Goal: Task Accomplishment & Management: Manage account settings

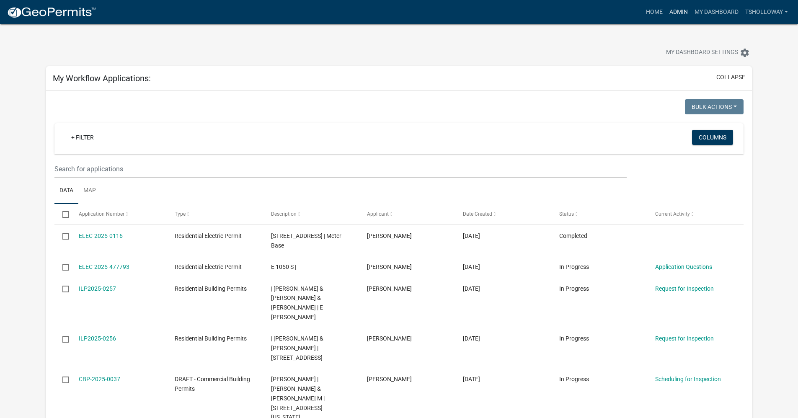
click at [673, 13] on link "Admin" at bounding box center [678, 12] width 25 height 16
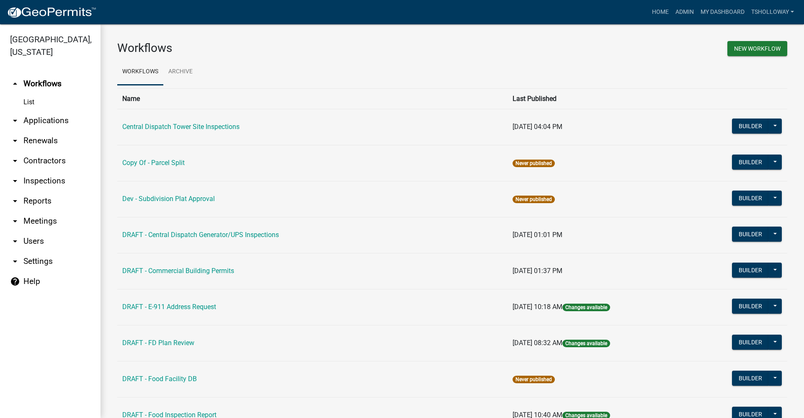
click at [40, 171] on link "arrow_drop_down Inspections" at bounding box center [50, 181] width 101 height 20
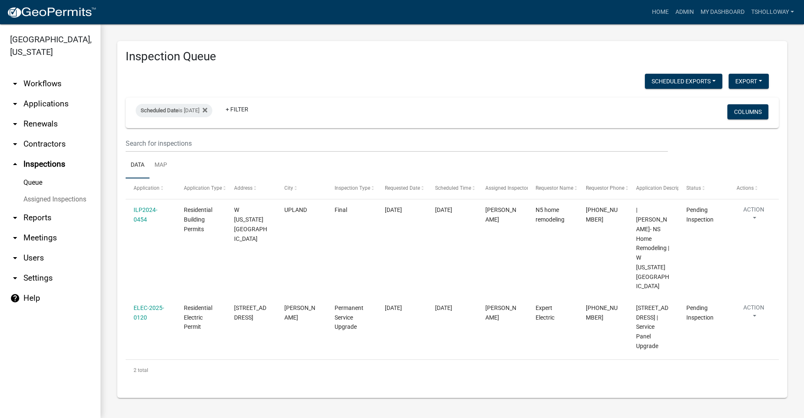
click at [49, 134] on link "arrow_drop_down Contractors" at bounding box center [50, 144] width 101 height 20
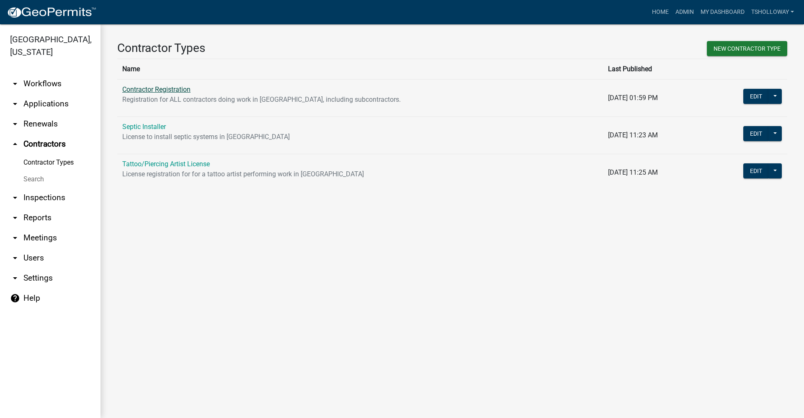
click at [142, 91] on link "Contractor Registration" at bounding box center [156, 89] width 68 height 8
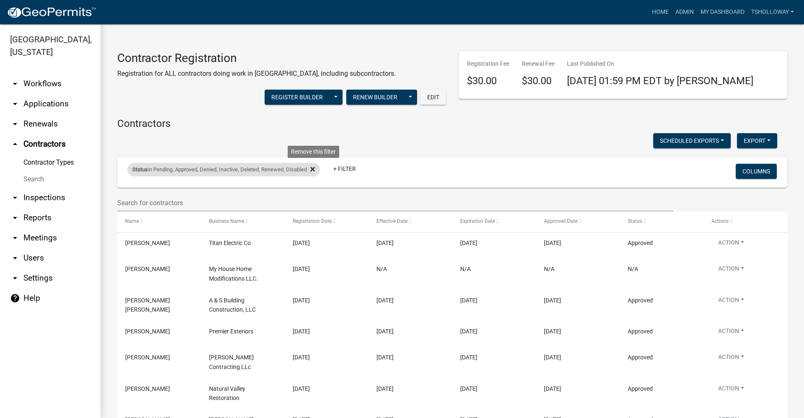
click at [315, 169] on icon at bounding box center [312, 169] width 5 height 5
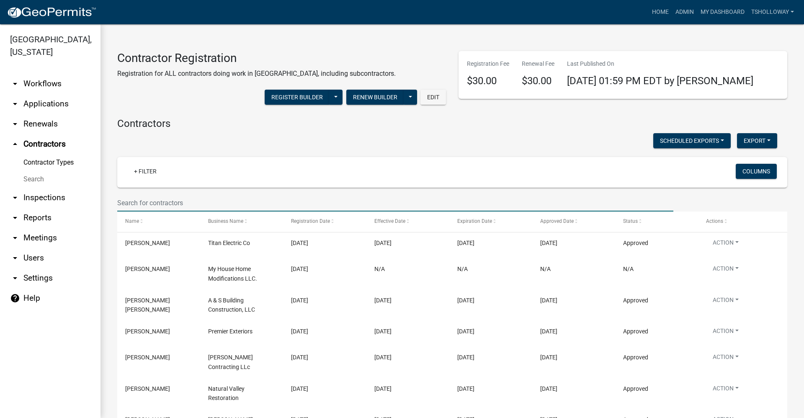
click at [159, 205] on input "text" at bounding box center [395, 202] width 556 height 17
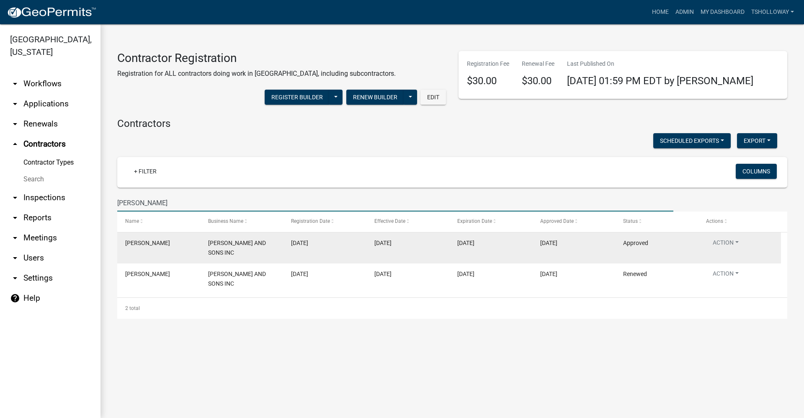
type input "Wes Knox"
click at [368, 251] on datatable-body-cell "01/01/2025" at bounding box center [407, 248] width 83 height 31
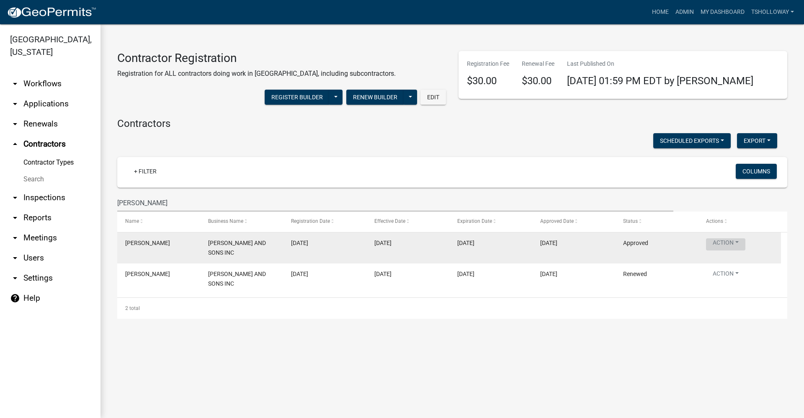
click at [732, 243] on button "Action" at bounding box center [725, 244] width 39 height 12
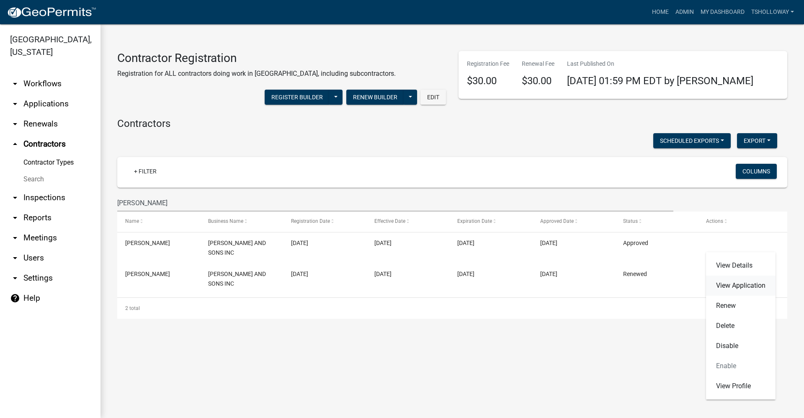
click at [732, 286] on link "View Application" at bounding box center [741, 286] width 70 height 20
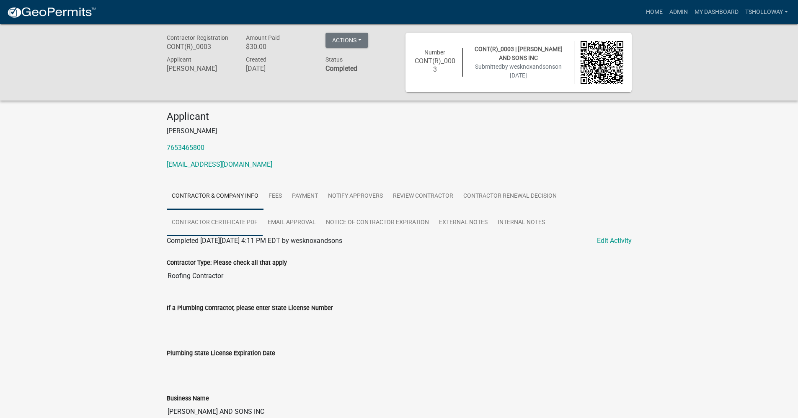
click at [220, 222] on link "Contractor Certificate PDF" at bounding box center [215, 223] width 96 height 27
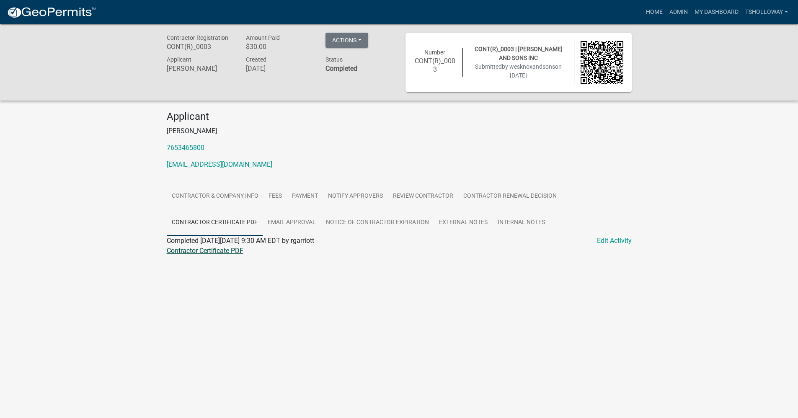
click at [196, 250] on link "Contractor Certificate PDF" at bounding box center [205, 251] width 77 height 8
click at [675, 13] on link "Admin" at bounding box center [678, 12] width 25 height 16
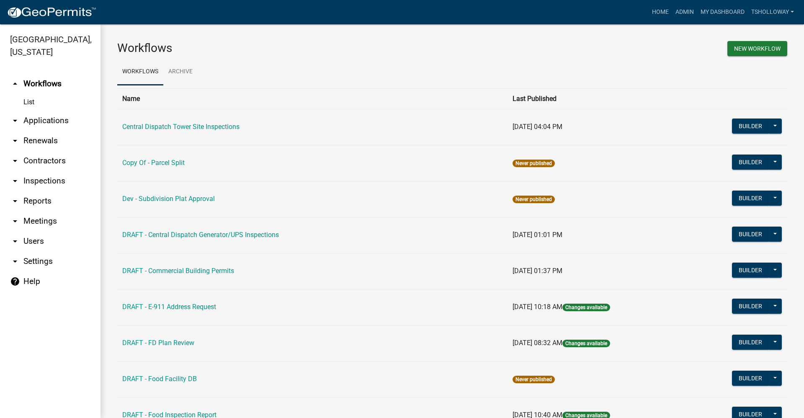
click at [39, 111] on link "arrow_drop_down Applications" at bounding box center [50, 121] width 101 height 20
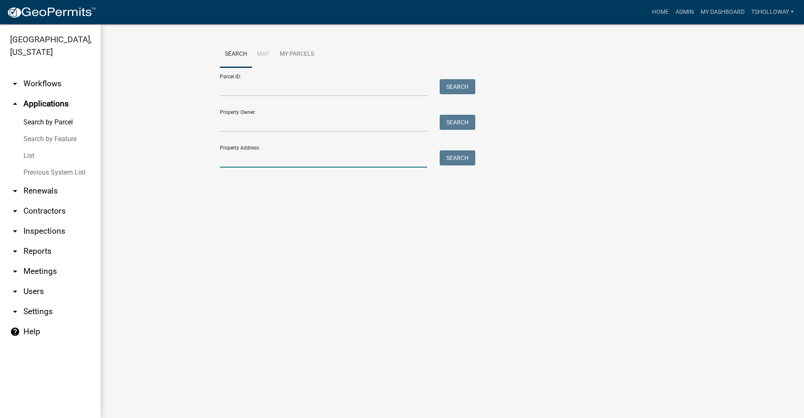
click at [241, 159] on input "Property Address:" at bounding box center [323, 158] width 207 height 17
click at [47, 201] on link "arrow_drop_down Contractors" at bounding box center [50, 211] width 101 height 20
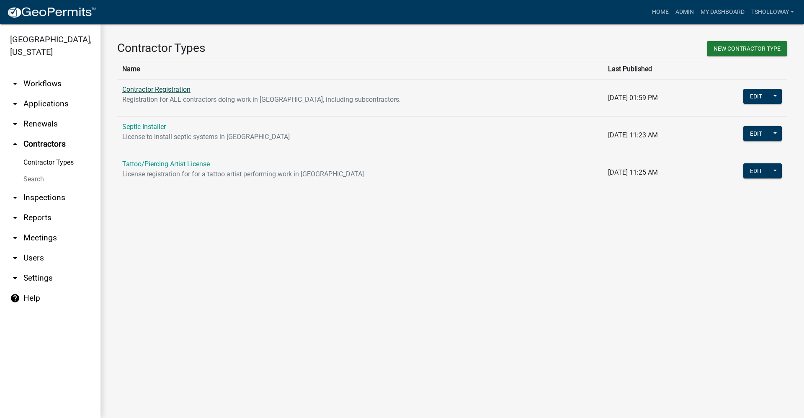
click at [154, 89] on link "Contractor Registration" at bounding box center [156, 89] width 68 height 8
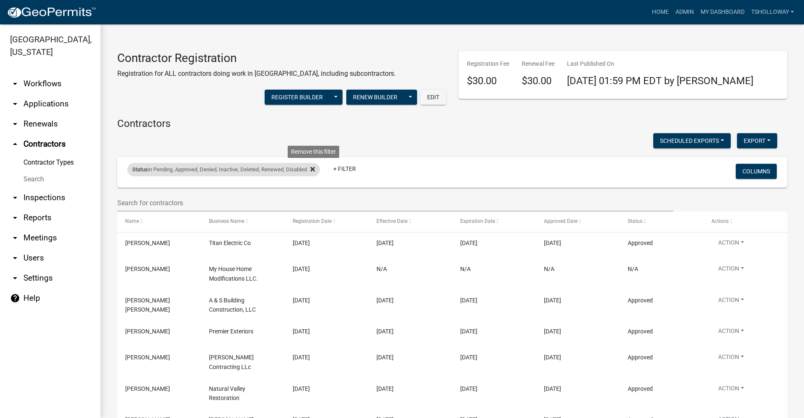
click at [315, 170] on icon at bounding box center [312, 169] width 5 height 5
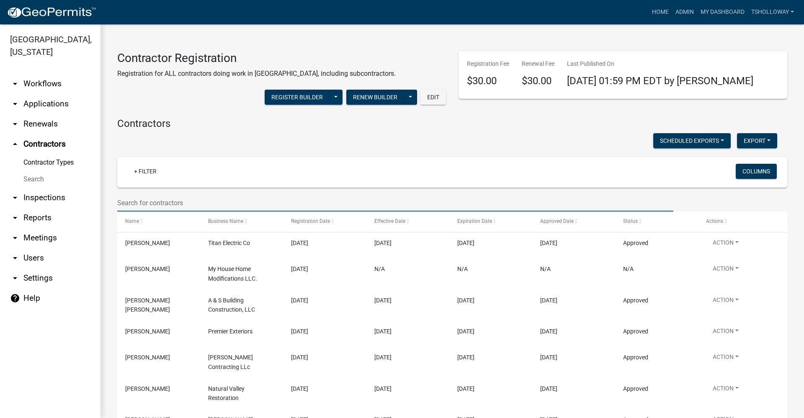
click at [127, 202] on input "text" at bounding box center [395, 202] width 556 height 17
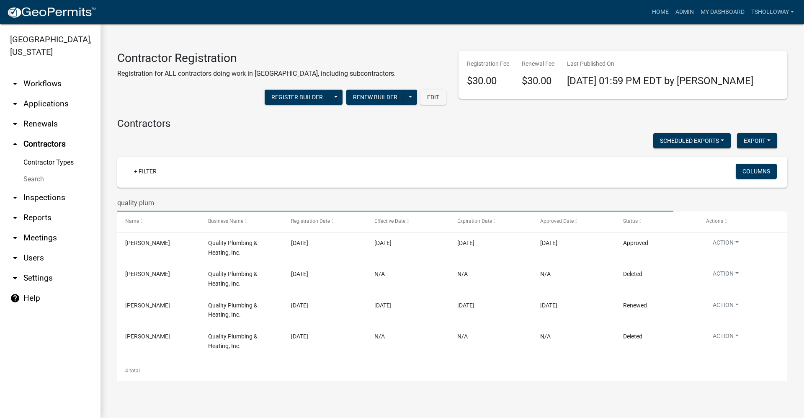
drag, startPoint x: 159, startPoint y: 202, endPoint x: 65, endPoint y: 217, distance: 94.5
click at [65, 217] on div "Grant County, Indiana arrow_drop_down Workflows List arrow_drop_down Applicatio…" at bounding box center [402, 221] width 804 height 394
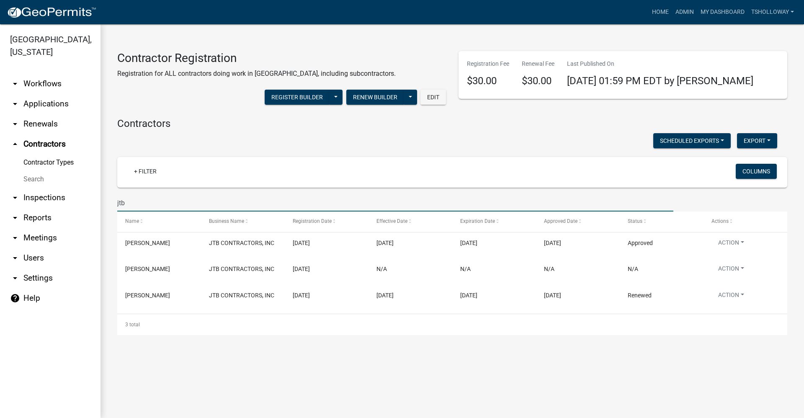
type input "jtb"
click at [44, 188] on link "arrow_drop_down Inspections" at bounding box center [50, 198] width 101 height 20
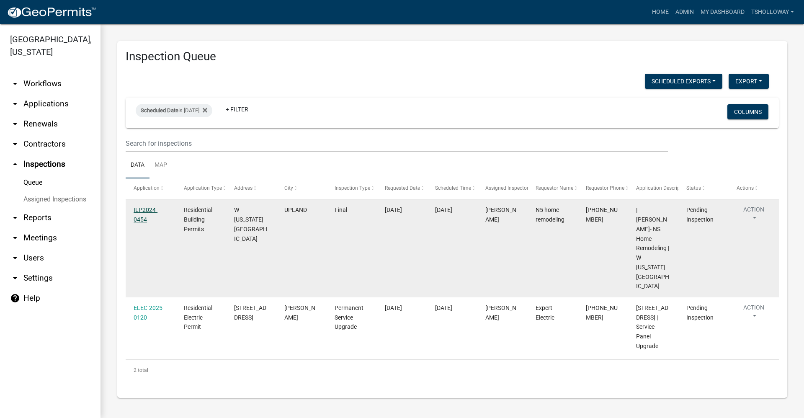
click at [143, 210] on link "ILP2024-0454" at bounding box center [146, 215] width 24 height 16
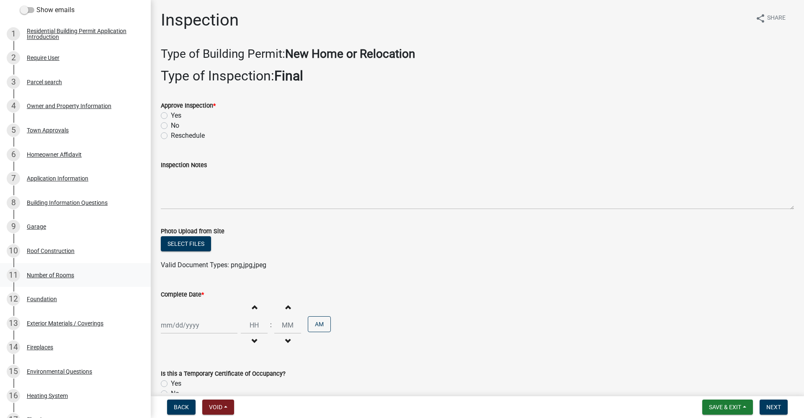
scroll to position [126, 0]
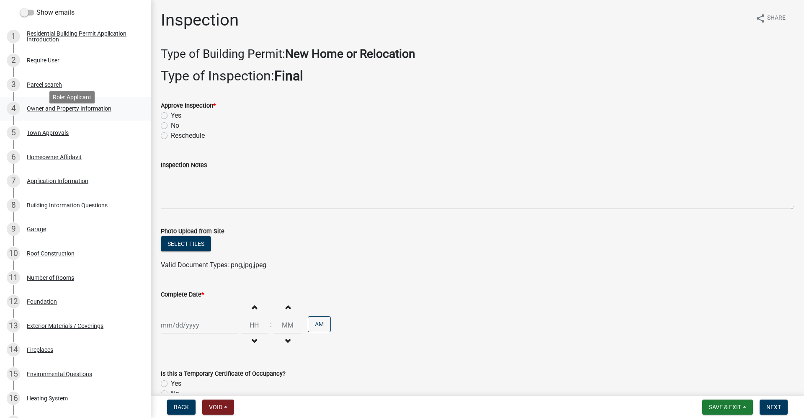
click at [62, 111] on div "Owner and Property Information" at bounding box center [69, 109] width 85 height 6
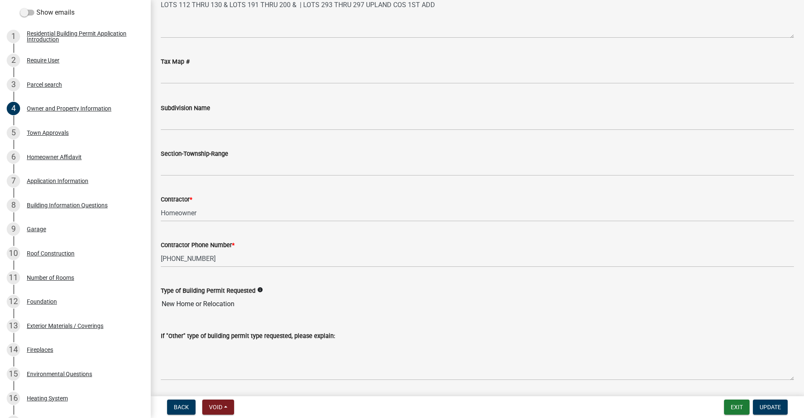
scroll to position [754, 0]
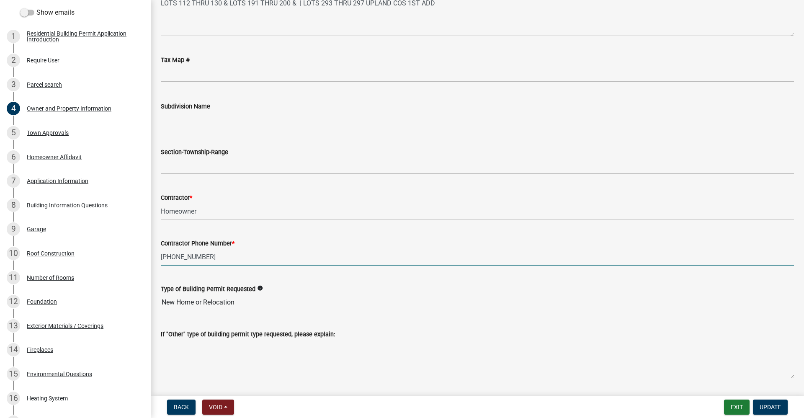
drag, startPoint x: 203, startPoint y: 256, endPoint x: 156, endPoint y: 257, distance: 46.5
click at [156, 257] on div "Contractor Phone Number * 765-660-1755" at bounding box center [478, 246] width 646 height 39
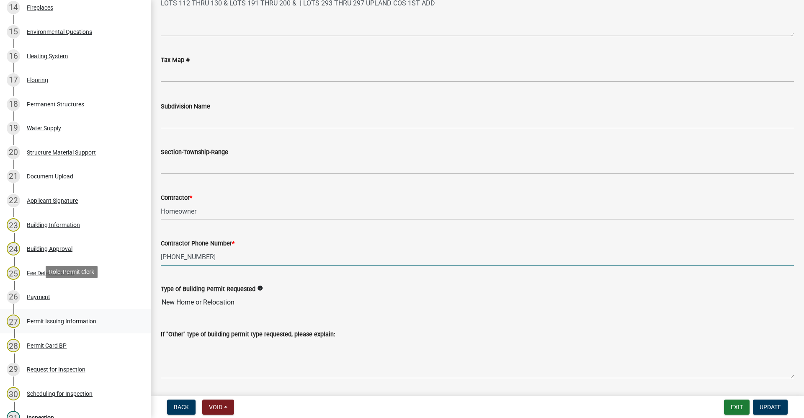
scroll to position [545, 0]
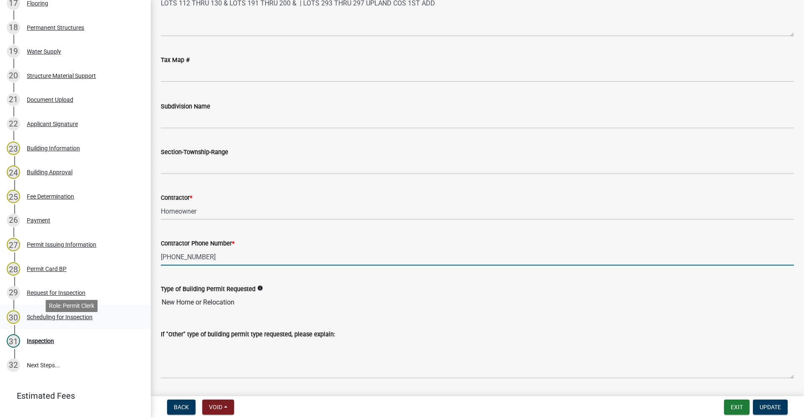
click at [65, 320] on div "Scheduling for Inspection" at bounding box center [60, 317] width 66 height 6
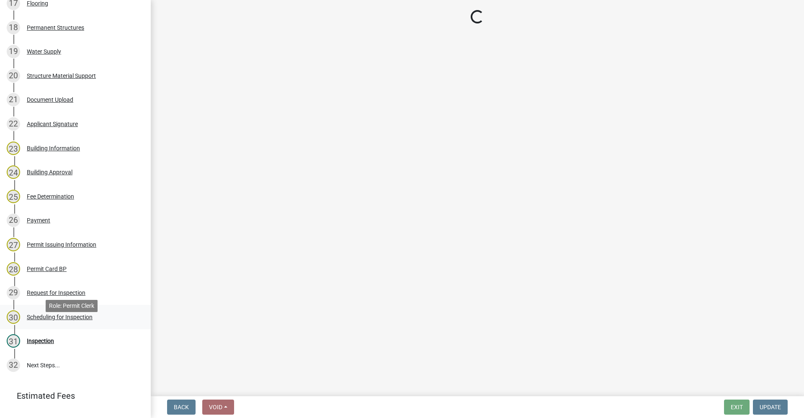
select select "d7f9a44a-d2ea-4d3c-83b3-1aa71c950bd5"
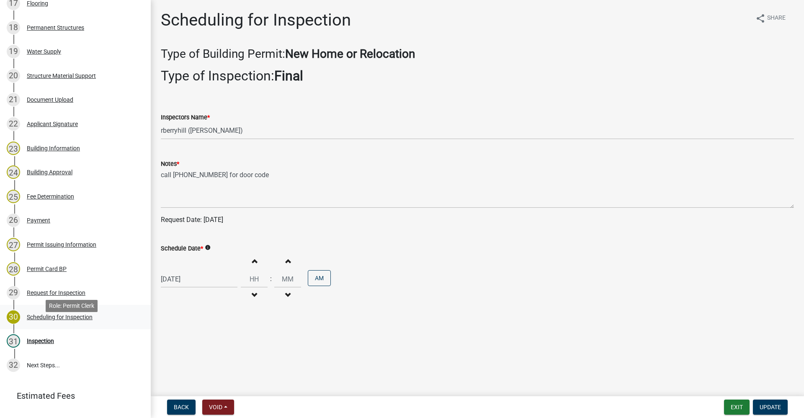
click at [57, 320] on div "Scheduling for Inspection" at bounding box center [60, 317] width 66 height 6
click at [54, 320] on div "Scheduling for Inspection" at bounding box center [60, 317] width 66 height 6
select select "10"
select select "2025"
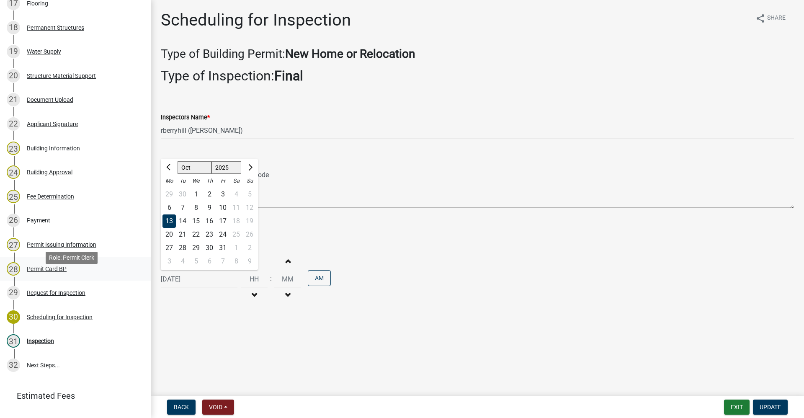
drag, startPoint x: 205, startPoint y: 279, endPoint x: 121, endPoint y: 281, distance: 83.8
click at [121, 281] on div "Residential Building Permits ILP2024-0454 Edit View Summary Notes Show emails 1…" at bounding box center [402, 209] width 804 height 418
click at [185, 220] on div "14" at bounding box center [182, 221] width 13 height 13
type input "10/14/2025"
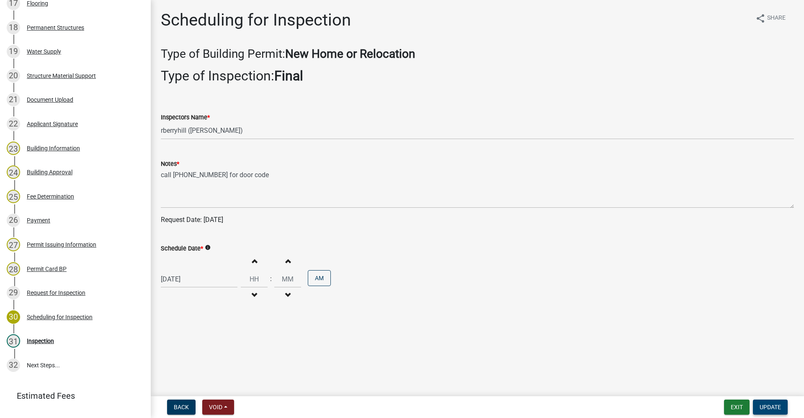
click at [766, 411] on span "Update" at bounding box center [770, 407] width 21 height 7
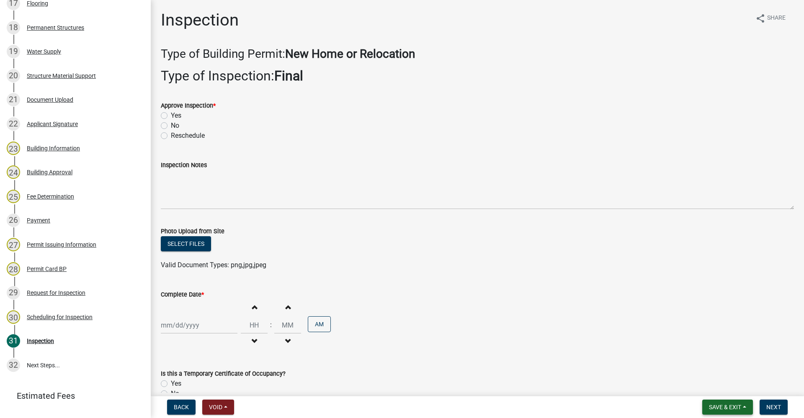
click at [712, 408] on span "Save & Exit" at bounding box center [725, 407] width 32 height 7
click at [711, 387] on button "Save & Exit" at bounding box center [719, 385] width 67 height 20
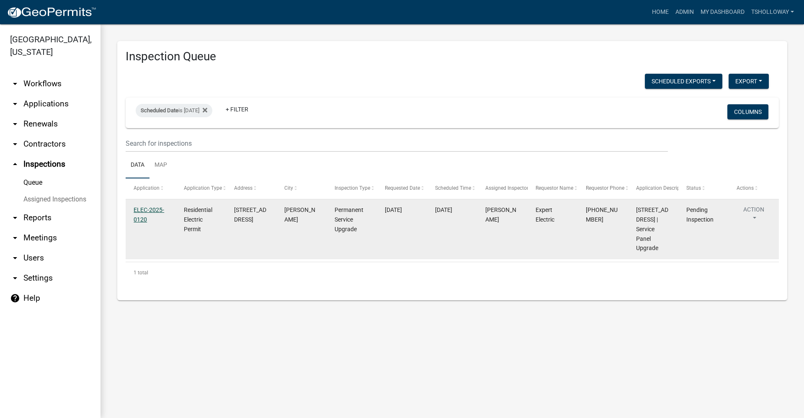
click at [141, 212] on link "ELEC-2025-0120" at bounding box center [149, 215] width 31 height 16
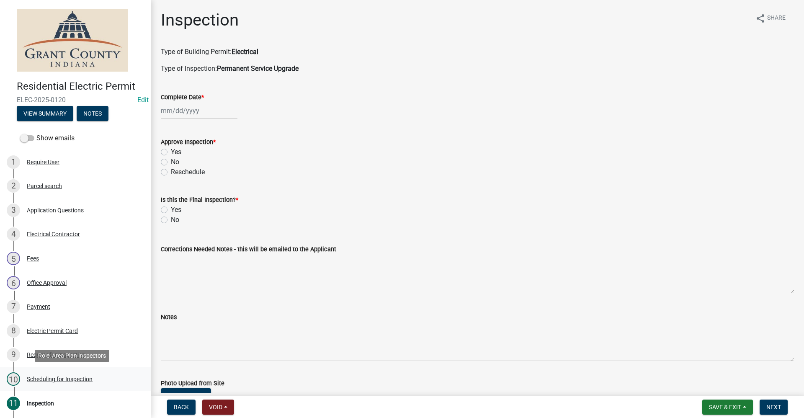
click at [62, 376] on div "Scheduling for Inspection" at bounding box center [60, 379] width 66 height 6
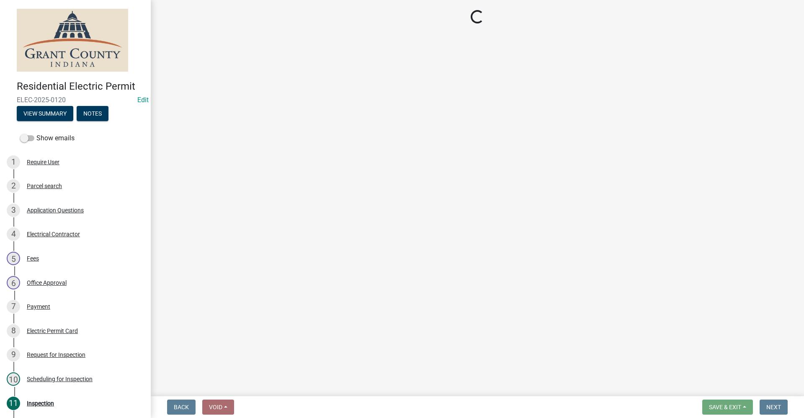
select select "d7f9a44a-d2ea-4d3c-83b3-1aa71c950bd5"
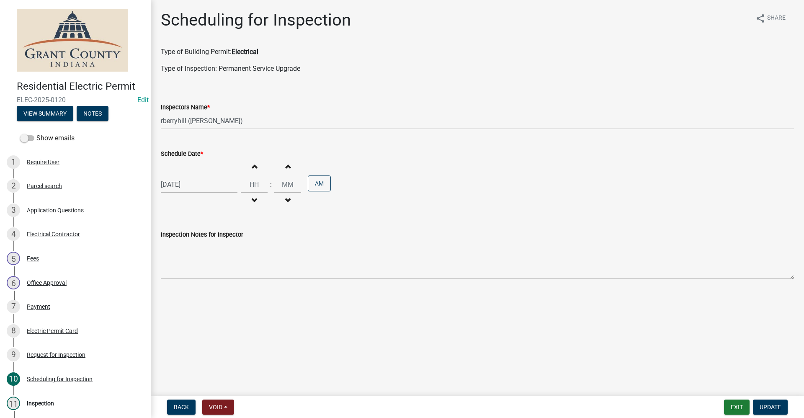
select select "10"
select select "2025"
drag, startPoint x: 198, startPoint y: 184, endPoint x: 82, endPoint y: 191, distance: 116.3
click at [82, 191] on div "Residential Electric Permit ELEC-2025-0120 Edit View Summary Notes Show emails …" at bounding box center [402, 209] width 804 height 418
click at [183, 255] on div "14" at bounding box center [182, 255] width 13 height 13
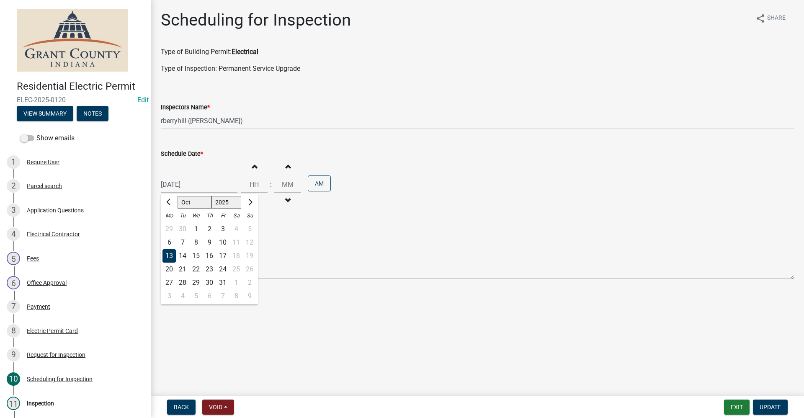
type input "10/14/2025"
click at [771, 410] on span "Update" at bounding box center [770, 407] width 21 height 7
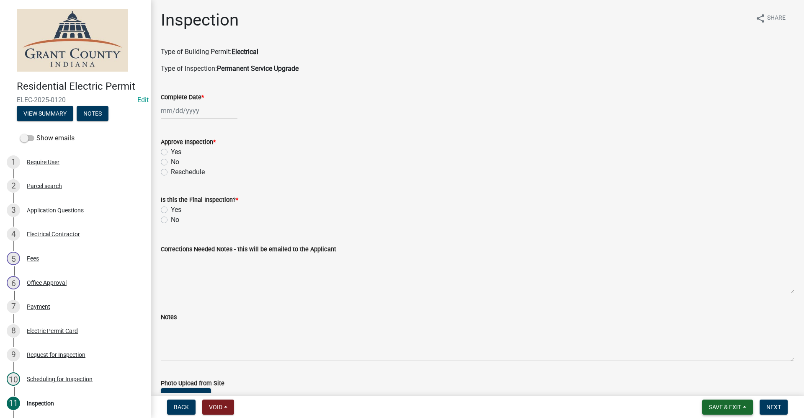
click at [729, 407] on span "Save & Exit" at bounding box center [725, 407] width 32 height 7
click at [708, 388] on button "Save & Exit" at bounding box center [719, 385] width 67 height 20
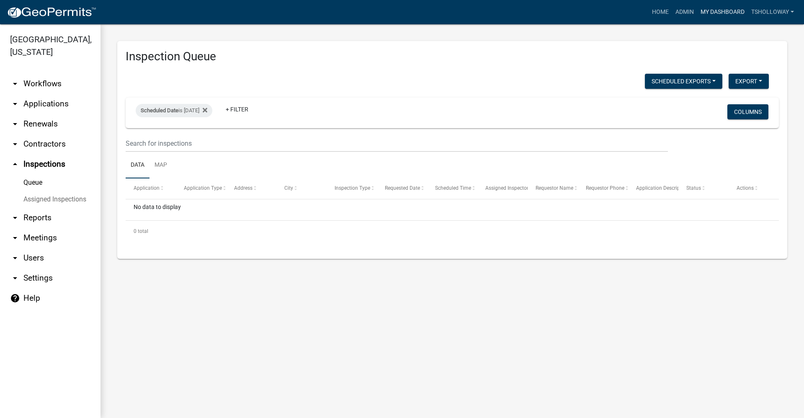
click at [723, 15] on link "My Dashboard" at bounding box center [723, 12] width 51 height 16
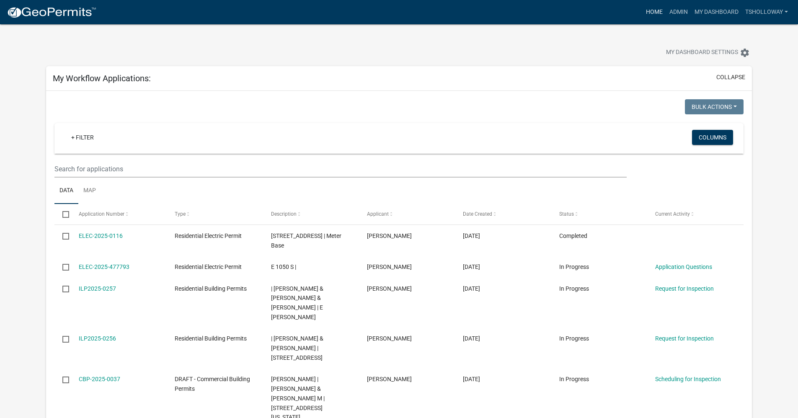
click at [648, 13] on link "Home" at bounding box center [654, 12] width 23 height 16
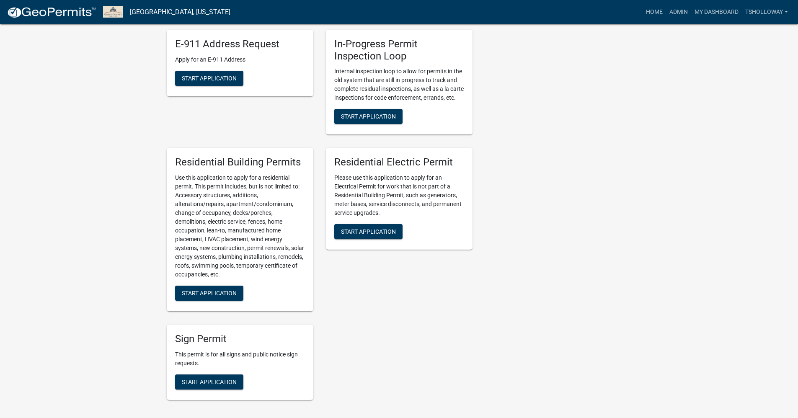
scroll to position [408, 0]
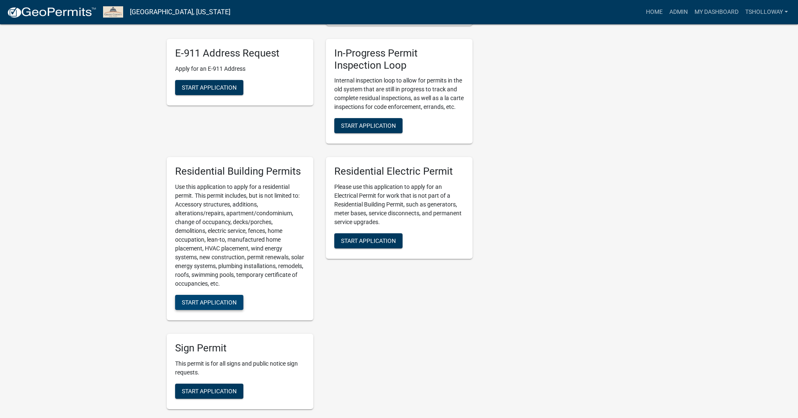
click at [188, 306] on span "Start Application" at bounding box center [209, 302] width 55 height 7
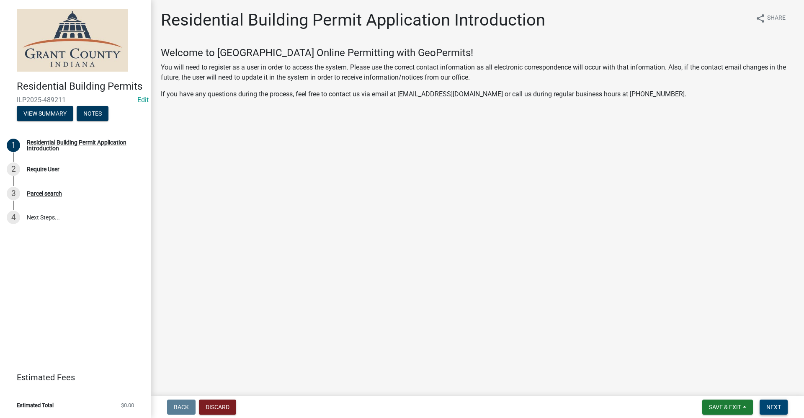
click at [773, 413] on button "Next" at bounding box center [774, 407] width 28 height 15
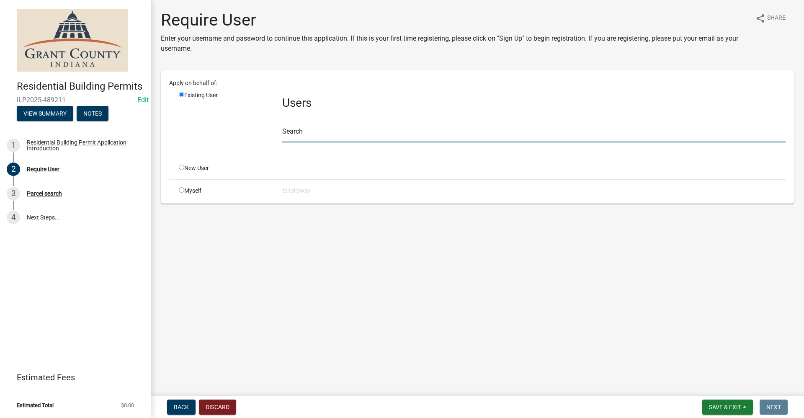
click at [314, 138] on input "text" at bounding box center [534, 133] width 504 height 17
click at [181, 166] on input "radio" at bounding box center [181, 167] width 5 height 5
radio input "true"
radio input "false"
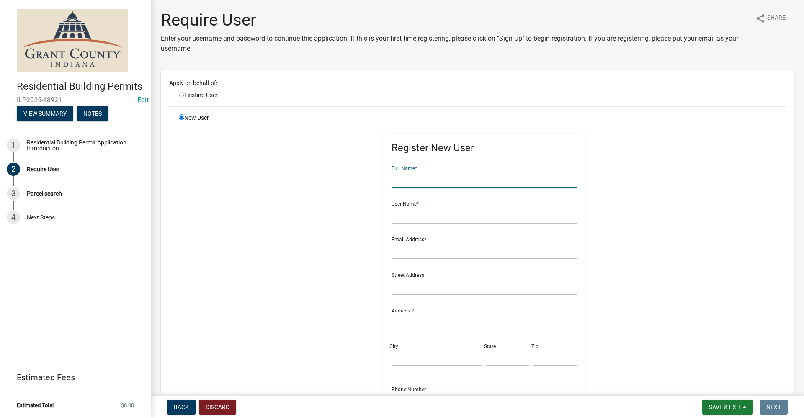
click at [419, 175] on input "text" at bounding box center [485, 179] width 186 height 17
type input "[PERSON_NAME]"
click at [404, 207] on input "text" at bounding box center [485, 215] width 186 height 17
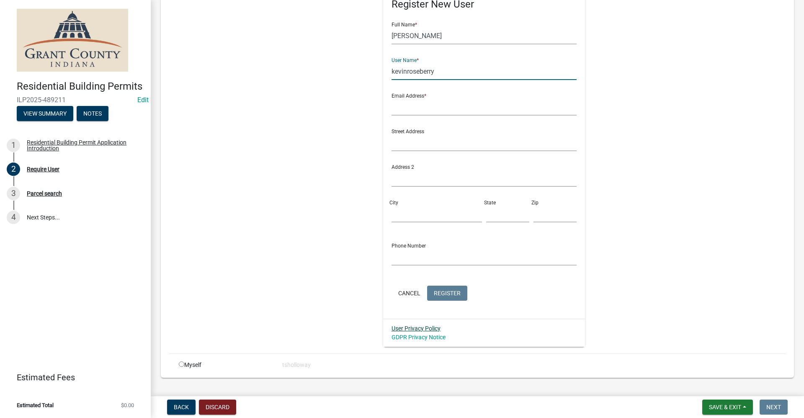
scroll to position [161, 0]
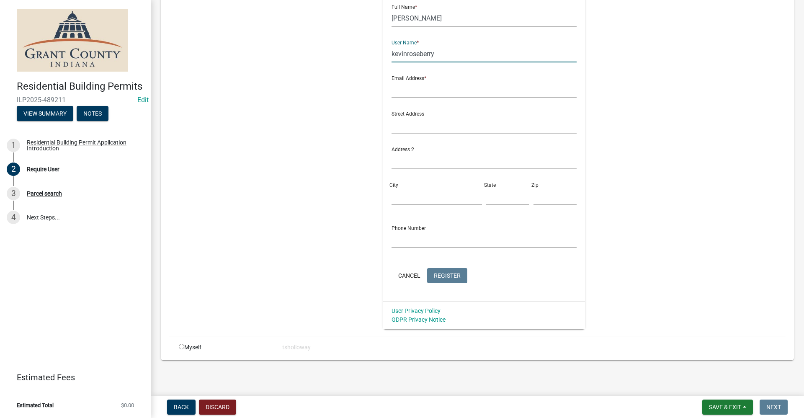
type input "kevinroseberry"
click at [397, 237] on input "text" at bounding box center [485, 239] width 186 height 17
type input "765-206-0390"
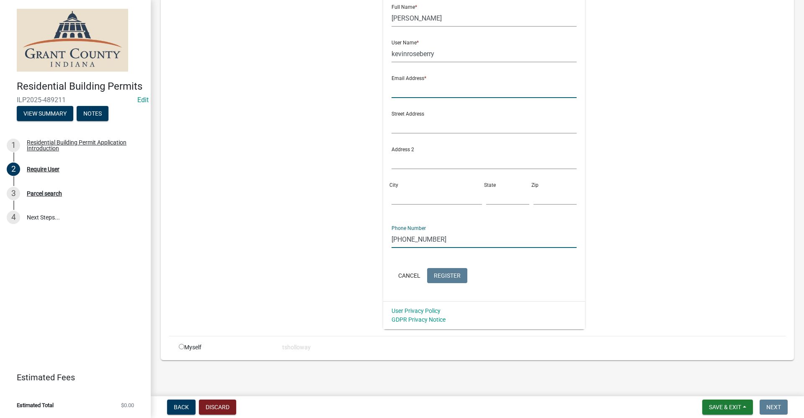
click at [417, 86] on input "text" at bounding box center [485, 89] width 186 height 17
type input "n@email.com"
click at [446, 279] on span "Register" at bounding box center [447, 275] width 27 height 7
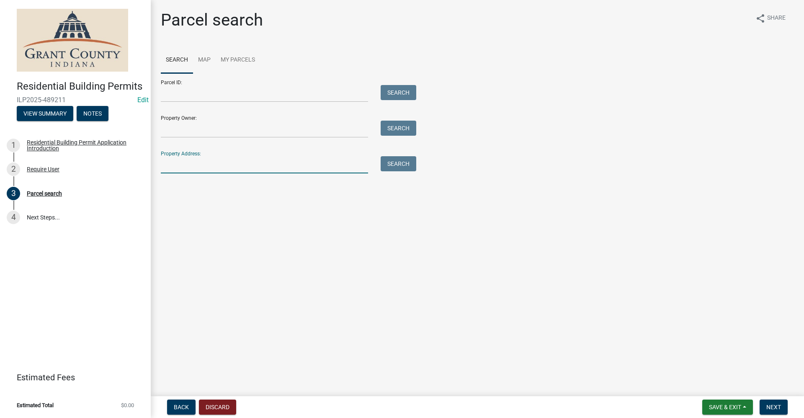
click at [195, 168] on input "Property Address:" at bounding box center [264, 164] width 207 height 17
type input "4109 S 500 E"
click at [386, 166] on button "Search" at bounding box center [399, 163] width 36 height 15
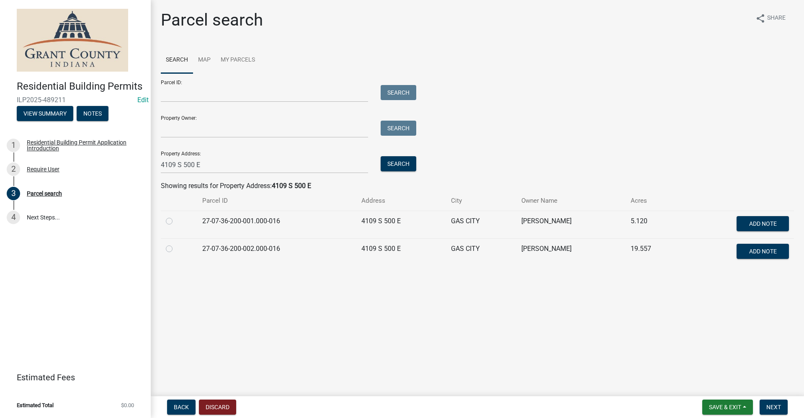
click at [176, 244] on label at bounding box center [176, 244] width 0 height 0
click at [176, 249] on input "radio" at bounding box center [178, 246] width 5 height 5
radio input "true"
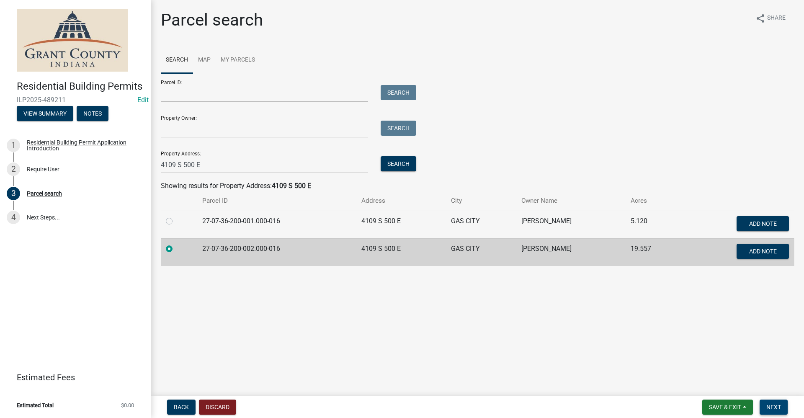
click at [782, 408] on button "Next" at bounding box center [774, 407] width 28 height 15
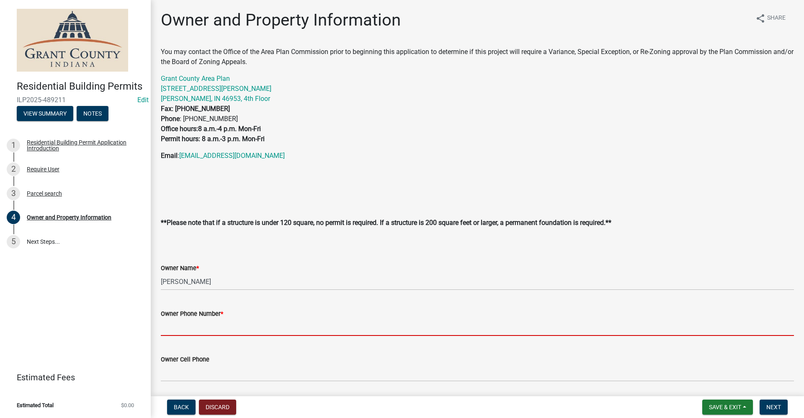
click at [178, 326] on input "Owner Phone Number *" at bounding box center [478, 327] width 634 height 17
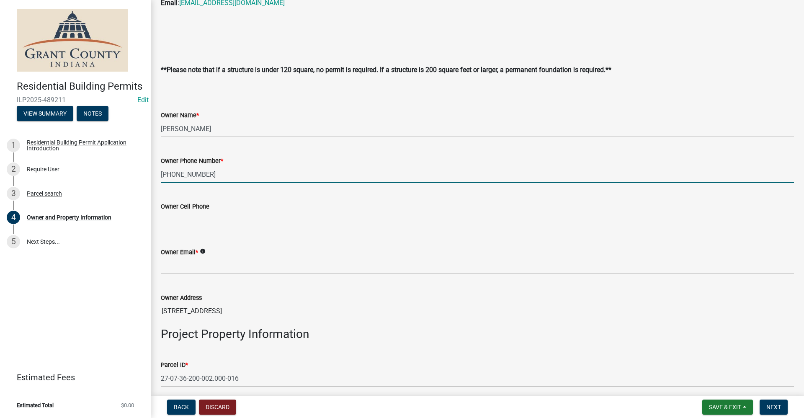
scroll to position [168, 0]
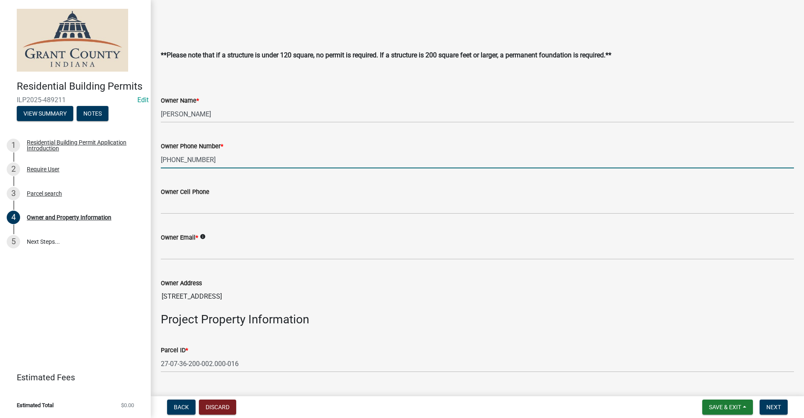
type input "765-206-0390"
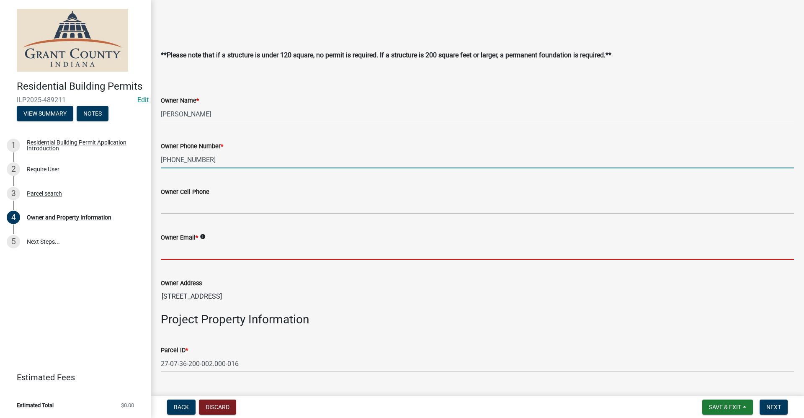
click at [175, 254] on input "Owner Email *" at bounding box center [478, 251] width 634 height 17
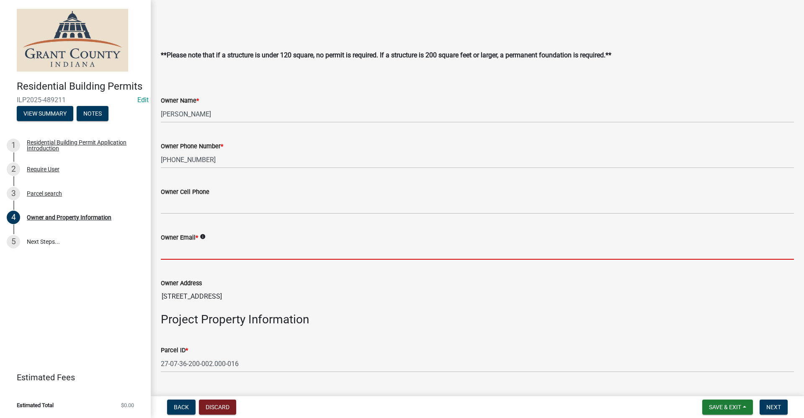
type input "no@email"
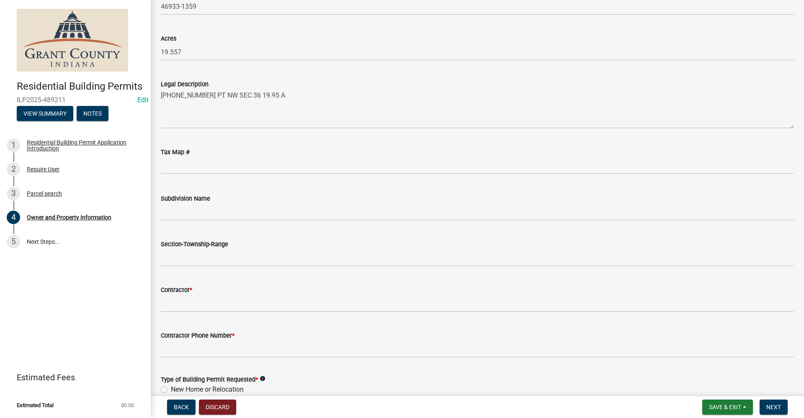
scroll to position [670, 0]
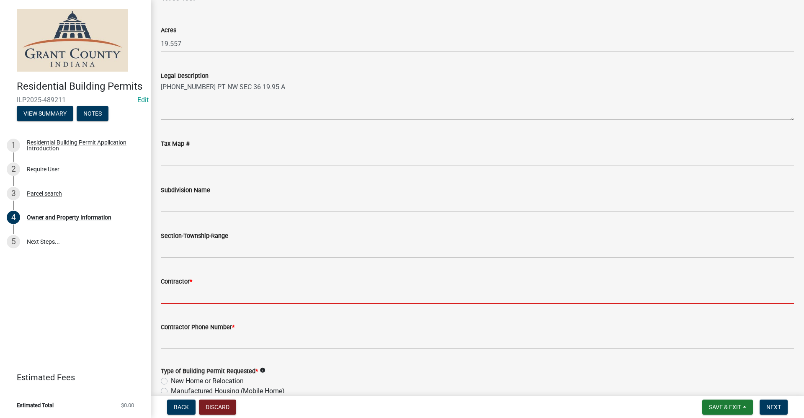
click at [181, 295] on input "Contractor *" at bounding box center [478, 295] width 634 height 17
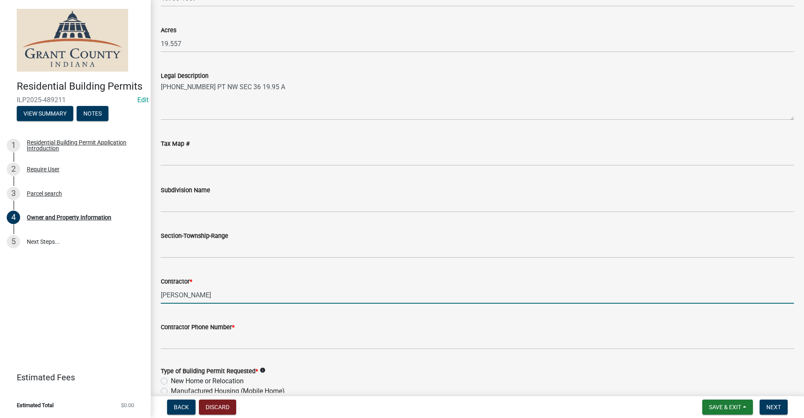
drag, startPoint x: 204, startPoint y: 292, endPoint x: 118, endPoint y: 289, distance: 86.0
click at [118, 289] on div "Residential Building Permits ILP2025-489211 Edit View Summary Notes 1 Residenti…" at bounding box center [402, 209] width 804 height 418
type input "Self"
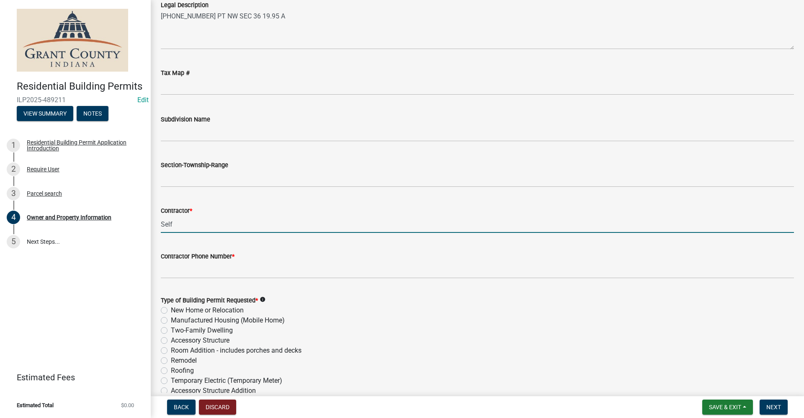
scroll to position [796, 0]
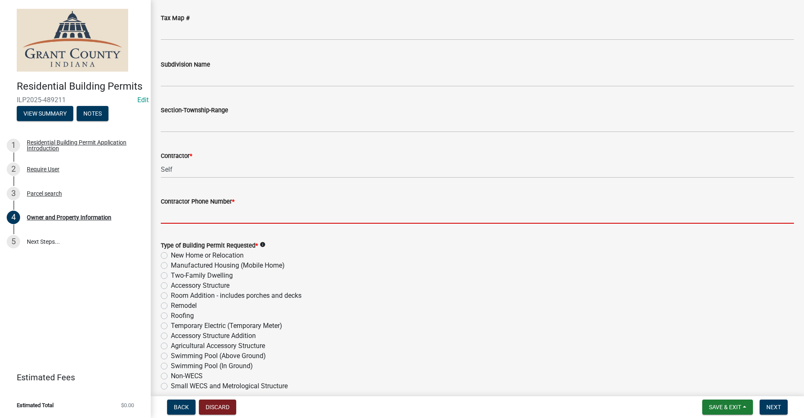
click at [177, 212] on input "Contractor Phone Number *" at bounding box center [478, 215] width 634 height 17
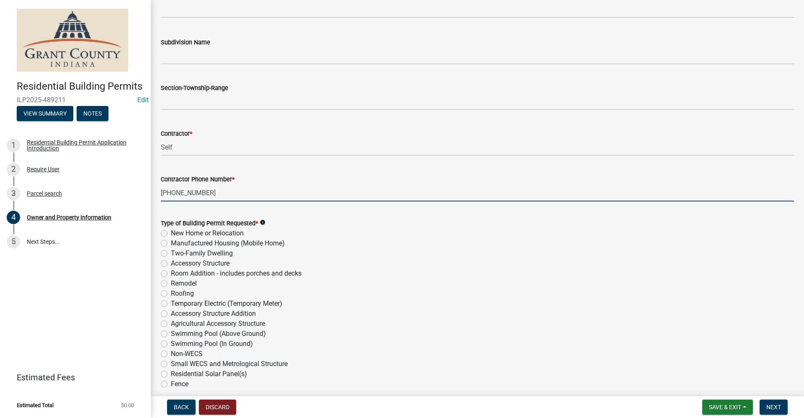
scroll to position [880, 0]
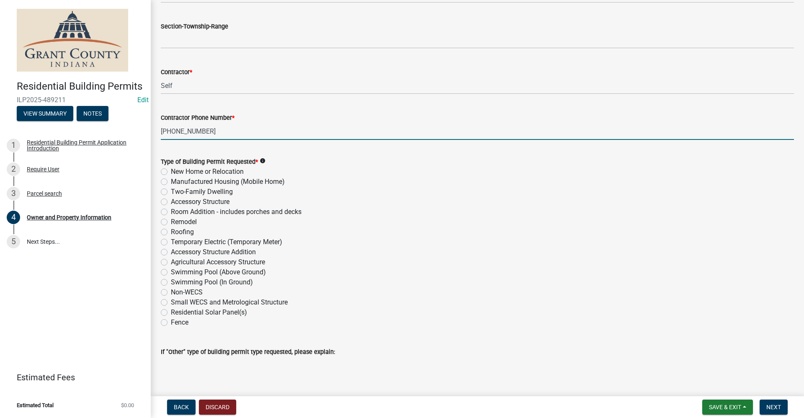
type input "765-206-0390"
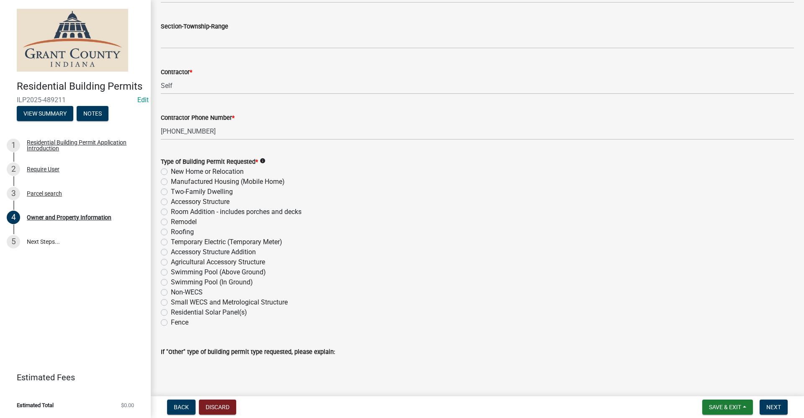
click at [171, 204] on label "Accessory Structure" at bounding box center [200, 202] width 59 height 10
click at [171, 202] on input "Accessory Structure" at bounding box center [173, 199] width 5 height 5
radio input "true"
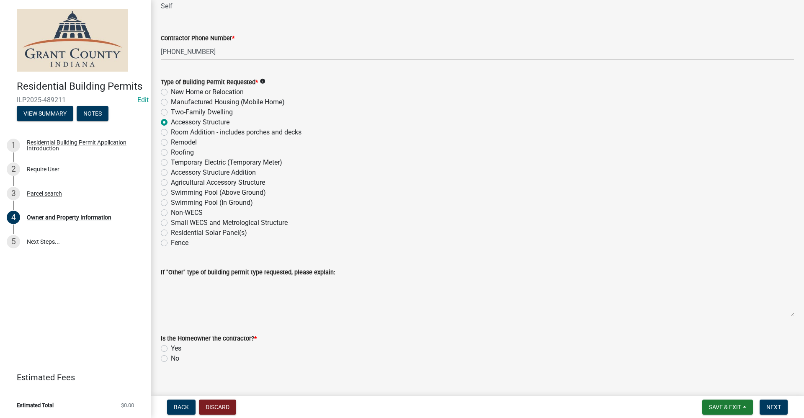
scroll to position [970, 0]
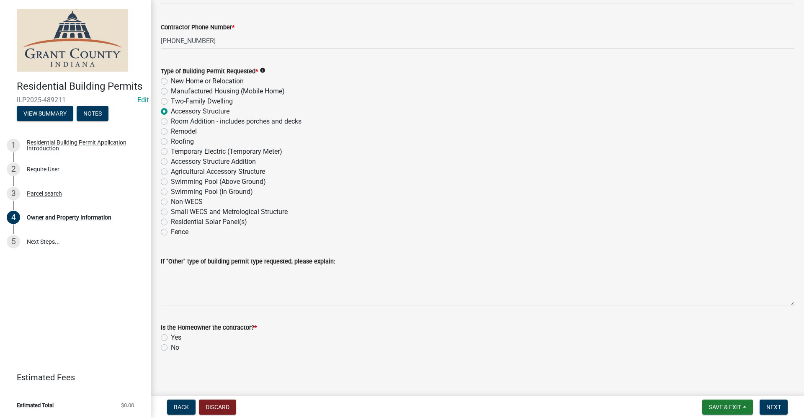
click at [171, 337] on label "Yes" at bounding box center [176, 338] width 10 height 10
click at [171, 337] on input "Yes" at bounding box center [173, 335] width 5 height 5
radio input "true"
click at [773, 408] on span "Next" at bounding box center [774, 407] width 15 height 7
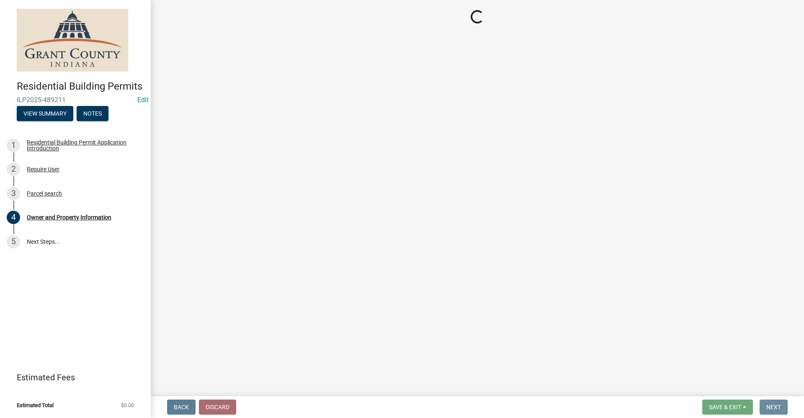
scroll to position [0, 0]
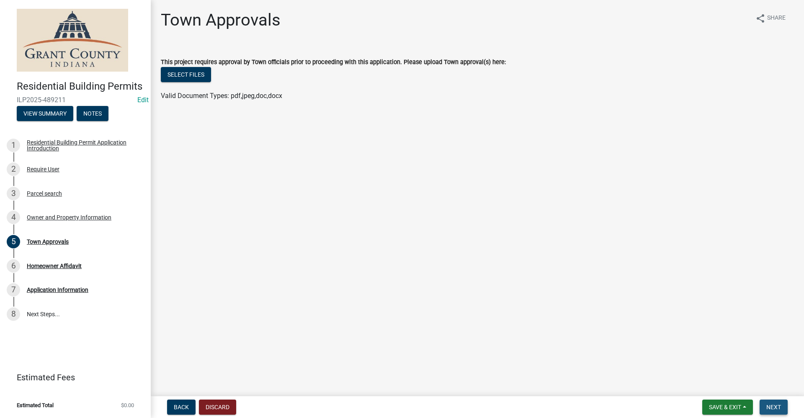
click at [779, 409] on span "Next" at bounding box center [774, 407] width 15 height 7
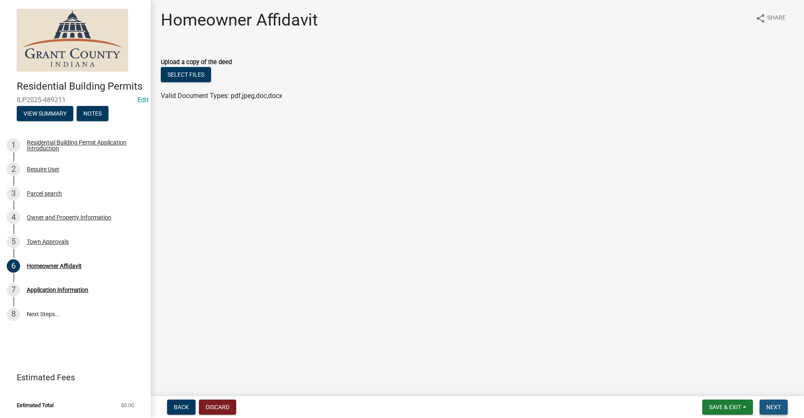
click at [771, 404] on span "Next" at bounding box center [774, 407] width 15 height 7
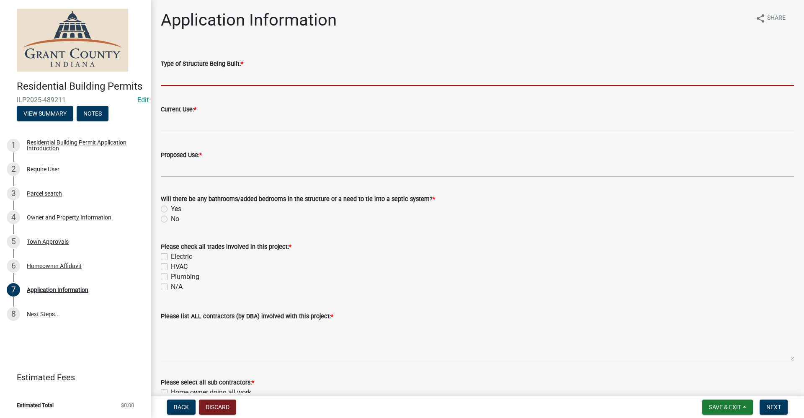
click at [169, 78] on input "Type of Structure Being Built: *" at bounding box center [478, 77] width 634 height 17
type input "Pole barn"
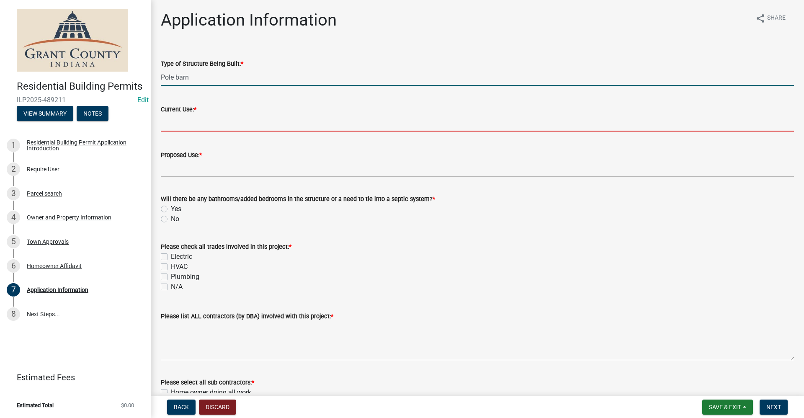
click at [174, 123] on input "Current Use: *" at bounding box center [478, 122] width 634 height 17
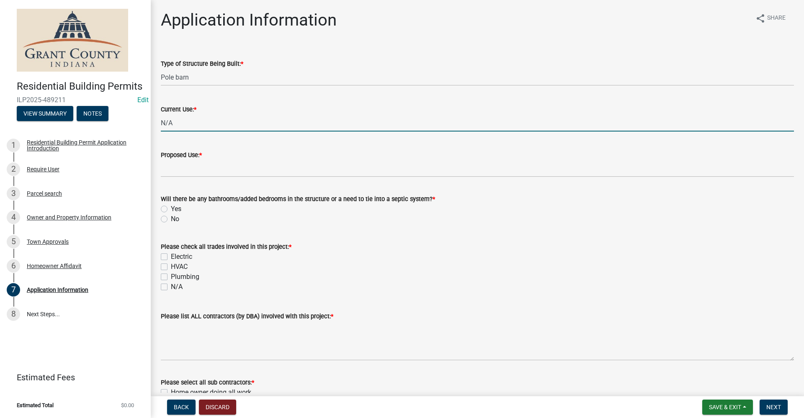
type input "N/A"
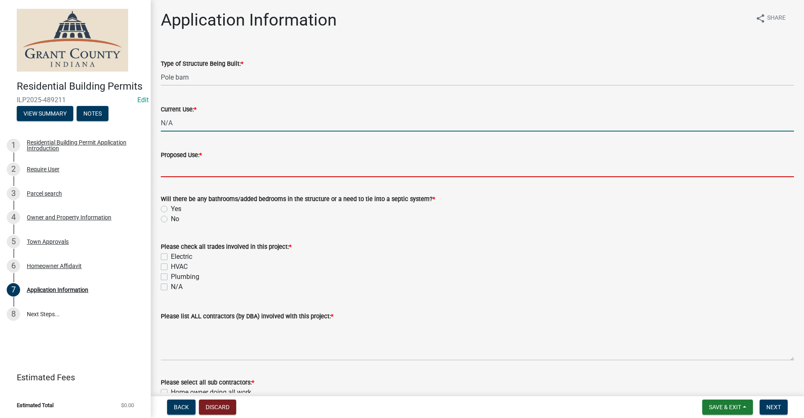
click at [201, 165] on input "Proposed Use: *" at bounding box center [478, 168] width 634 height 17
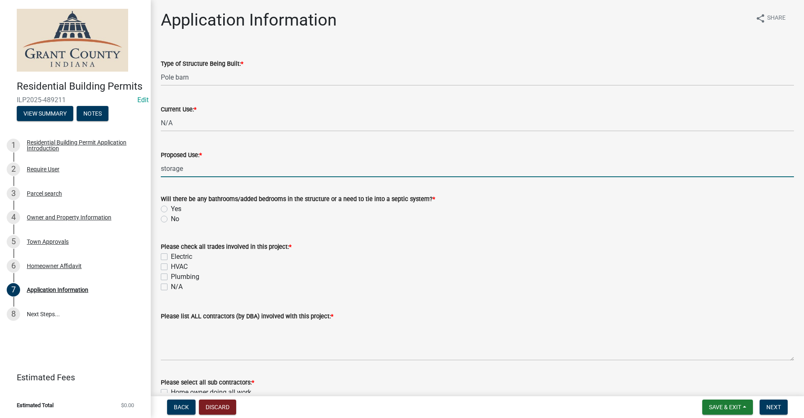
type input "storage"
click at [354, 267] on div "HVAC" at bounding box center [478, 267] width 634 height 10
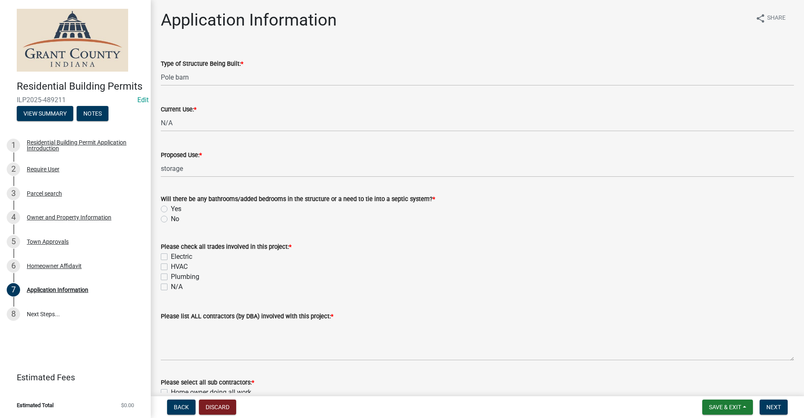
click at [171, 219] on label "No" at bounding box center [175, 219] width 8 height 10
click at [171, 219] on input "No" at bounding box center [173, 216] width 5 height 5
radio input "true"
click at [171, 276] on label "Plumbing" at bounding box center [185, 277] width 28 height 10
click at [171, 276] on input "Plumbing" at bounding box center [173, 274] width 5 height 5
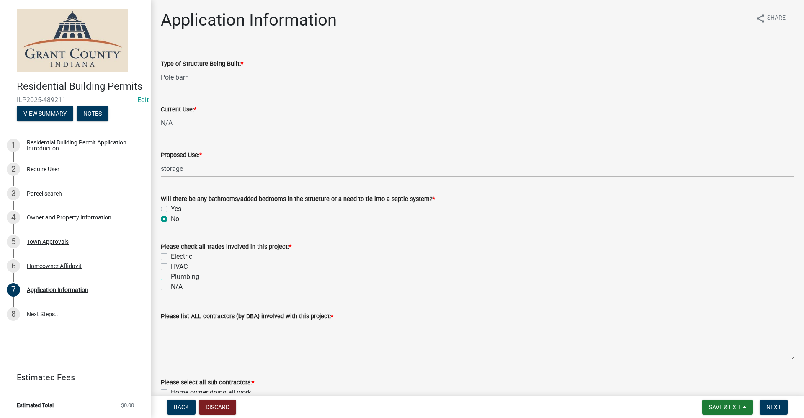
checkbox input "true"
checkbox input "false"
checkbox input "true"
checkbox input "false"
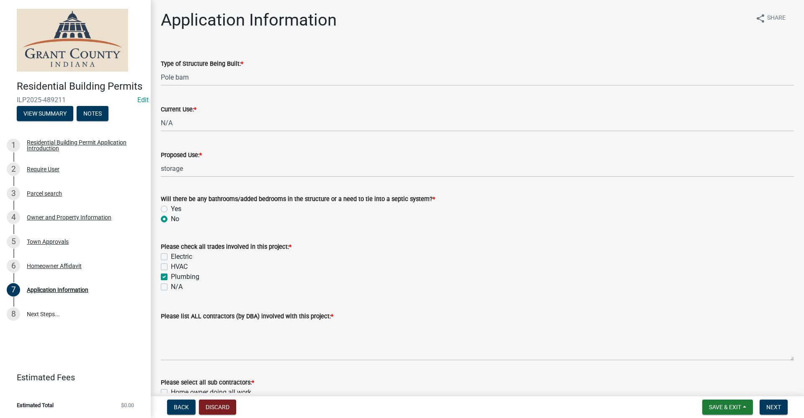
click at [171, 257] on label "Electric" at bounding box center [181, 257] width 21 height 10
click at [171, 257] on input "Electric" at bounding box center [173, 254] width 5 height 5
checkbox input "true"
checkbox input "false"
checkbox input "true"
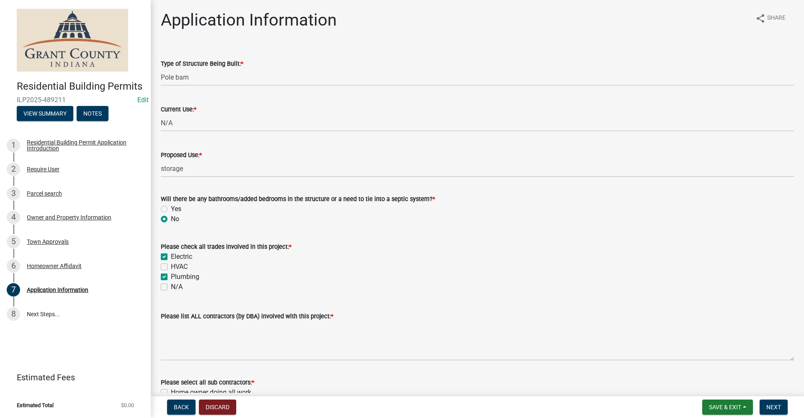
checkbox input "false"
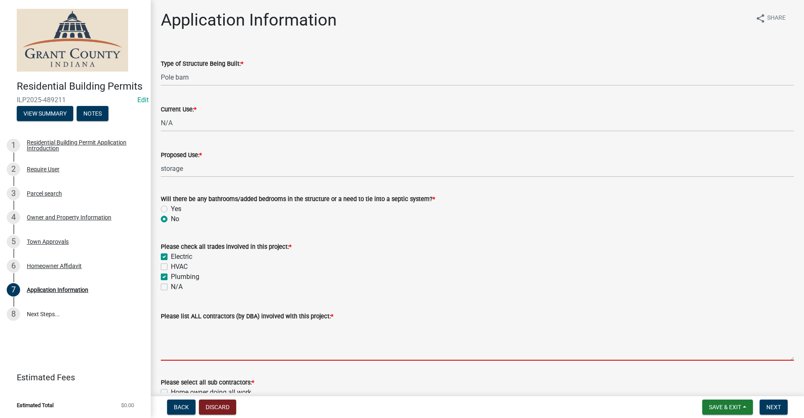
click at [199, 349] on textarea "Please list ALL contractors (by DBA) involved with this project: *" at bounding box center [478, 340] width 634 height 39
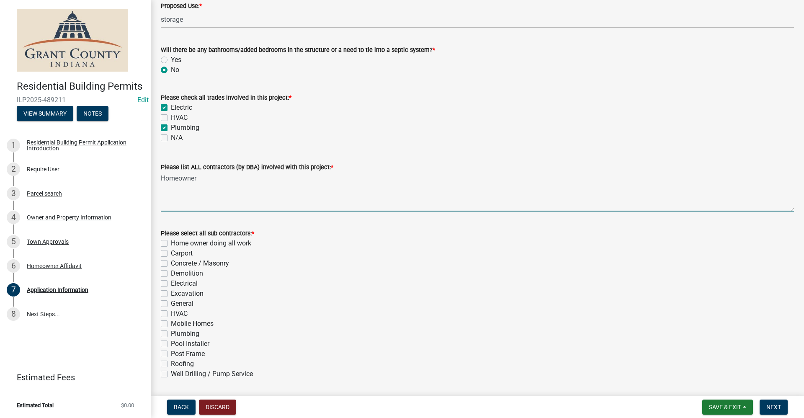
scroll to position [168, 0]
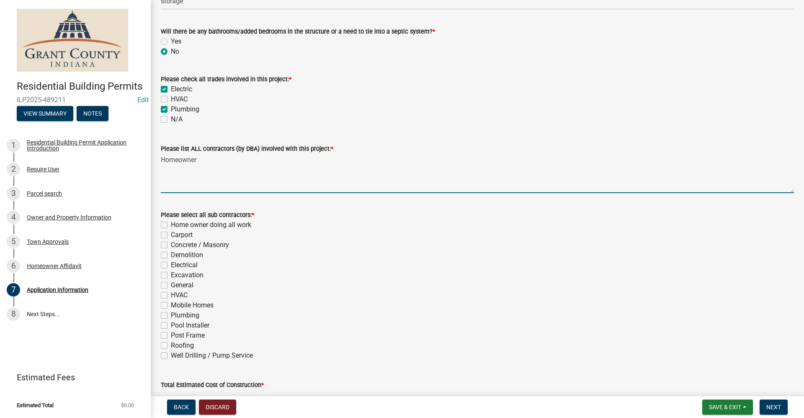
type textarea "Homeowner"
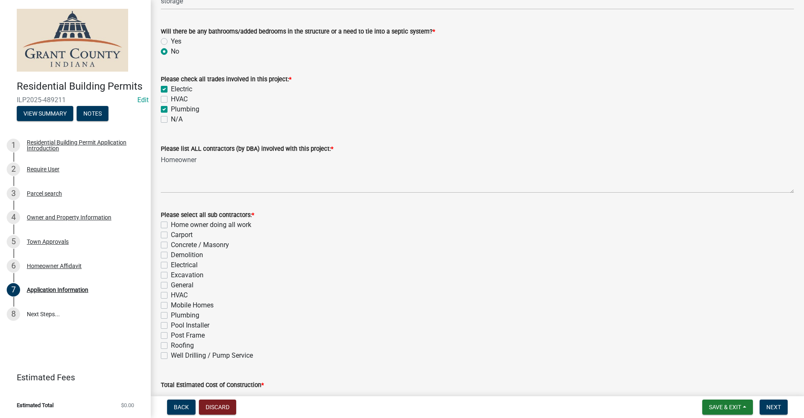
drag, startPoint x: 165, startPoint y: 222, endPoint x: 271, endPoint y: 269, distance: 115.9
click at [171, 223] on label "Home owner doing all work" at bounding box center [211, 225] width 80 height 10
click at [171, 223] on input "Home owner doing all work" at bounding box center [173, 222] width 5 height 5
checkbox input "true"
checkbox input "false"
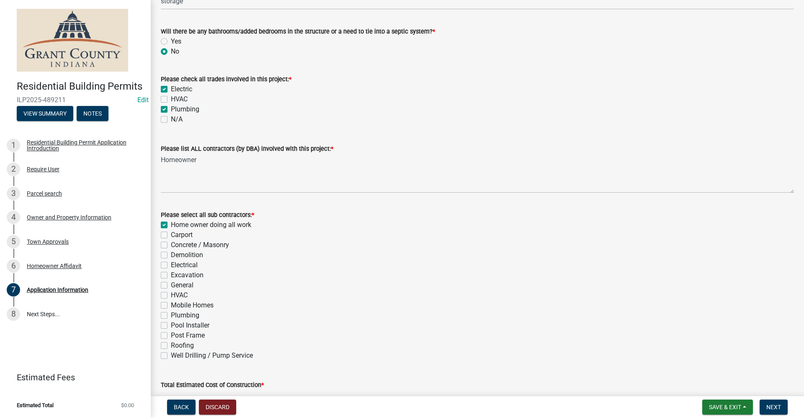
checkbox input "false"
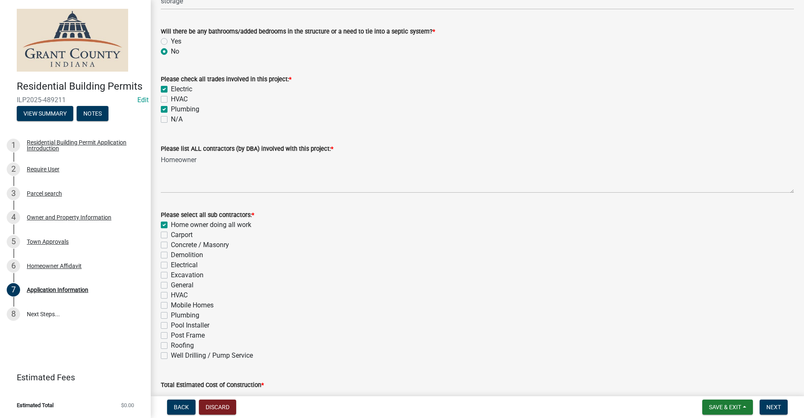
checkbox input "false"
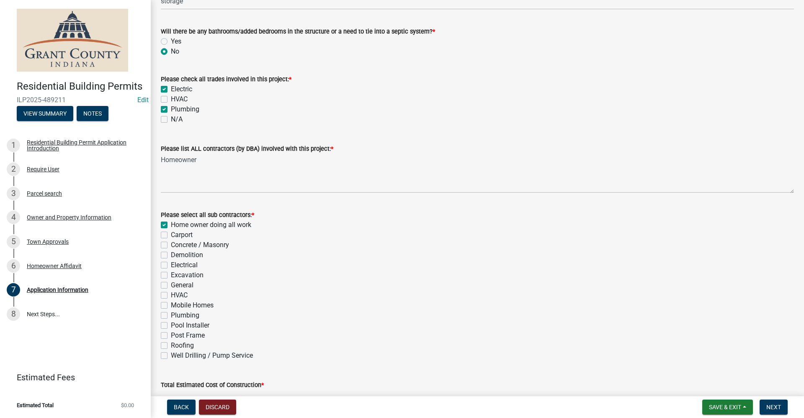
checkbox input "false"
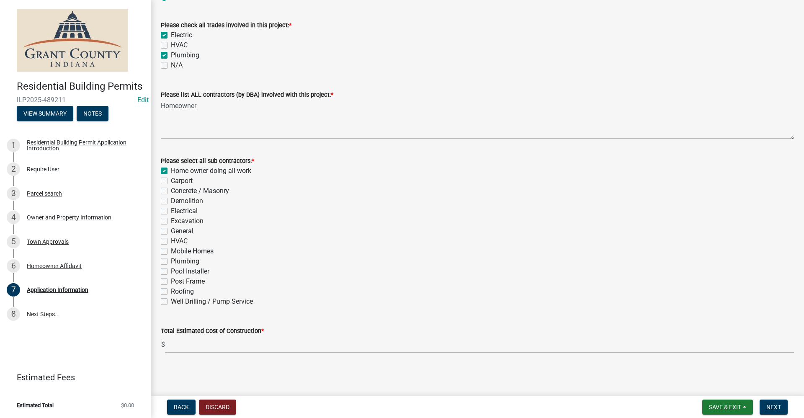
scroll to position [222, 0]
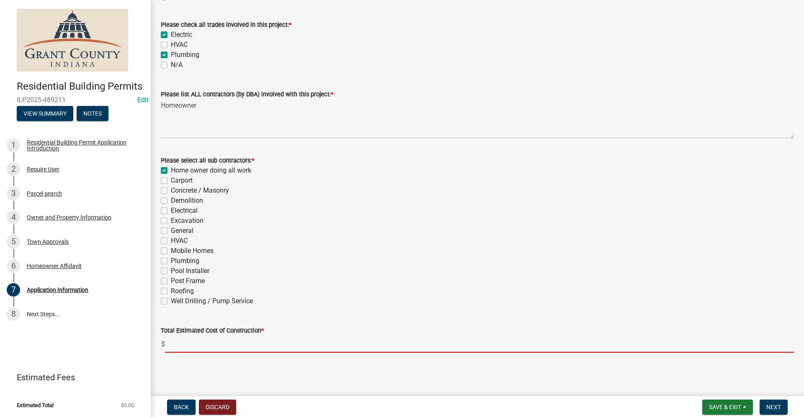
click at [182, 344] on input "text" at bounding box center [479, 344] width 629 height 17
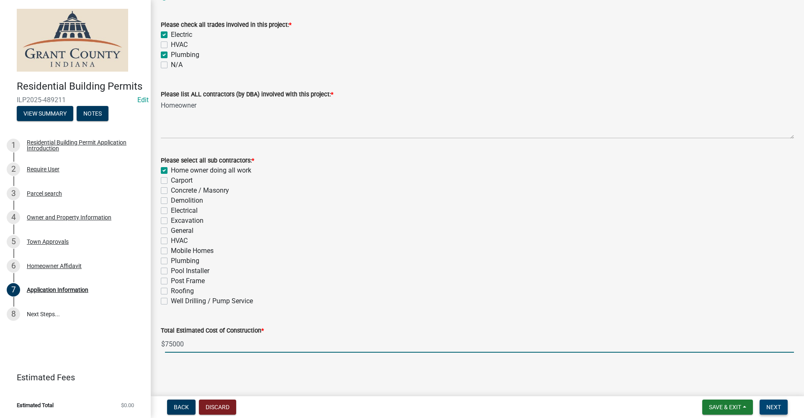
type input "75000"
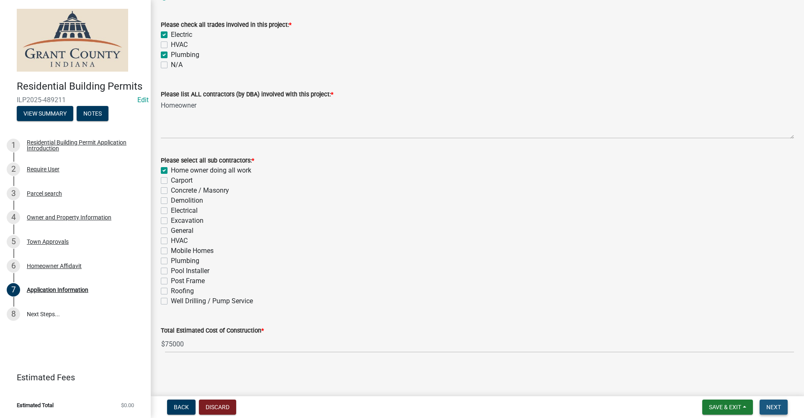
click at [775, 406] on span "Next" at bounding box center [774, 407] width 15 height 7
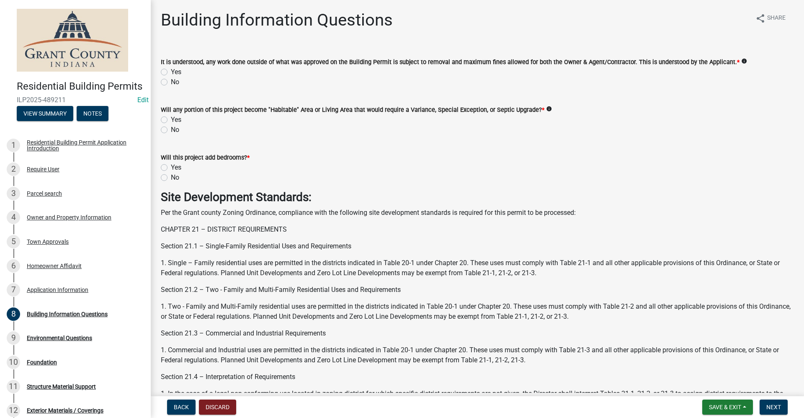
click at [171, 72] on label "Yes" at bounding box center [176, 72] width 10 height 10
click at [171, 72] on input "Yes" at bounding box center [173, 69] width 5 height 5
radio input "true"
click at [171, 129] on label "No" at bounding box center [175, 130] width 8 height 10
click at [171, 129] on input "No" at bounding box center [173, 127] width 5 height 5
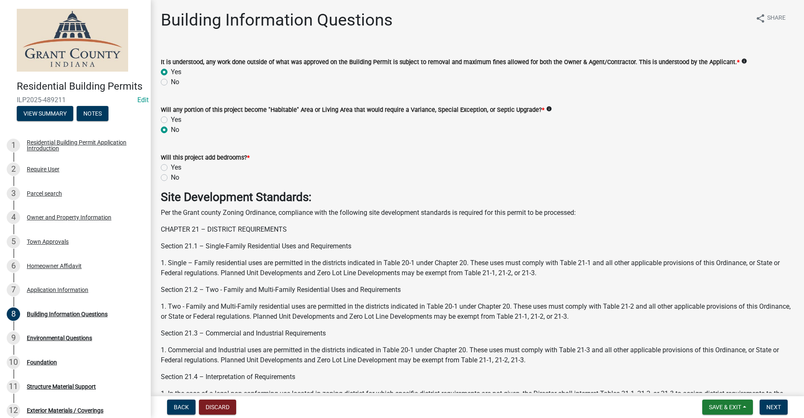
radio input "true"
click at [171, 177] on label "No" at bounding box center [175, 178] width 8 height 10
click at [171, 177] on input "No" at bounding box center [173, 175] width 5 height 5
radio input "true"
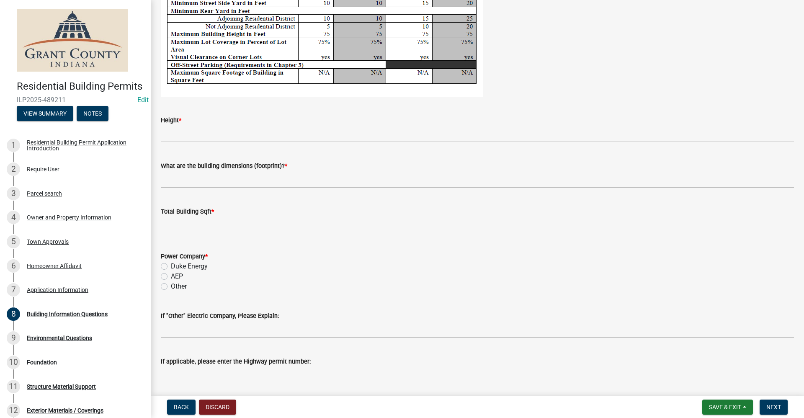
scroll to position [1579, 0]
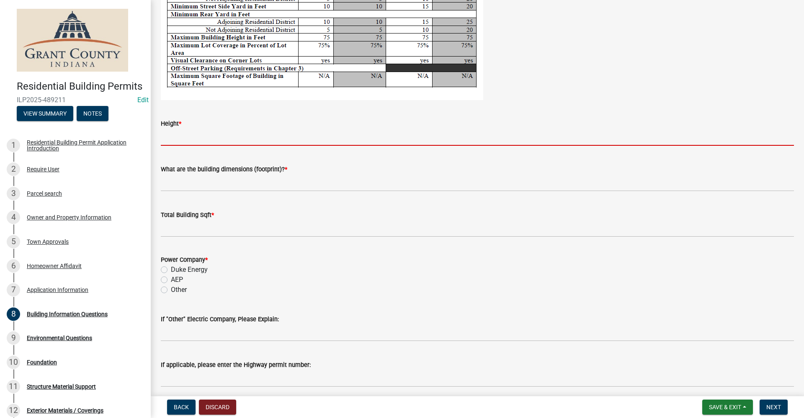
click at [191, 139] on input "Height *" at bounding box center [478, 137] width 634 height 17
type input "1"
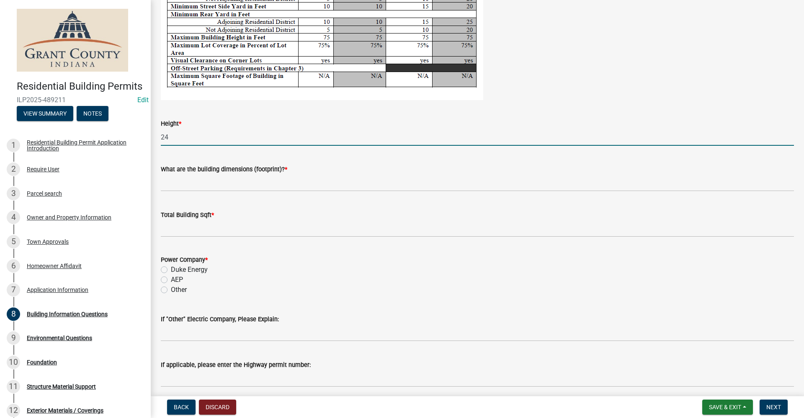
type input "24"
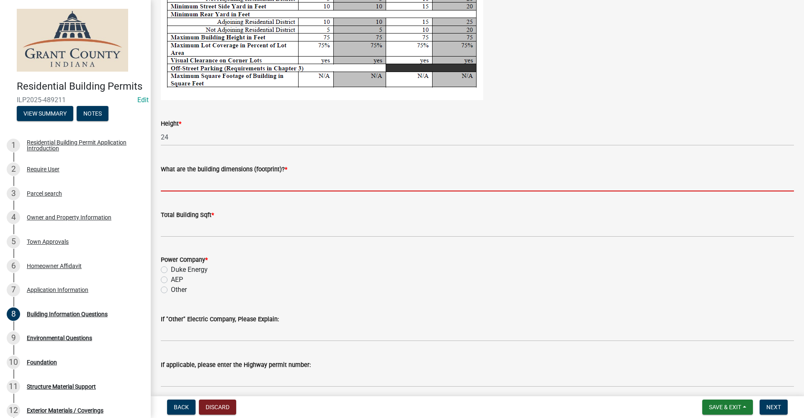
click at [179, 188] on input "What are the building dimensions (footprint)? *" at bounding box center [478, 182] width 634 height 17
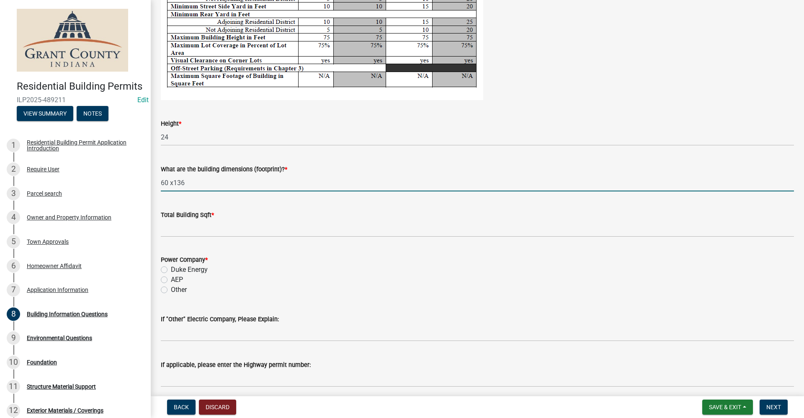
type input "60 x136"
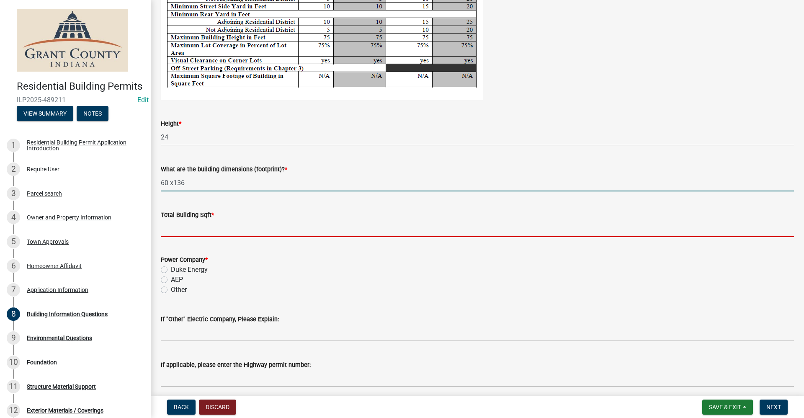
click at [187, 233] on input "text" at bounding box center [478, 228] width 634 height 17
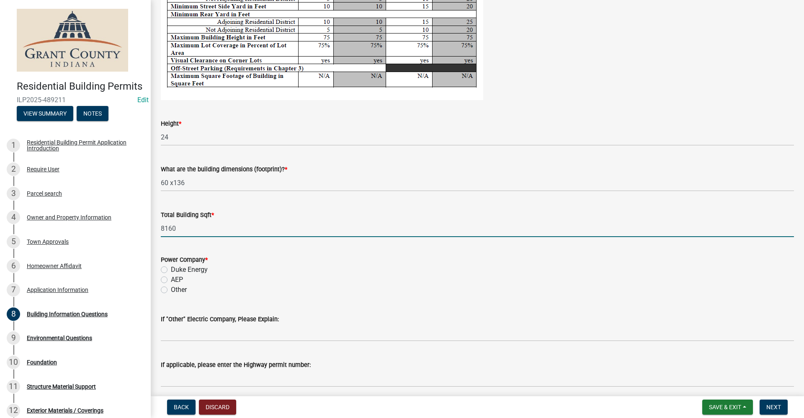
type input "8160"
click at [171, 279] on label "AEP" at bounding box center [177, 280] width 12 height 10
click at [171, 279] on input "AEP" at bounding box center [173, 277] width 5 height 5
radio input "true"
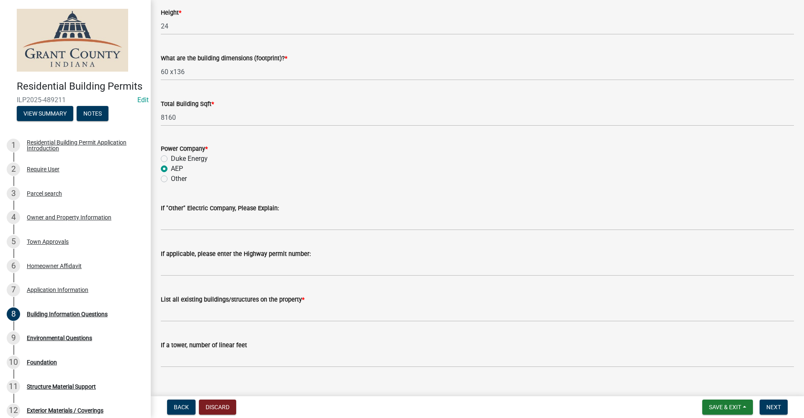
scroll to position [1705, 0]
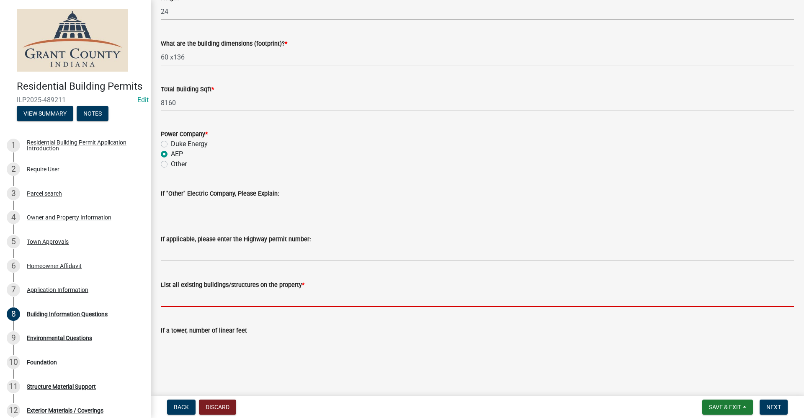
click at [166, 300] on input "List all existing buildings/structures on the property *" at bounding box center [478, 298] width 634 height 17
click at [169, 294] on input "List all existing buildings/structures on the property *" at bounding box center [478, 298] width 634 height 17
click at [176, 297] on input "List all existing buildings/structures on the property *" at bounding box center [478, 298] width 634 height 17
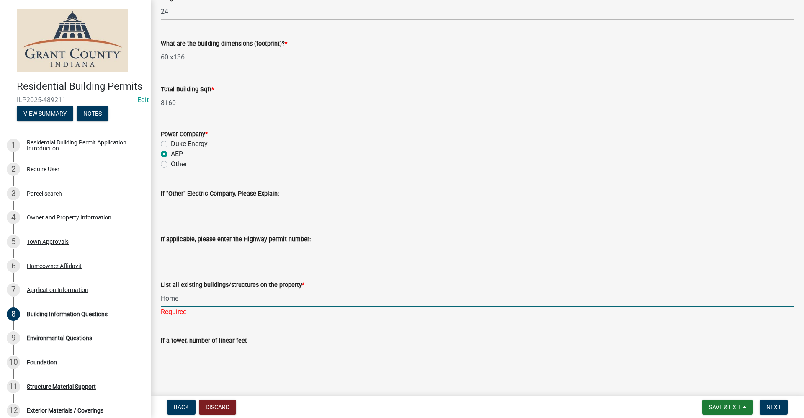
type input "Home"
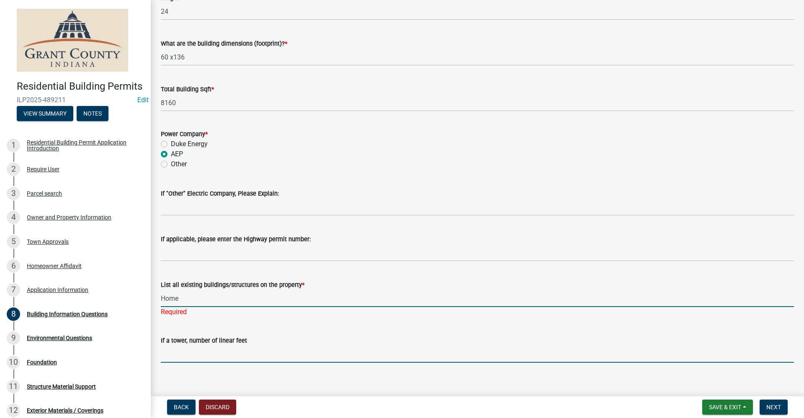
click at [376, 349] on input "text" at bounding box center [478, 354] width 634 height 17
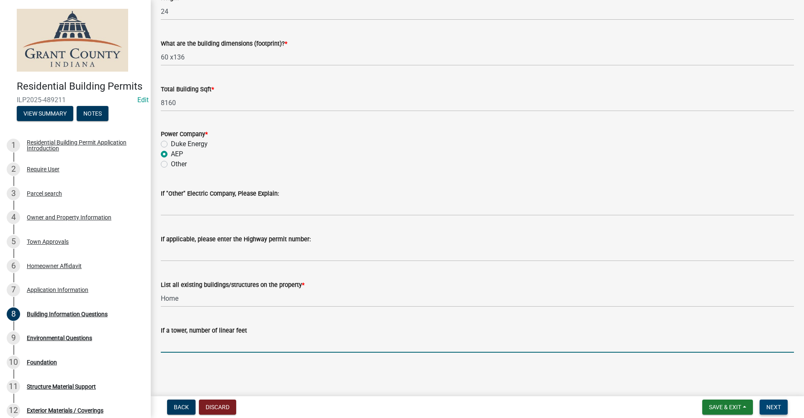
click at [771, 412] on button "Next" at bounding box center [774, 407] width 28 height 15
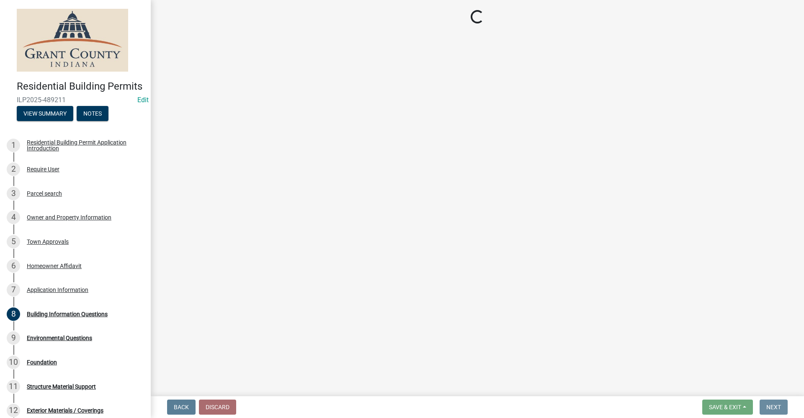
scroll to position [0, 0]
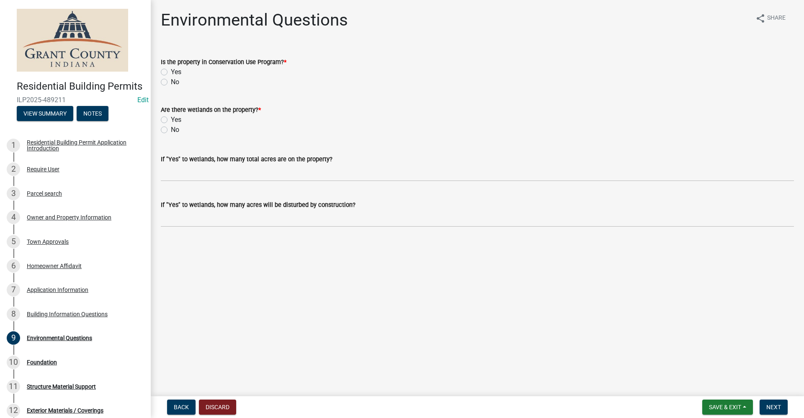
click at [171, 85] on label "No" at bounding box center [175, 82] width 8 height 10
click at [171, 83] on input "No" at bounding box center [173, 79] width 5 height 5
radio input "true"
drag, startPoint x: 165, startPoint y: 130, endPoint x: 172, endPoint y: 136, distance: 9.5
click at [171, 131] on label "No" at bounding box center [175, 130] width 8 height 10
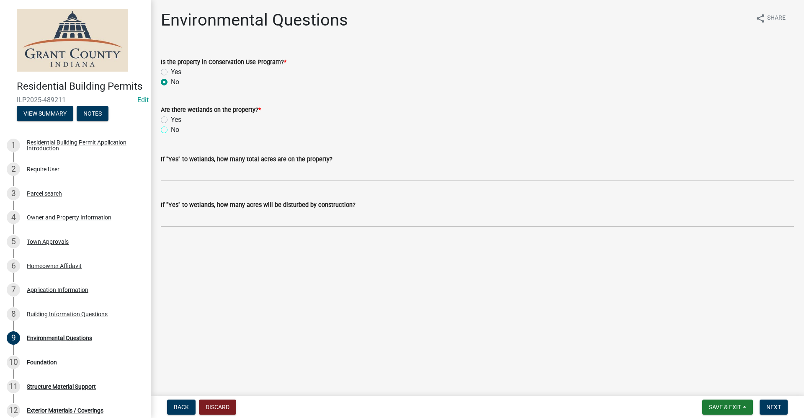
click at [171, 130] on input "No" at bounding box center [173, 127] width 5 height 5
radio input "true"
click at [777, 410] on span "Next" at bounding box center [774, 407] width 15 height 7
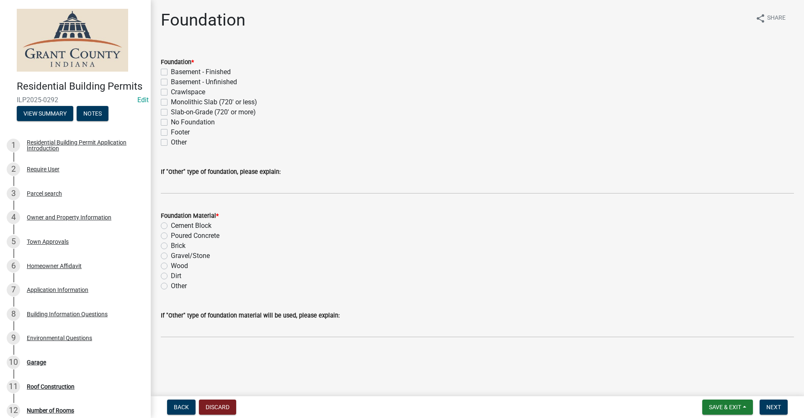
click at [171, 112] on label "Slab-on-Grade (720' or more)" at bounding box center [213, 112] width 85 height 10
click at [171, 112] on input "Slab-on-Grade (720' or more)" at bounding box center [173, 109] width 5 height 5
checkbox input "true"
checkbox input "false"
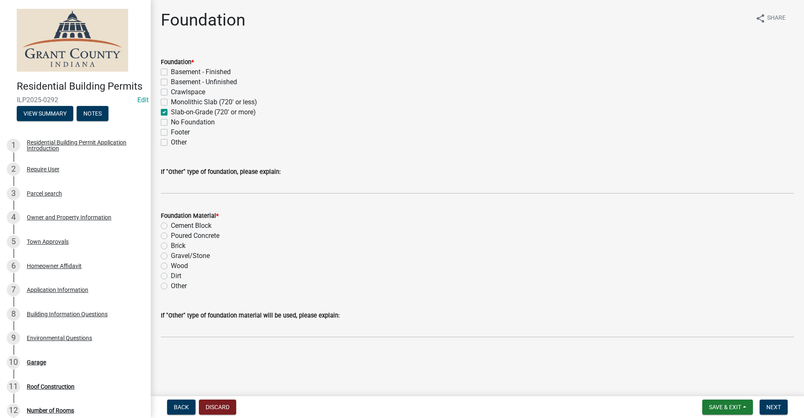
checkbox input "false"
checkbox input "true"
checkbox input "false"
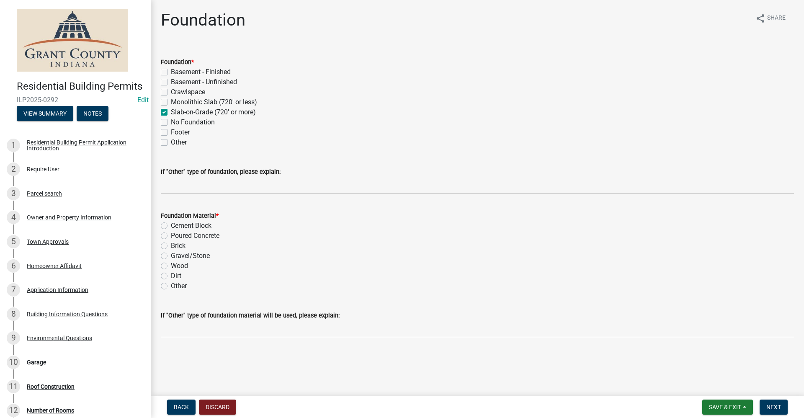
checkbox input "false"
click at [171, 235] on label "Poured Concrete" at bounding box center [195, 236] width 49 height 10
click at [171, 235] on input "Poured Concrete" at bounding box center [173, 233] width 5 height 5
radio input "true"
click at [171, 225] on label "Cement Block" at bounding box center [191, 226] width 41 height 10
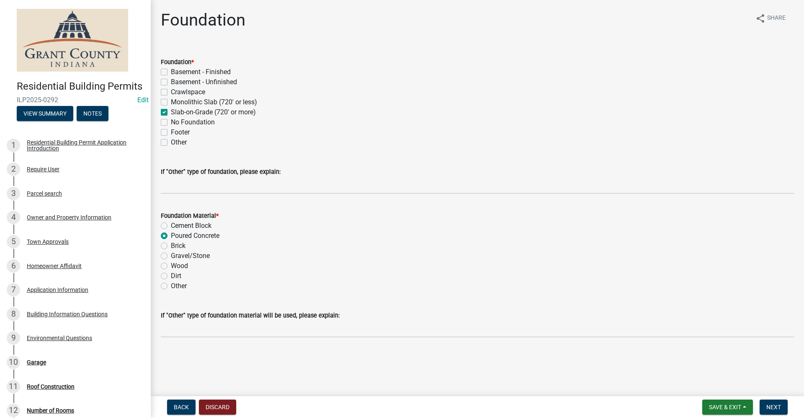
click at [171, 225] on input "Cement Block" at bounding box center [173, 223] width 5 height 5
radio input "true"
click at [169, 236] on div "Poured Concrete" at bounding box center [478, 236] width 634 height 10
click at [171, 234] on label "Poured Concrete" at bounding box center [195, 236] width 49 height 10
click at [171, 234] on input "Poured Concrete" at bounding box center [173, 233] width 5 height 5
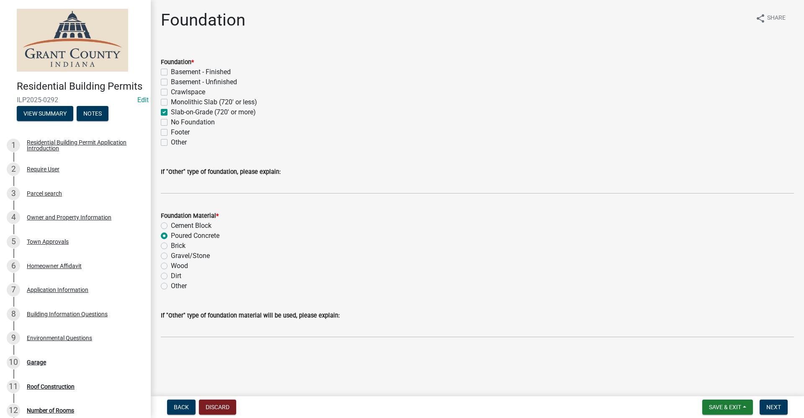
radio input "true"
click at [775, 406] on span "Next" at bounding box center [774, 407] width 15 height 7
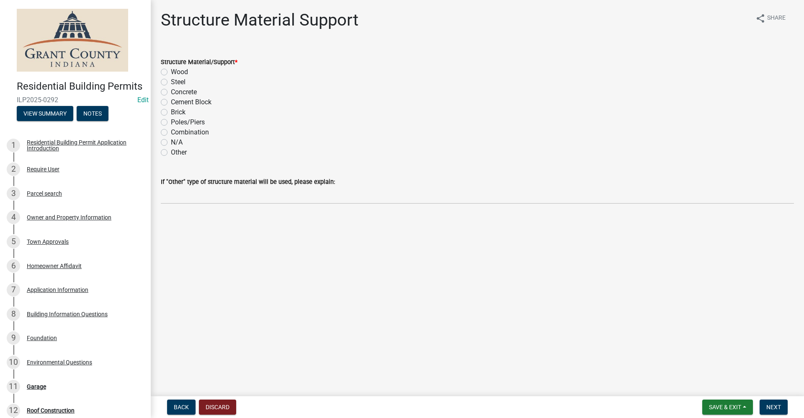
click at [171, 72] on label "Wood" at bounding box center [179, 72] width 17 height 10
click at [171, 72] on input "Wood" at bounding box center [173, 69] width 5 height 5
radio input "true"
click at [778, 410] on span "Next" at bounding box center [774, 407] width 15 height 7
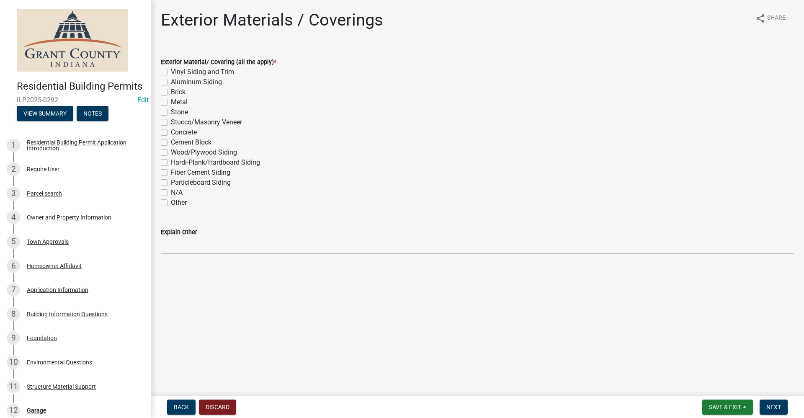
click at [171, 101] on label "Metal" at bounding box center [179, 102] width 17 height 10
click at [171, 101] on input "Metal" at bounding box center [173, 99] width 5 height 5
checkbox input "true"
checkbox input "false"
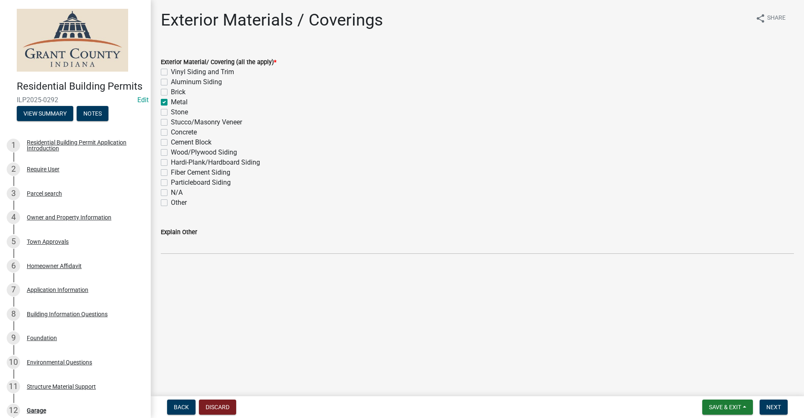
checkbox input "false"
checkbox input "true"
checkbox input "false"
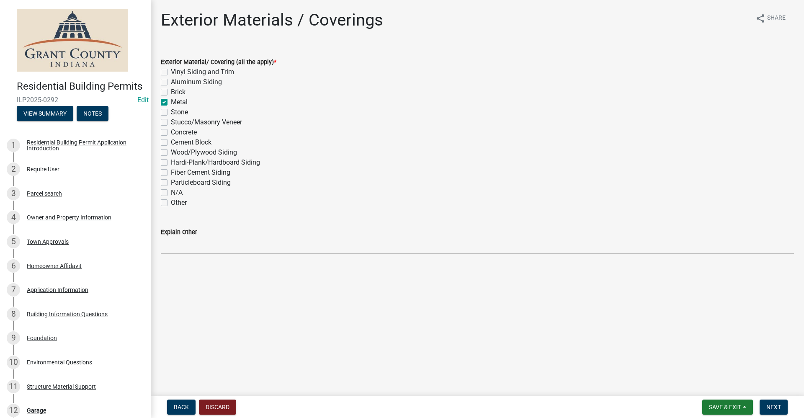
checkbox input "false"
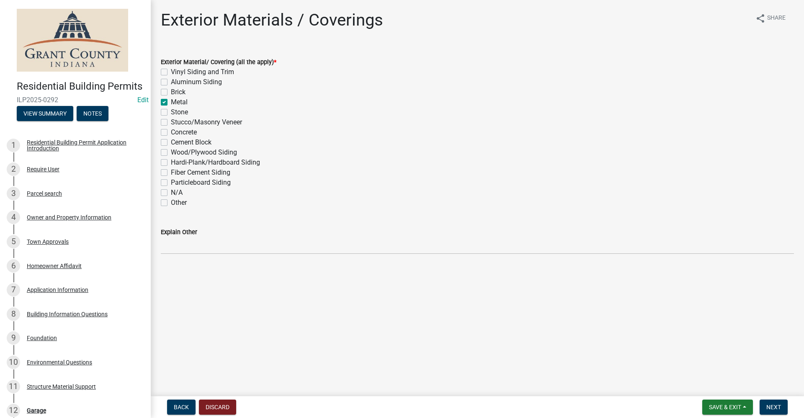
checkbox input "false"
click at [774, 406] on span "Next" at bounding box center [774, 407] width 15 height 7
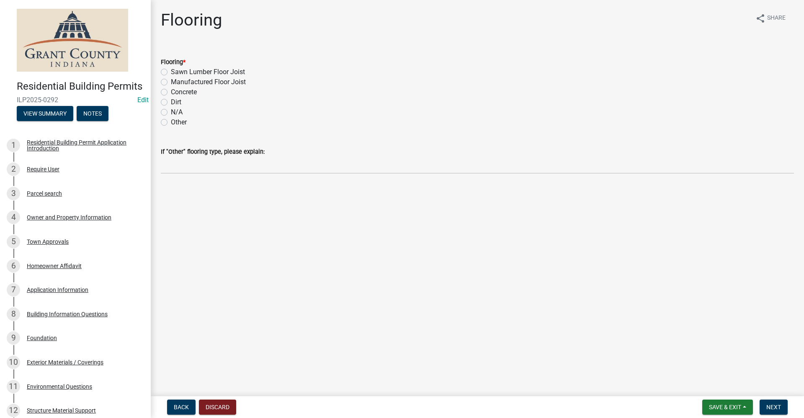
click at [171, 92] on label "Concrete" at bounding box center [184, 92] width 26 height 10
click at [171, 92] on input "Concrete" at bounding box center [173, 89] width 5 height 5
radio input "true"
click at [780, 407] on span "Next" at bounding box center [774, 407] width 15 height 7
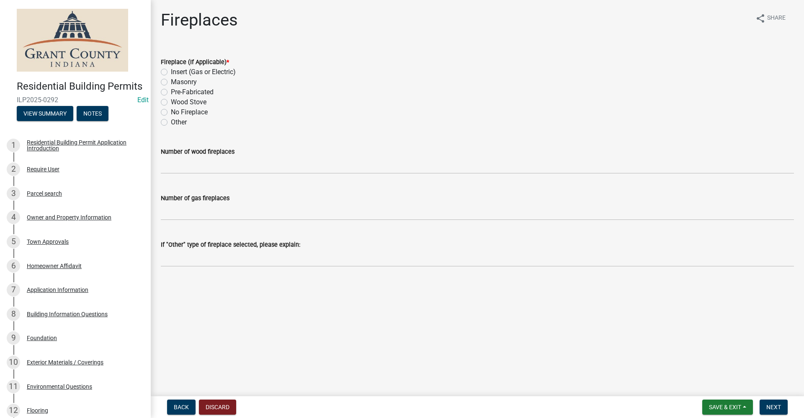
click at [171, 110] on label "No Fireplace" at bounding box center [189, 112] width 37 height 10
click at [171, 110] on input "No Fireplace" at bounding box center [173, 109] width 5 height 5
radio input "true"
click at [778, 408] on span "Next" at bounding box center [774, 407] width 15 height 7
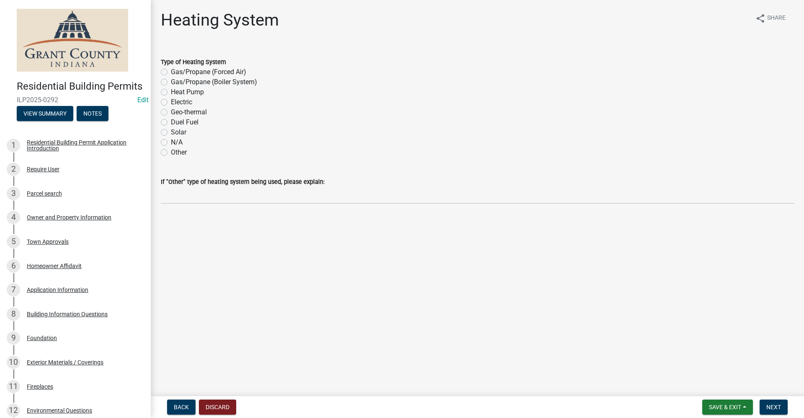
click at [171, 142] on label "N/A" at bounding box center [177, 142] width 12 height 10
click at [171, 142] on input "N/A" at bounding box center [173, 139] width 5 height 5
radio input "true"
click at [771, 408] on span "Next" at bounding box center [774, 407] width 15 height 7
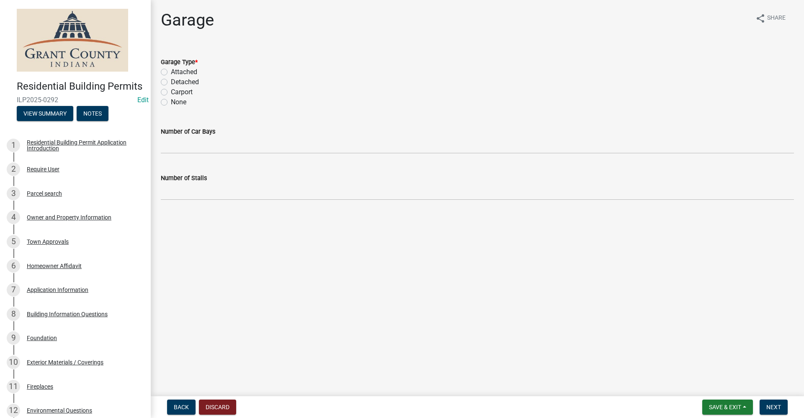
click at [171, 103] on label "None" at bounding box center [179, 102] width 16 height 10
click at [171, 103] on input "None" at bounding box center [173, 99] width 5 height 5
radio input "true"
click at [771, 409] on span "Next" at bounding box center [774, 407] width 15 height 7
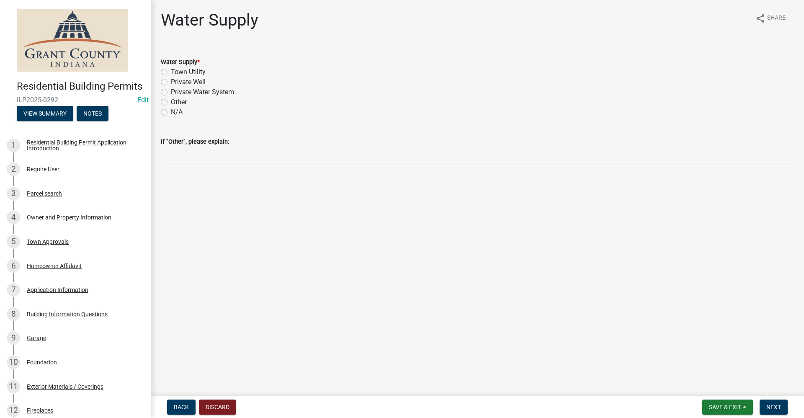
drag, startPoint x: 164, startPoint y: 83, endPoint x: 239, endPoint y: 127, distance: 87.0
click at [171, 83] on label "Private Well" at bounding box center [188, 82] width 35 height 10
click at [171, 83] on input "Private Well" at bounding box center [173, 79] width 5 height 5
radio input "true"
click at [776, 406] on span "Next" at bounding box center [774, 407] width 15 height 7
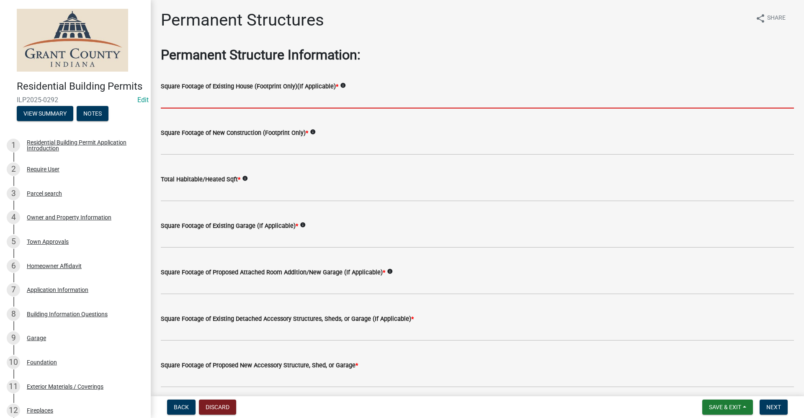
click at [175, 102] on input "text" at bounding box center [478, 99] width 634 height 17
click at [174, 101] on input "text" at bounding box center [478, 99] width 634 height 17
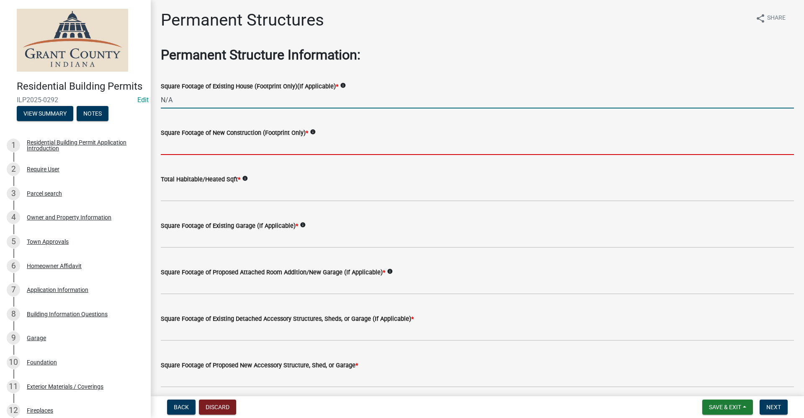
type input "0"
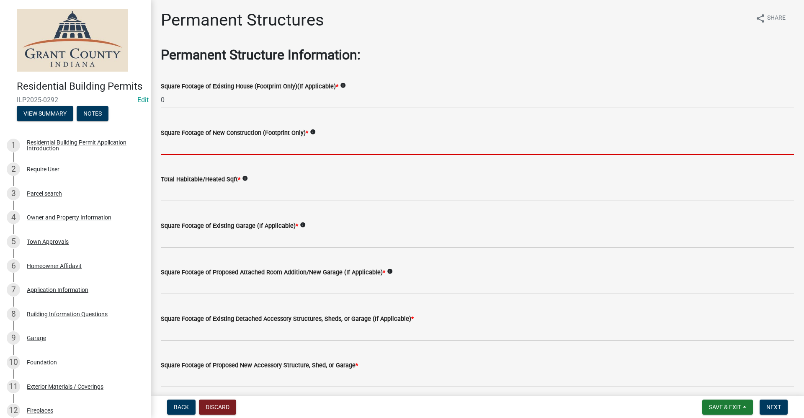
click at [184, 146] on input "text" at bounding box center [478, 146] width 634 height 17
type input "0"
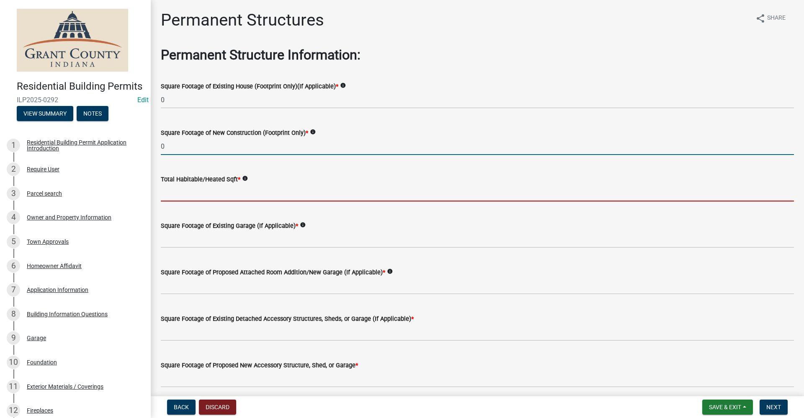
click at [184, 191] on input "text" at bounding box center [478, 192] width 634 height 17
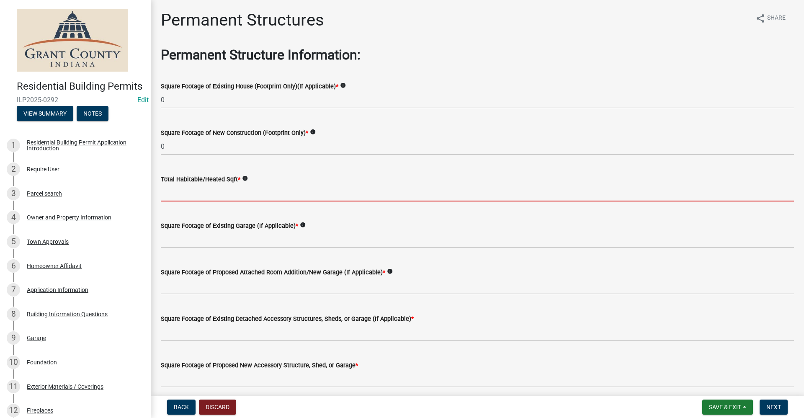
type input "0"
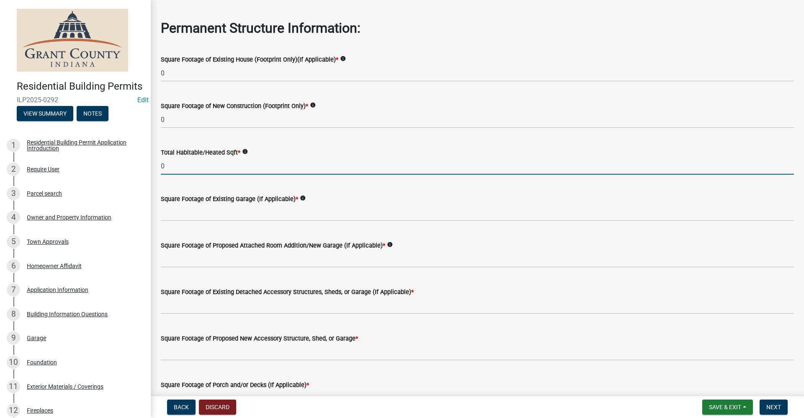
scroll to position [42, 0]
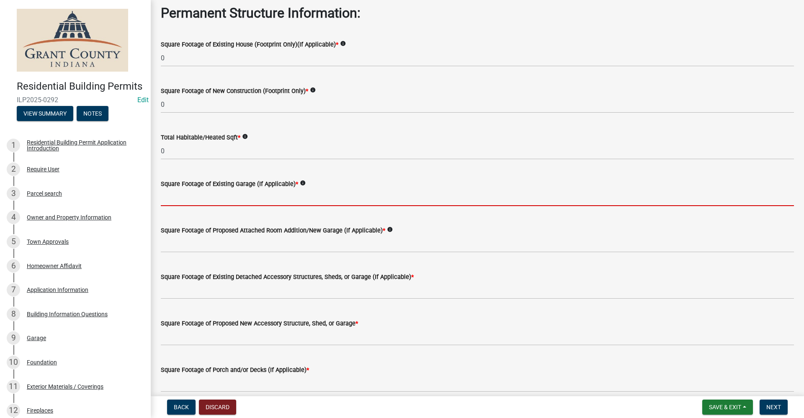
click at [192, 191] on input "text" at bounding box center [478, 197] width 634 height 17
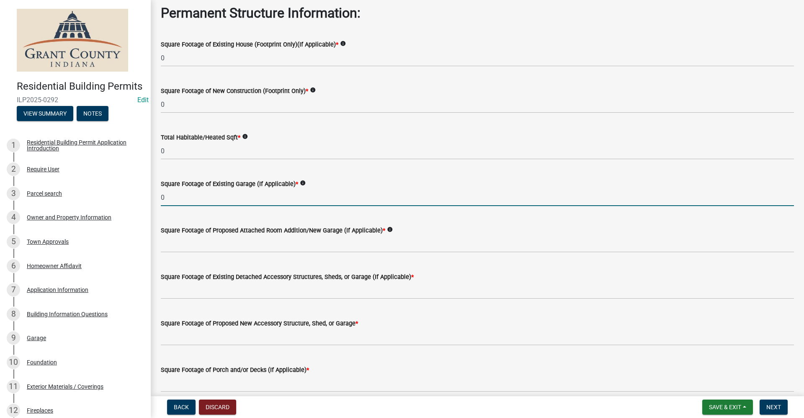
type input "0"
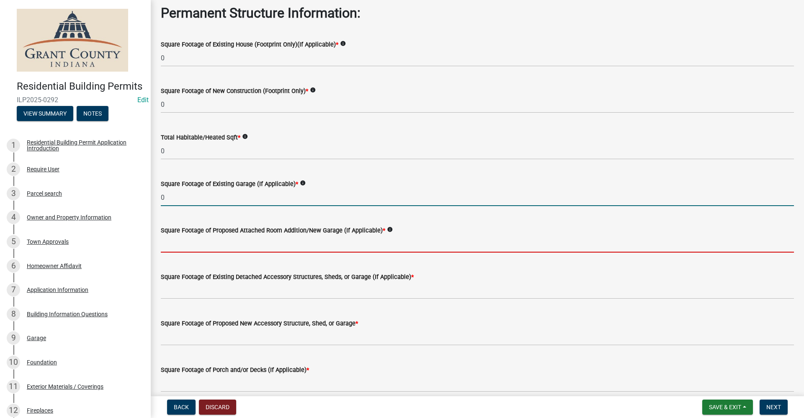
click at [185, 241] on input "text" at bounding box center [478, 243] width 634 height 17
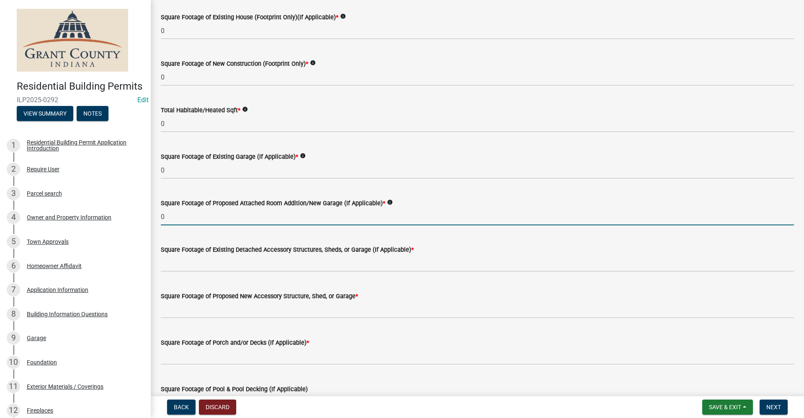
scroll to position [84, 0]
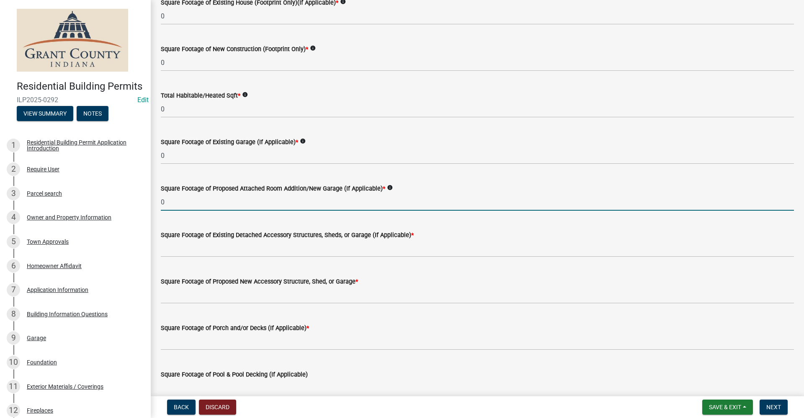
type input "0"
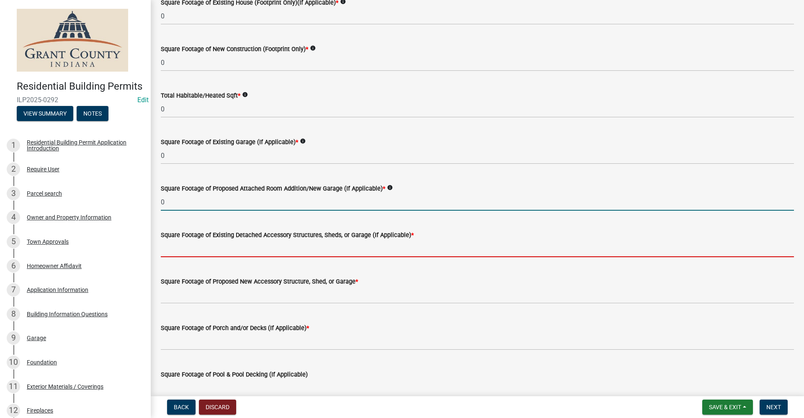
click at [191, 251] on input "text" at bounding box center [478, 248] width 634 height 17
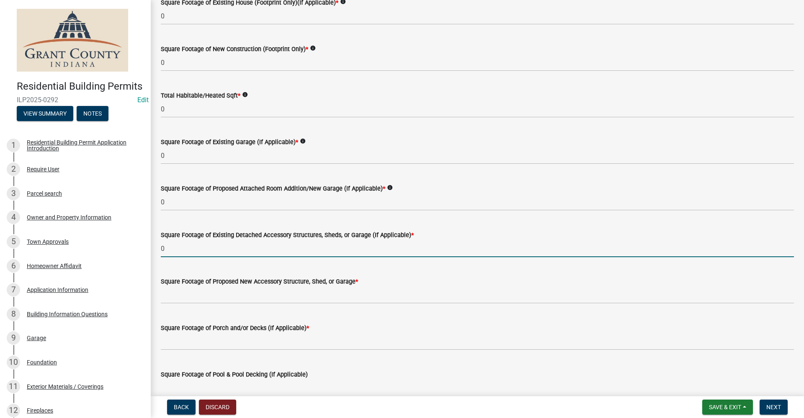
scroll to position [128, 0]
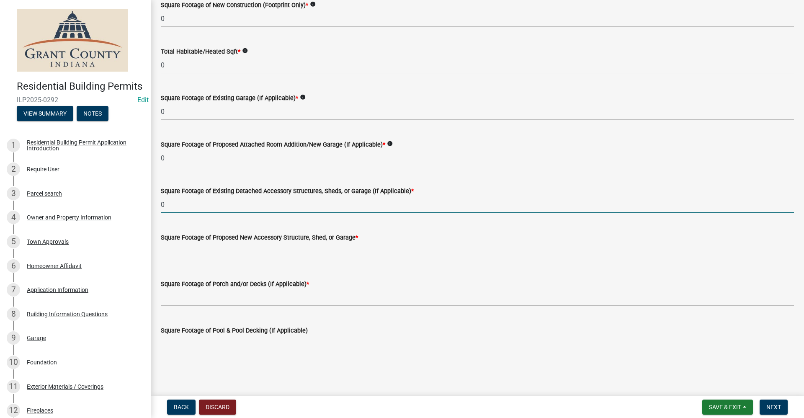
type input "0"
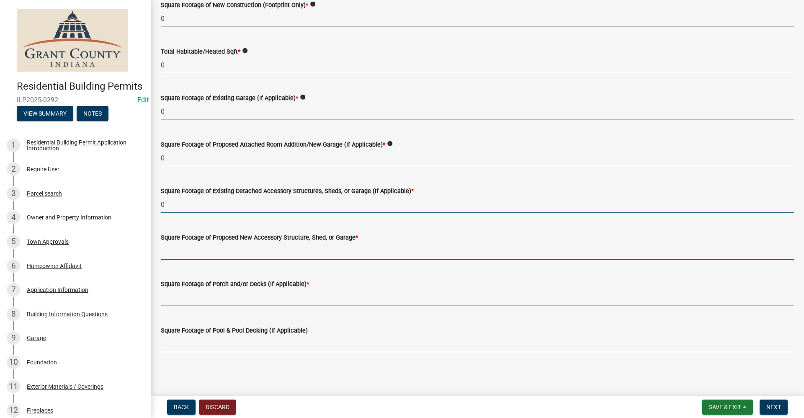
click at [171, 249] on input "text" at bounding box center [478, 251] width 634 height 17
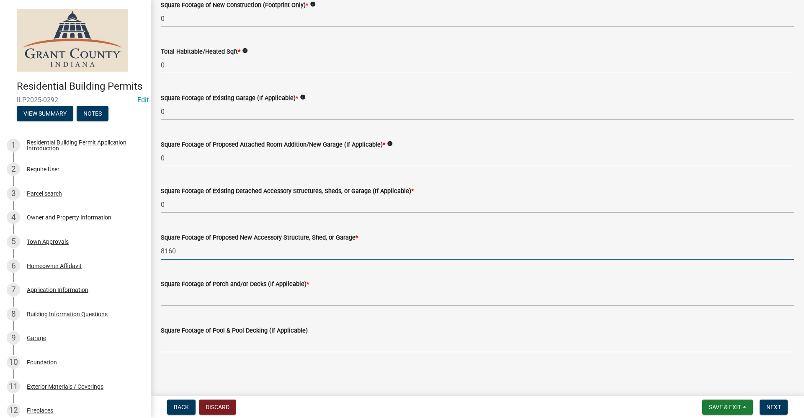
type input "8160"
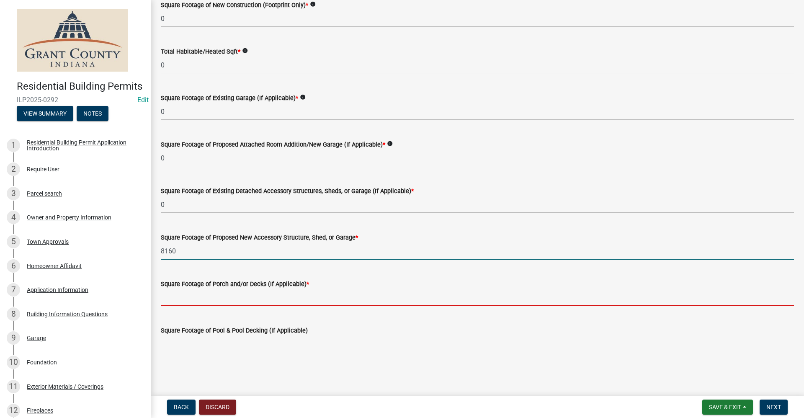
click at [183, 297] on input "text" at bounding box center [478, 297] width 634 height 17
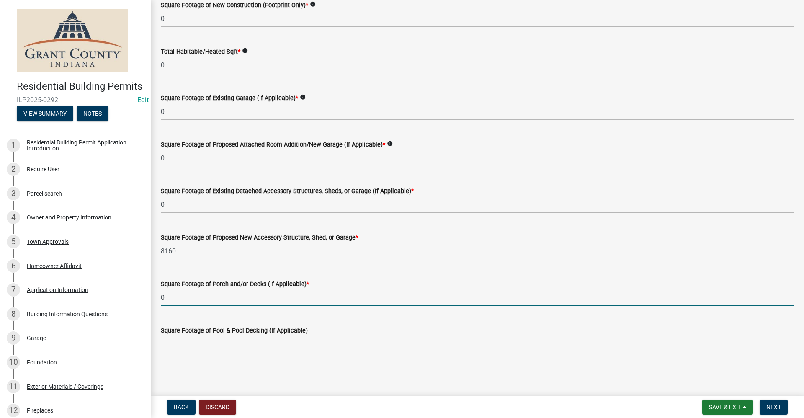
type input "0"
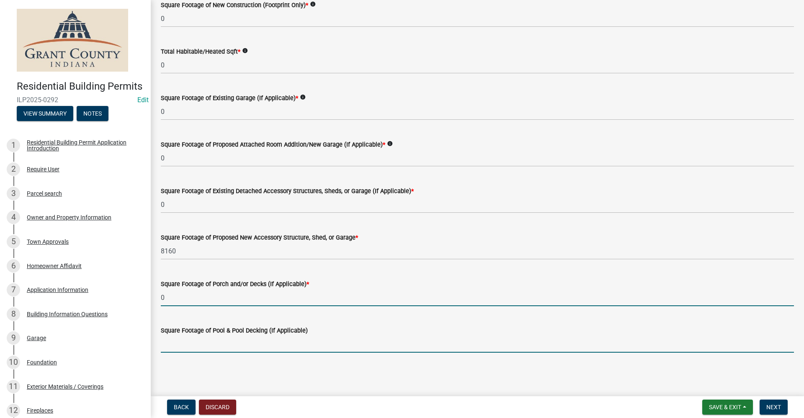
click at [192, 345] on input "text" at bounding box center [478, 344] width 634 height 17
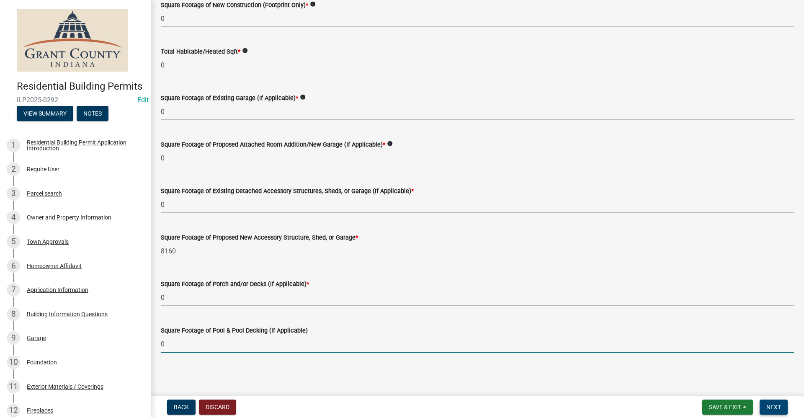
type input "0"
click at [774, 412] on button "Next" at bounding box center [774, 407] width 28 height 15
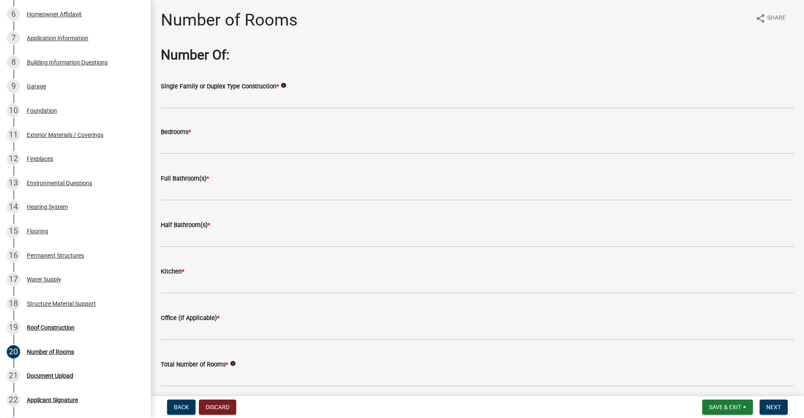
scroll to position [259, 0]
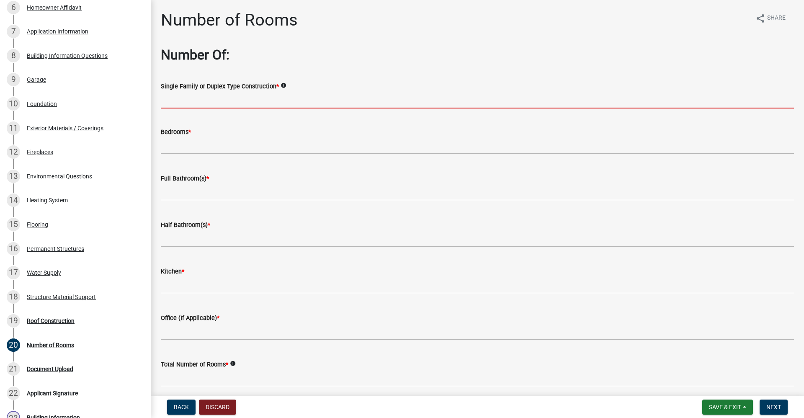
click at [221, 102] on input "Single Family or Duplex Type Construction *" at bounding box center [478, 99] width 634 height 17
type input "NA"
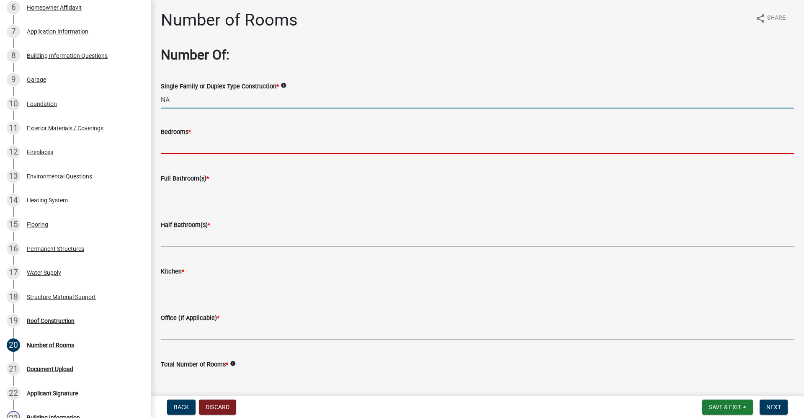
click at [200, 151] on input "text" at bounding box center [478, 145] width 634 height 17
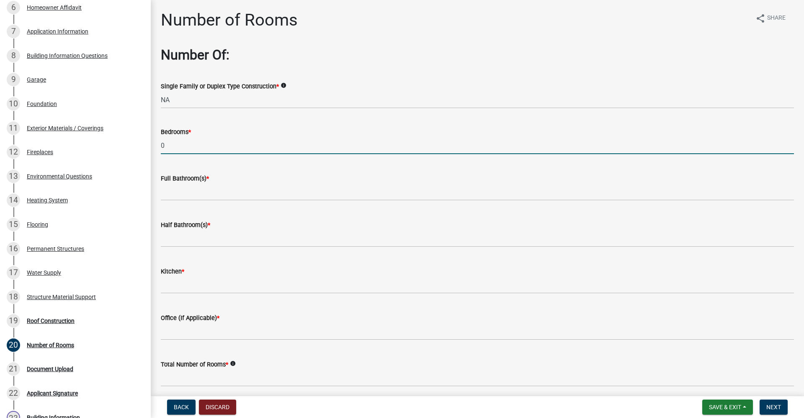
type input "0"
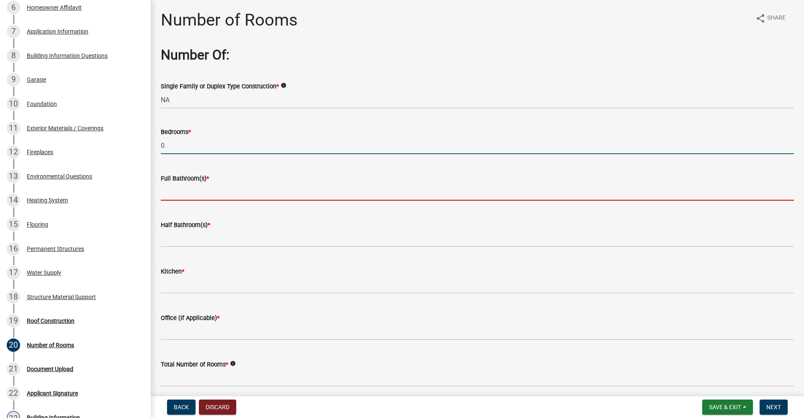
click at [180, 196] on input "text" at bounding box center [478, 192] width 634 height 17
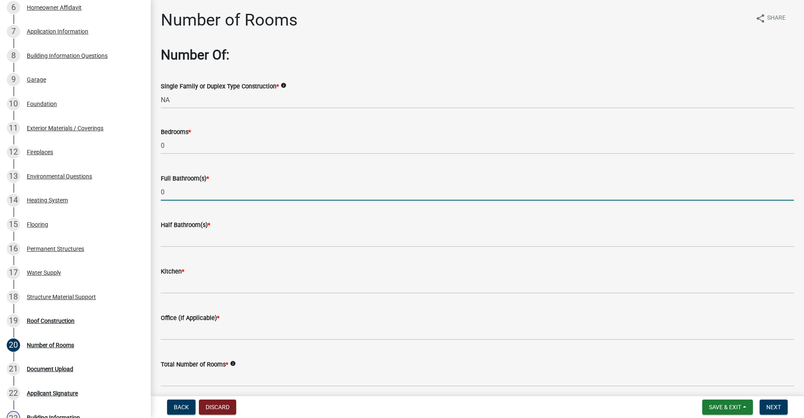
type input "0"
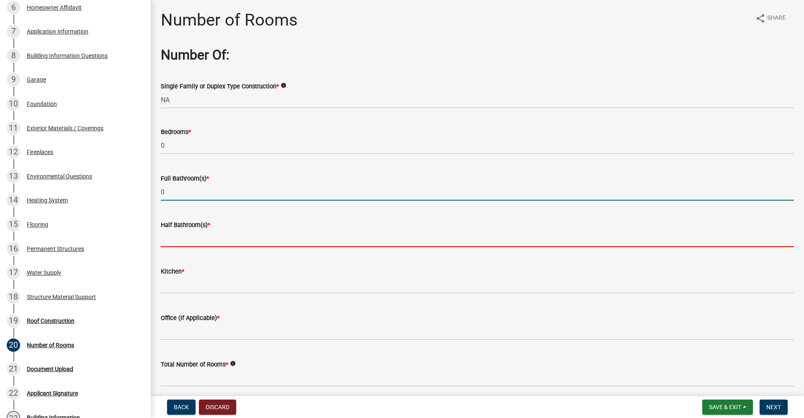
click at [176, 233] on input "text" at bounding box center [478, 238] width 634 height 17
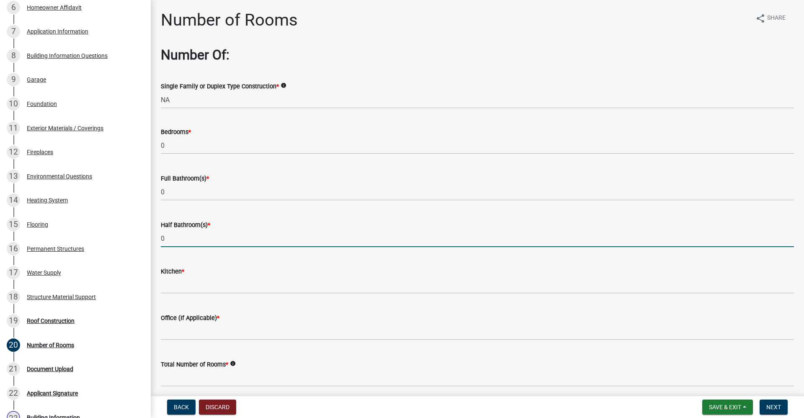
type input "0"
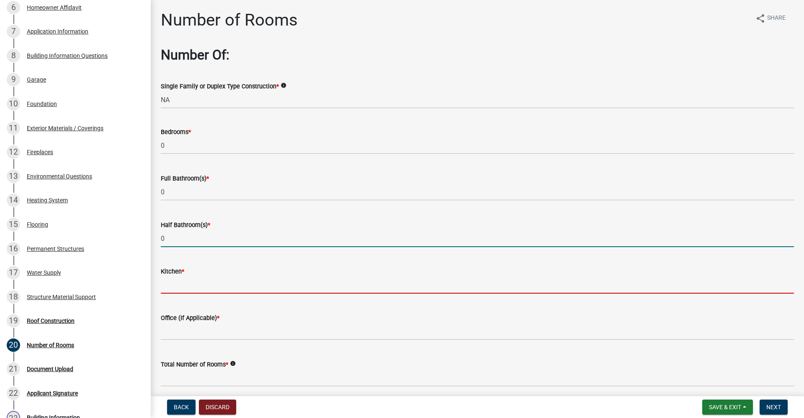
click at [177, 291] on input "text" at bounding box center [478, 285] width 634 height 17
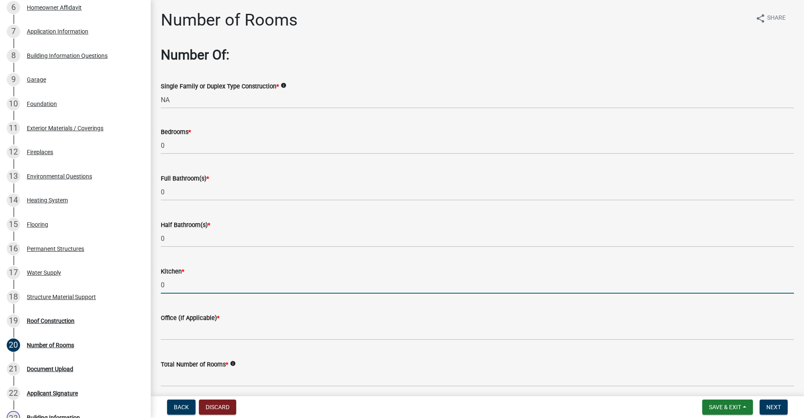
type input "0"
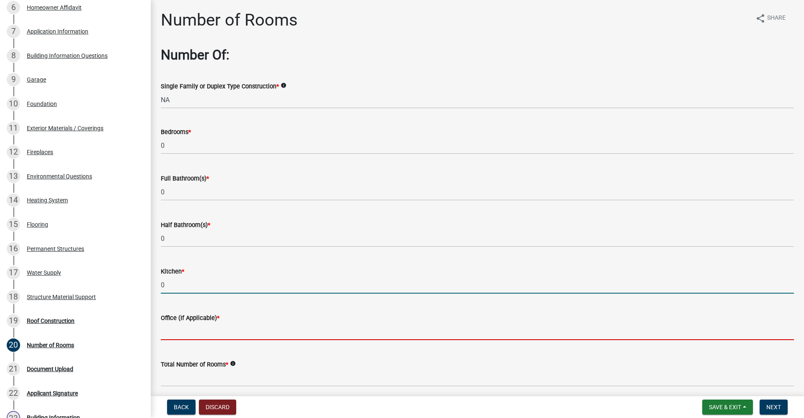
click at [187, 329] on input "text" at bounding box center [478, 331] width 634 height 17
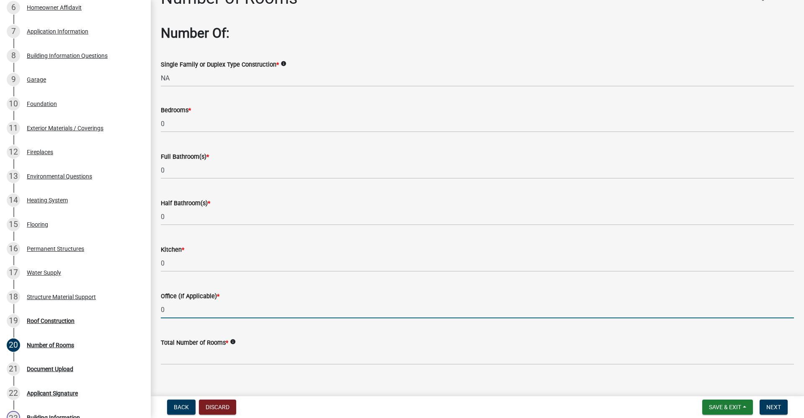
scroll to position [34, 0]
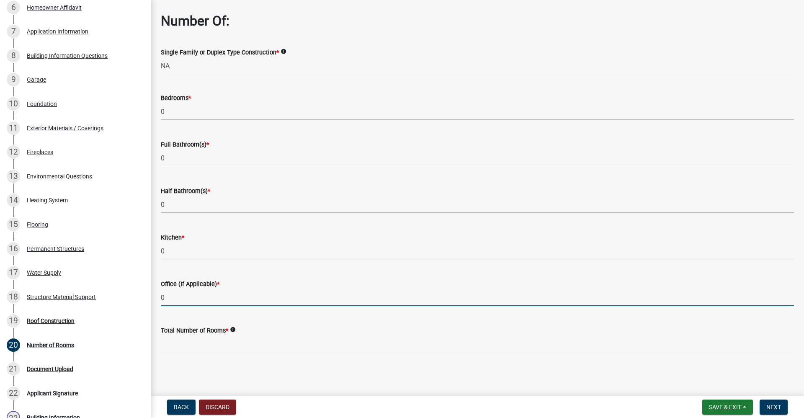
type input "0"
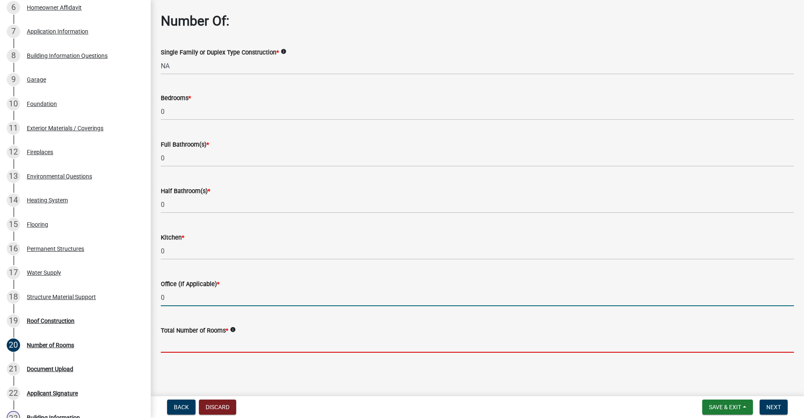
click at [195, 339] on input "text" at bounding box center [478, 344] width 634 height 17
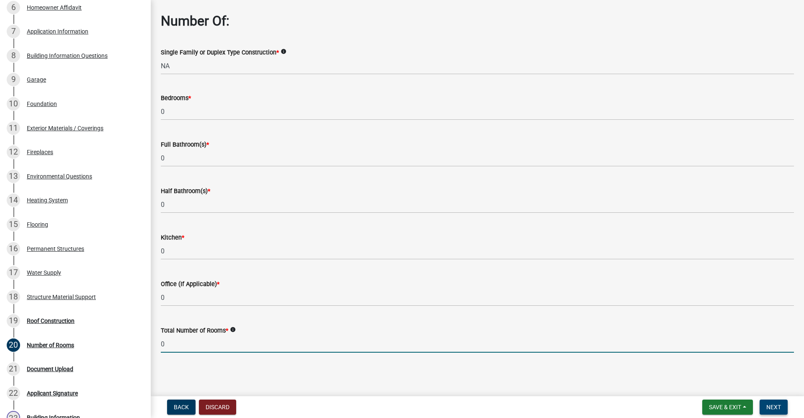
type input "0"
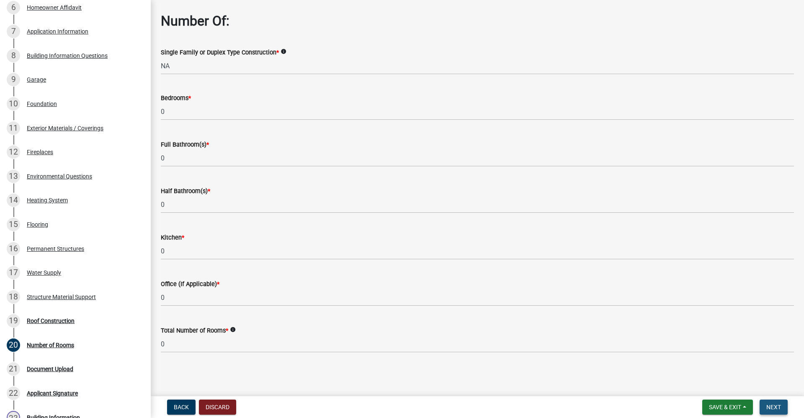
click at [773, 408] on span "Next" at bounding box center [774, 407] width 15 height 7
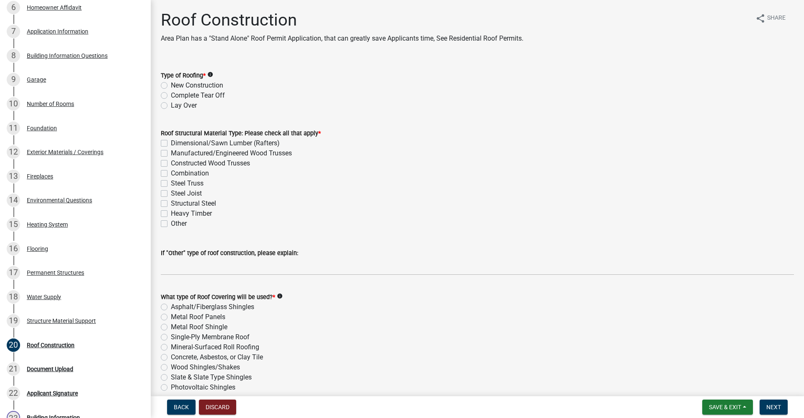
click at [171, 85] on label "New Construction" at bounding box center [197, 85] width 52 height 10
click at [171, 85] on input "New Construction" at bounding box center [173, 82] width 5 height 5
radio input "true"
click at [171, 144] on label "Dimensional/Sawn Lumber (Rafters)" at bounding box center [225, 143] width 109 height 10
click at [171, 144] on input "Dimensional/Sawn Lumber (Rafters)" at bounding box center [173, 140] width 5 height 5
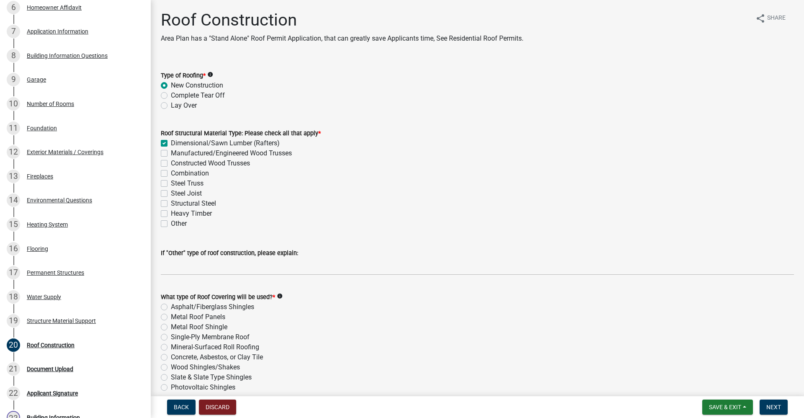
checkbox input "true"
checkbox input "false"
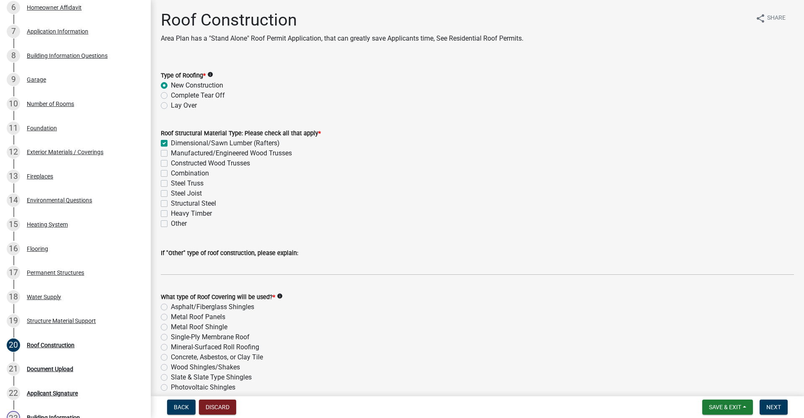
checkbox input "false"
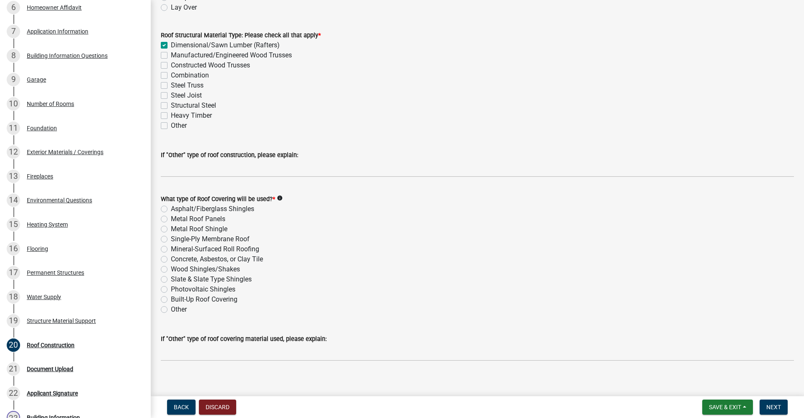
scroll to position [106, 0]
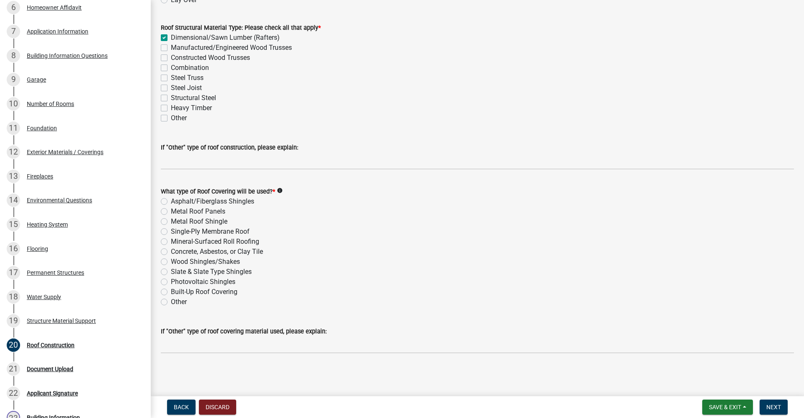
click at [171, 213] on label "Metal Roof Panels" at bounding box center [198, 212] width 54 height 10
click at [171, 212] on input "Metal Roof Panels" at bounding box center [173, 209] width 5 height 5
radio input "true"
click at [779, 407] on span "Next" at bounding box center [774, 407] width 15 height 7
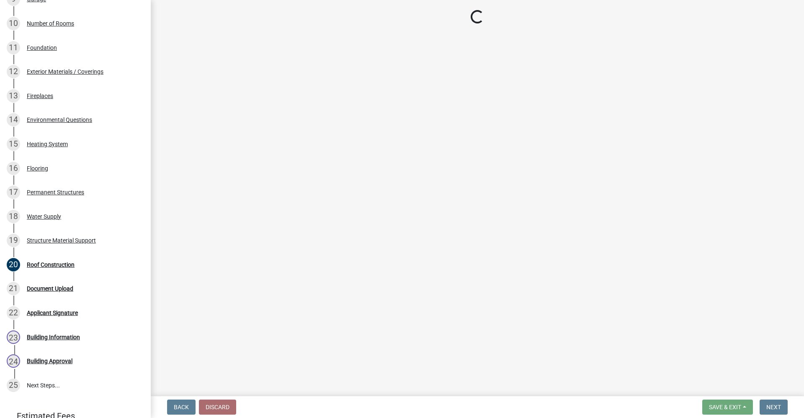
scroll to position [353, 0]
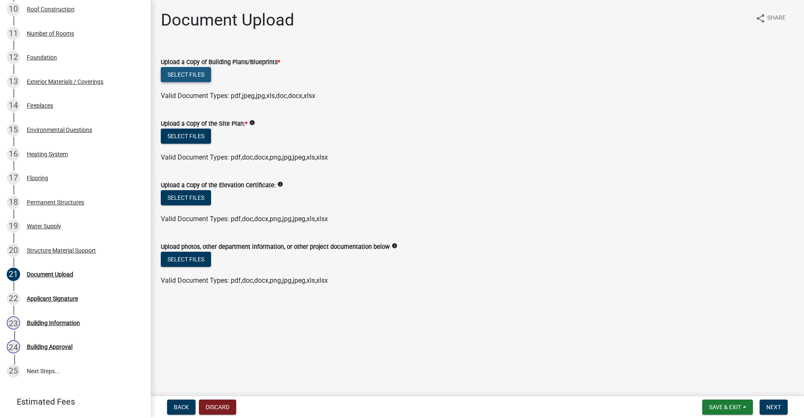
click at [184, 74] on button "Select files" at bounding box center [186, 74] width 50 height 15
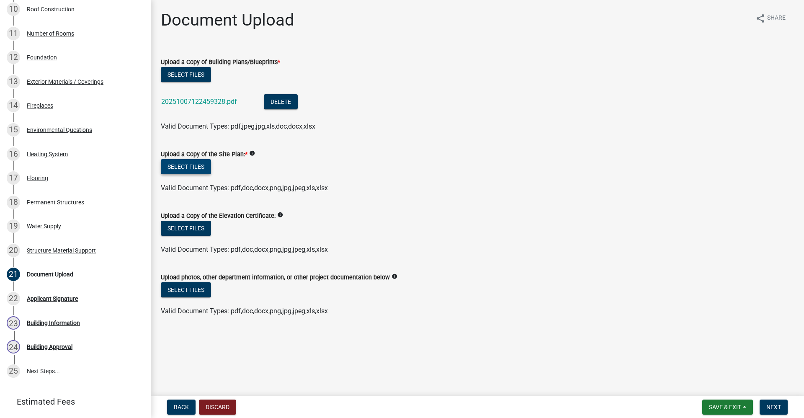
click at [192, 167] on button "Select files" at bounding box center [186, 166] width 50 height 15
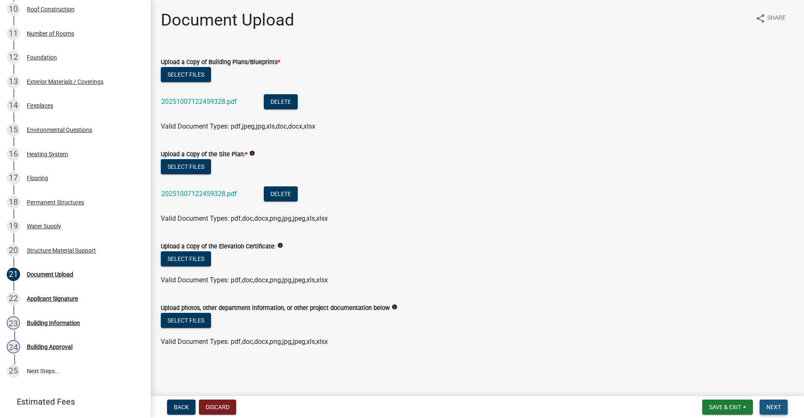
click at [778, 408] on span "Next" at bounding box center [774, 407] width 15 height 7
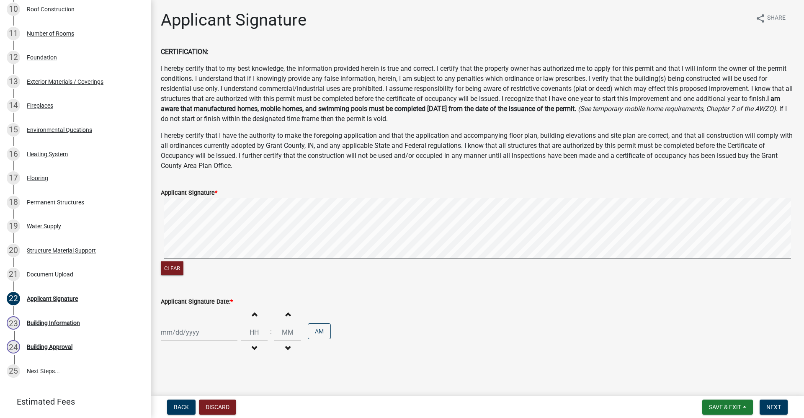
click at [176, 332] on div at bounding box center [199, 332] width 77 height 17
select select "10"
select select "2025"
click at [183, 261] on div "7" at bounding box center [182, 260] width 13 height 13
type input "[DATE]"
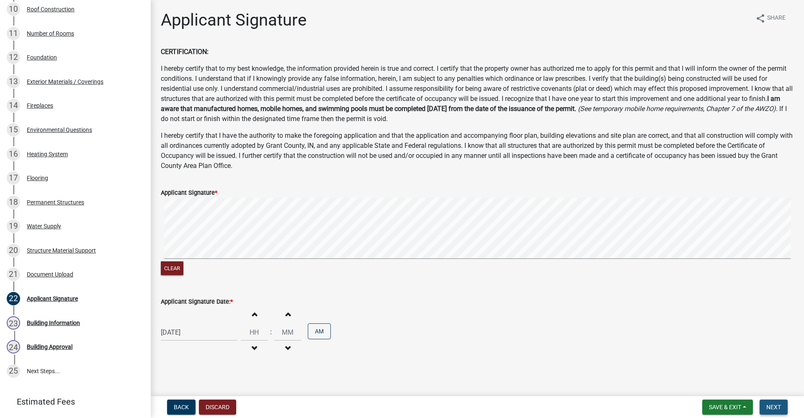
click at [774, 410] on span "Next" at bounding box center [774, 407] width 15 height 7
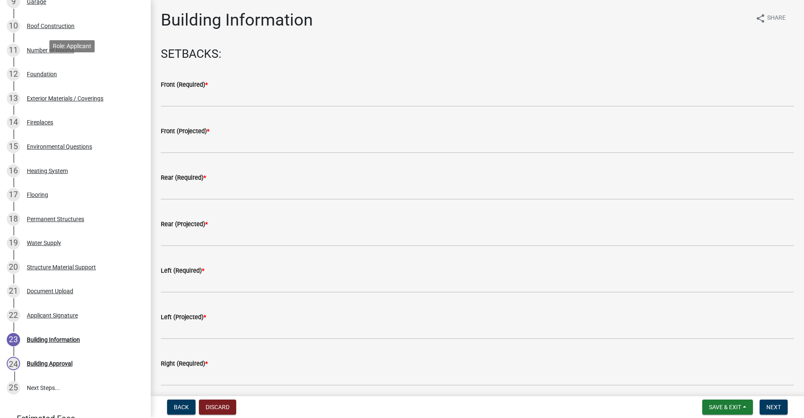
scroll to position [370, 0]
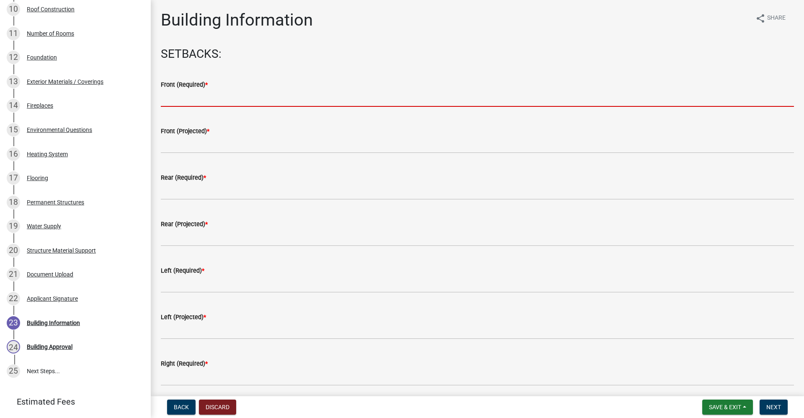
click at [169, 103] on input "text" at bounding box center [478, 98] width 634 height 17
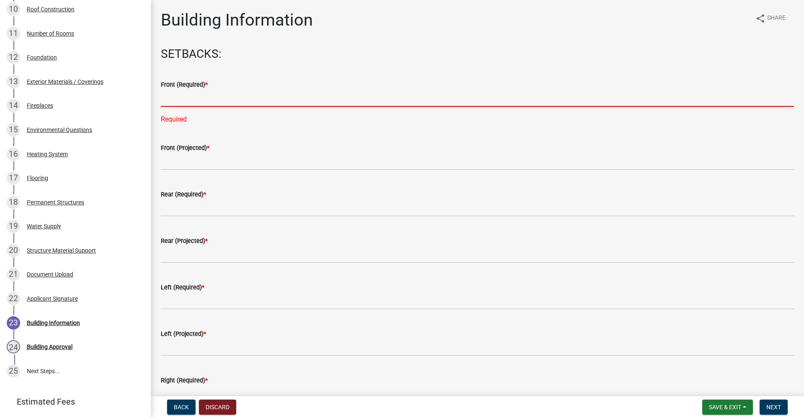
click at [182, 101] on input "text" at bounding box center [478, 98] width 634 height 17
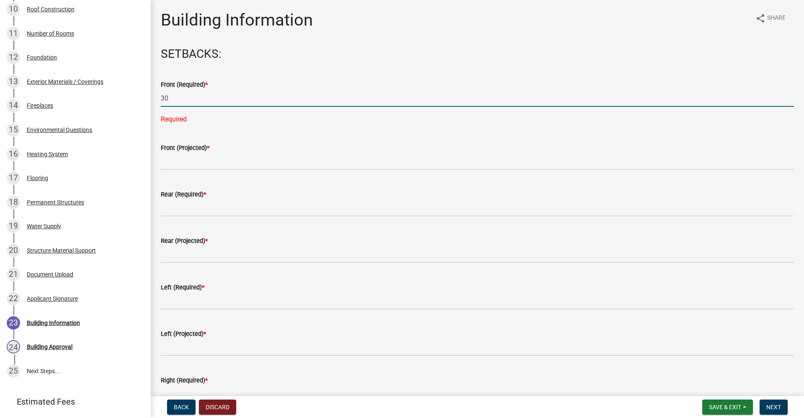
type input "30"
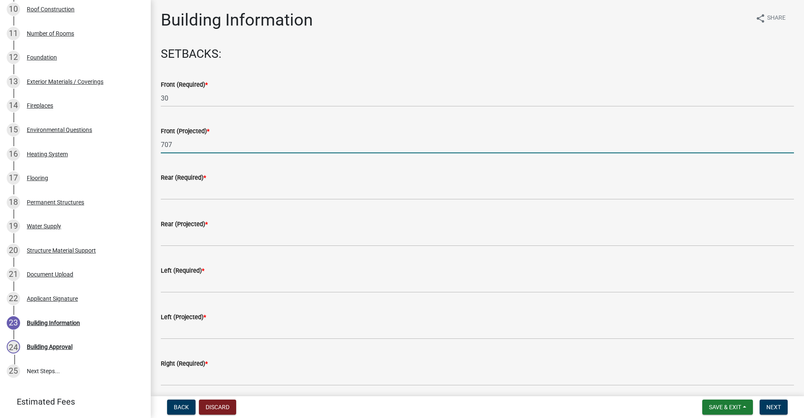
type input "707"
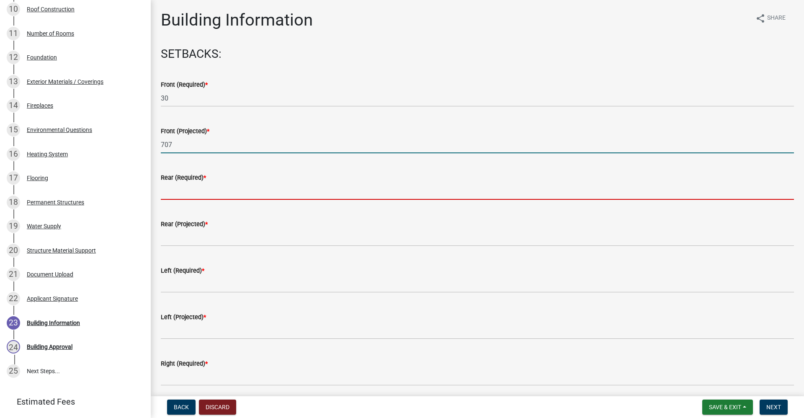
click at [175, 192] on input "text" at bounding box center [478, 191] width 634 height 17
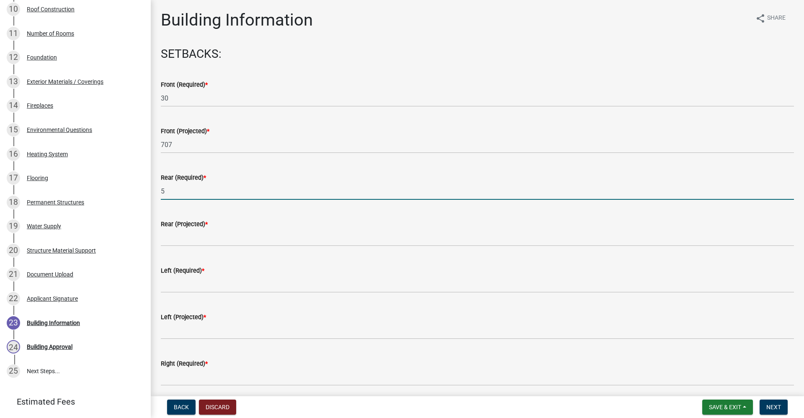
type input "5"
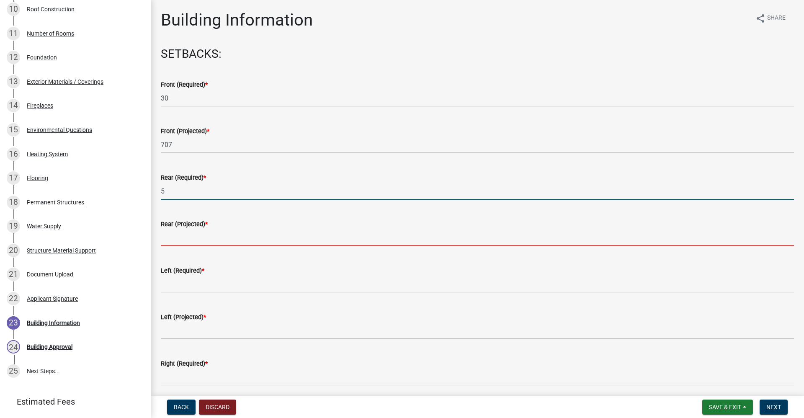
click at [181, 236] on input "text" at bounding box center [478, 237] width 634 height 17
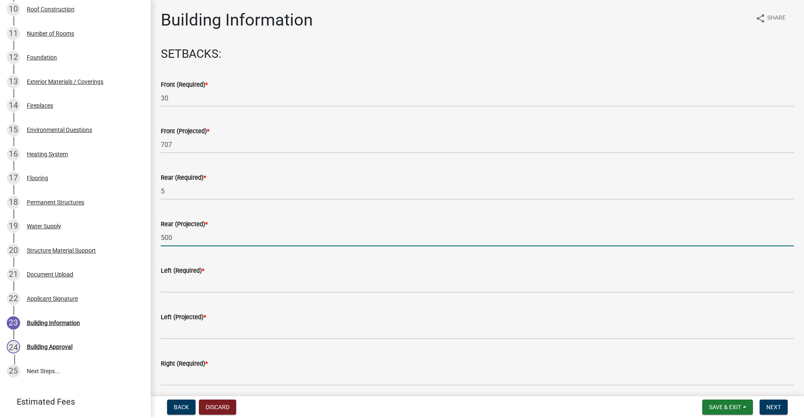
type input "500"
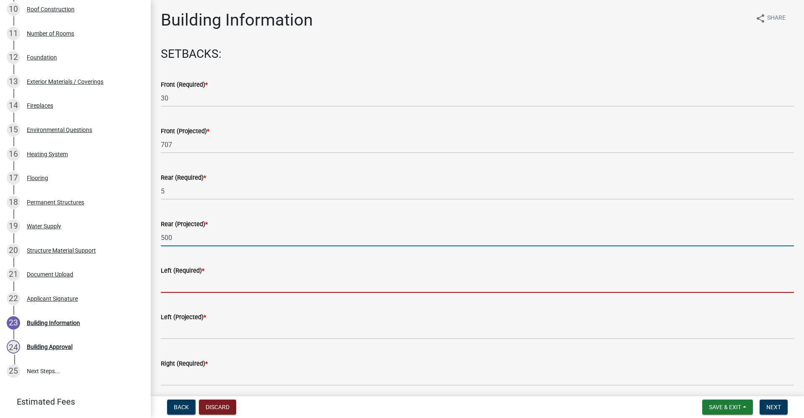
click at [172, 288] on input "text" at bounding box center [478, 284] width 634 height 17
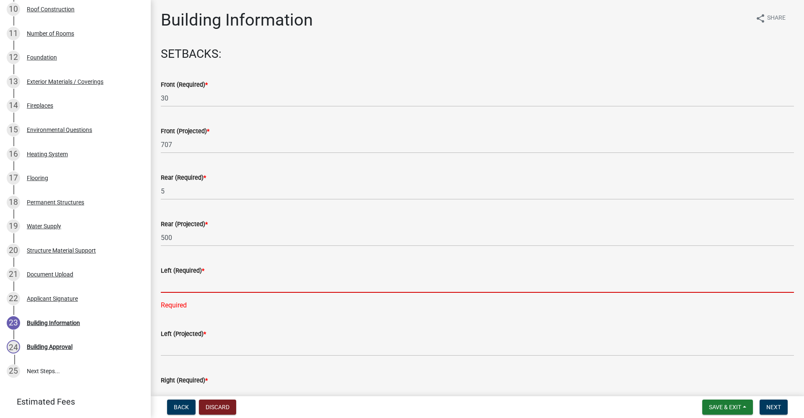
click at [175, 287] on input "text" at bounding box center [478, 284] width 634 height 17
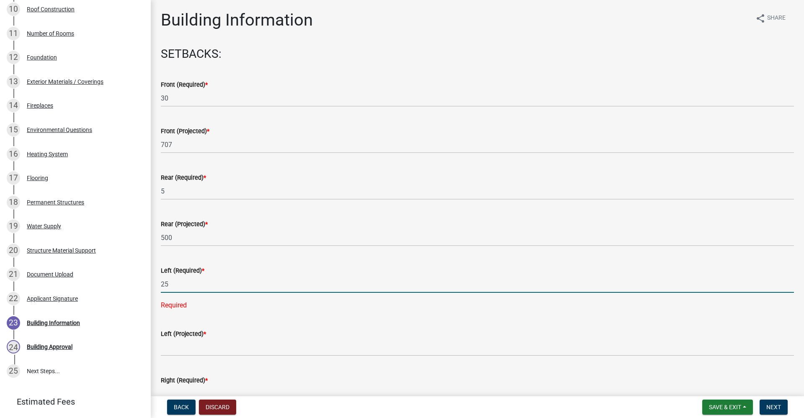
type input "25"
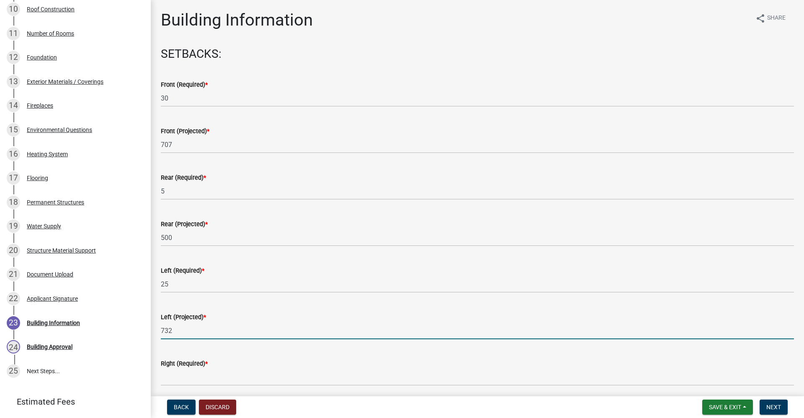
scroll to position [126, 0]
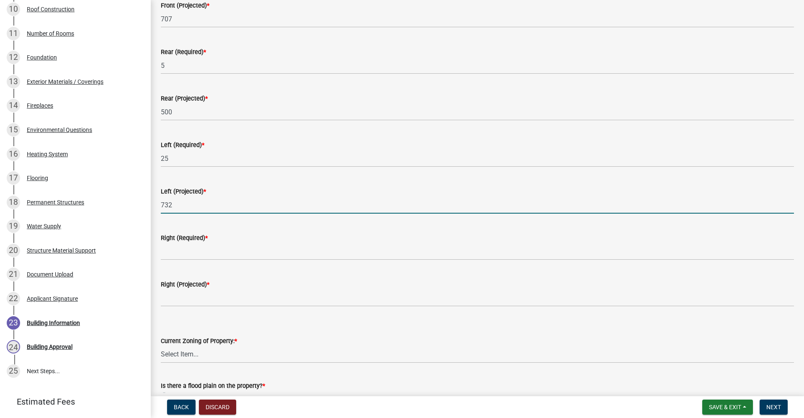
type input "732"
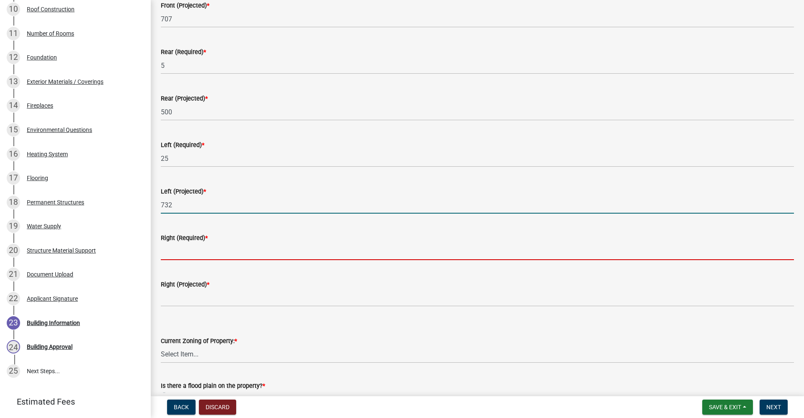
click at [174, 256] on input "text" at bounding box center [478, 251] width 634 height 17
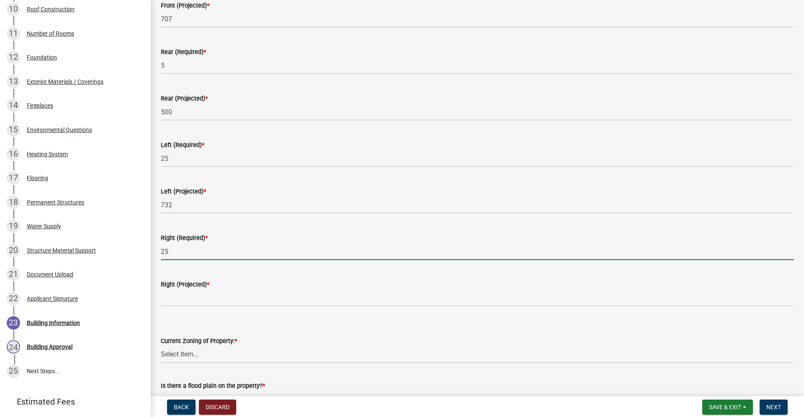
type input "25"
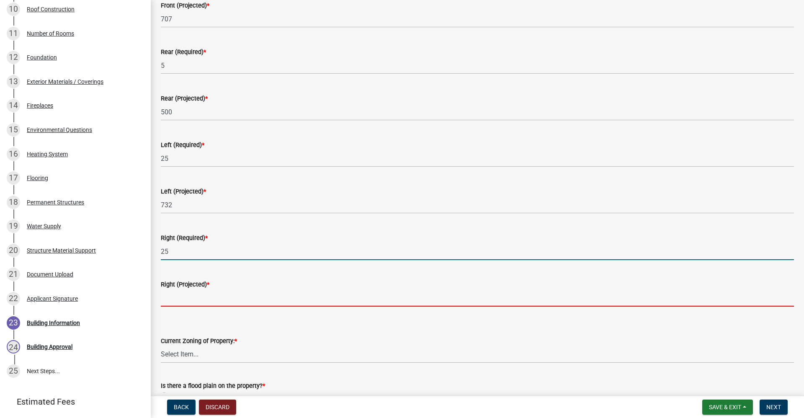
click at [171, 300] on input "text" at bounding box center [478, 298] width 634 height 17
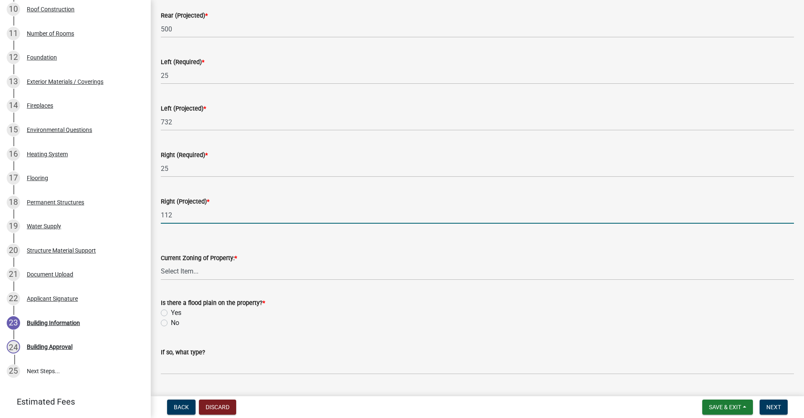
scroll to position [210, 0]
type input "112"
click at [181, 272] on select "Select Item... AG RS R1 R2 R3 R4 R5 PB NC LB CC GB I1 I2 I3 MH" at bounding box center [478, 270] width 634 height 17
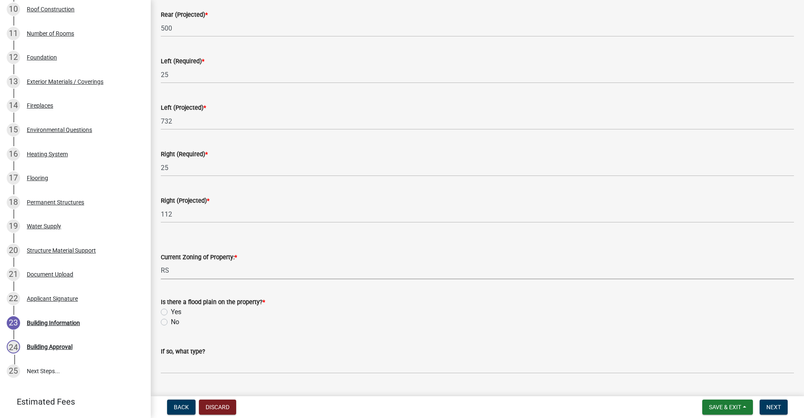
click at [161, 262] on select "Select Item... AG RS R1 R2 R3 R4 R5 PB NC LB CC GB I1 I2 I3 MH" at bounding box center [478, 270] width 634 height 17
select select "b7a28d33-9205-4004-9658-b088d183e0a4"
drag, startPoint x: 163, startPoint y: 322, endPoint x: 257, endPoint y: 339, distance: 95.3
click at [171, 322] on label "No" at bounding box center [175, 322] width 8 height 10
click at [171, 322] on input "No" at bounding box center [173, 319] width 5 height 5
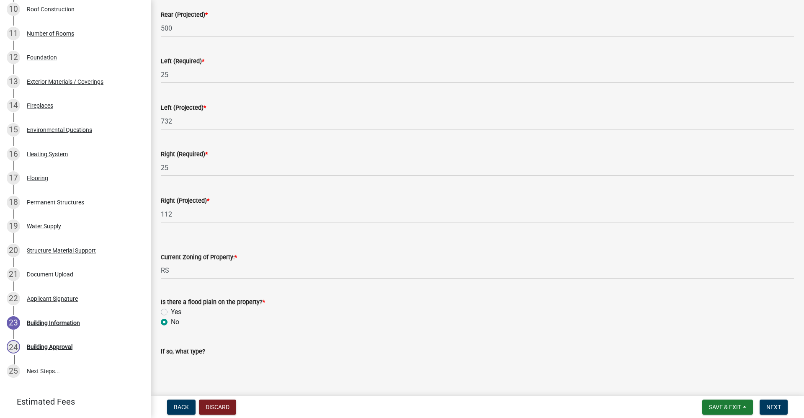
radio input "true"
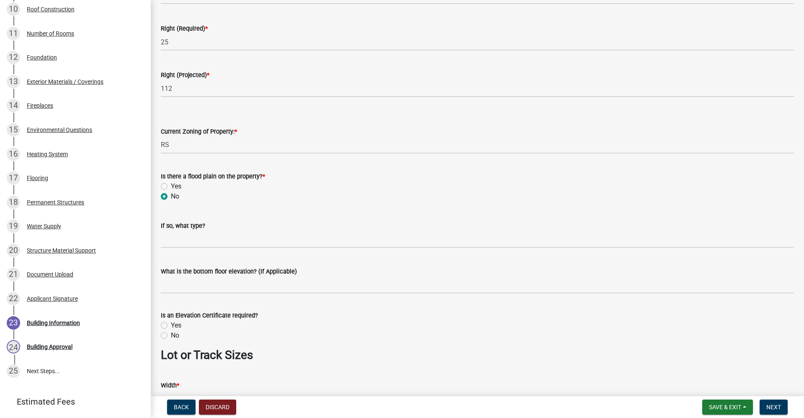
scroll to position [377, 0]
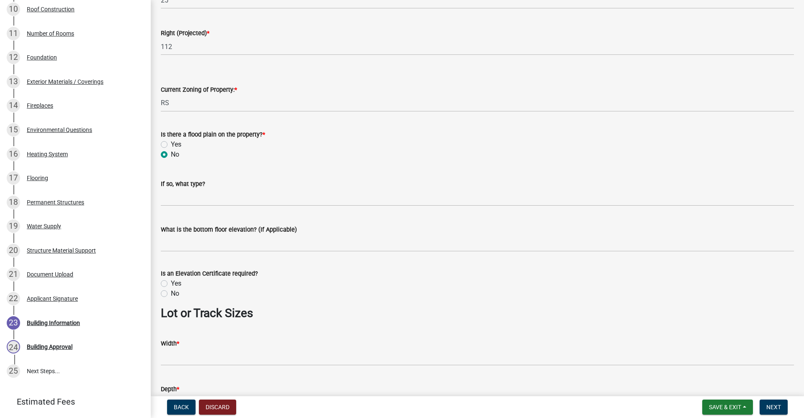
click at [171, 294] on label "No" at bounding box center [175, 294] width 8 height 10
click at [171, 294] on input "No" at bounding box center [173, 291] width 5 height 5
radio input "true"
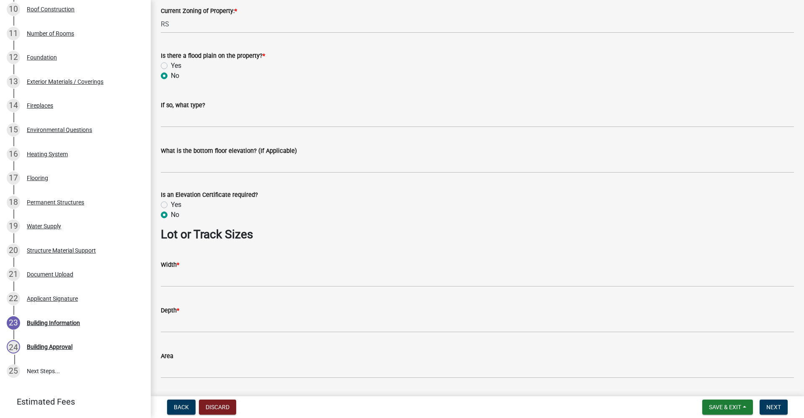
scroll to position [461, 0]
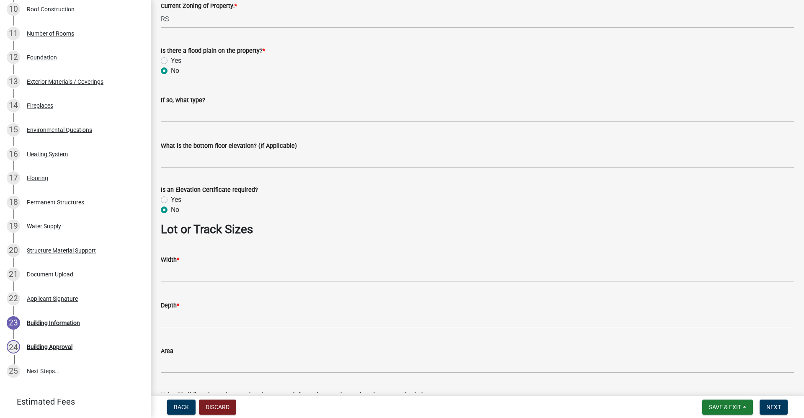
click at [173, 283] on wm-data-entity-input "Width *" at bounding box center [478, 266] width 634 height 46
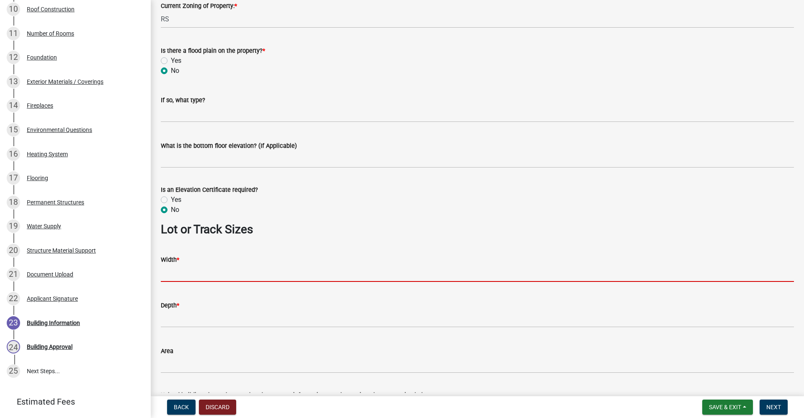
click at [192, 270] on input "Width *" at bounding box center [478, 273] width 634 height 17
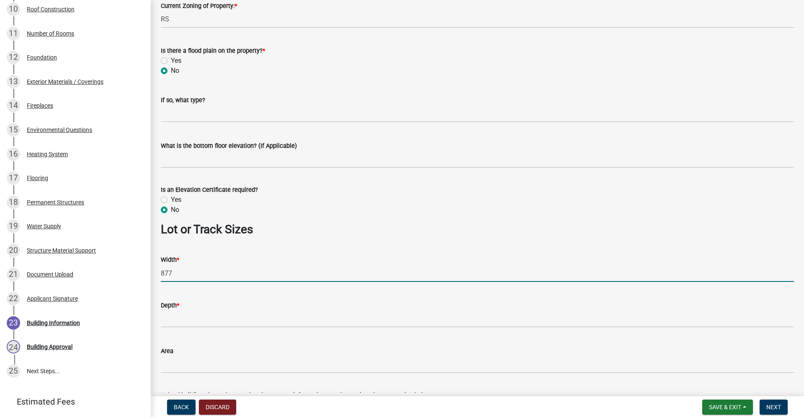
type input "877"
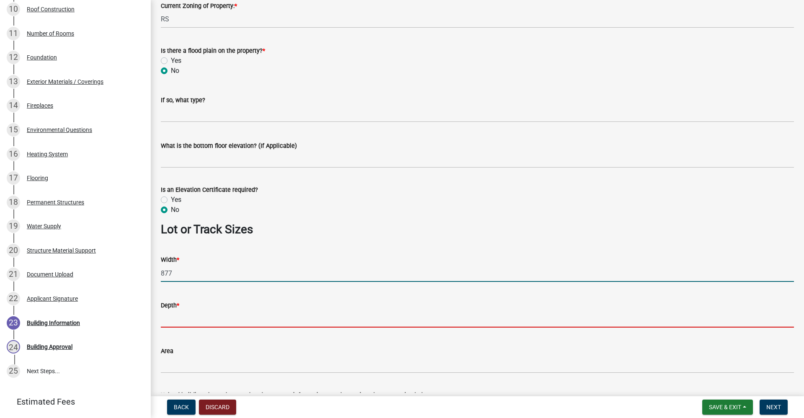
click at [174, 323] on input "Depth *" at bounding box center [478, 318] width 634 height 17
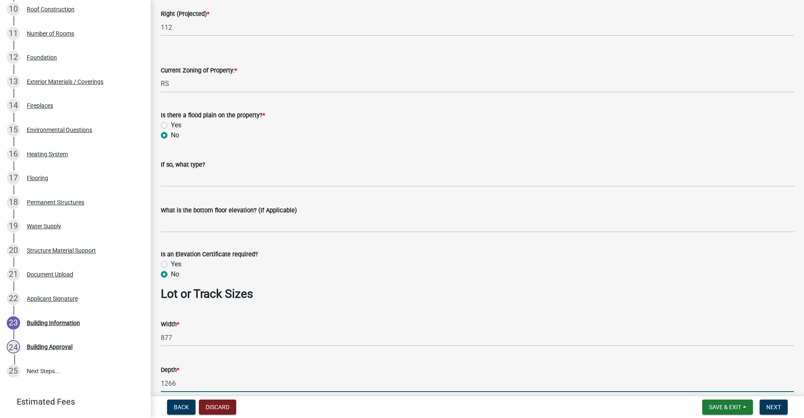
scroll to position [542, 0]
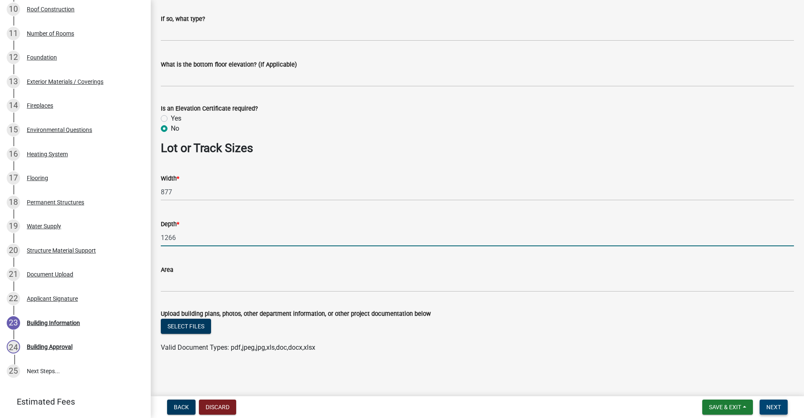
type input "1266"
click at [778, 407] on span "Next" at bounding box center [774, 407] width 15 height 7
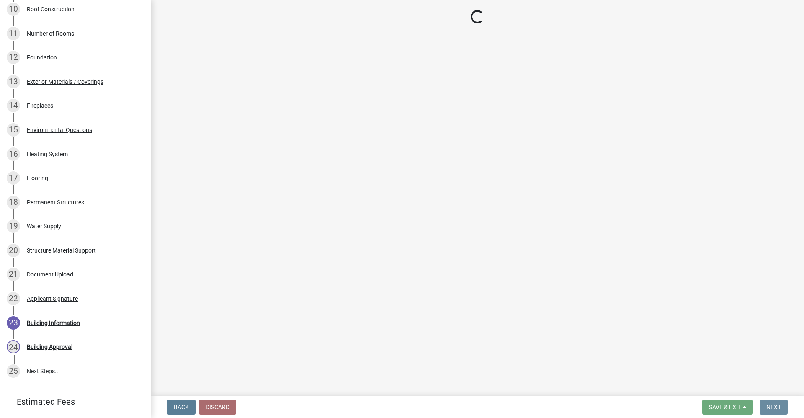
scroll to position [0, 0]
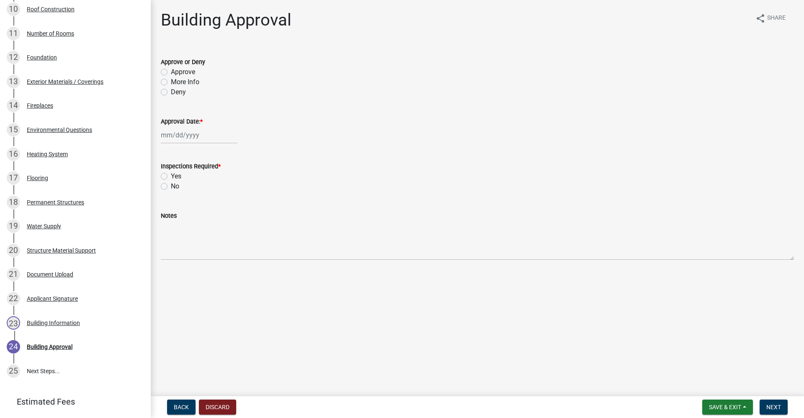
click at [171, 71] on label "Approve" at bounding box center [183, 72] width 24 height 10
click at [171, 71] on input "Approve" at bounding box center [173, 69] width 5 height 5
radio input "true"
click at [181, 138] on div at bounding box center [199, 135] width 77 height 17
select select "10"
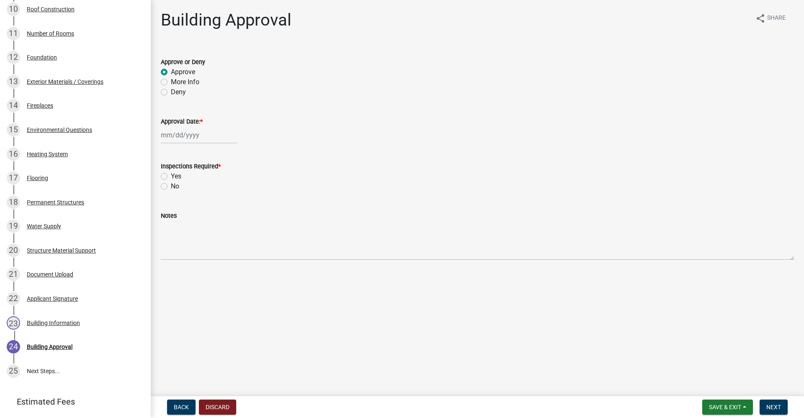
select select "2025"
click at [184, 195] on div "7" at bounding box center [182, 192] width 13 height 13
type input "[DATE]"
click at [171, 176] on label "Yes" at bounding box center [176, 176] width 10 height 10
click at [171, 176] on input "Yes" at bounding box center [173, 173] width 5 height 5
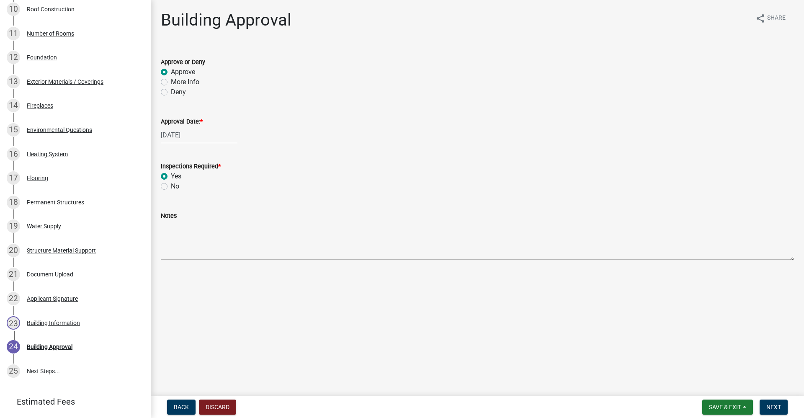
radio input "true"
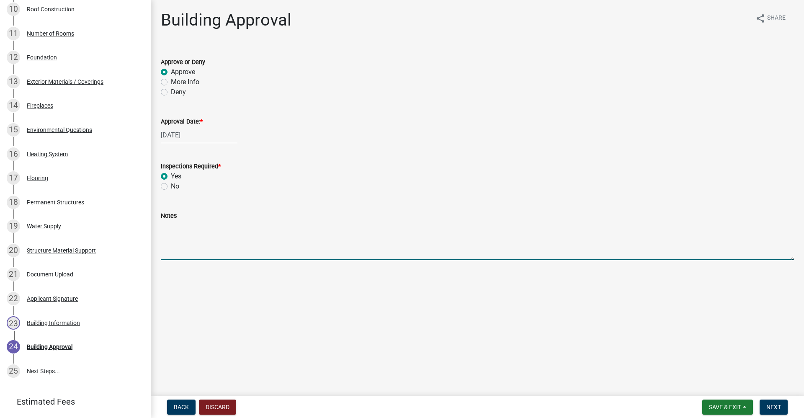
click at [175, 238] on textarea "Notes" at bounding box center [478, 240] width 634 height 39
click at [769, 409] on span "Next" at bounding box center [774, 407] width 15 height 7
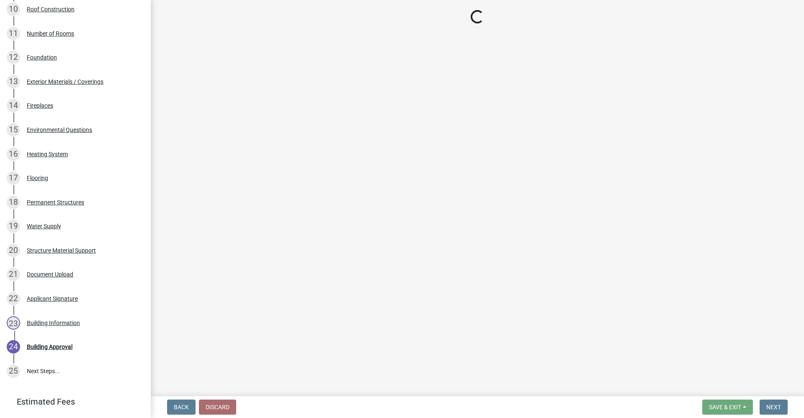
scroll to position [539, 0]
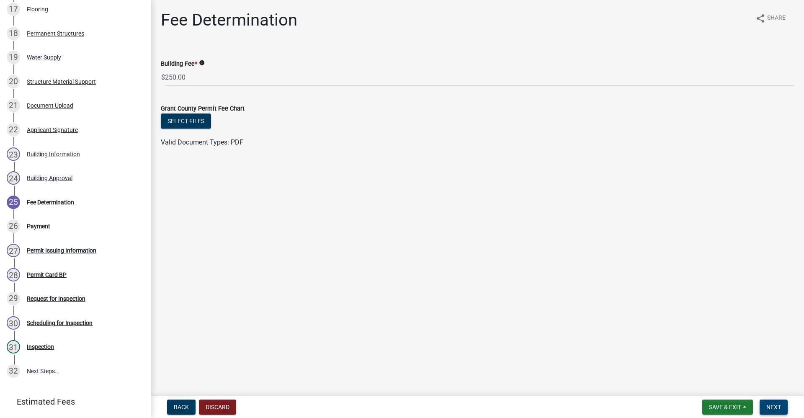
click at [774, 409] on span "Next" at bounding box center [774, 407] width 15 height 7
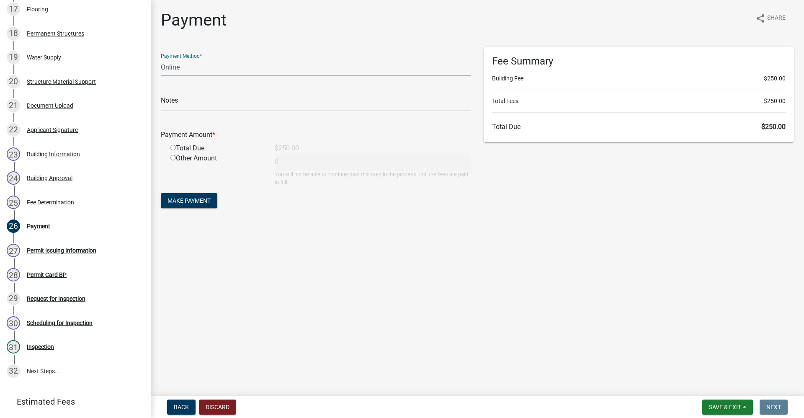
click at [173, 69] on select "Credit Card POS Check Cash Online" at bounding box center [316, 67] width 310 height 17
select select "2: 1"
click at [161, 59] on select "Credit Card POS Check Cash Online" at bounding box center [316, 67] width 310 height 17
click at [173, 148] on input "radio" at bounding box center [173, 147] width 5 height 5
radio input "true"
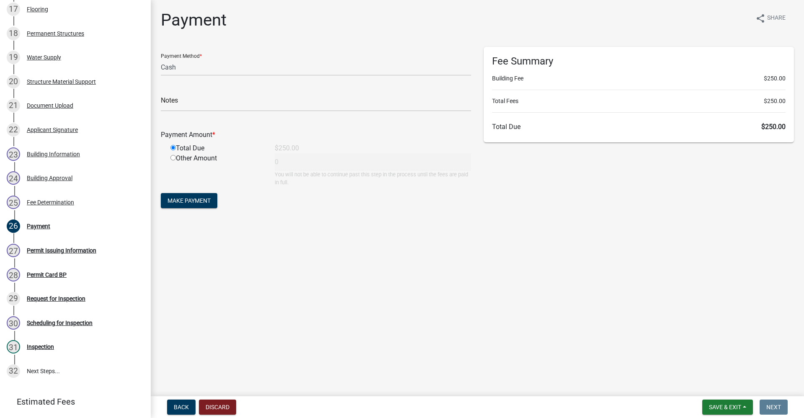
type input "250"
click at [182, 202] on span "Make Payment" at bounding box center [189, 200] width 43 height 7
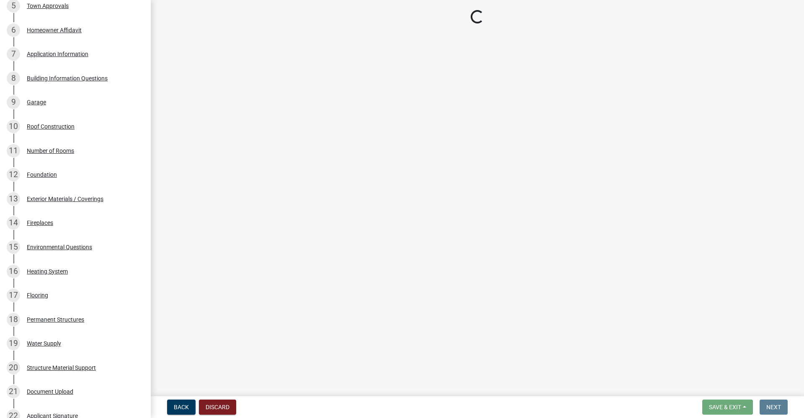
scroll to position [0, 0]
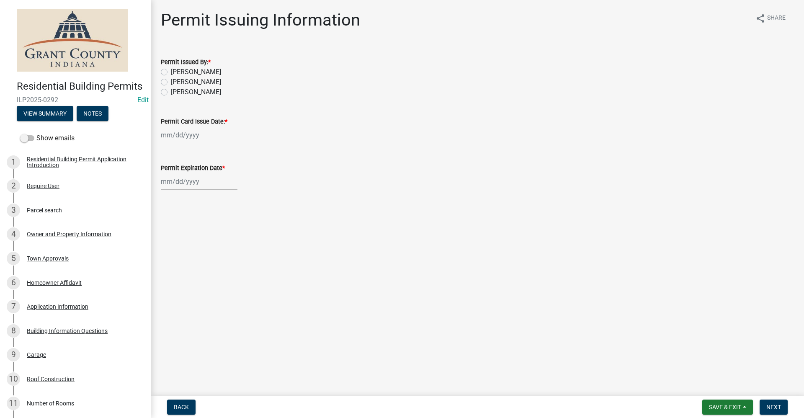
click at [171, 71] on label "[PERSON_NAME]" at bounding box center [196, 72] width 50 height 10
click at [171, 71] on input "[PERSON_NAME]" at bounding box center [173, 69] width 5 height 5
radio input "true"
select select "10"
select select "2025"
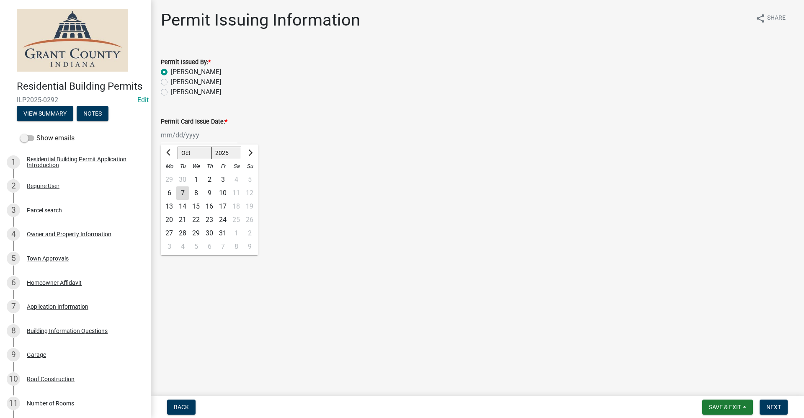
click at [184, 139] on div "Jan Feb Mar Apr May Jun Jul Aug Sep Oct Nov Dec 1525 1526 1527 1528 1529 1530 1…" at bounding box center [199, 135] width 77 height 17
click at [184, 193] on div "7" at bounding box center [182, 192] width 13 height 13
type input "[DATE]"
click at [174, 184] on div at bounding box center [199, 181] width 77 height 17
select select "10"
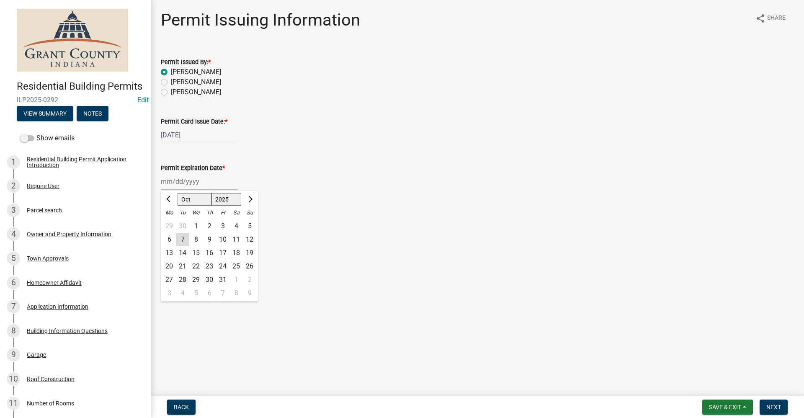
click at [230, 199] on select "1525 1526 1527 1528 1529 1530 1531 1532 1533 1534 1535 1536 1537 1538 1539 1540…" at bounding box center [227, 199] width 30 height 13
select select "2026"
click at [212, 193] on select "1525 1526 1527 1528 1529 1530 1531 1532 1533 1534 1535 1536 1537 1538 1539 1540…" at bounding box center [227, 199] width 30 height 13
click at [197, 238] on div "7" at bounding box center [195, 239] width 13 height 13
type input "10/07/2026"
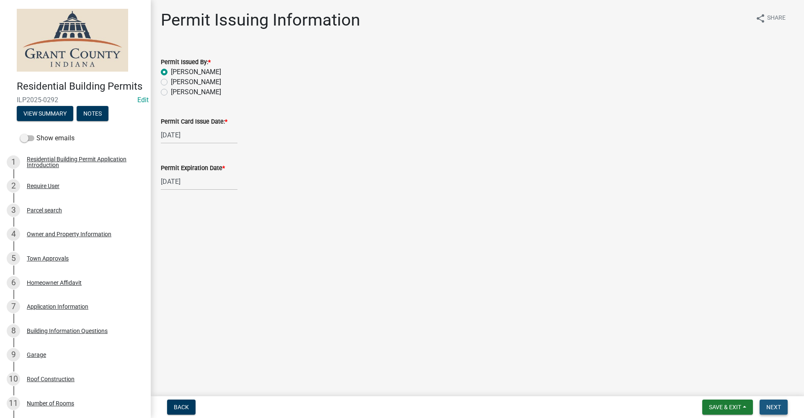
click at [778, 406] on span "Next" at bounding box center [774, 407] width 15 height 7
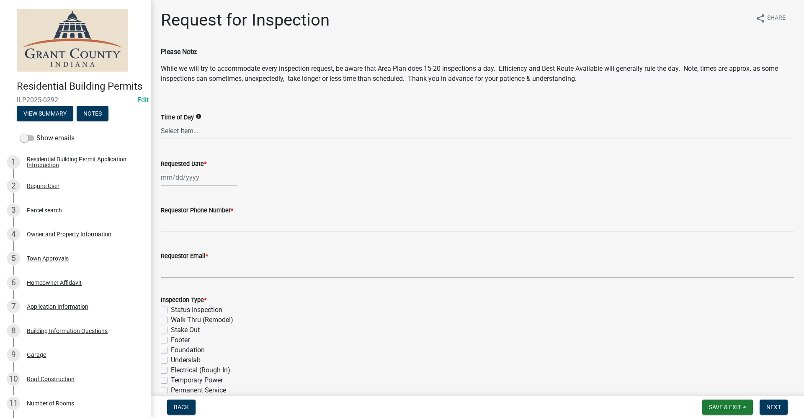
select select "10"
select select "2025"
click at [171, 181] on div "Jan Feb Mar Apr May Jun Jul Aug Sep Oct Nov Dec 1525 1526 1527 1528 1529 1530 1…" at bounding box center [199, 177] width 77 height 17
click at [196, 236] on div "8" at bounding box center [195, 235] width 13 height 13
type input "10/08/2025"
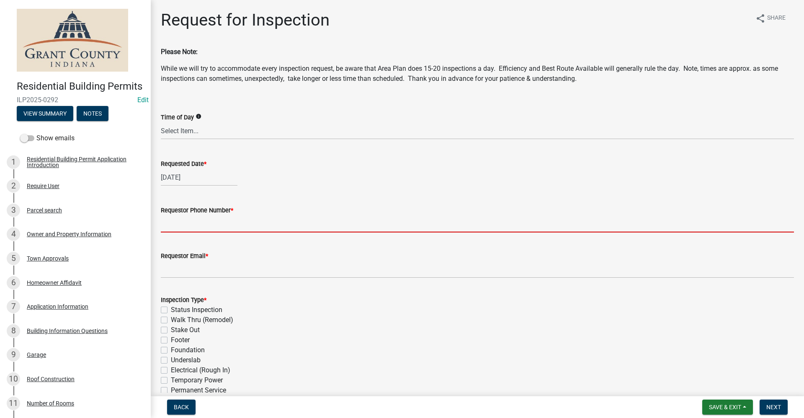
click at [182, 229] on input "Requestor Phone Number *" at bounding box center [478, 223] width 634 height 17
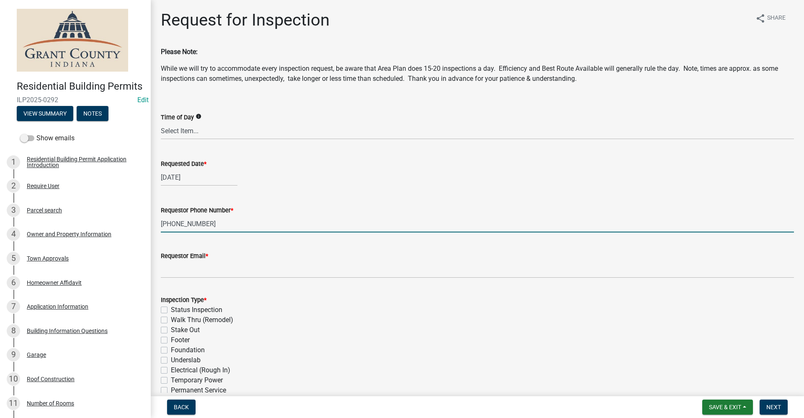
type input "765-206-0390"
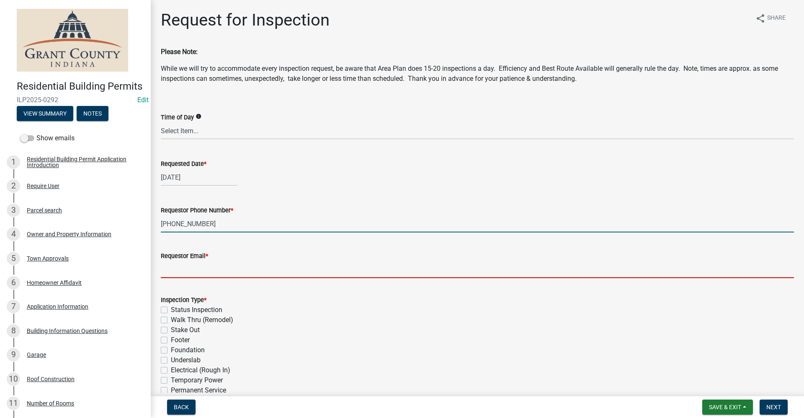
click at [167, 275] on input "Requestor Email *" at bounding box center [478, 269] width 634 height 17
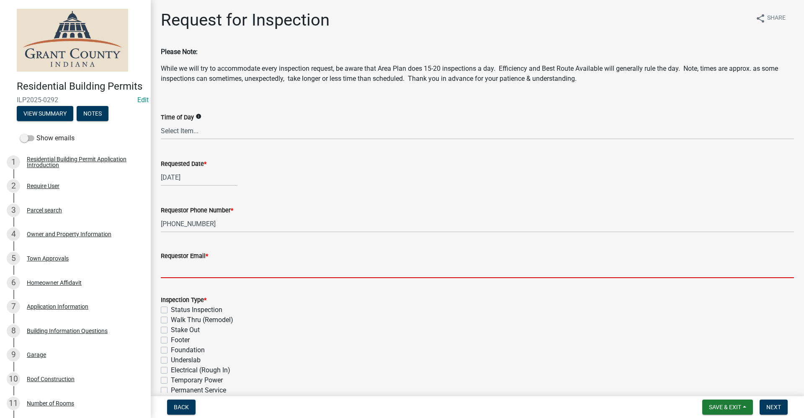
type input "no@email"
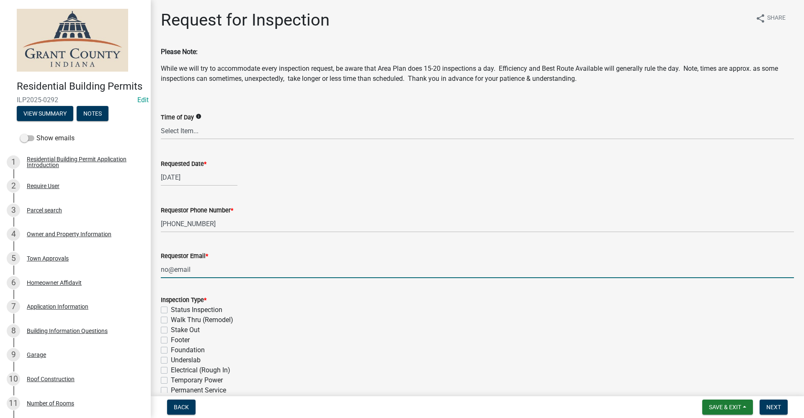
scroll to position [42, 0]
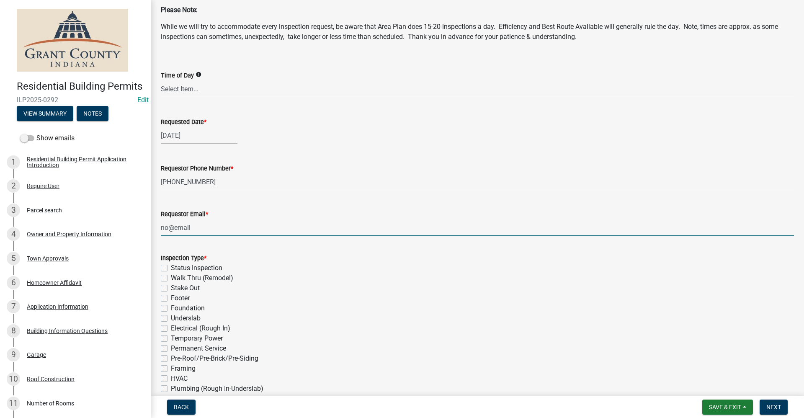
click at [171, 288] on label "Stake Out" at bounding box center [185, 288] width 29 height 10
click at [171, 288] on input "Stake Out" at bounding box center [173, 285] width 5 height 5
checkbox input "true"
checkbox input "false"
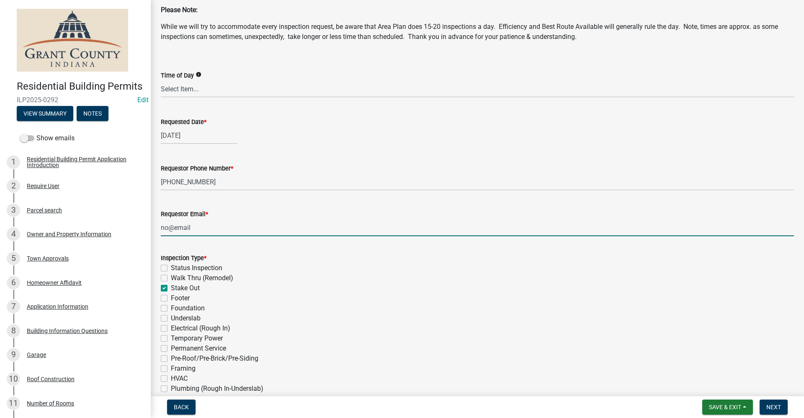
checkbox input "true"
checkbox input "false"
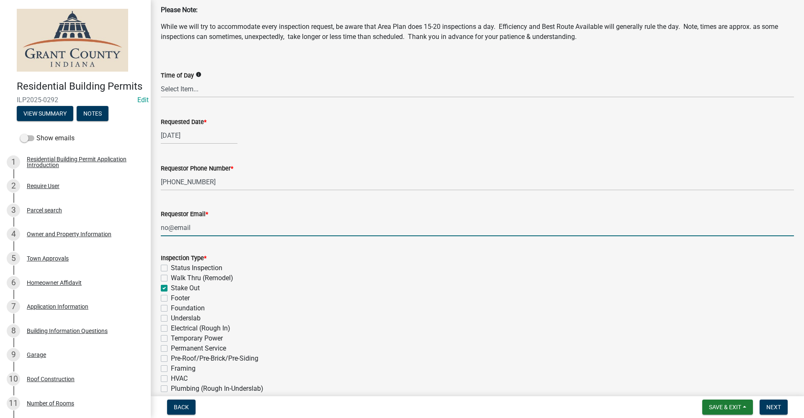
checkbox input "false"
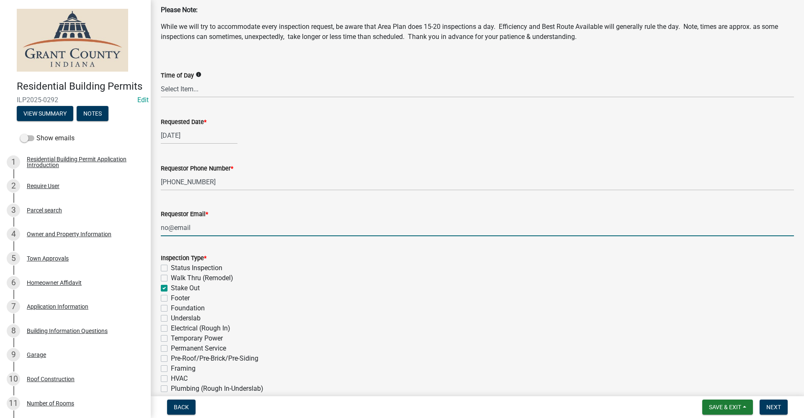
checkbox input "false"
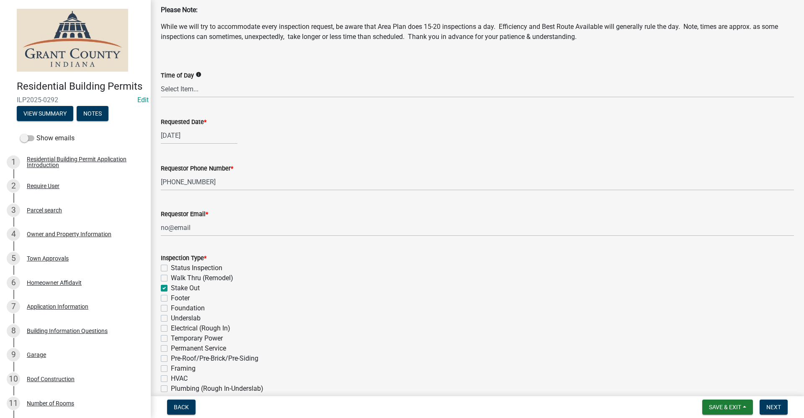
scroll to position [207, 0]
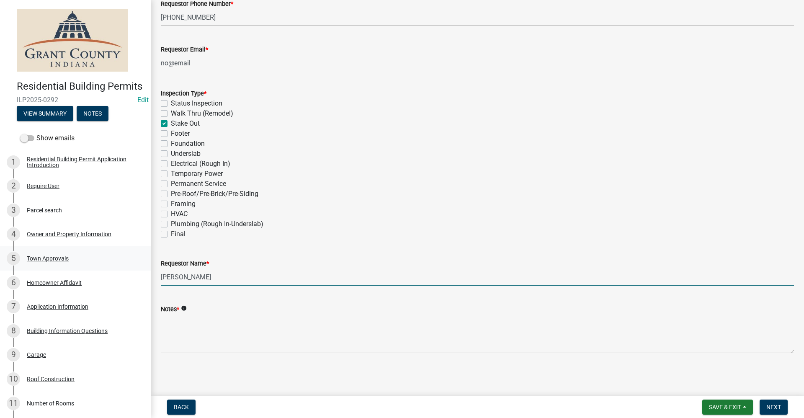
drag, startPoint x: 220, startPoint y: 276, endPoint x: 88, endPoint y: 282, distance: 132.5
click at [88, 282] on div "Residential Building Permits ILP2025-0292 Edit View Summary Notes Show emails 1…" at bounding box center [402, 209] width 804 height 418
type input "[PERSON_NAME]"
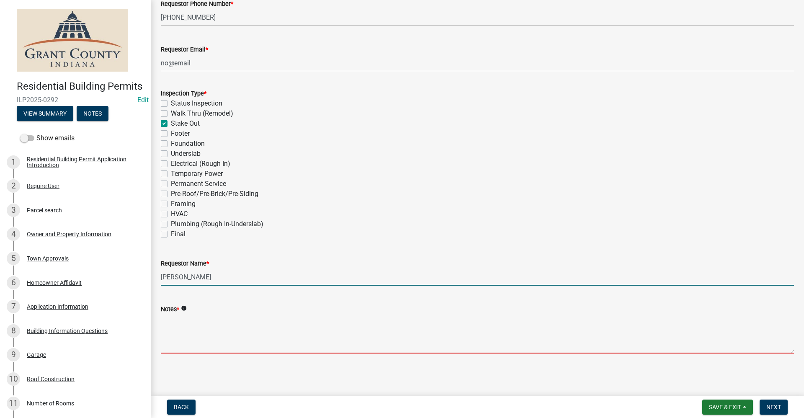
click at [177, 344] on textarea "Notes *" at bounding box center [478, 333] width 634 height 39
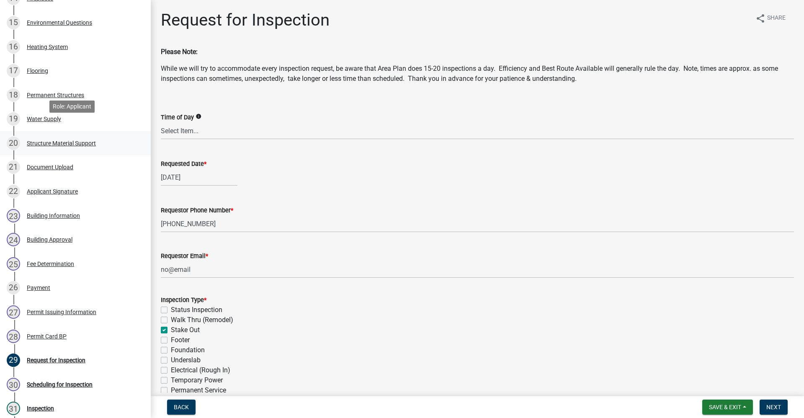
scroll to position [503, 0]
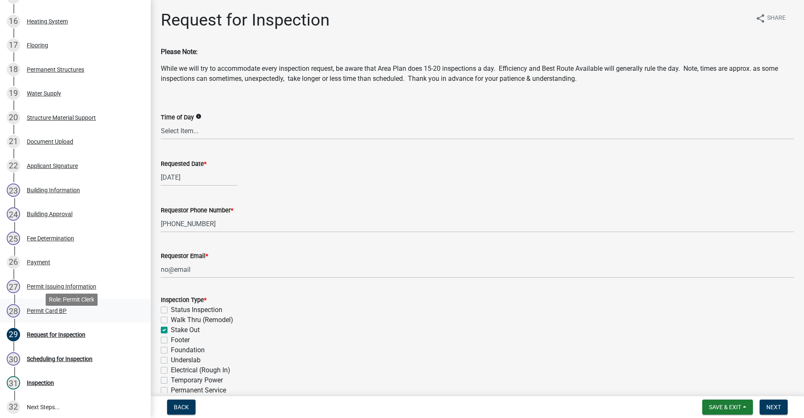
click at [50, 314] on div "Permit Card BP" at bounding box center [47, 311] width 40 height 6
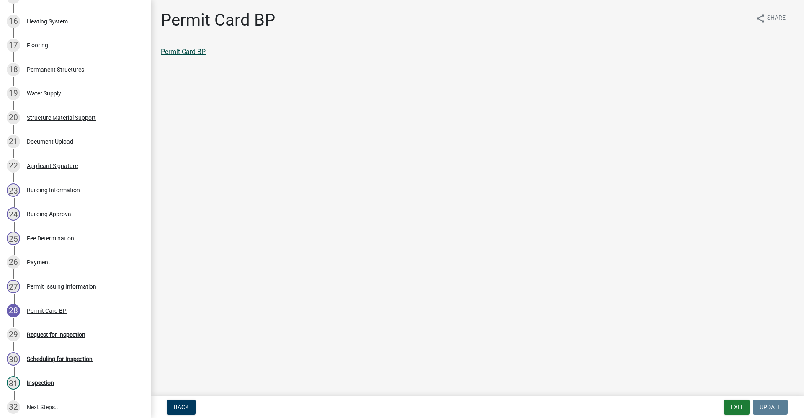
click at [183, 51] on link "Permit Card BP" at bounding box center [183, 52] width 45 height 8
click at [57, 338] on div "Request for Inspection" at bounding box center [56, 335] width 59 height 6
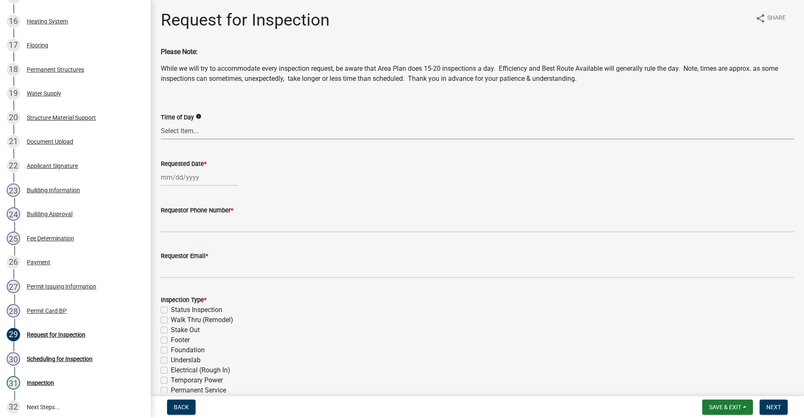
click at [179, 134] on select "Select Item... AM PM Anytime" at bounding box center [478, 130] width 634 height 17
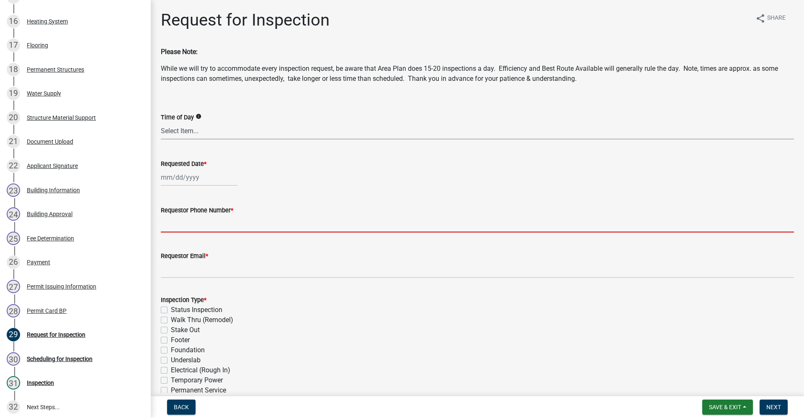
click at [310, 217] on input "Requestor Phone Number *" at bounding box center [478, 223] width 634 height 17
click at [170, 222] on input "Requestor Phone Number *" at bounding box center [478, 223] width 634 height 17
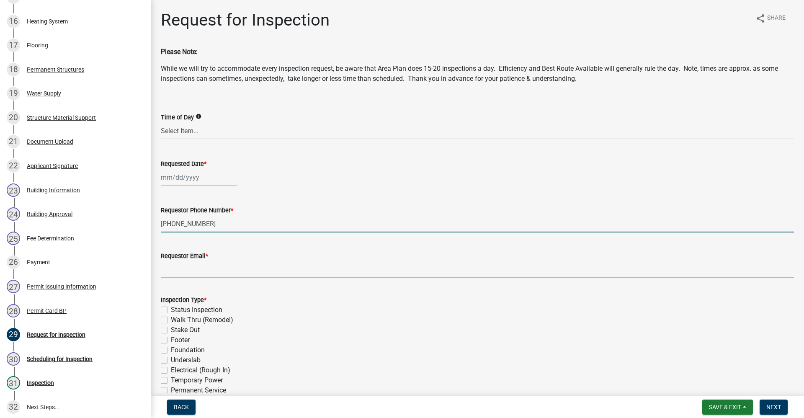
click at [201, 227] on input "765-206-03" at bounding box center [478, 223] width 634 height 17
type input "765-206-0390"
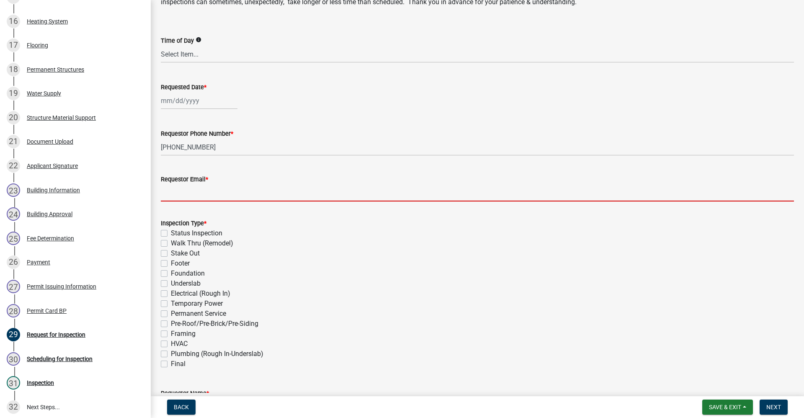
scroll to position [84, 0]
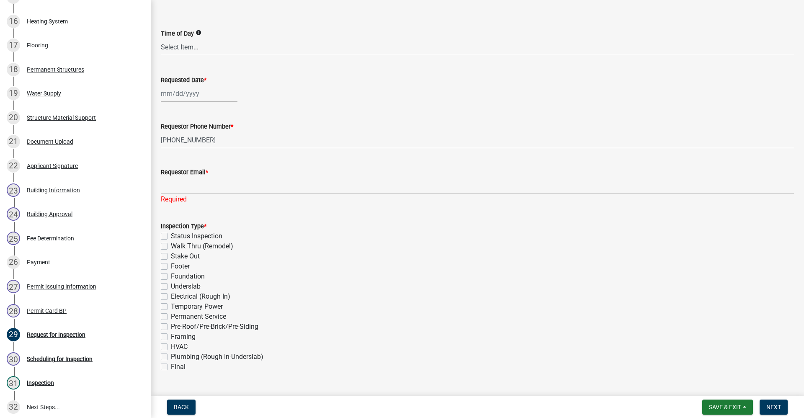
click at [166, 248] on div "Inspection Type * Status Inspection Walk Thru (Remodel) Stake Out Footer Founda…" at bounding box center [478, 296] width 634 height 151
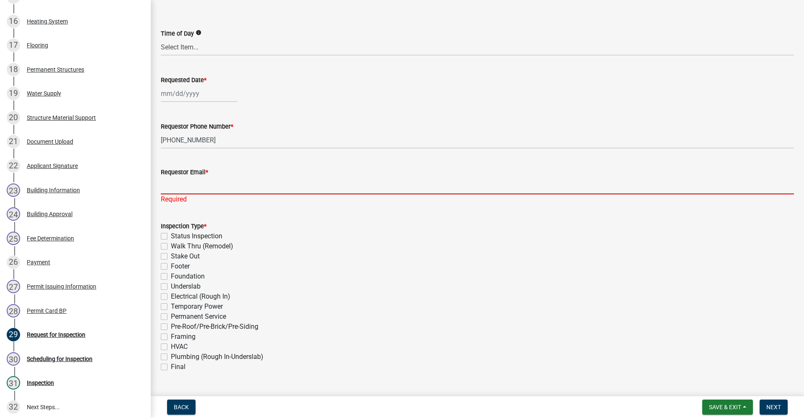
click at [171, 183] on input "Requestor Email *" at bounding box center [478, 185] width 634 height 17
type input "no@email"
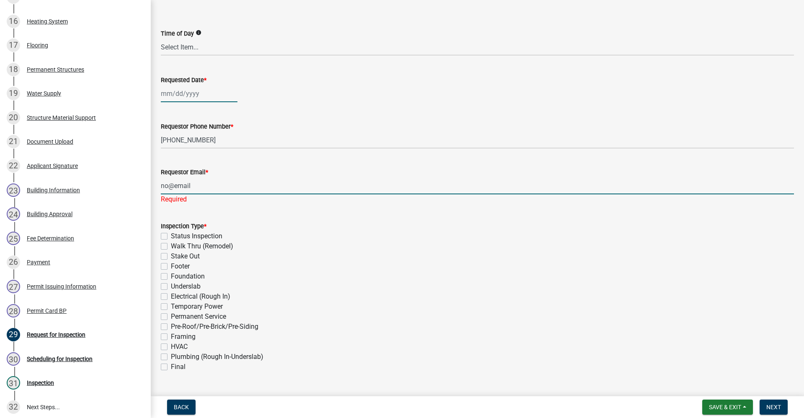
type input "10/08/2025"
select select "10"
select select "2025"
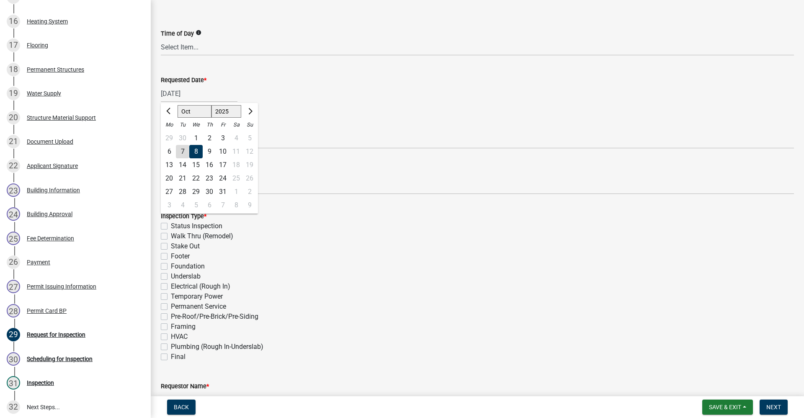
click at [349, 250] on div "Stake Out" at bounding box center [478, 246] width 634 height 10
select select "10"
select select "2025"
drag, startPoint x: 200, startPoint y: 95, endPoint x: 128, endPoint y: 93, distance: 72.1
click at [128, 93] on div "Residential Building Permits ILP2025-0292 Edit View Summary Notes Show emails 1…" at bounding box center [402, 209] width 804 height 418
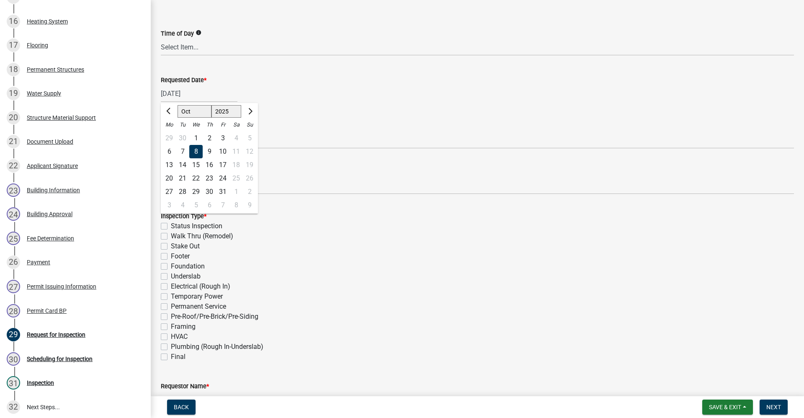
click at [198, 149] on div "8" at bounding box center [195, 151] width 13 height 13
click at [171, 244] on label "Stake Out" at bounding box center [185, 246] width 29 height 10
click at [171, 244] on input "Stake Out" at bounding box center [173, 243] width 5 height 5
checkbox input "true"
checkbox input "false"
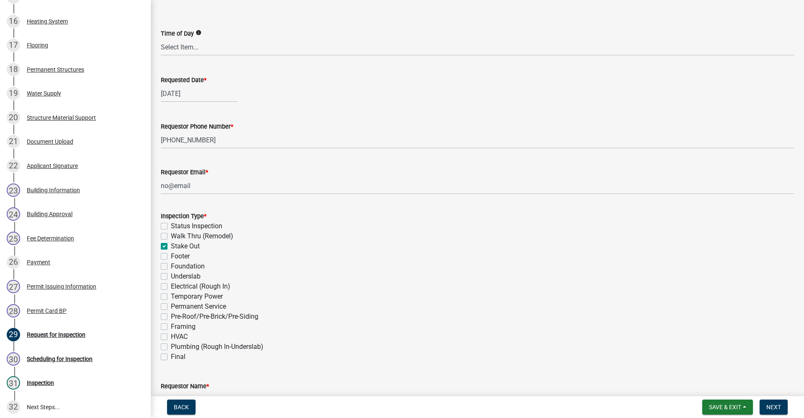
checkbox input "false"
checkbox input "true"
checkbox input "false"
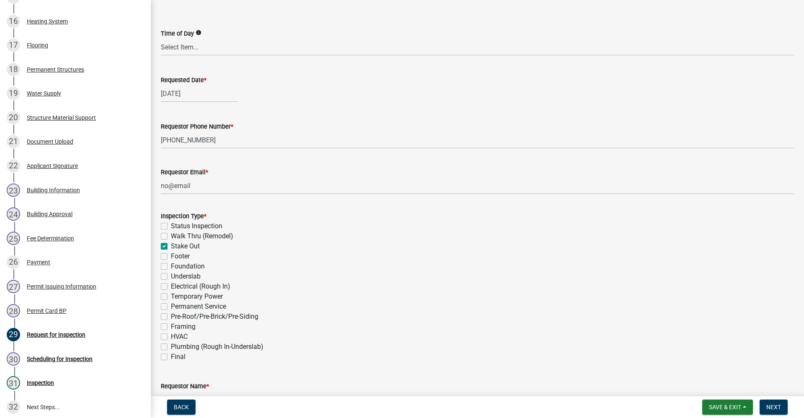
checkbox input "false"
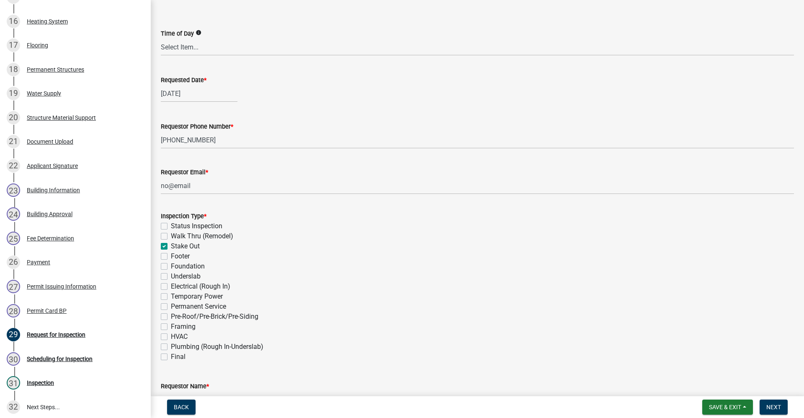
checkbox input "false"
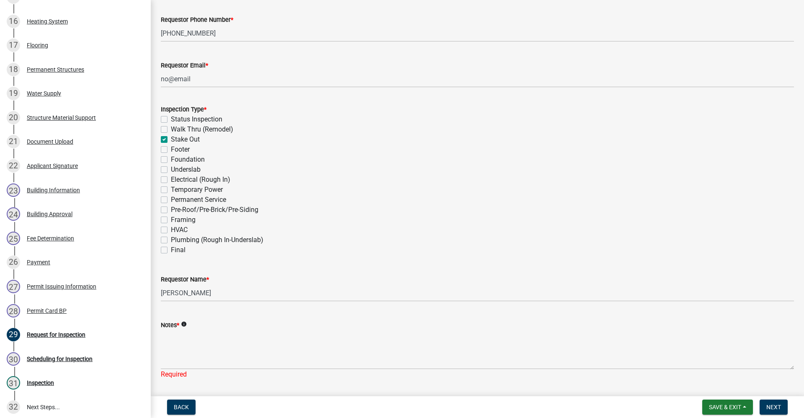
scroll to position [210, 0]
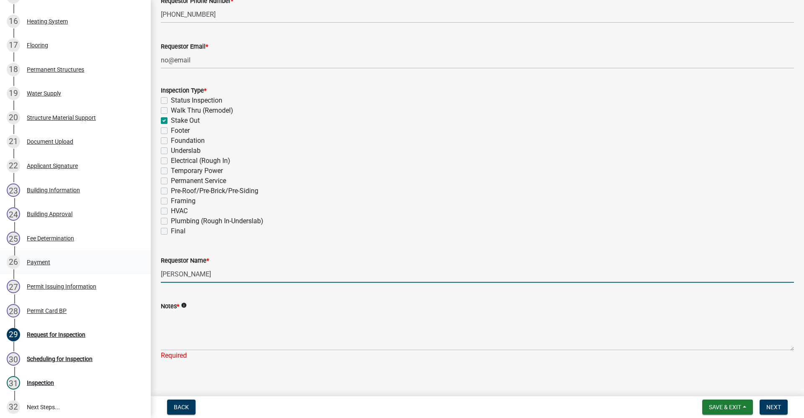
drag, startPoint x: 189, startPoint y: 275, endPoint x: 39, endPoint y: 281, distance: 150.1
click at [39, 281] on div "Residential Building Permits ILP2025-0292 Edit View Summary Notes Show emails 1…" at bounding box center [402, 209] width 804 height 418
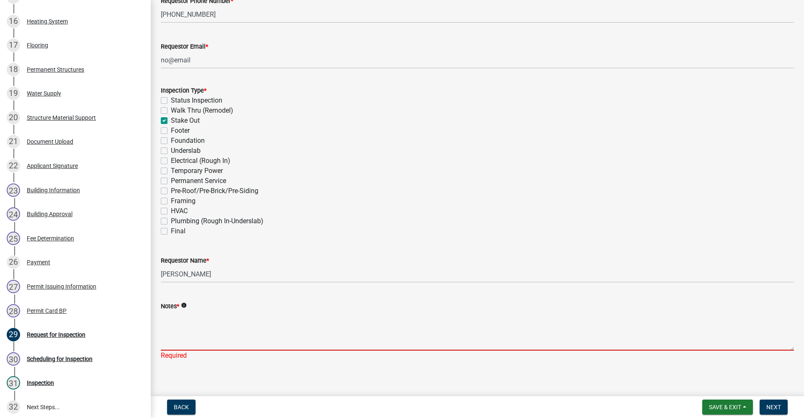
click at [183, 325] on textarea "Notes *" at bounding box center [478, 330] width 634 height 39
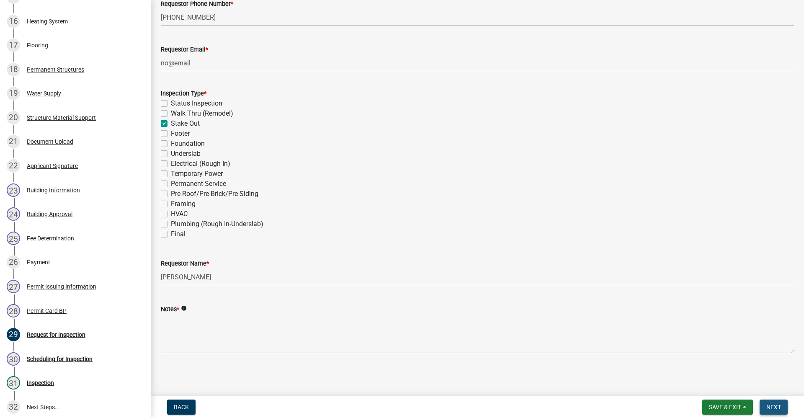
click at [781, 407] on span "Next" at bounding box center [774, 407] width 15 height 7
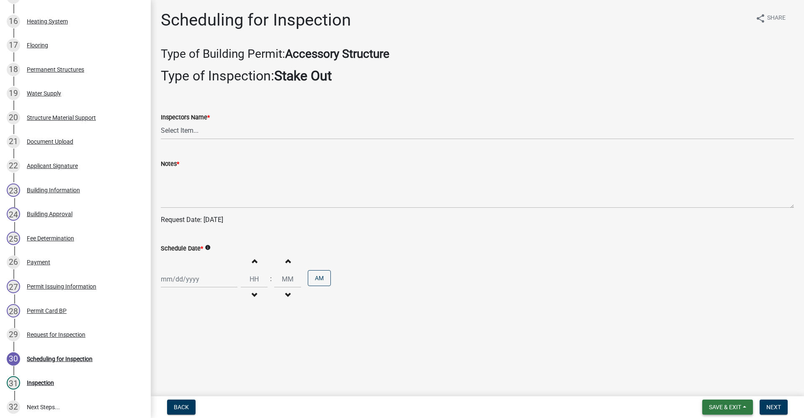
click at [732, 406] on span "Save & Exit" at bounding box center [725, 407] width 32 height 7
click at [719, 386] on button "Save & Exit" at bounding box center [719, 385] width 67 height 20
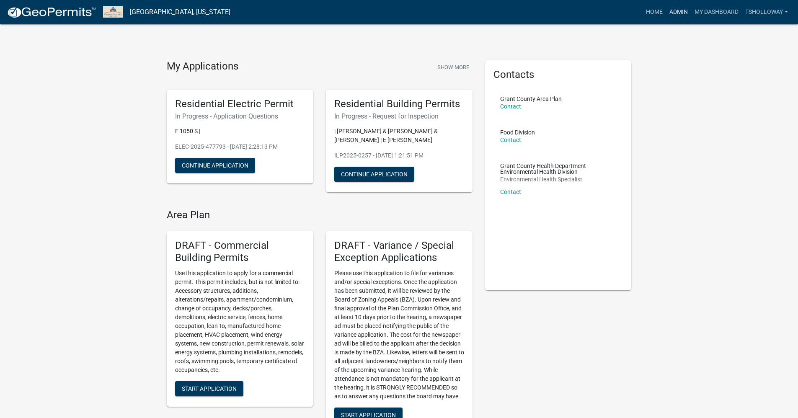
click at [676, 12] on link "Admin" at bounding box center [678, 12] width 25 height 16
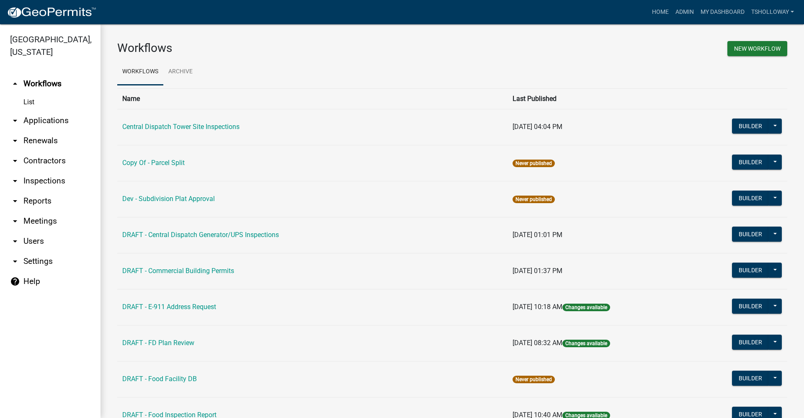
click at [44, 151] on link "arrow_drop_down Contractors" at bounding box center [50, 161] width 101 height 20
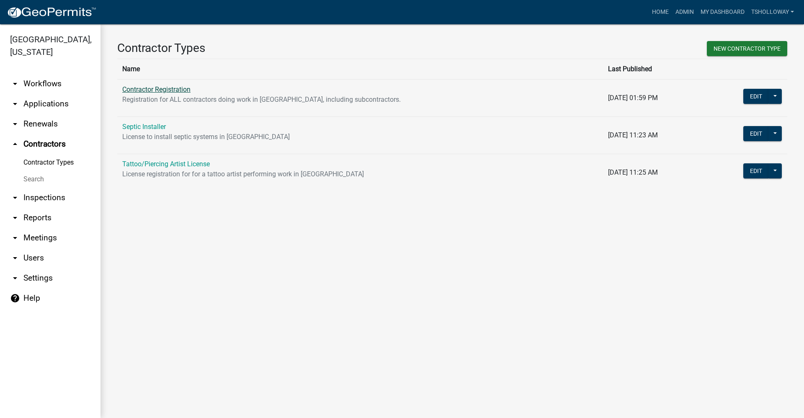
click at [157, 88] on link "Contractor Registration" at bounding box center [156, 89] width 68 height 8
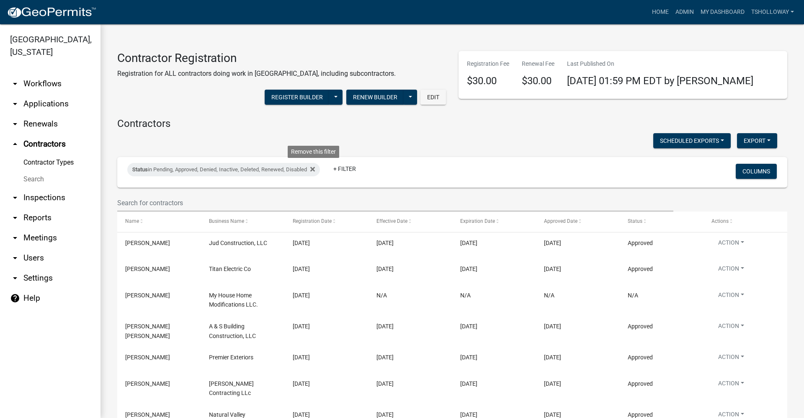
drag, startPoint x: 316, startPoint y: 167, endPoint x: 313, endPoint y: 170, distance: 4.5
click at [315, 167] on icon at bounding box center [312, 169] width 5 height 7
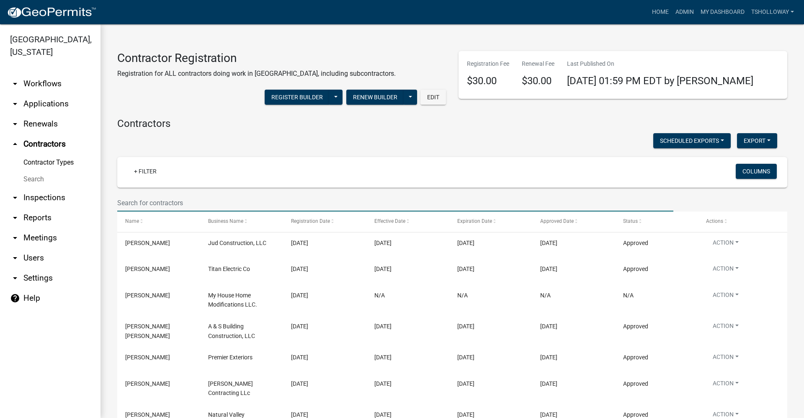
click at [134, 204] on input "text" at bounding box center [395, 202] width 556 height 17
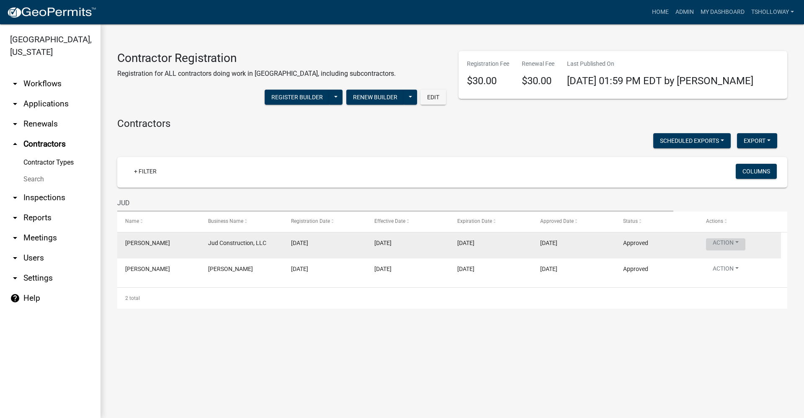
click at [721, 242] on button "Action" at bounding box center [725, 244] width 39 height 12
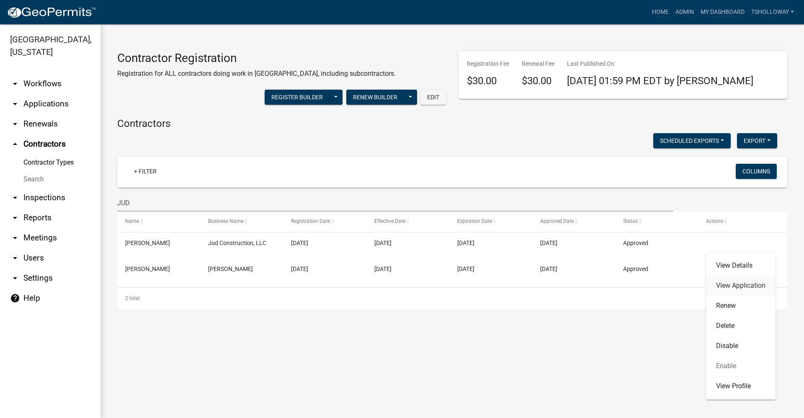
click at [731, 287] on link "View Application" at bounding box center [741, 286] width 70 height 20
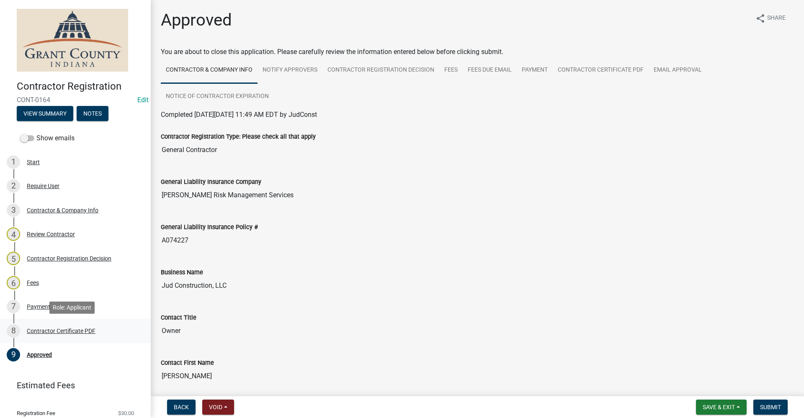
click at [81, 331] on div "Contractor Certificate PDF" at bounding box center [61, 331] width 69 height 6
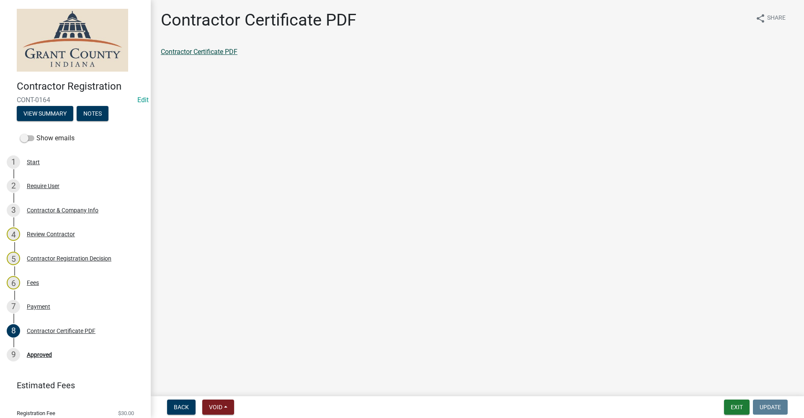
click at [208, 54] on link "Contractor Certificate PDF" at bounding box center [199, 52] width 77 height 8
click at [41, 306] on div "Payment" at bounding box center [38, 307] width 23 height 6
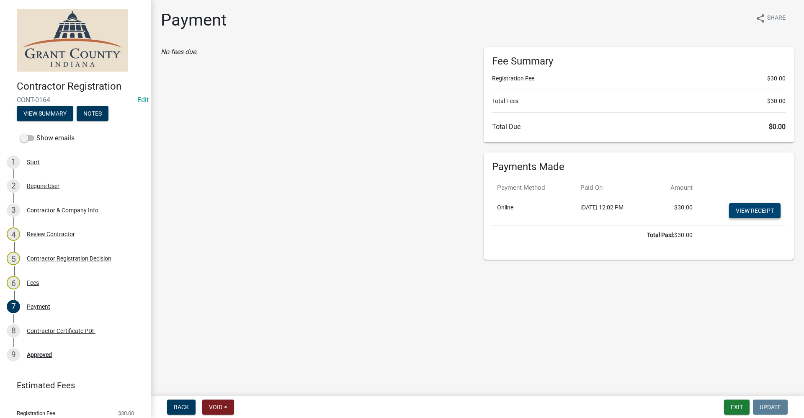
click at [748, 214] on link "View receipt" at bounding box center [755, 210] width 52 height 15
click at [42, 353] on div "Approved" at bounding box center [39, 355] width 25 height 6
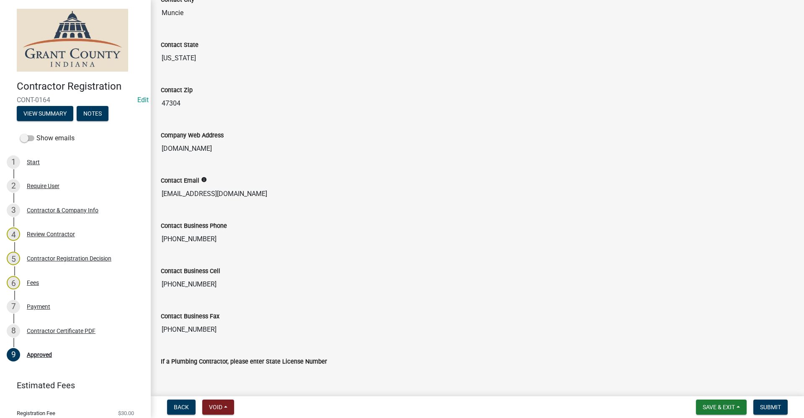
scroll to position [646, 0]
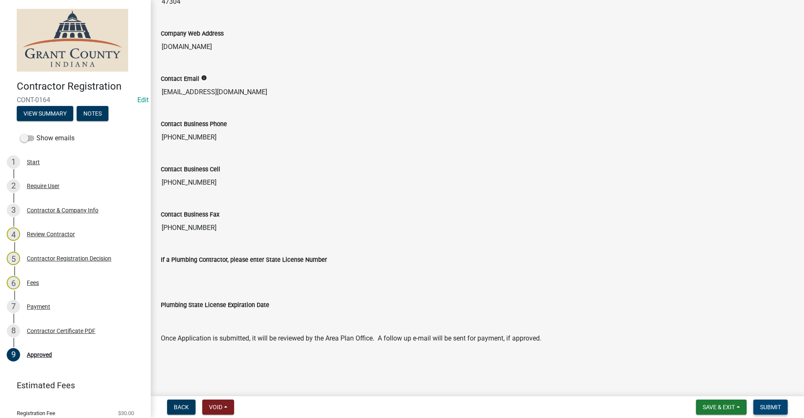
click at [774, 408] on span "Submit" at bounding box center [770, 407] width 21 height 7
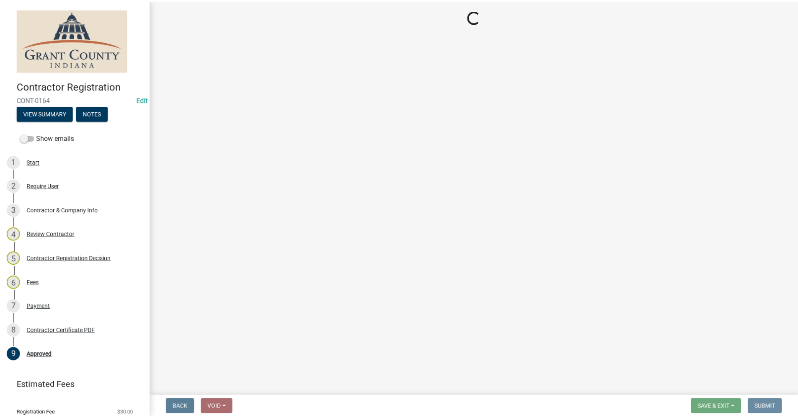
scroll to position [0, 0]
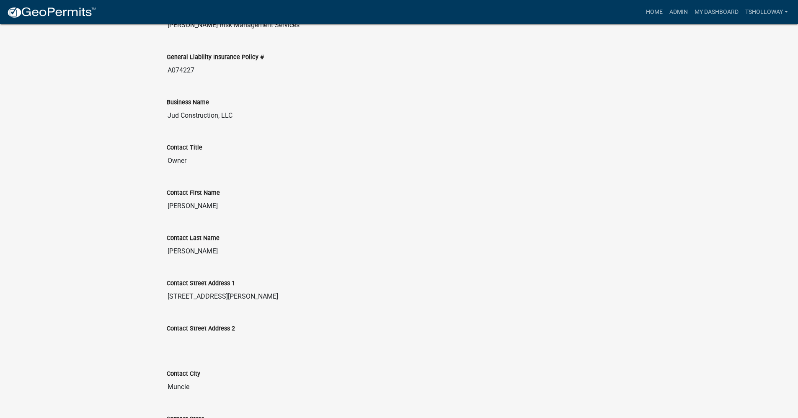
scroll to position [153, 0]
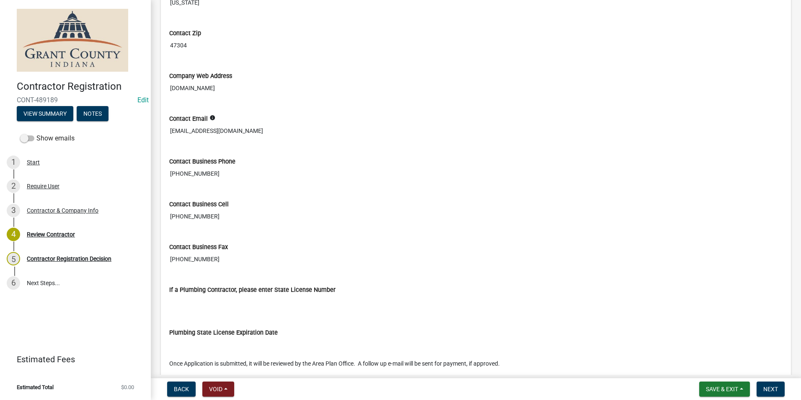
scroll to position [580, 0]
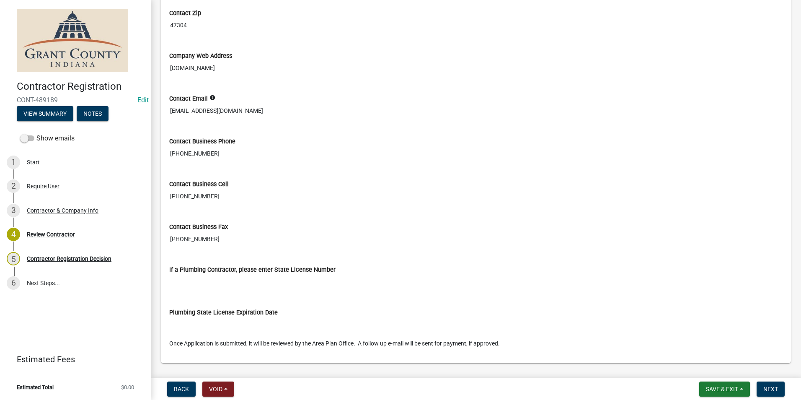
scroll to position [580, 0]
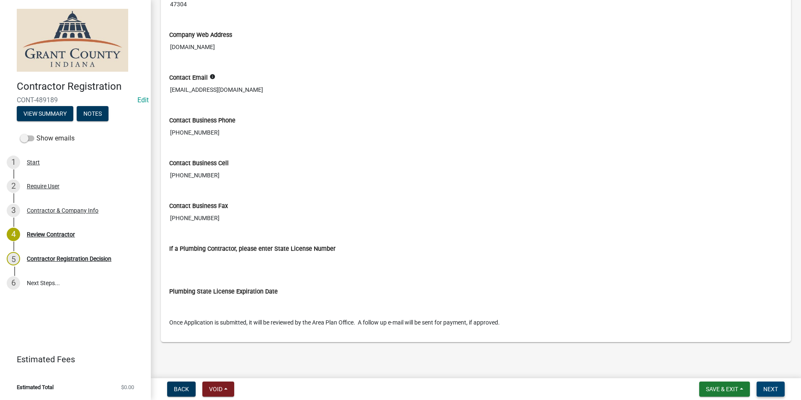
click at [775, 390] on span "Next" at bounding box center [770, 388] width 15 height 7
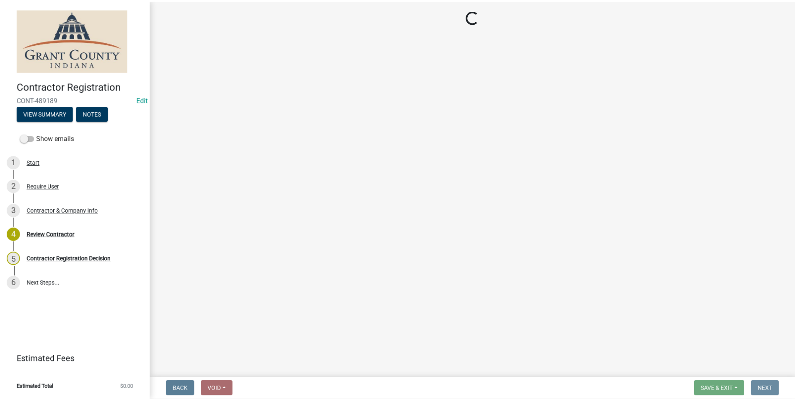
scroll to position [0, 0]
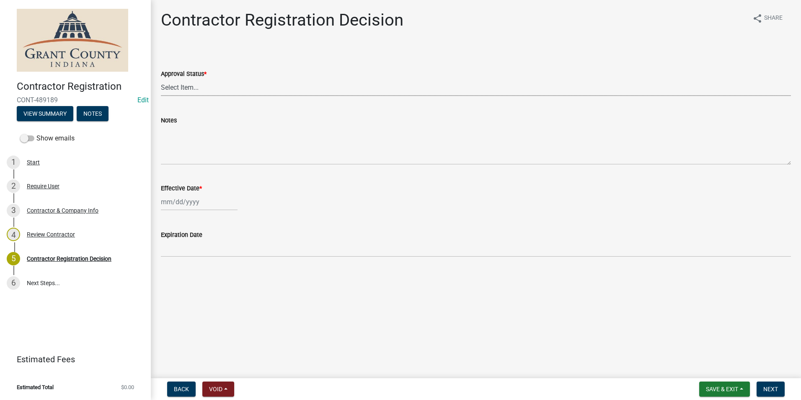
click at [188, 89] on select "Select Item... Approved Denied" at bounding box center [476, 87] width 630 height 17
click at [161, 79] on select "Select Item... Approved Denied" at bounding box center [476, 87] width 630 height 17
select select "4b86b809-39dd-4c68-9f3d-fdb3e7050482"
click at [189, 205] on div at bounding box center [199, 201] width 77 height 17
select select "10"
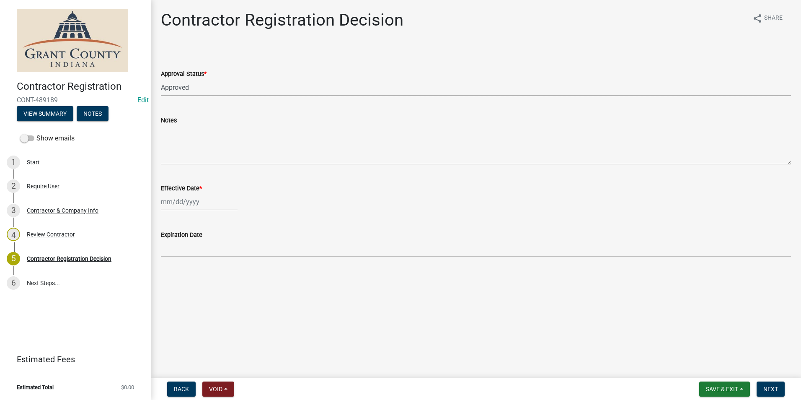
select select "2025"
click at [183, 262] on div "7" at bounding box center [182, 259] width 13 height 13
type input "[DATE]"
click at [766, 392] on button "Next" at bounding box center [771, 388] width 28 height 15
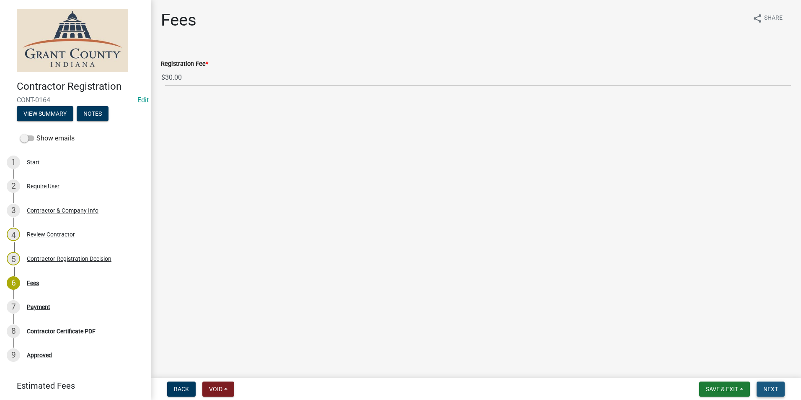
click at [772, 391] on span "Next" at bounding box center [770, 388] width 15 height 7
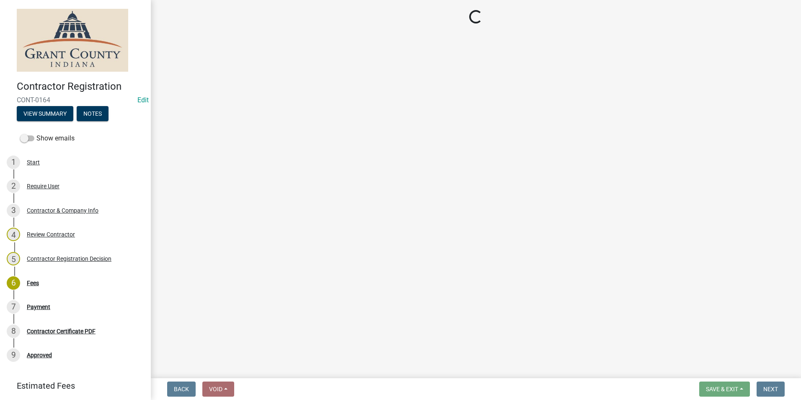
select select "3: 3"
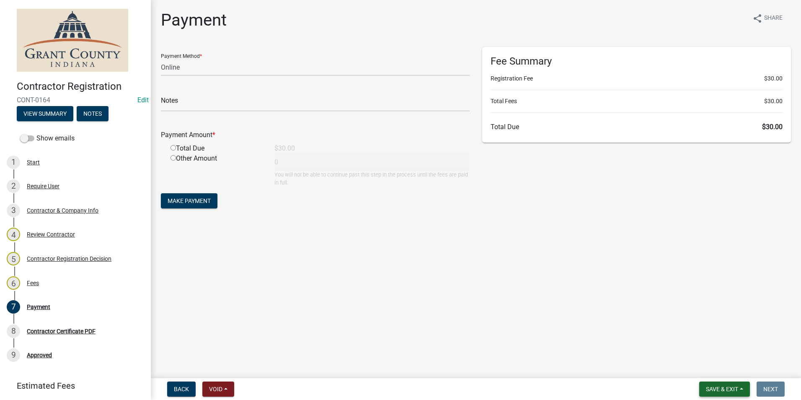
click at [721, 388] on span "Save & Exit" at bounding box center [722, 388] width 32 height 7
click at [707, 368] on button "Save & Exit" at bounding box center [716, 367] width 67 height 20
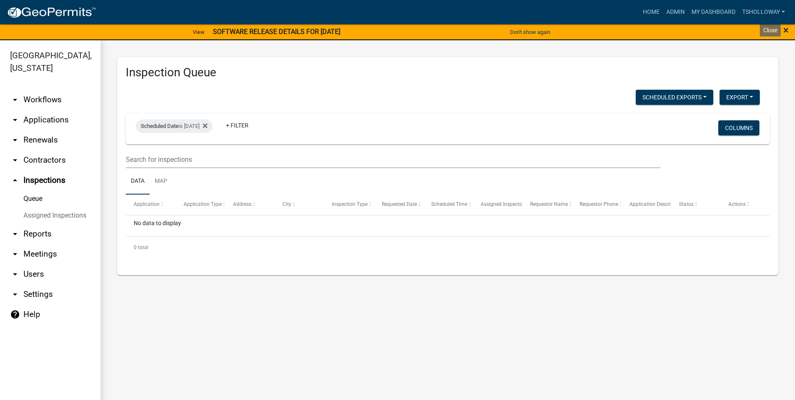
click at [784, 30] on span "×" at bounding box center [785, 30] width 5 height 12
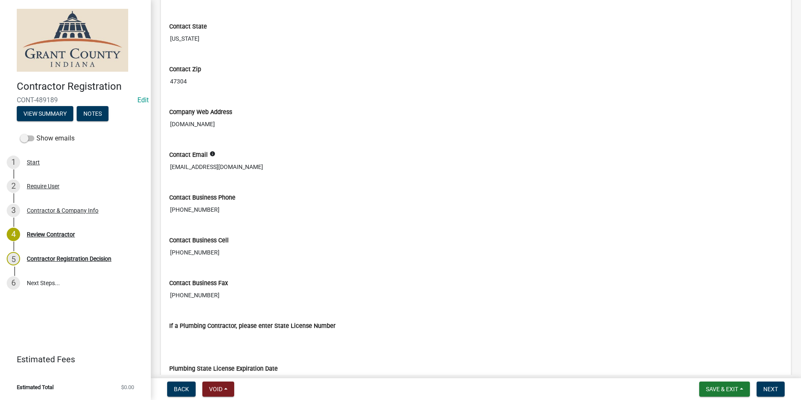
scroll to position [371, 0]
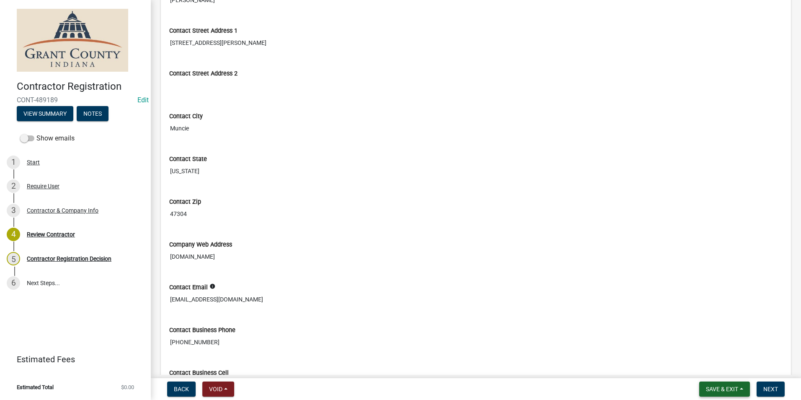
click at [732, 387] on span "Save & Exit" at bounding box center [722, 388] width 32 height 7
click at [707, 365] on button "Save & Exit" at bounding box center [716, 367] width 67 height 20
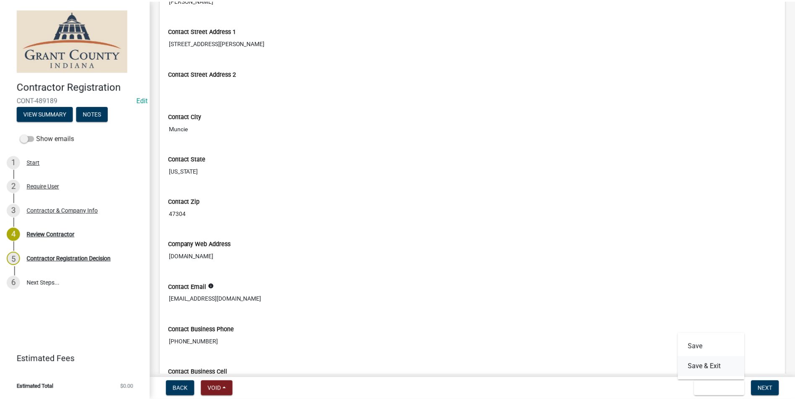
scroll to position [0, 0]
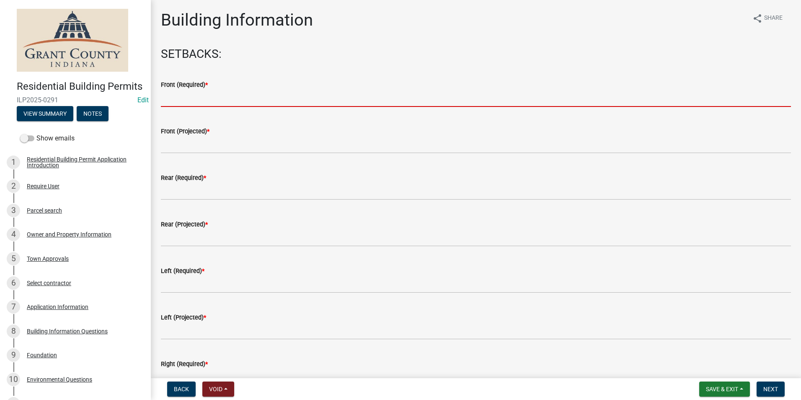
click at [200, 98] on input "text" at bounding box center [476, 98] width 630 height 17
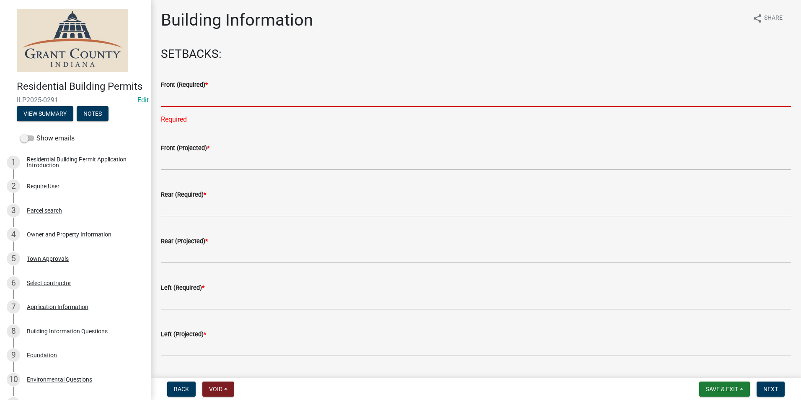
click at [176, 101] on input "text" at bounding box center [476, 98] width 630 height 17
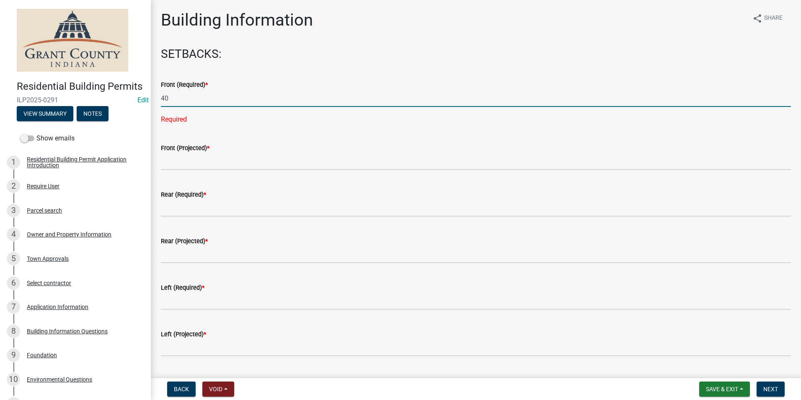
type input "40"
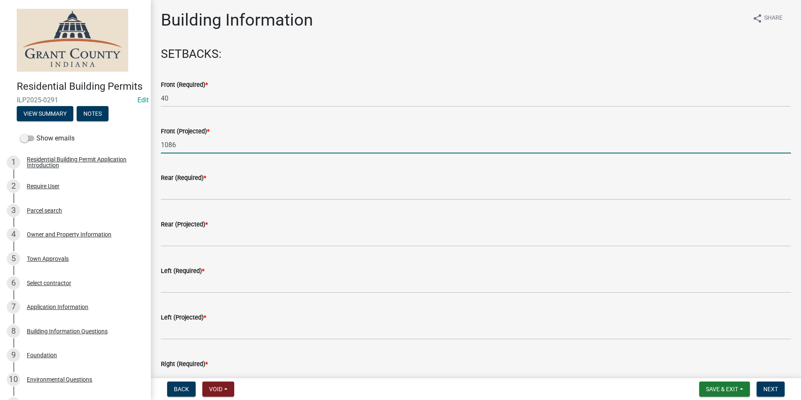
type input "1086"
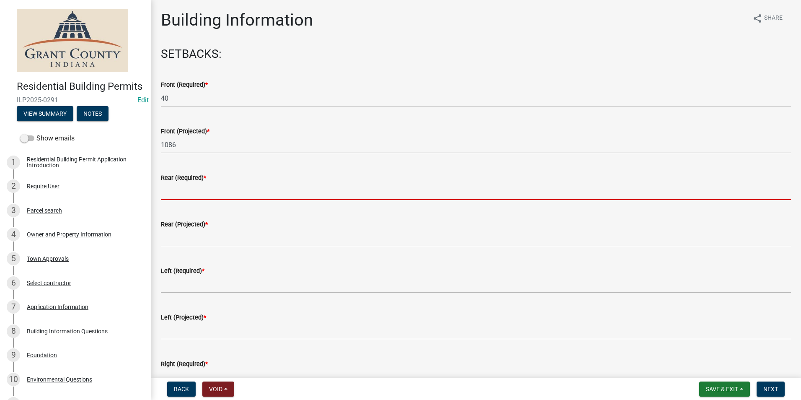
click at [173, 194] on input "text" at bounding box center [476, 191] width 630 height 17
type input "5"
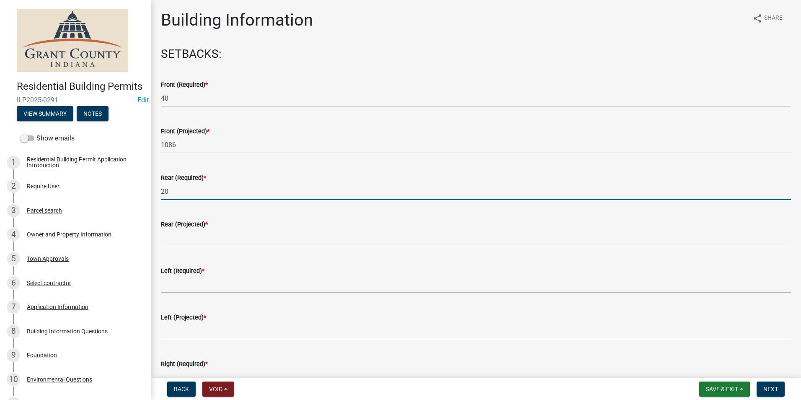
type input "2"
type input "5"
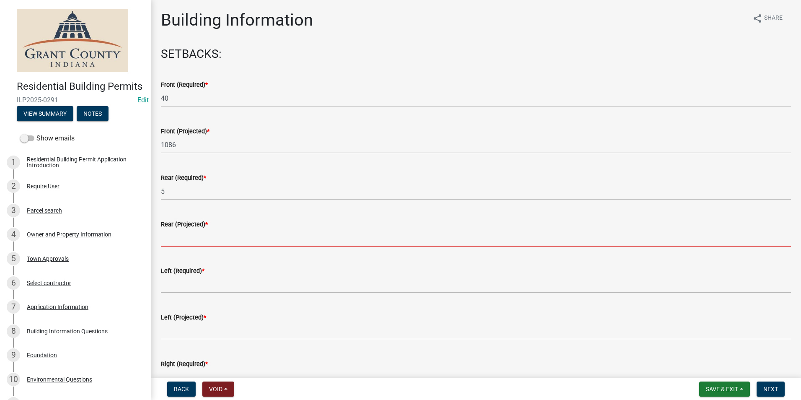
click at [170, 241] on input "text" at bounding box center [476, 237] width 630 height 17
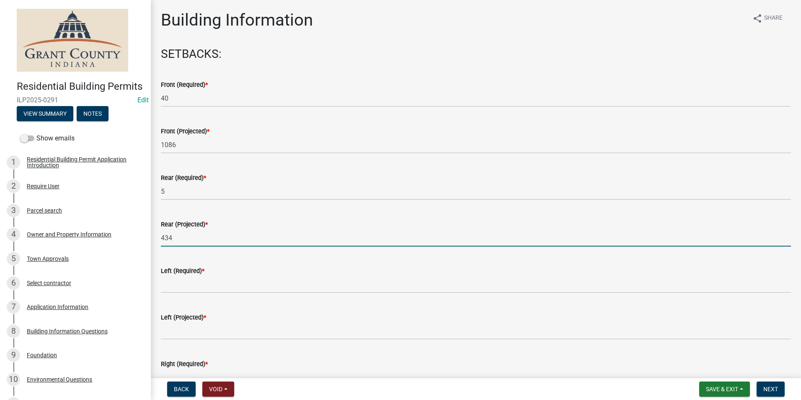
type input "434"
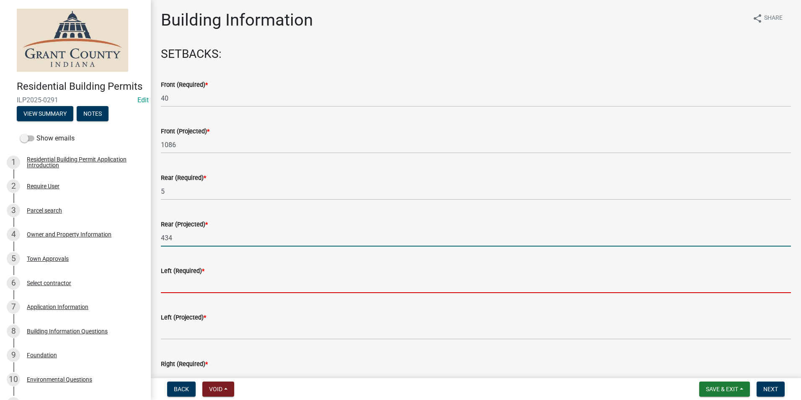
click at [165, 284] on input "text" at bounding box center [476, 284] width 630 height 17
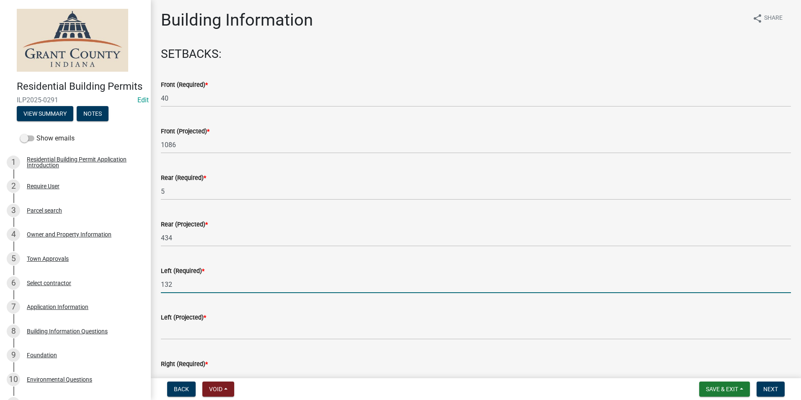
type input "132"
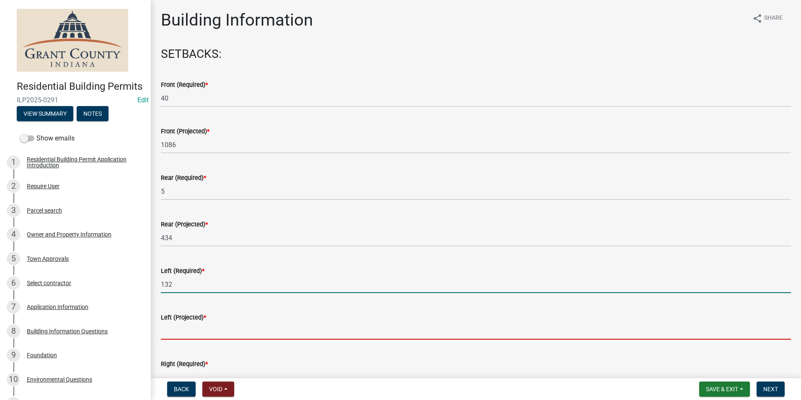
click at [181, 332] on input "text" at bounding box center [476, 330] width 630 height 17
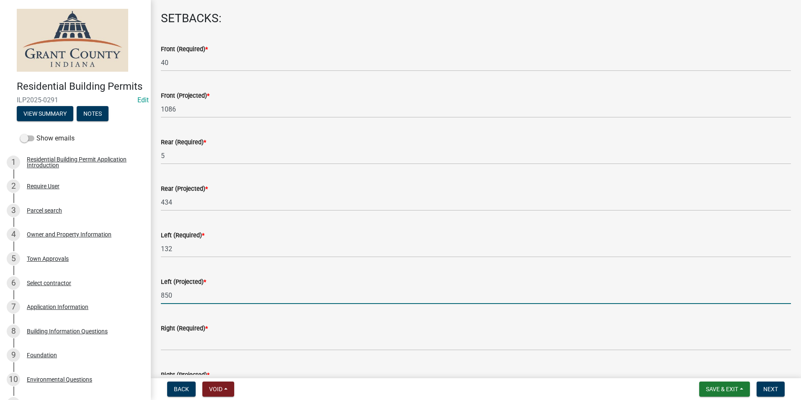
scroll to position [84, 0]
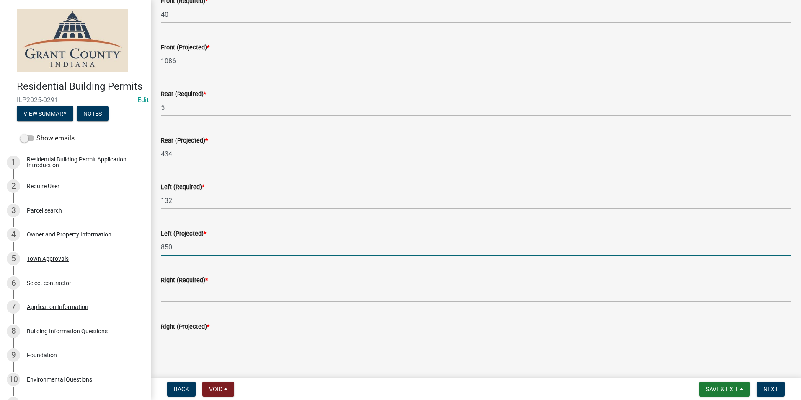
type input "850"
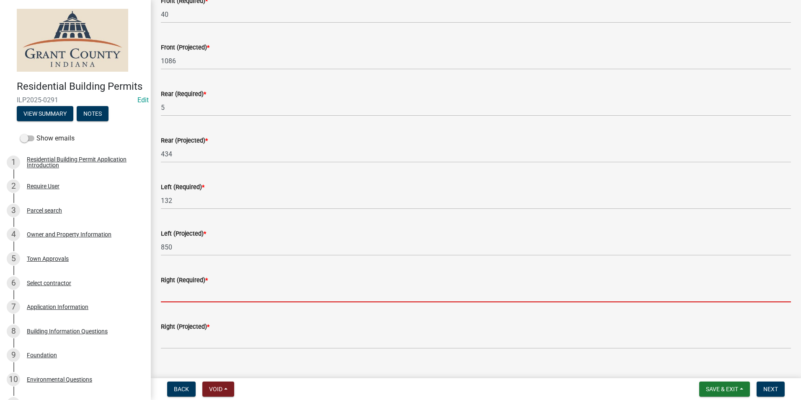
click at [164, 296] on input "text" at bounding box center [476, 293] width 630 height 17
click at [218, 134] on div "Rear (Projected) * 434" at bounding box center [476, 143] width 630 height 39
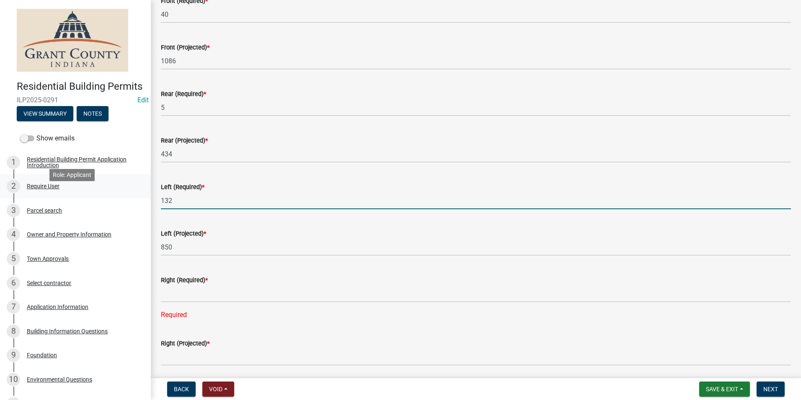
drag, startPoint x: 173, startPoint y: 201, endPoint x: 137, endPoint y: 201, distance: 36.5
click at [137, 201] on div "Residential Building Permits ILP2025-0291 Edit View Summary Notes Show emails 1…" at bounding box center [400, 200] width 801 height 400
type input "25"
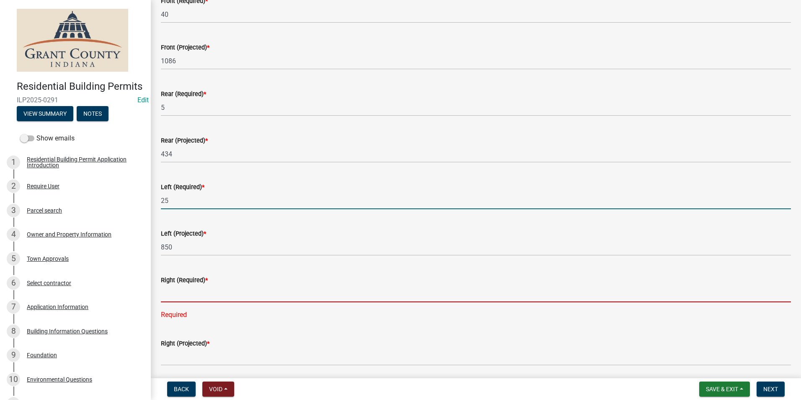
click at [168, 294] on input "text" at bounding box center [476, 293] width 630 height 17
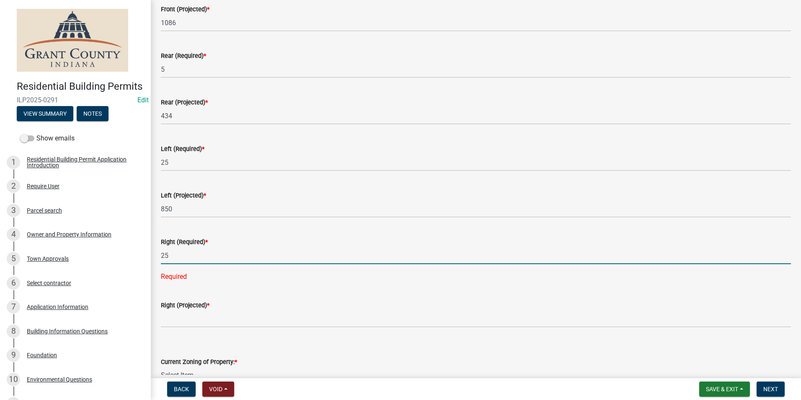
scroll to position [168, 0]
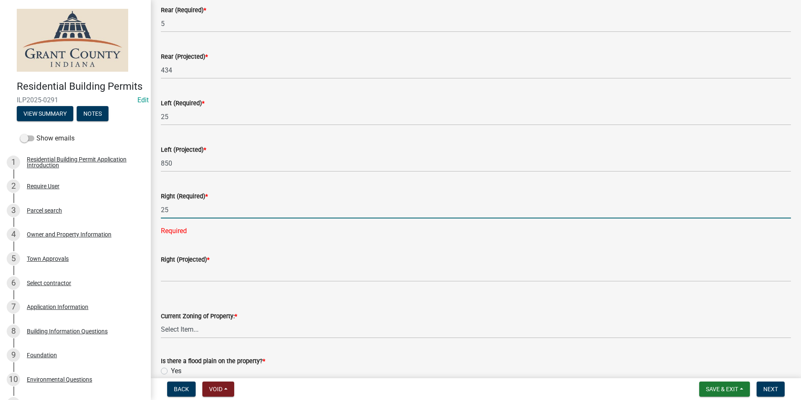
type input "25"
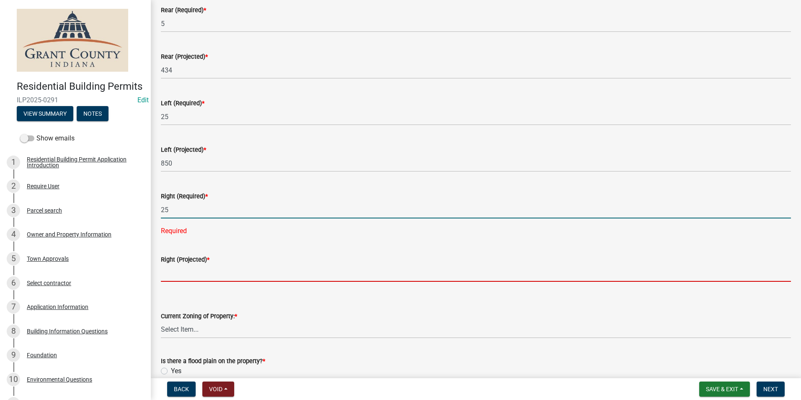
click at [173, 275] on wm-data-entity-input-list "SETBACKS: Front (Required) * 40 Front (Projected) * 1086 Rear (Required) * 5 Re…" at bounding box center [476, 315] width 630 height 872
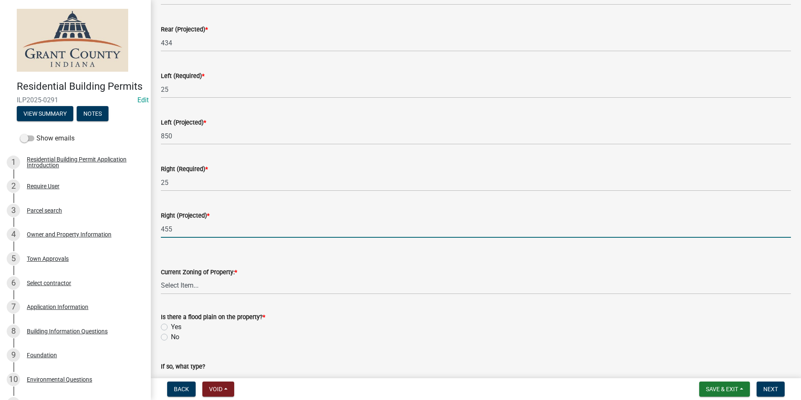
scroll to position [210, 0]
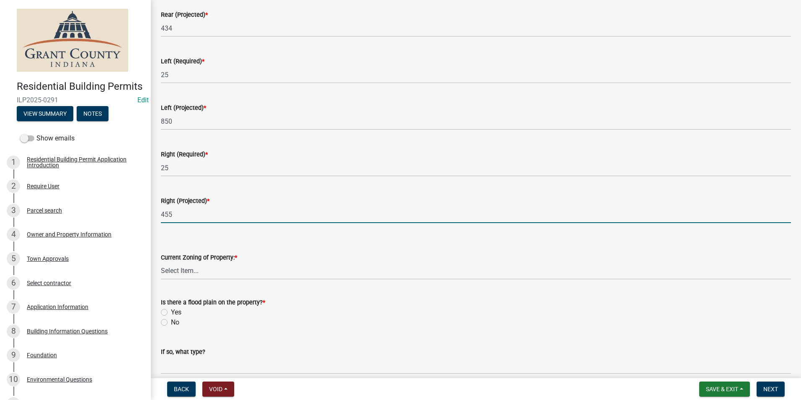
type input "455"
click at [168, 272] on select "Select Item... AG RS R1 R2 R3 R4 R5 PB NC LB CC GB I1 I2 I3 MH" at bounding box center [476, 270] width 630 height 17
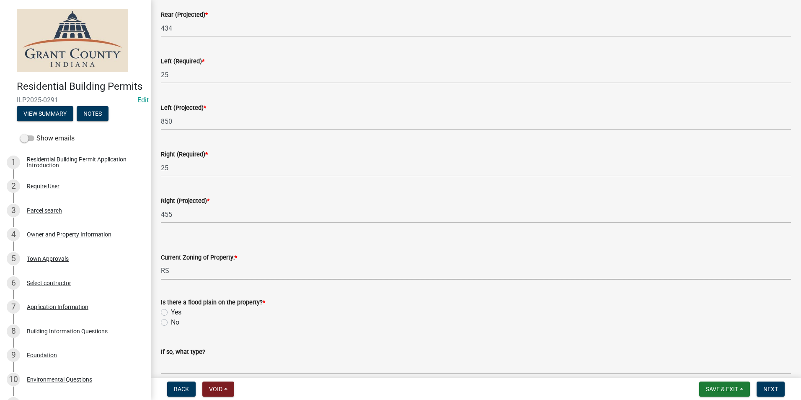
click at [161, 262] on select "Select Item... AG RS R1 R2 R3 R4 R5 PB NC LB CC GB I1 I2 I3 MH" at bounding box center [476, 270] width 630 height 17
select select "b7a28d33-9205-4004-9658-b088d183e0a4"
click at [171, 325] on label "No" at bounding box center [175, 322] width 8 height 10
click at [171, 323] on input "No" at bounding box center [173, 319] width 5 height 5
radio input "true"
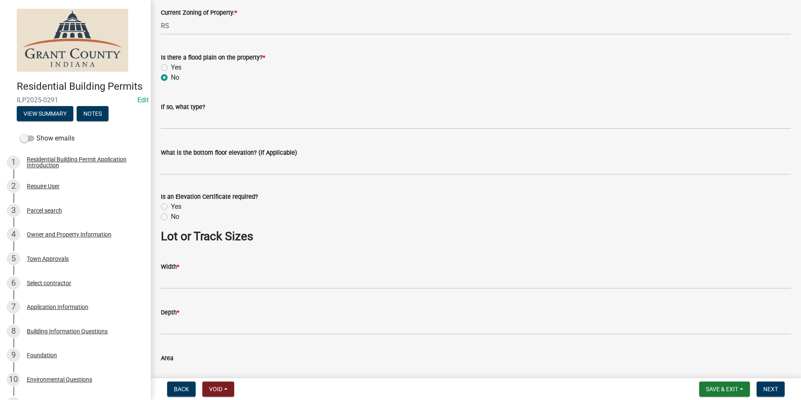
scroll to position [461, 0]
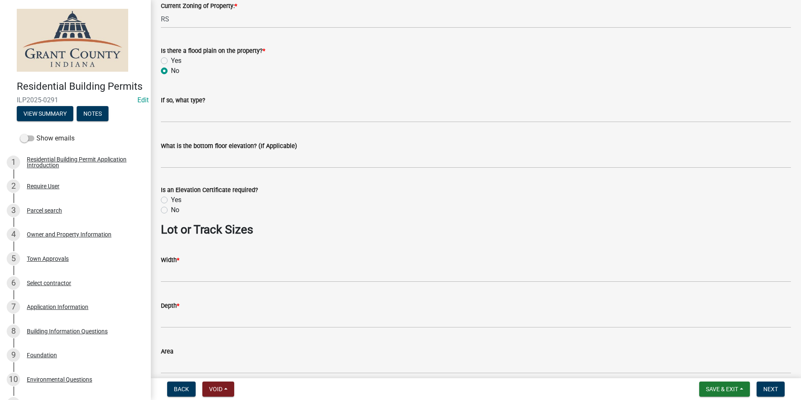
click at [171, 210] on label "No" at bounding box center [175, 210] width 8 height 10
click at [171, 210] on input "No" at bounding box center [173, 207] width 5 height 5
radio input "true"
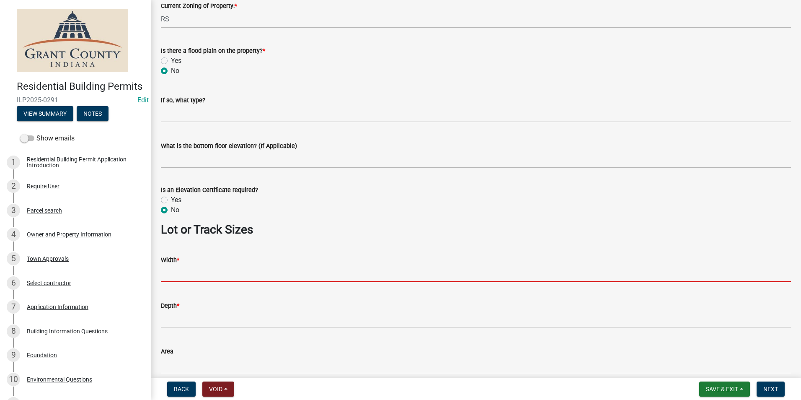
drag, startPoint x: 173, startPoint y: 269, endPoint x: 178, endPoint y: 269, distance: 4.6
click at [173, 269] on input "Width *" at bounding box center [476, 273] width 630 height 17
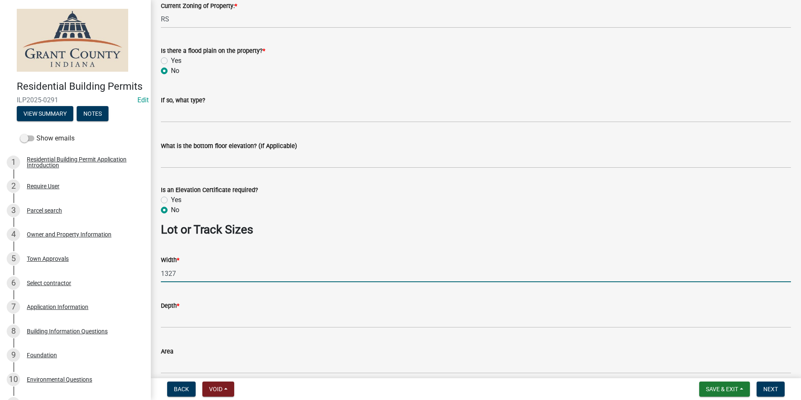
type input "1327"
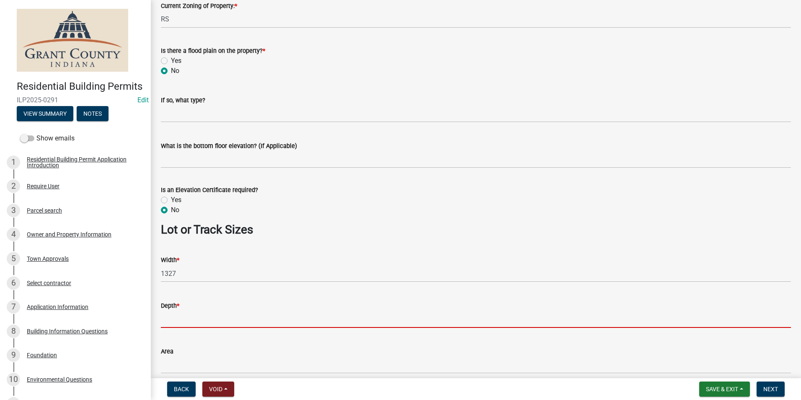
click at [175, 321] on input "Depth *" at bounding box center [476, 318] width 630 height 17
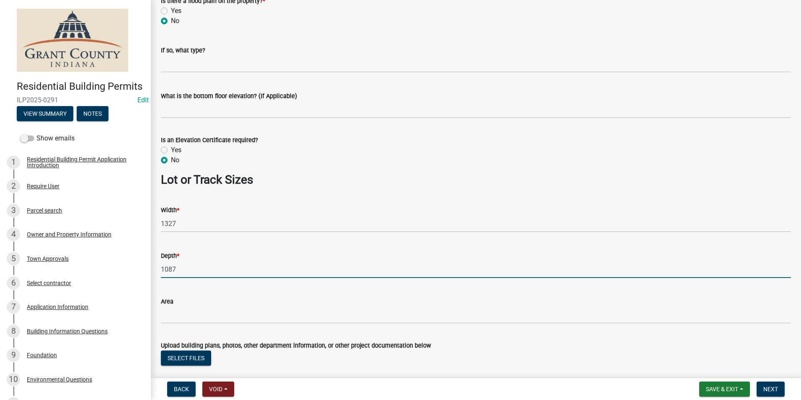
scroll to position [561, 0]
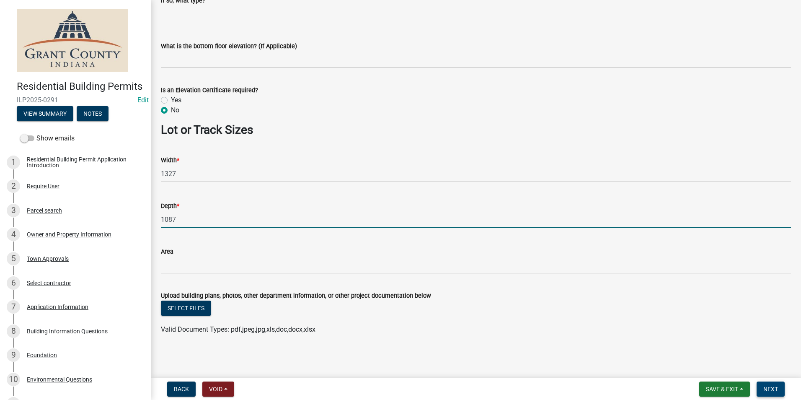
type input "1087"
click at [778, 388] on span "Next" at bounding box center [770, 388] width 15 height 7
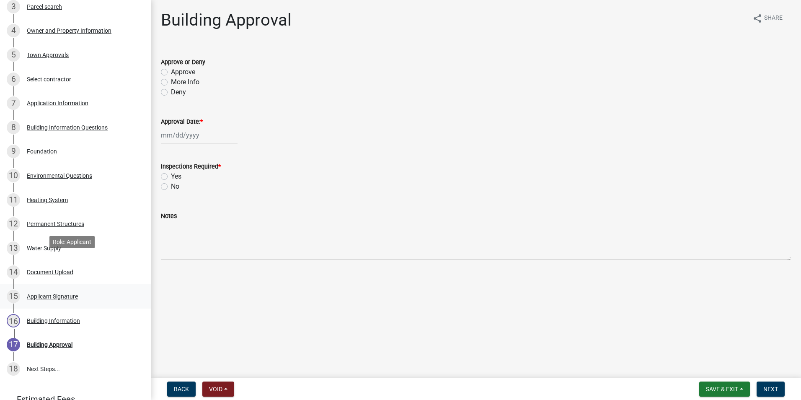
scroll to position [256, 0]
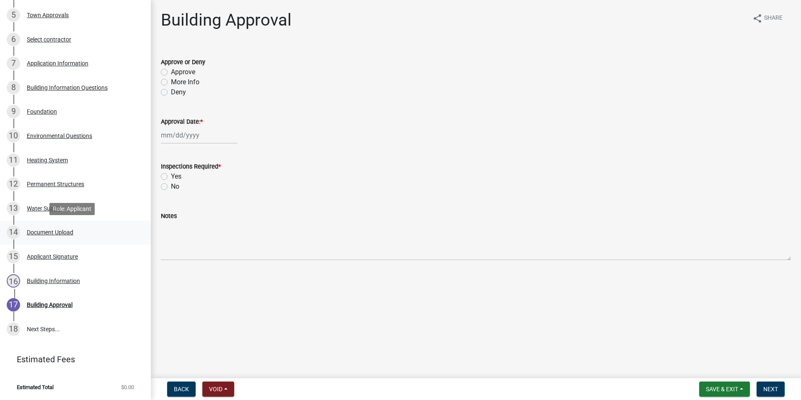
click at [52, 228] on div "14 Document Upload" at bounding box center [72, 231] width 131 height 13
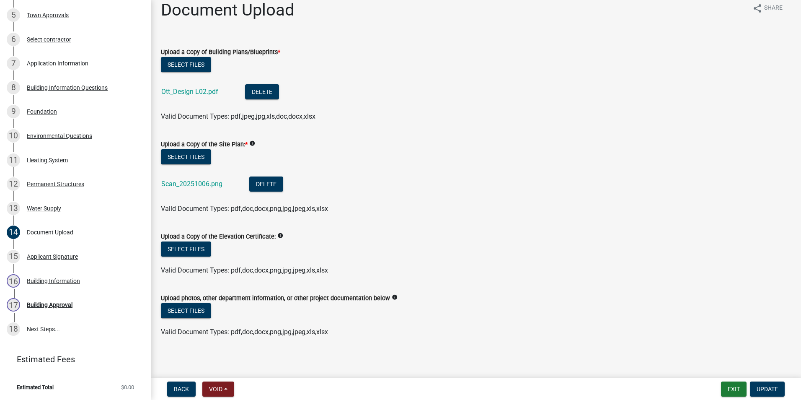
scroll to position [13, 0]
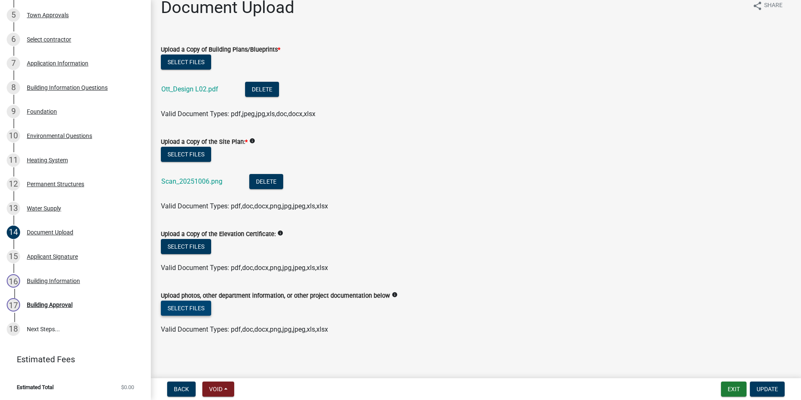
click at [188, 311] on button "Select files" at bounding box center [186, 307] width 50 height 15
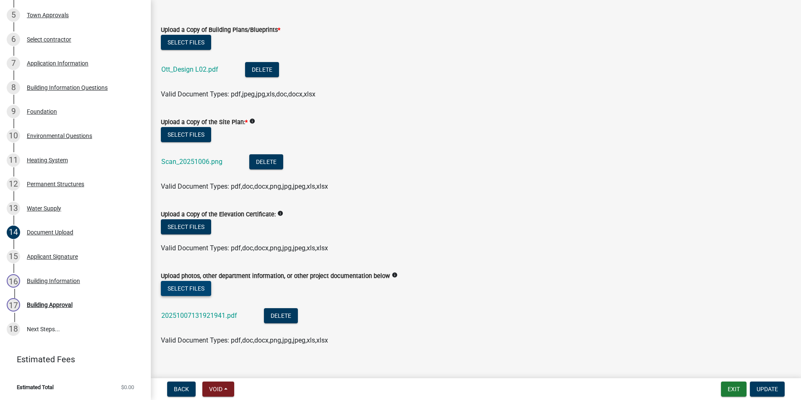
scroll to position [43, 0]
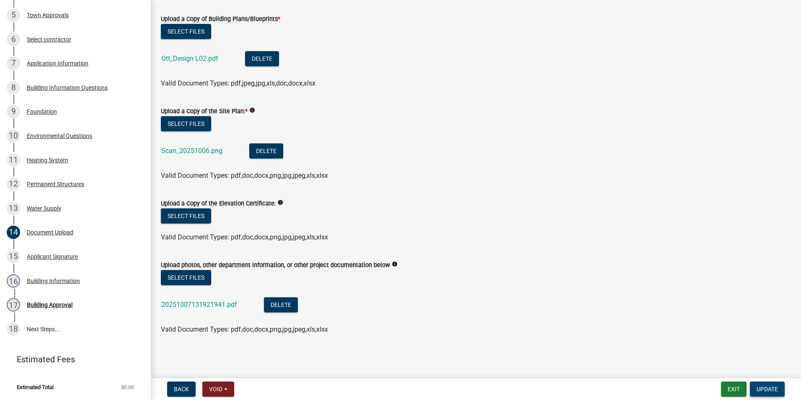
click at [763, 389] on span "Update" at bounding box center [767, 388] width 21 height 7
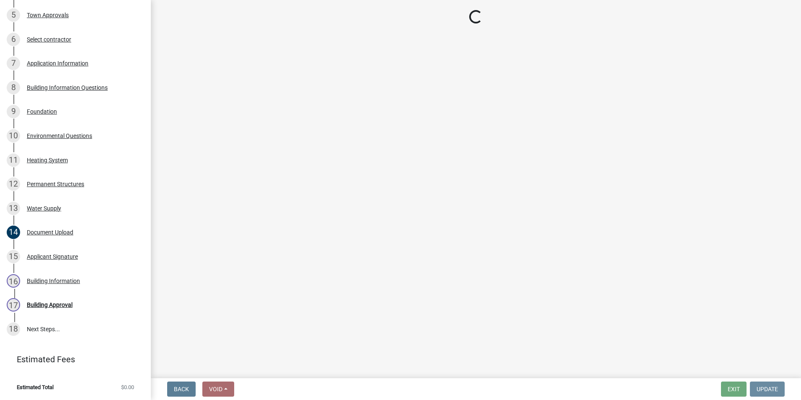
scroll to position [0, 0]
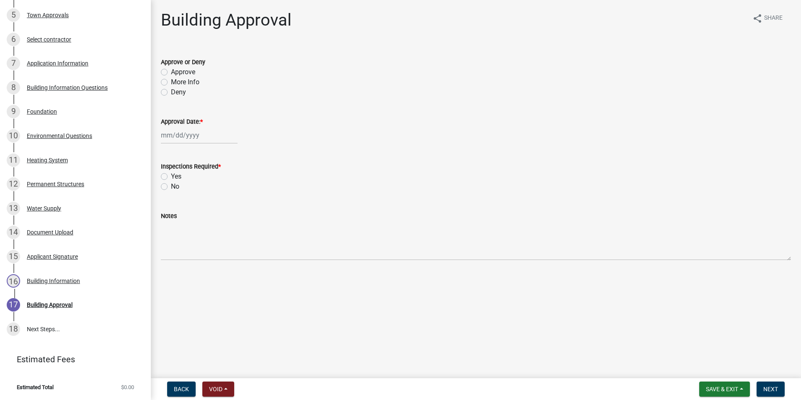
click at [171, 72] on label "Approve" at bounding box center [183, 72] width 24 height 10
click at [171, 72] on input "Approve" at bounding box center [173, 69] width 5 height 5
radio input "true"
click at [181, 139] on div at bounding box center [199, 135] width 77 height 17
select select "10"
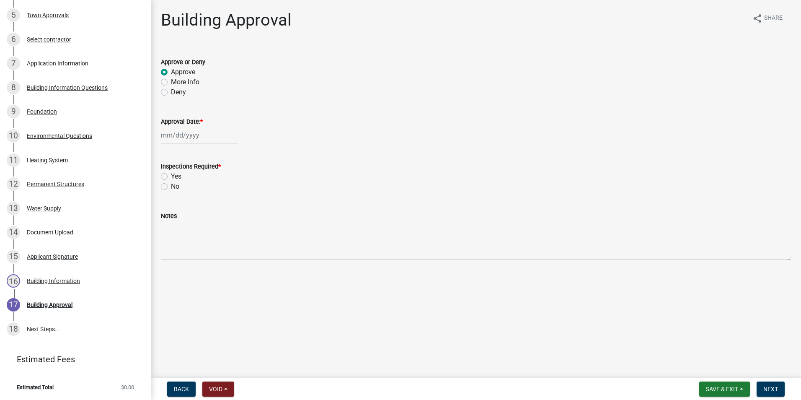
select select "2025"
click at [181, 193] on div "7" at bounding box center [182, 192] width 13 height 13
type input "[DATE]"
click at [171, 178] on label "Yes" at bounding box center [176, 176] width 10 height 10
click at [171, 177] on input "Yes" at bounding box center [173, 173] width 5 height 5
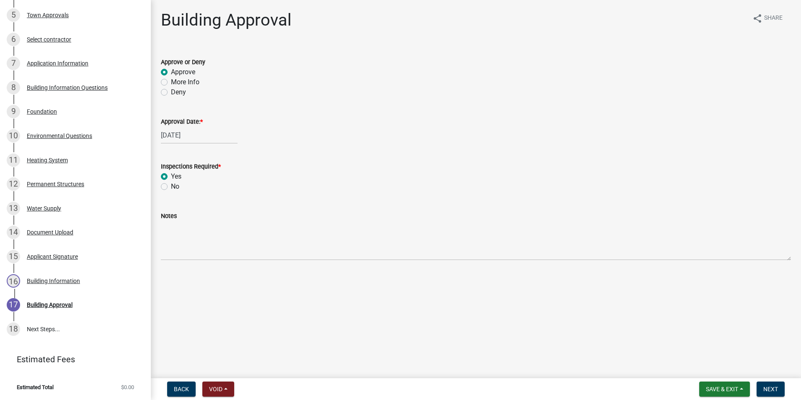
radio input "true"
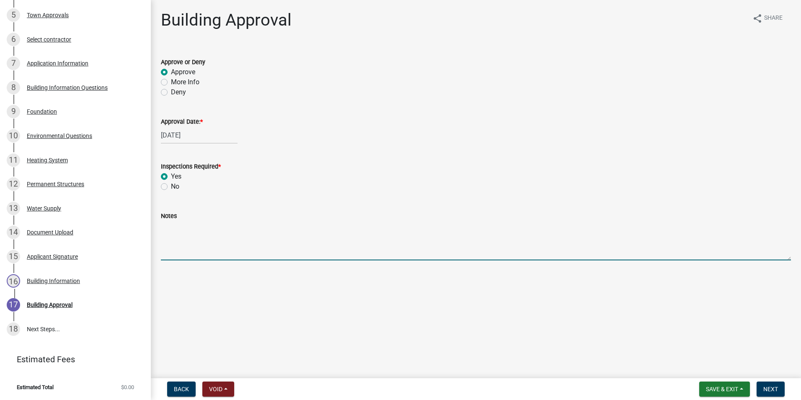
click at [177, 246] on textarea "Notes" at bounding box center [476, 240] width 630 height 39
type textarea "In Ground Spa"
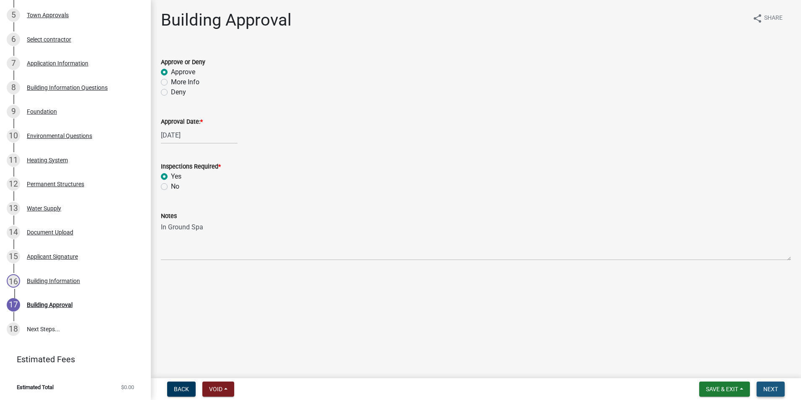
click at [768, 393] on button "Next" at bounding box center [771, 388] width 28 height 15
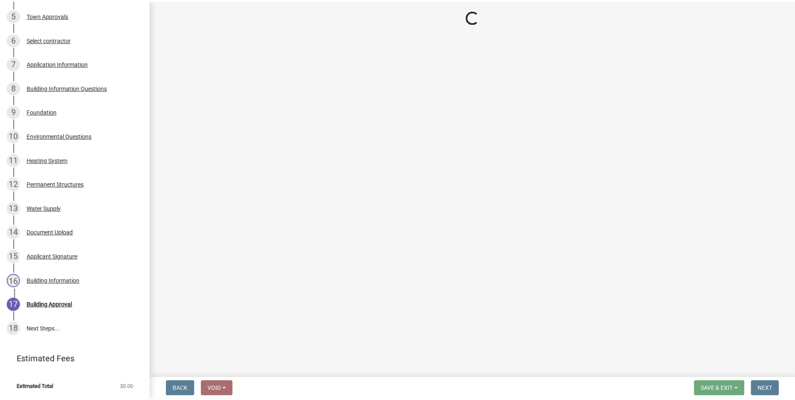
scroll to position [424, 0]
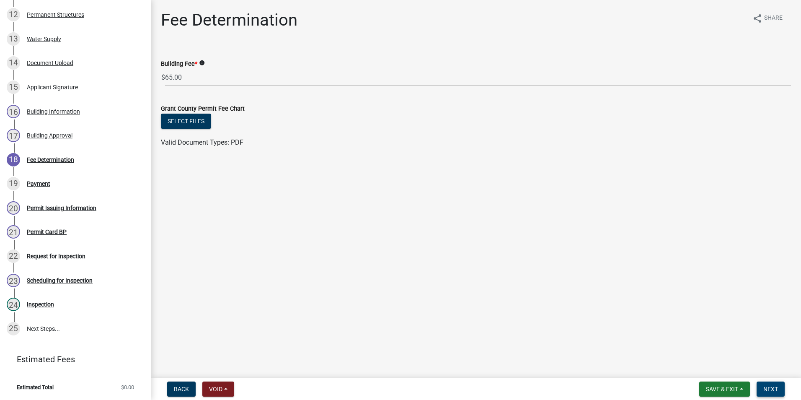
click at [766, 392] on span "Next" at bounding box center [770, 388] width 15 height 7
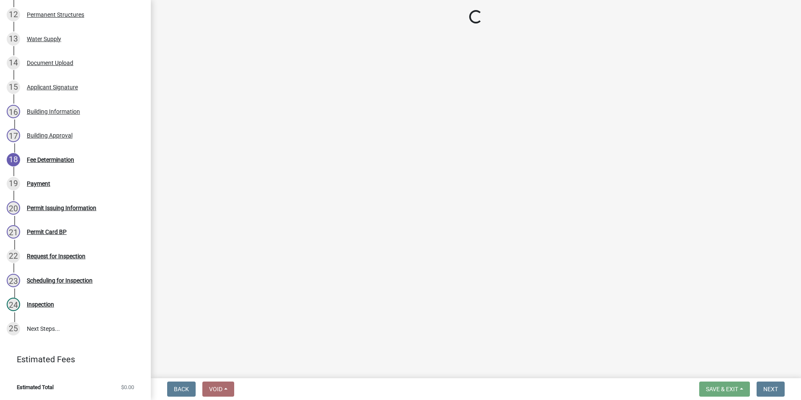
select select "3: 3"
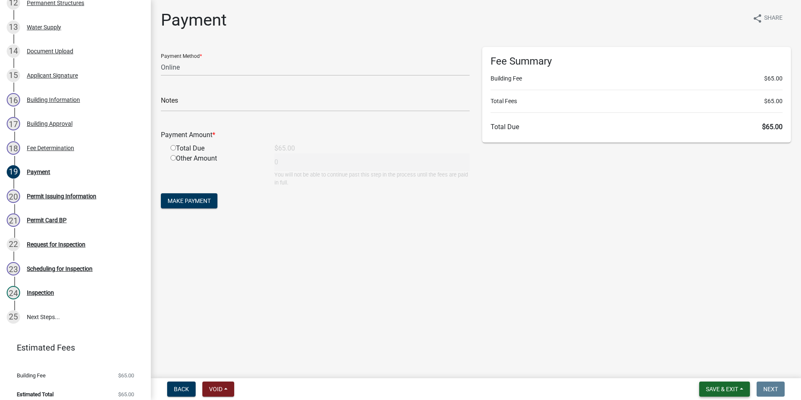
click at [708, 393] on button "Save & Exit" at bounding box center [724, 388] width 51 height 15
click at [696, 370] on button "Save & Exit" at bounding box center [716, 367] width 67 height 20
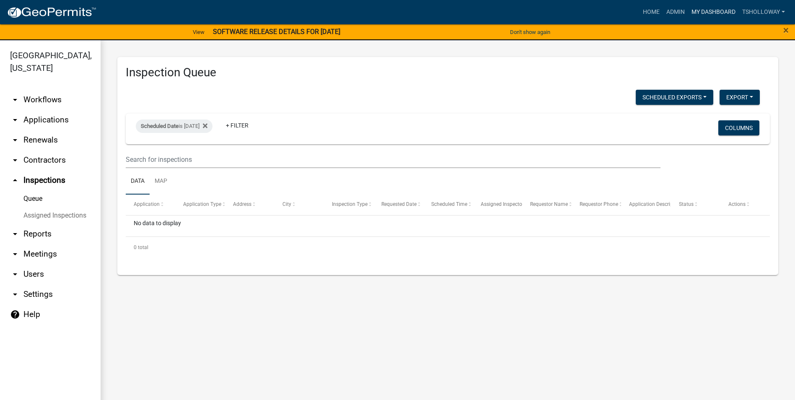
click at [718, 11] on link "My Dashboard" at bounding box center [713, 12] width 51 height 16
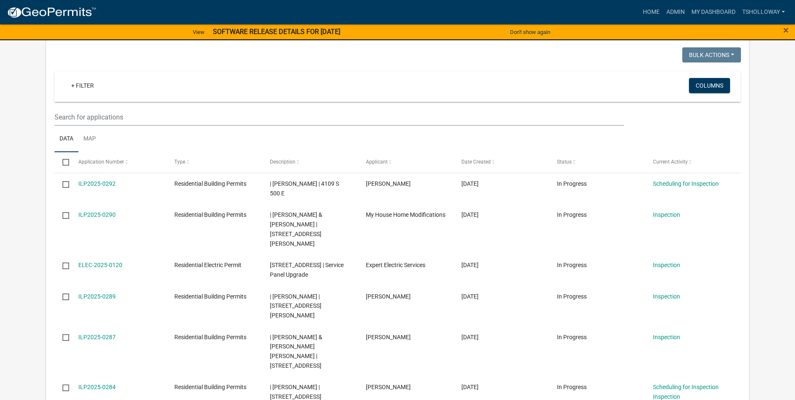
scroll to position [754, 0]
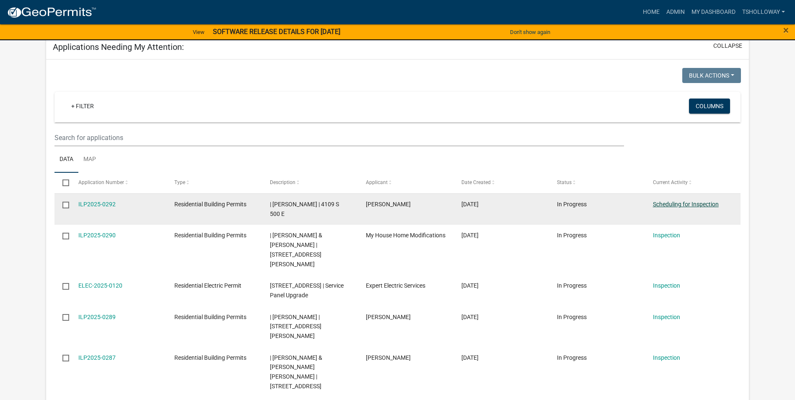
click at [675, 201] on link "Scheduling for Inspection" at bounding box center [686, 204] width 66 height 7
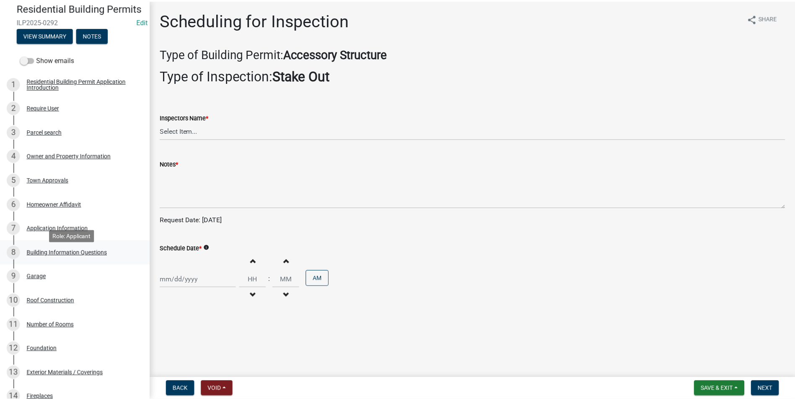
scroll to position [84, 0]
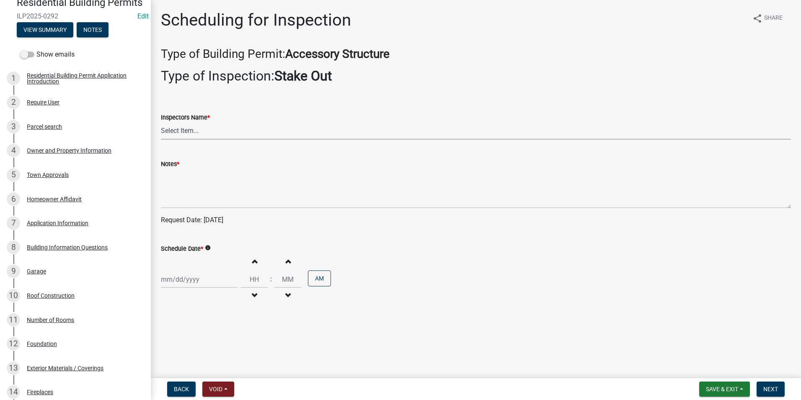
click at [180, 130] on select "Select Item... rberryhill (Randy Berryhill) tsholloway (Tammy Holloway) jecouch…" at bounding box center [476, 130] width 630 height 17
select select "d7f9a44a-d2ea-4d3c-83b3-1aa71c950bd5"
click at [161, 122] on select "Select Item... rberryhill (Randy Berryhill) tsholloway (Tammy Holloway) jecouch…" at bounding box center [476, 130] width 630 height 17
select select "10"
select select "2025"
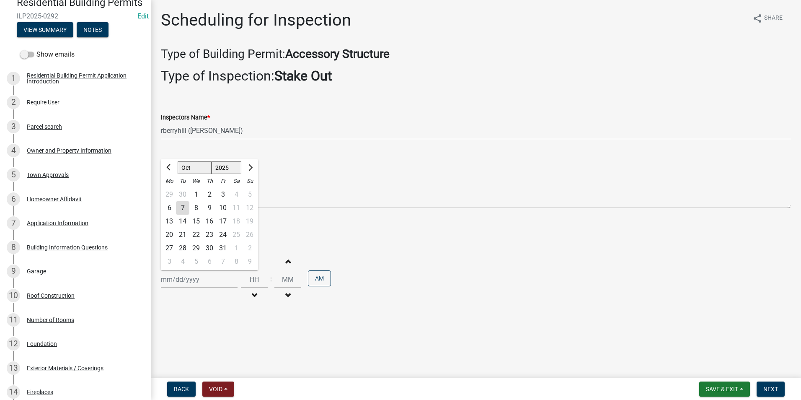
click at [183, 279] on div "Jan Feb Mar Apr May Jun Jul Aug Sep Oct Nov Dec 1525 1526 1527 1528 1529 1530 1…" at bounding box center [199, 279] width 77 height 17
click at [195, 207] on div "8" at bounding box center [195, 207] width 13 height 13
type input "10/08/2025"
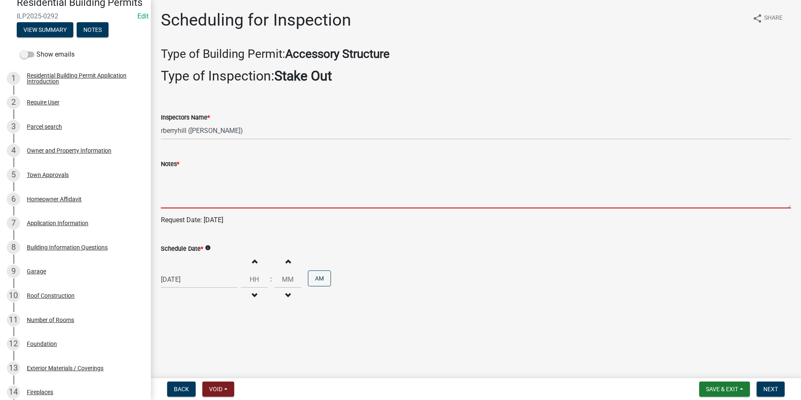
click at [172, 183] on textarea "Notes *" at bounding box center [476, 188] width 630 height 39
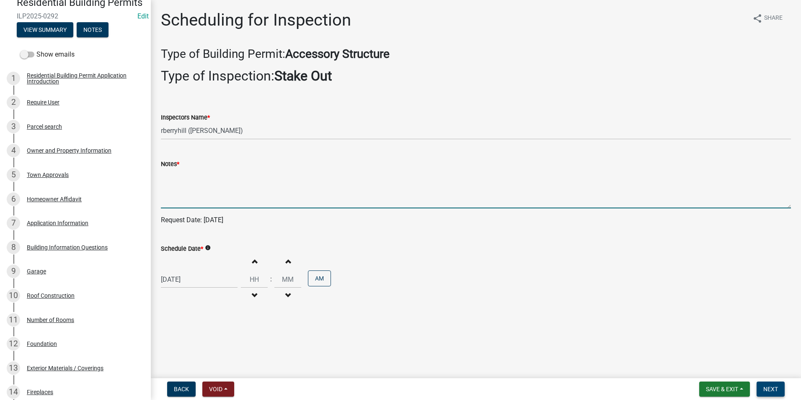
click at [771, 388] on span "Next" at bounding box center [770, 388] width 15 height 7
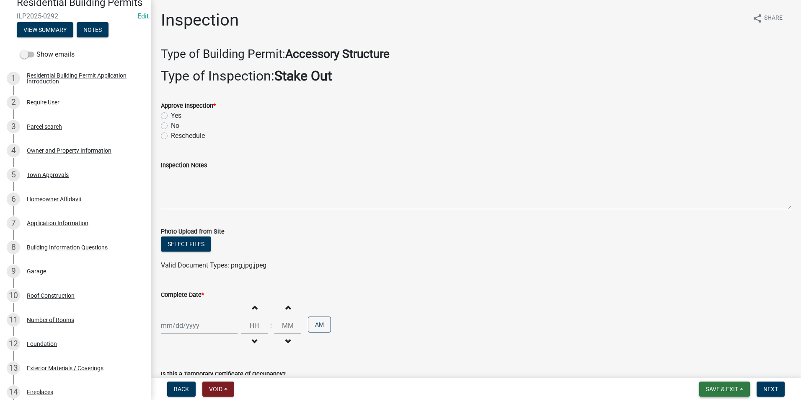
click at [709, 390] on span "Save & Exit" at bounding box center [722, 388] width 32 height 7
click at [706, 367] on button "Save & Exit" at bounding box center [716, 367] width 67 height 20
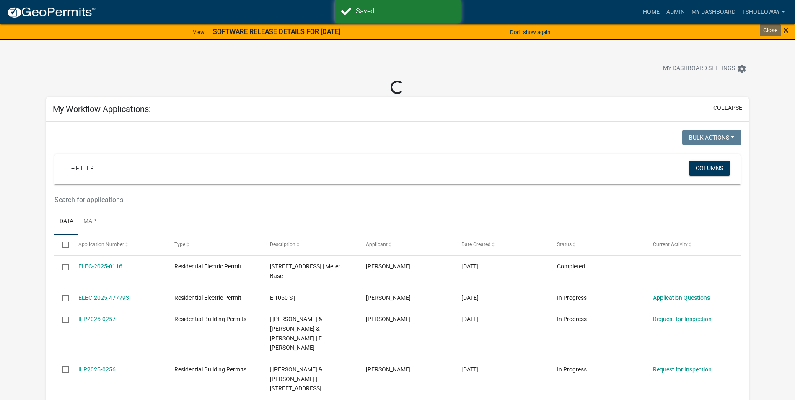
click at [786, 32] on span "×" at bounding box center [785, 30] width 5 height 12
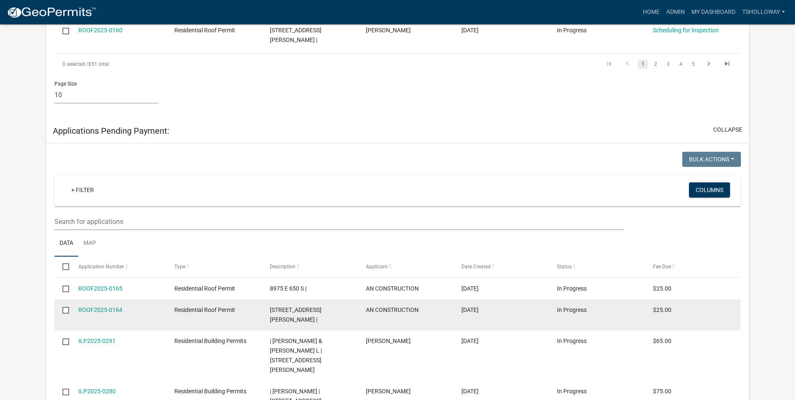
scroll to position [1284, 0]
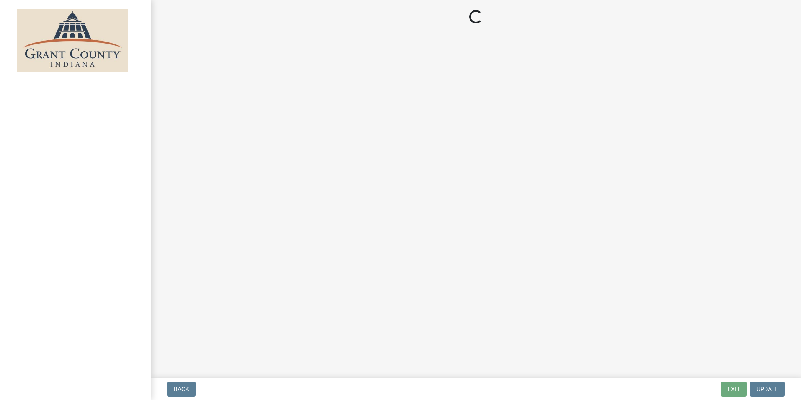
select select "3: 3"
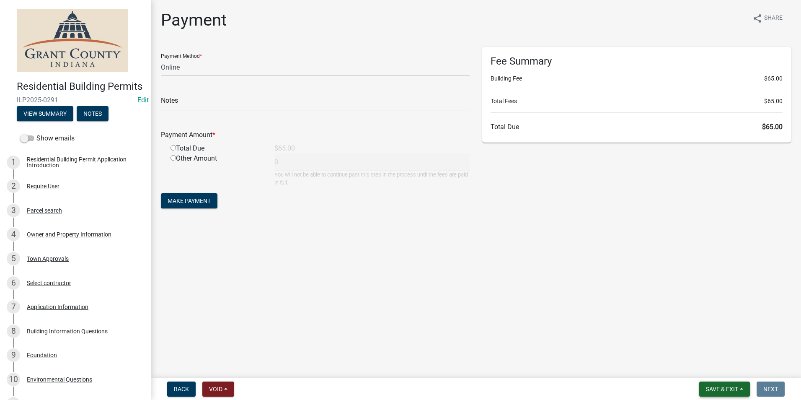
click at [714, 388] on span "Save & Exit" at bounding box center [722, 388] width 32 height 7
click at [709, 370] on button "Save & Exit" at bounding box center [716, 367] width 67 height 20
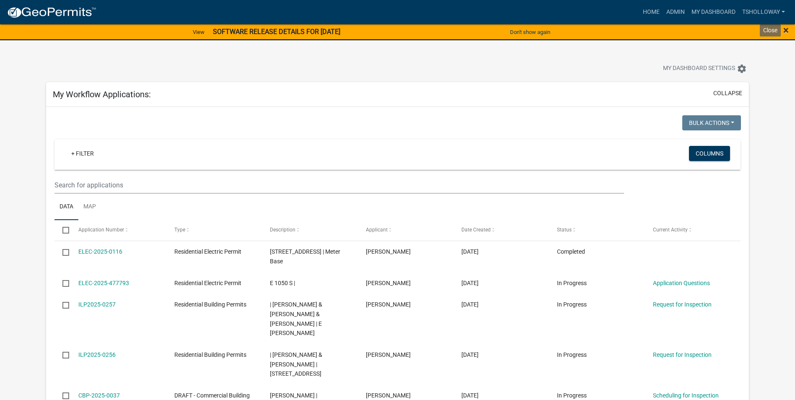
click at [786, 27] on span "×" at bounding box center [785, 30] width 5 height 12
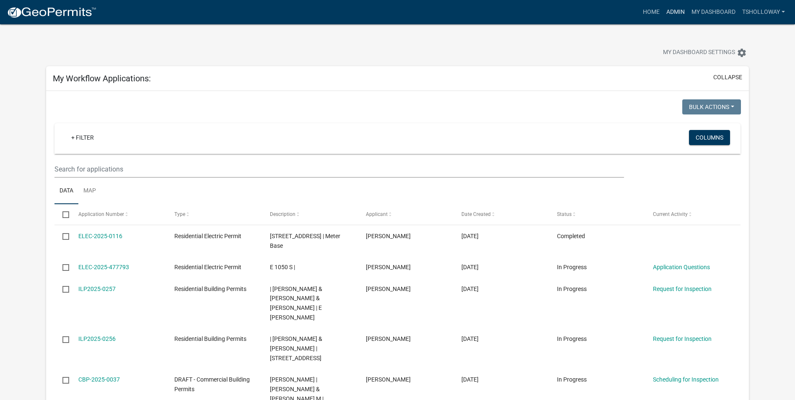
click at [669, 12] on link "Admin" at bounding box center [675, 12] width 25 height 16
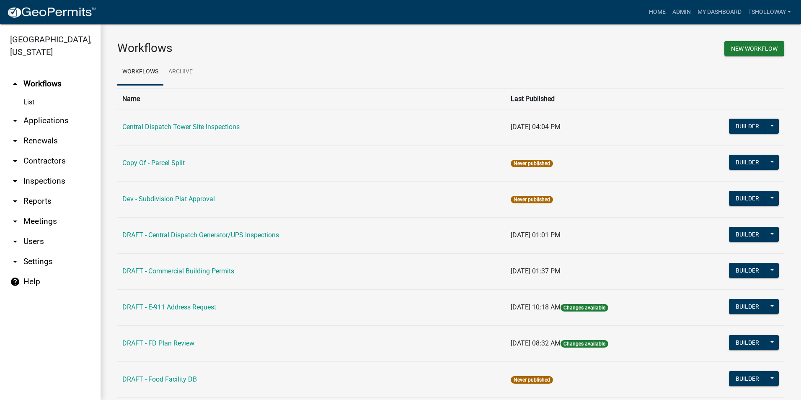
click at [37, 151] on link "arrow_drop_down Contractors" at bounding box center [50, 161] width 101 height 20
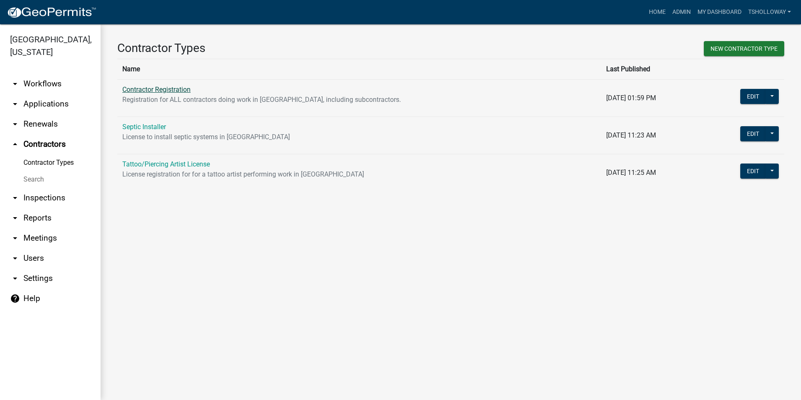
click at [156, 89] on link "Contractor Registration" at bounding box center [156, 89] width 68 height 8
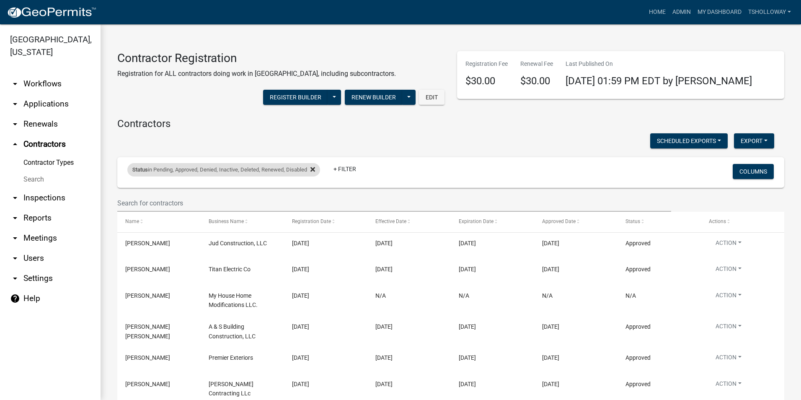
click at [315, 169] on icon at bounding box center [312, 169] width 5 height 5
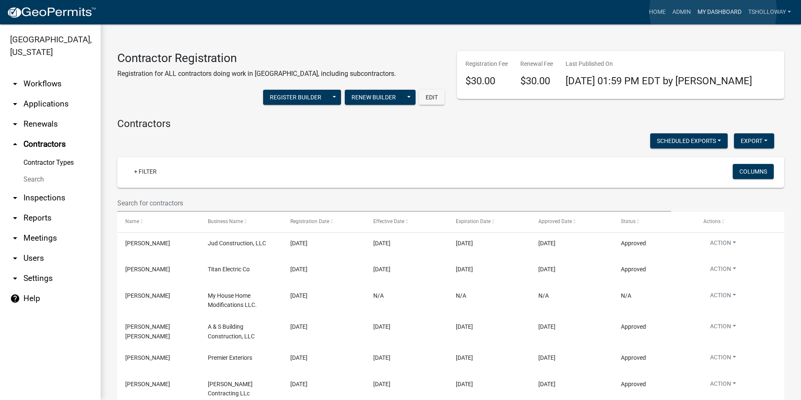
click at [713, 11] on link "My Dashboard" at bounding box center [719, 12] width 51 height 16
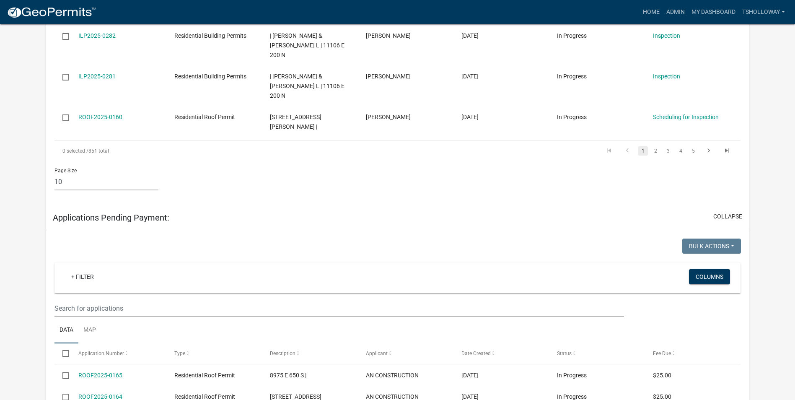
scroll to position [1173, 0]
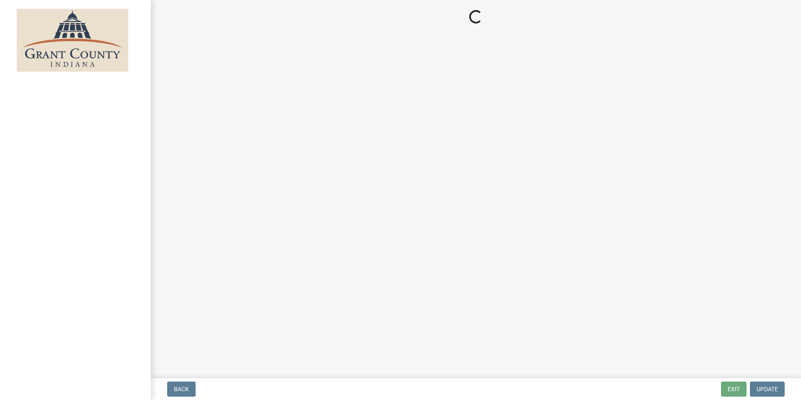
select select "3: 3"
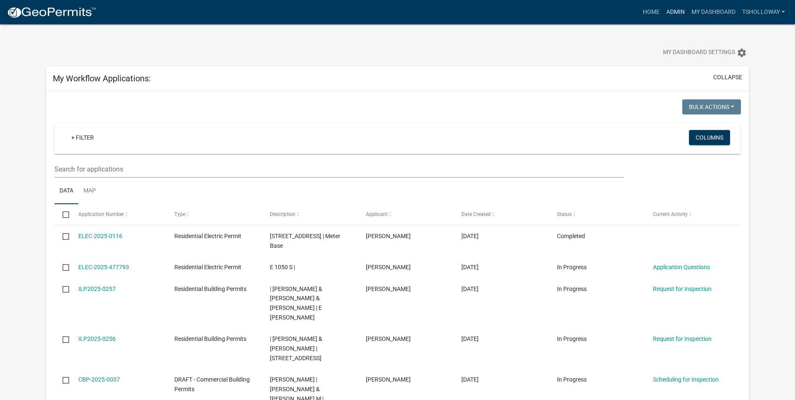
click at [671, 13] on link "Admin" at bounding box center [675, 12] width 25 height 16
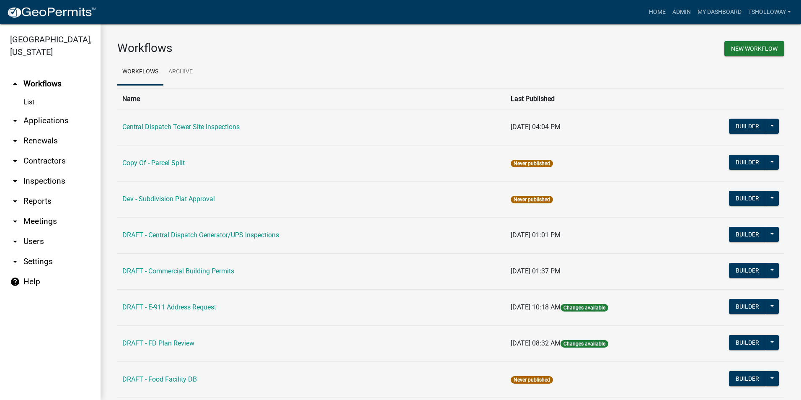
click at [44, 111] on link "arrow_drop_down Applications" at bounding box center [50, 121] width 101 height 20
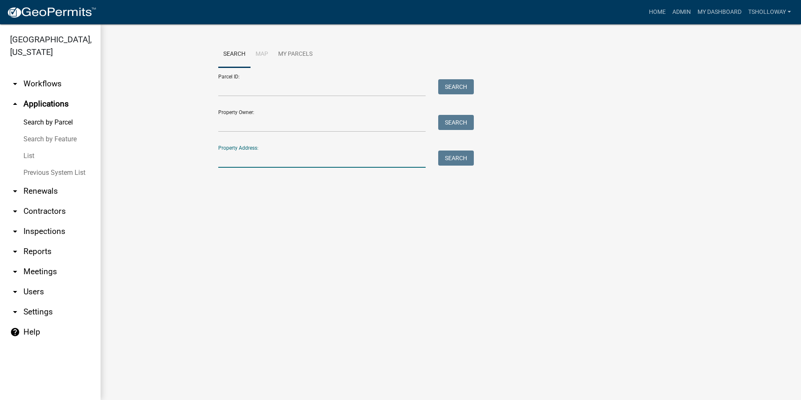
click at [248, 163] on input "Property Address:" at bounding box center [321, 158] width 207 height 17
type input "7500 E N 00 s"
click at [464, 158] on button "Search" at bounding box center [456, 157] width 36 height 15
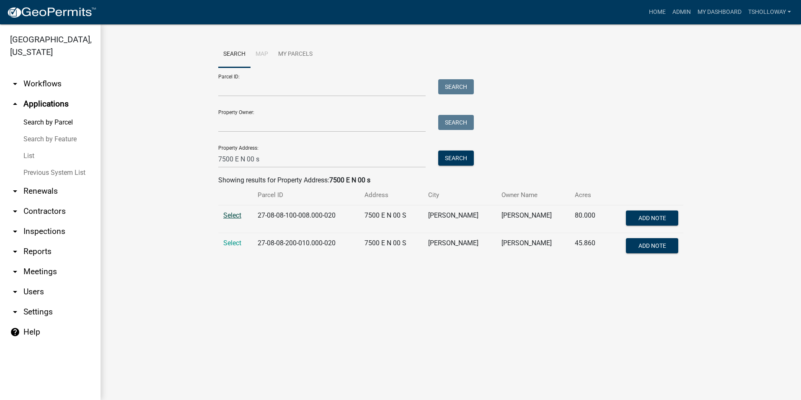
click at [232, 212] on span "Select" at bounding box center [232, 215] width 18 height 8
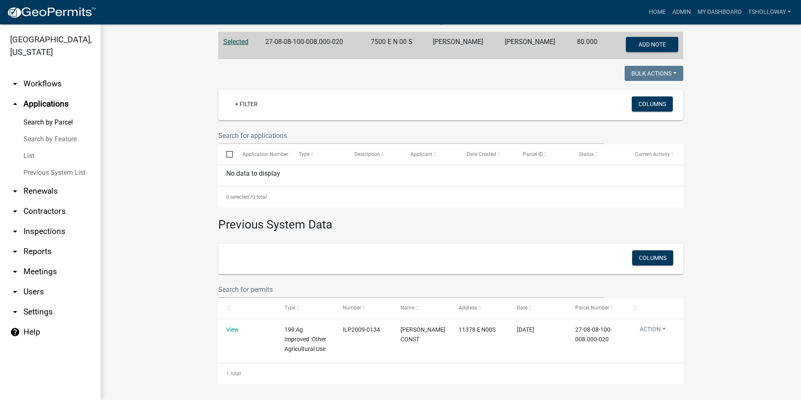
scroll to position [174, 0]
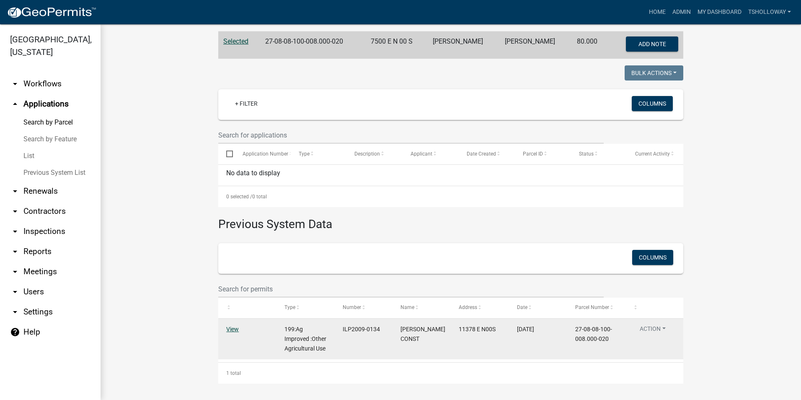
click at [230, 327] on link "View" at bounding box center [232, 329] width 13 height 7
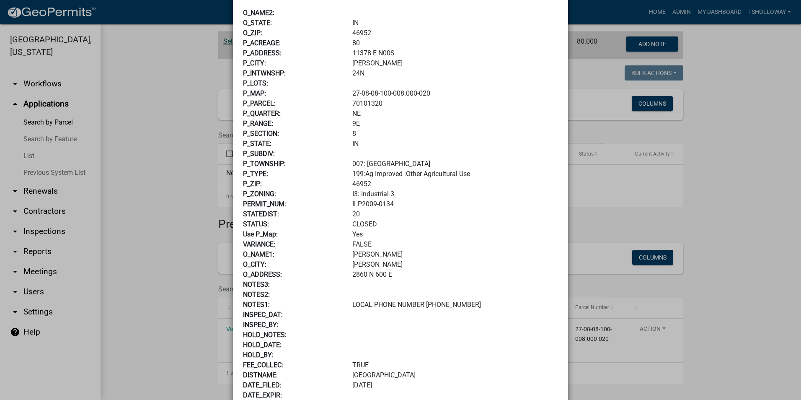
scroll to position [0, 0]
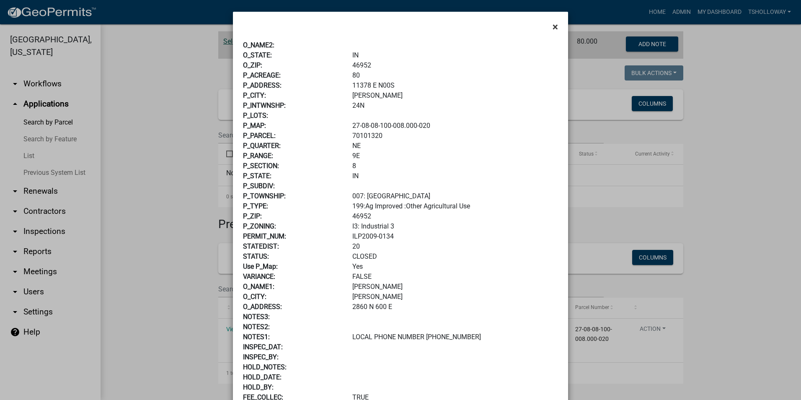
click at [553, 27] on span "×" at bounding box center [555, 27] width 5 height 12
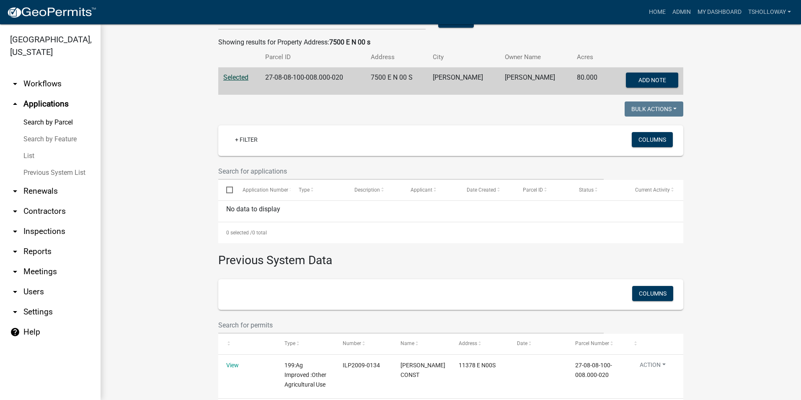
scroll to position [48, 0]
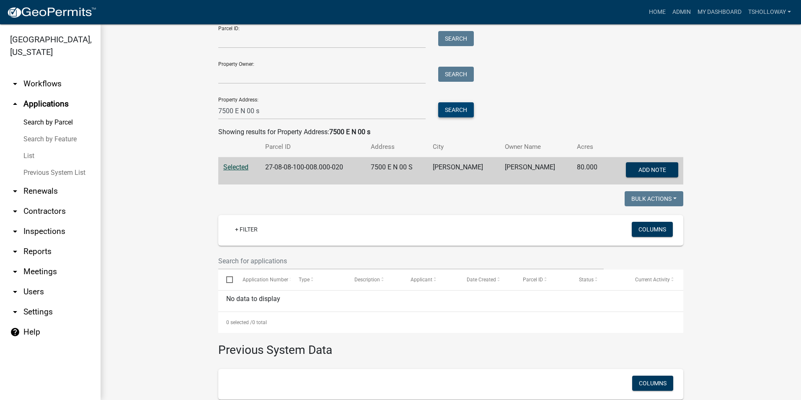
click at [445, 113] on button "Search" at bounding box center [456, 109] width 36 height 15
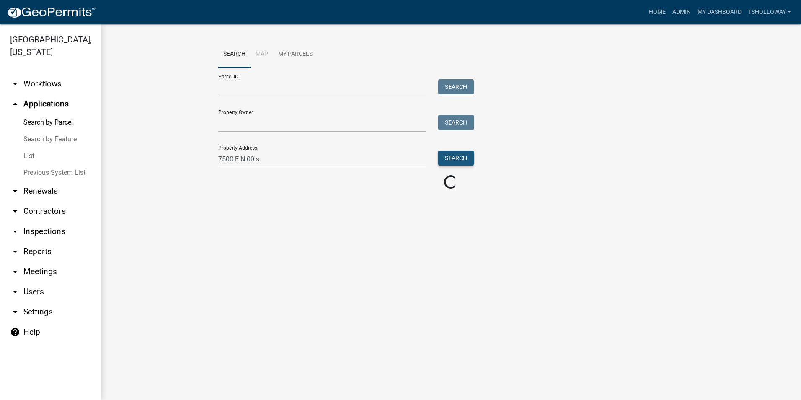
scroll to position [0, 0]
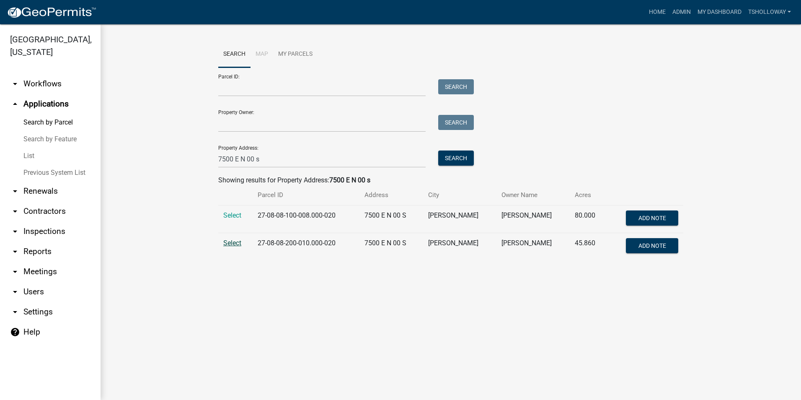
click at [231, 241] on span "Select" at bounding box center [232, 243] width 18 height 8
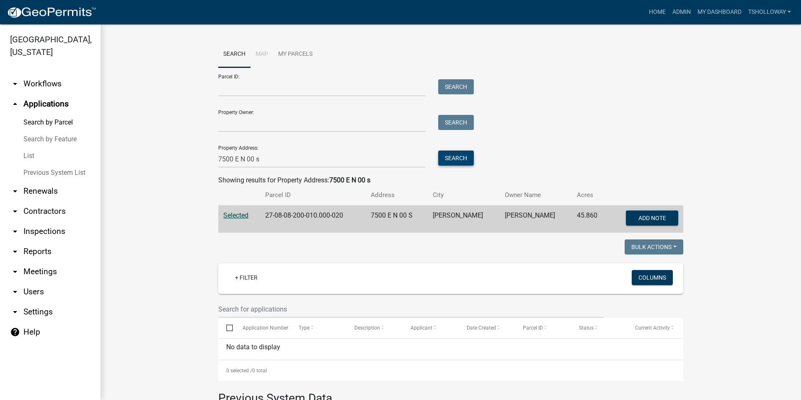
click at [446, 160] on button "Search" at bounding box center [456, 157] width 36 height 15
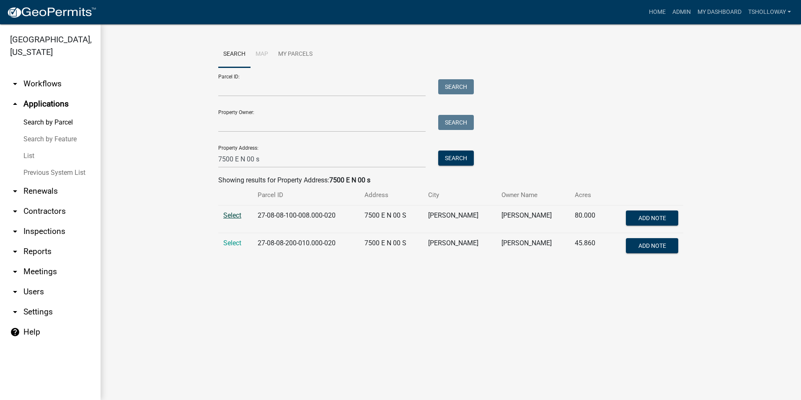
click at [240, 215] on span "Select" at bounding box center [232, 215] width 18 height 8
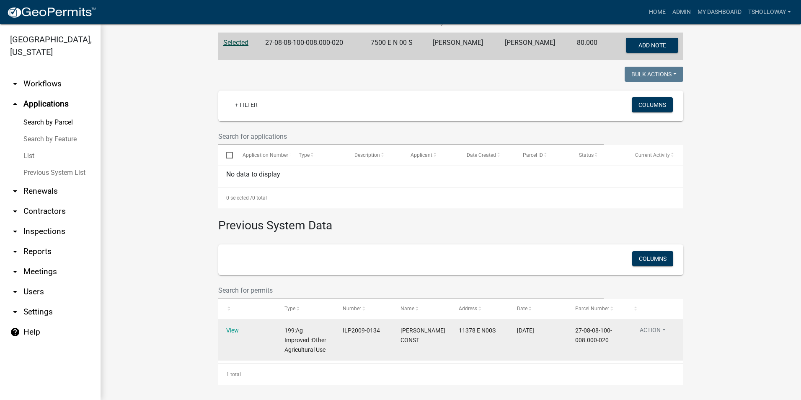
scroll to position [174, 0]
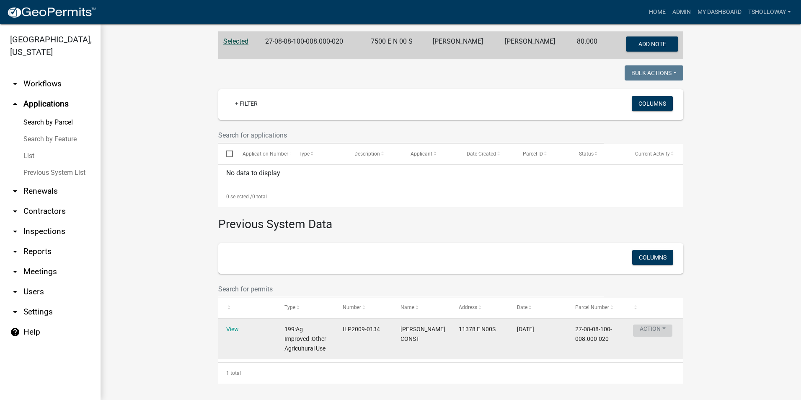
click at [648, 332] on button "Action" at bounding box center [652, 330] width 39 height 12
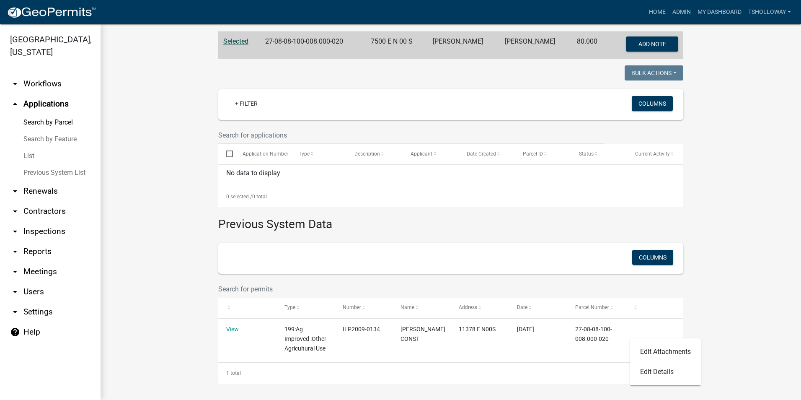
click at [744, 311] on wm-workflow-application-search-view "Search Map My Parcels Parcel ID: Search Property Owner: Search Property Address…" at bounding box center [450, 125] width 667 height 516
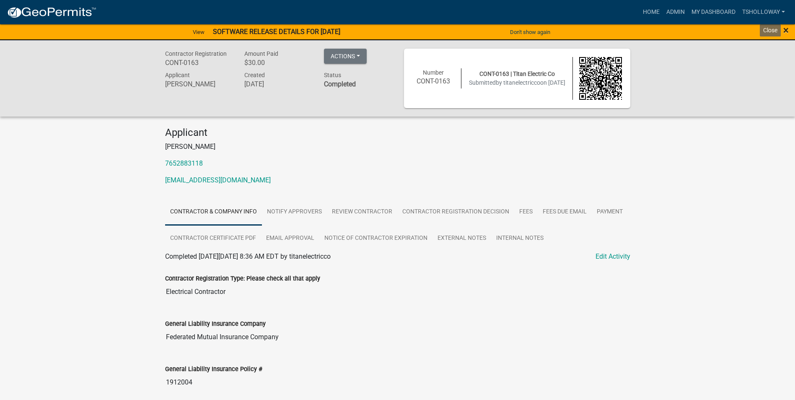
click at [785, 29] on span "×" at bounding box center [785, 30] width 5 height 12
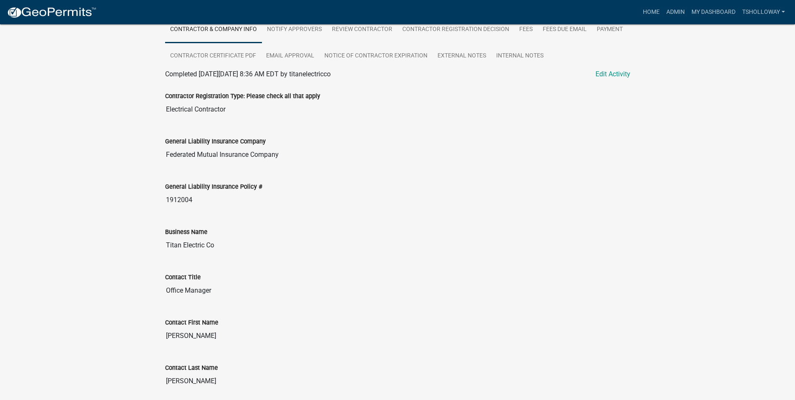
scroll to position [168, 0]
click at [644, 12] on link "Home" at bounding box center [650, 12] width 23 height 16
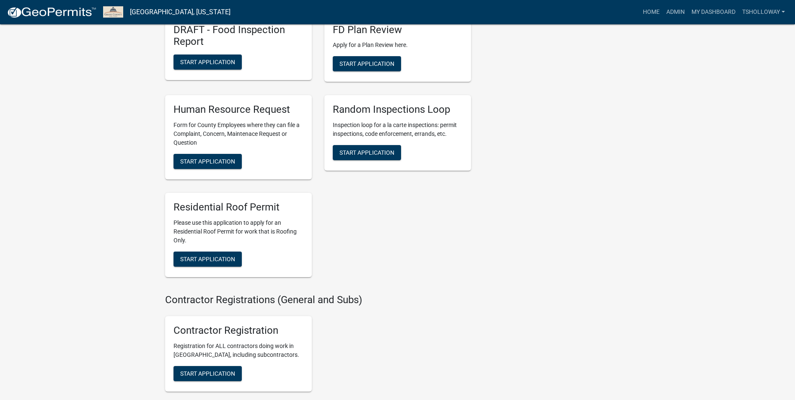
scroll to position [1346, 0]
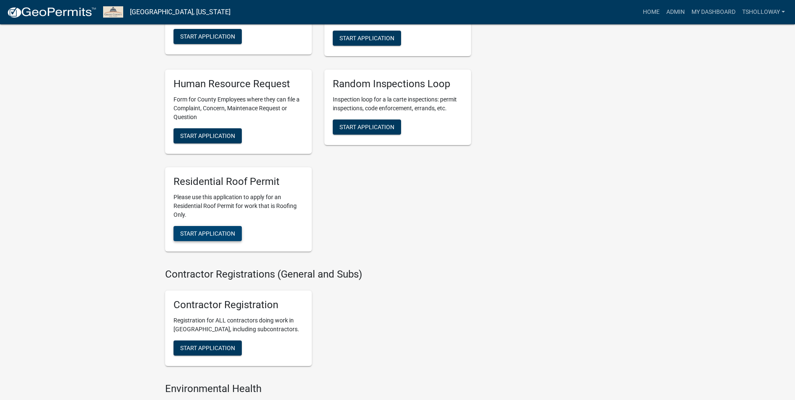
click at [201, 237] on span "Start Application" at bounding box center [207, 233] width 55 height 7
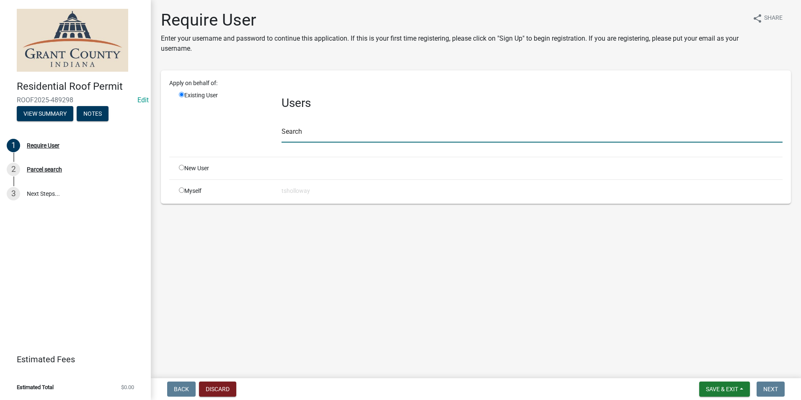
click at [285, 139] on input "text" at bounding box center [532, 133] width 501 height 17
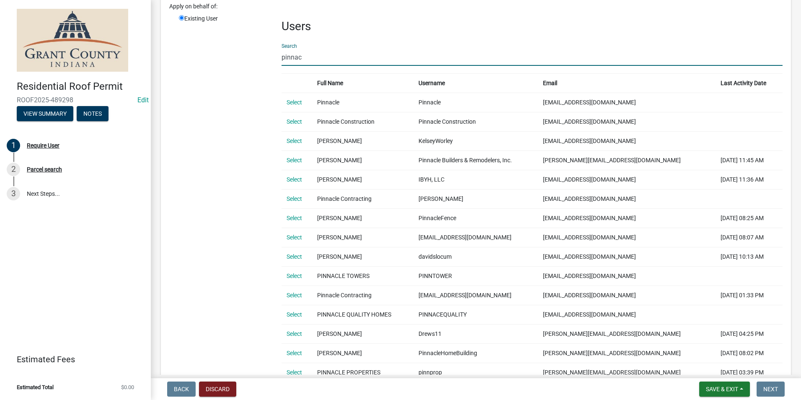
scroll to position [84, 0]
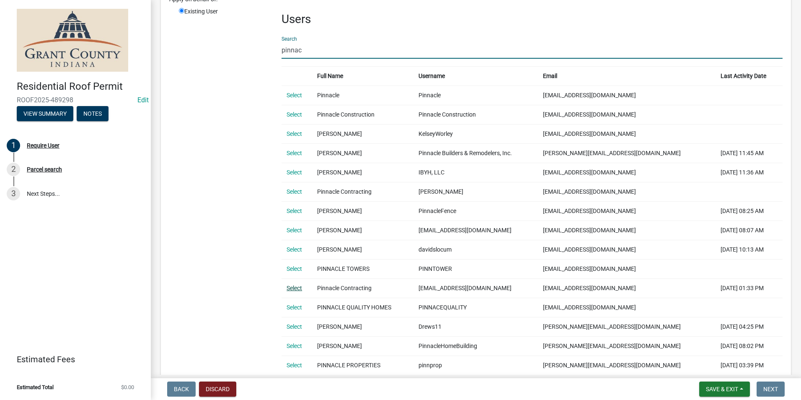
type input "pinnac"
click at [296, 288] on link "Select" at bounding box center [295, 288] width 16 height 7
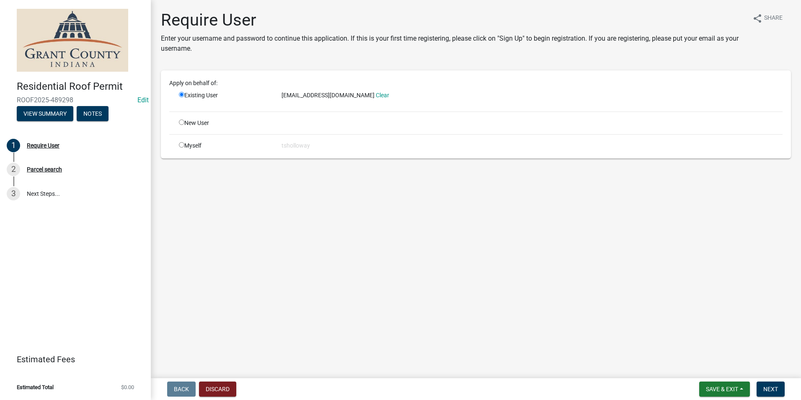
scroll to position [0, 0]
click at [771, 393] on button "Next" at bounding box center [771, 388] width 28 height 15
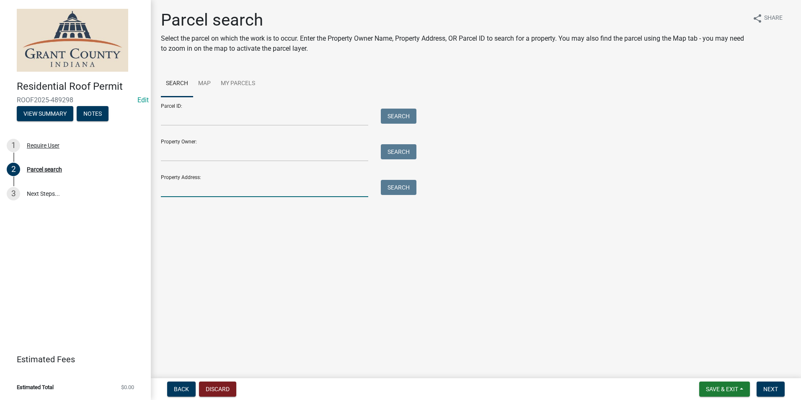
click at [181, 184] on input "Property Address:" at bounding box center [264, 188] width 207 height 17
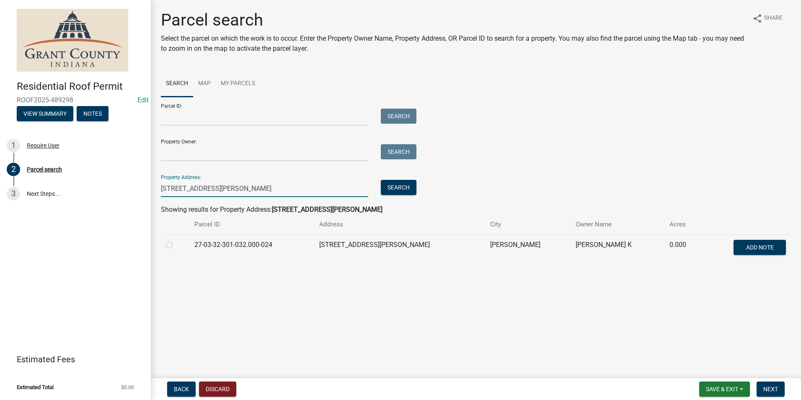
type input "[STREET_ADDRESS][PERSON_NAME]"
click at [176, 240] on label at bounding box center [176, 240] width 0 height 0
click at [176, 245] on input "radio" at bounding box center [178, 242] width 5 height 5
radio input "true"
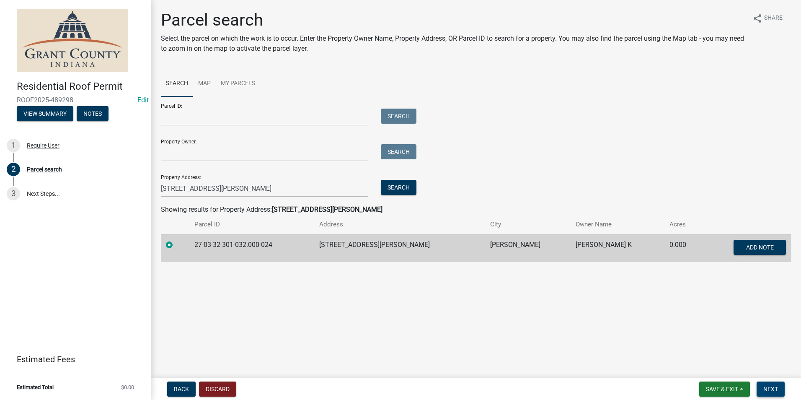
click at [778, 388] on span "Next" at bounding box center [770, 388] width 15 height 7
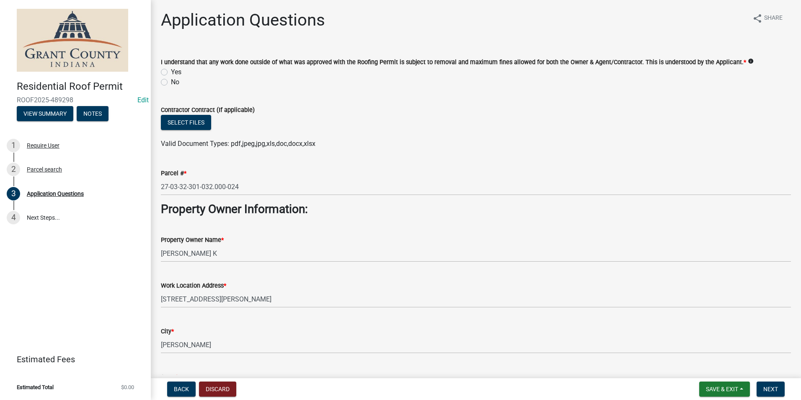
click at [171, 71] on label "Yes" at bounding box center [176, 72] width 10 height 10
click at [171, 71] on input "Yes" at bounding box center [173, 69] width 5 height 5
radio input "true"
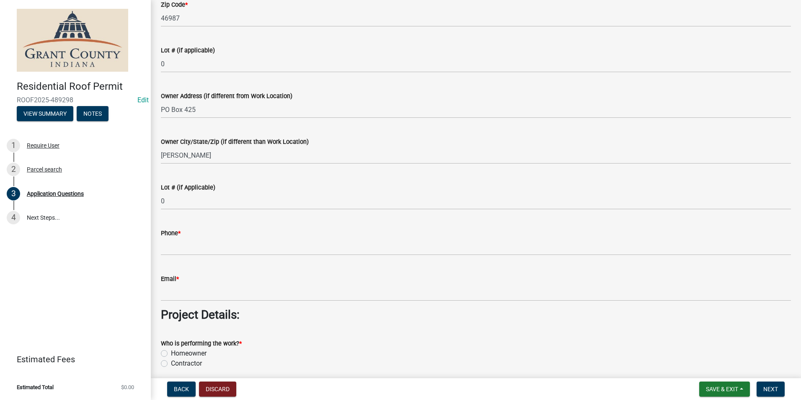
scroll to position [419, 0]
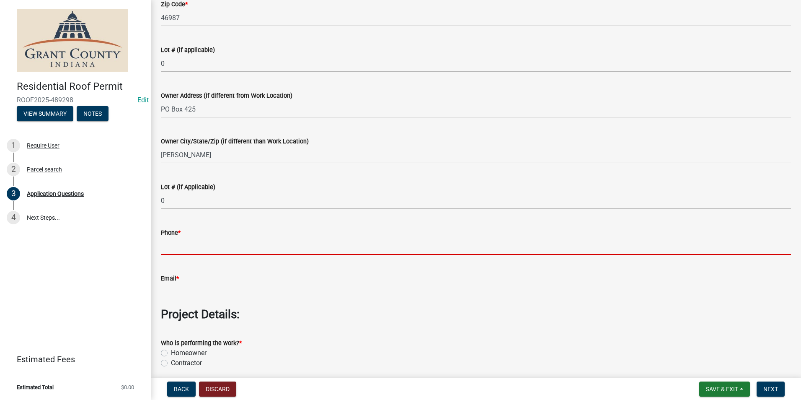
click at [180, 248] on input "Phone *" at bounding box center [476, 246] width 630 height 17
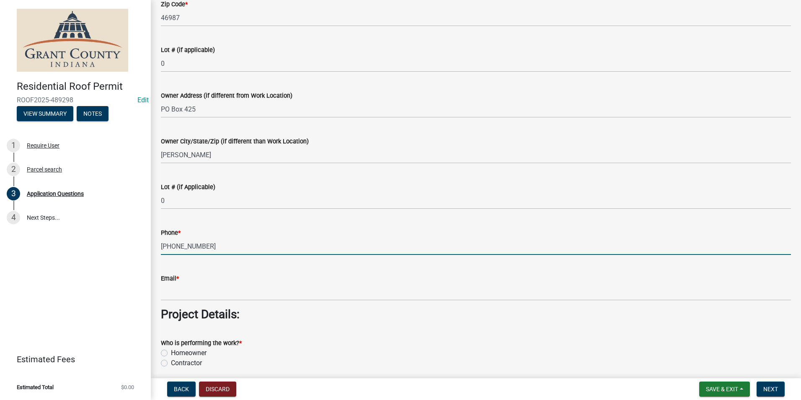
type input "[PHONE_NUMBER]"
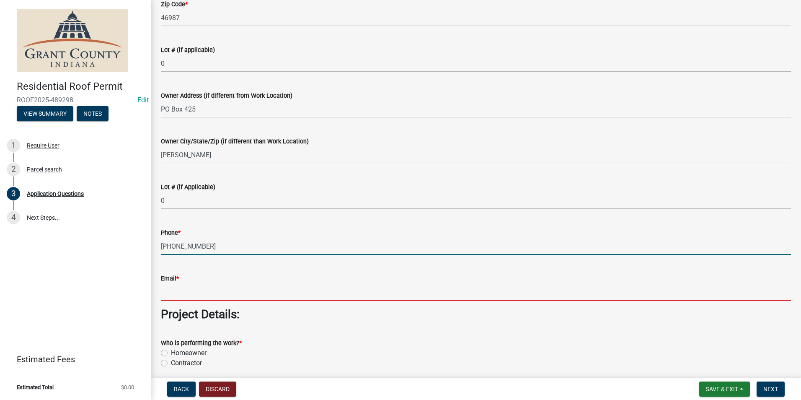
click at [175, 293] on input "Email *" at bounding box center [476, 291] width 630 height 17
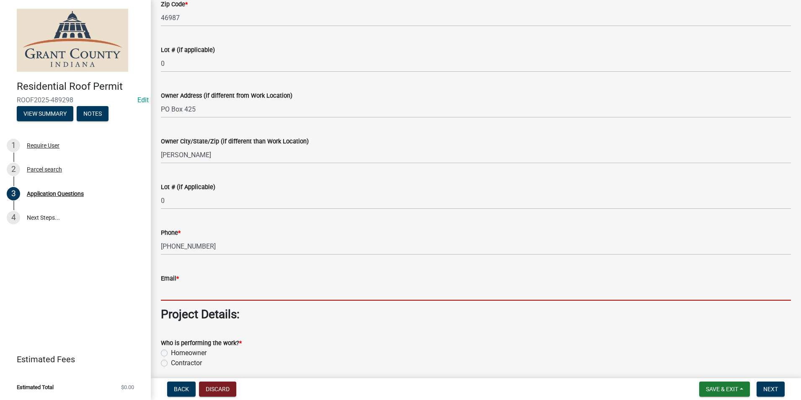
type input "no@email"
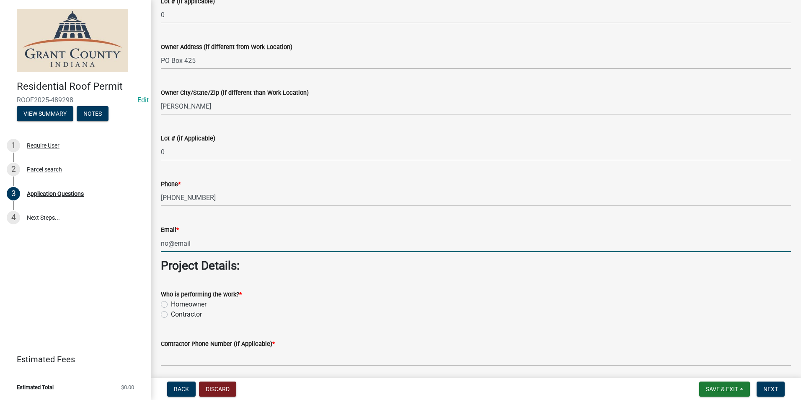
scroll to position [545, 0]
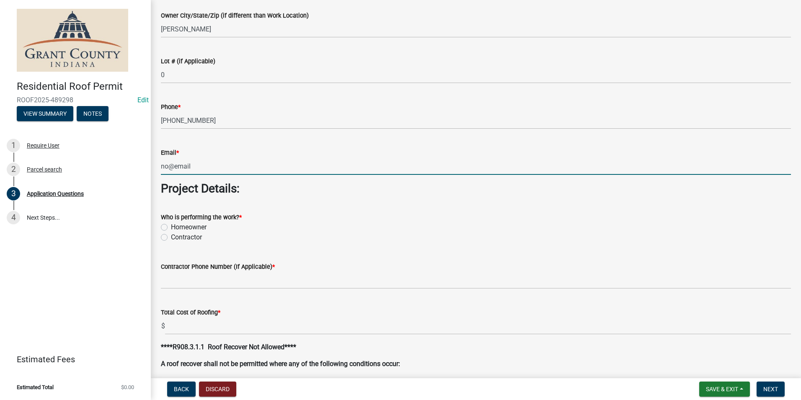
click at [171, 237] on label "Contractor" at bounding box center [186, 237] width 31 height 10
click at [171, 237] on input "Contractor" at bounding box center [173, 234] width 5 height 5
radio input "true"
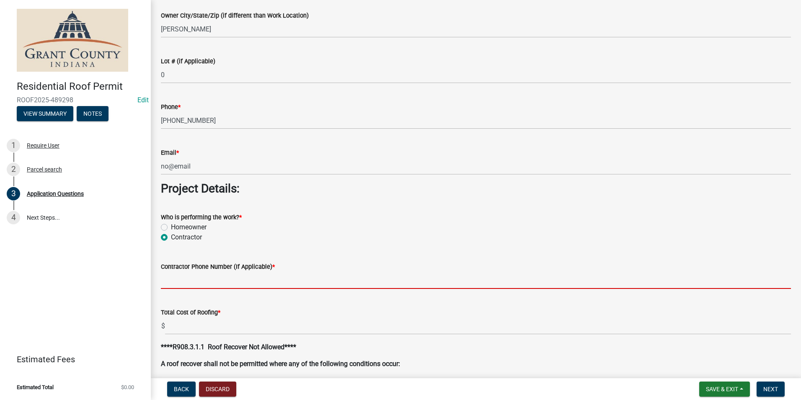
click at [174, 282] on input "Contractor Phone Number (If Applicable) *" at bounding box center [476, 280] width 630 height 17
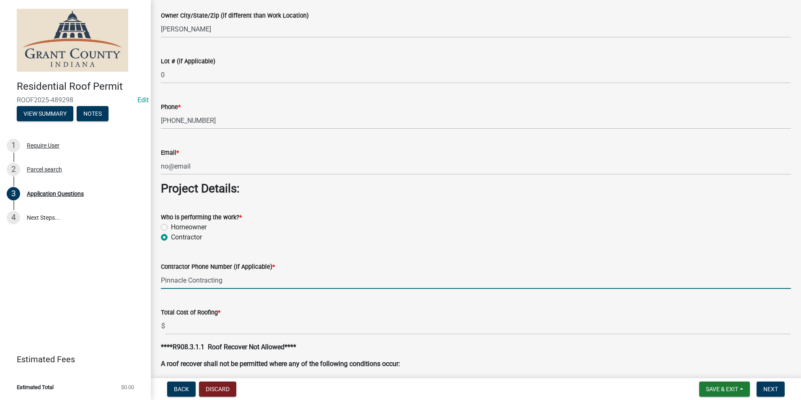
type input "Pinnacle Contracting"
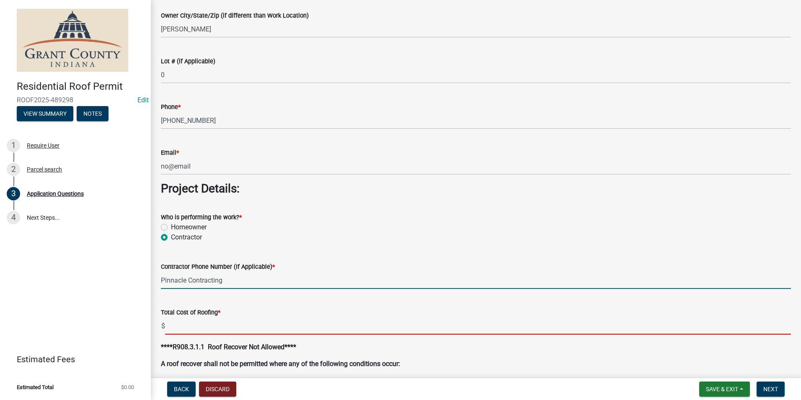
drag, startPoint x: 179, startPoint y: 323, endPoint x: 186, endPoint y: 323, distance: 6.3
click at [179, 323] on input "text" at bounding box center [478, 325] width 626 height 17
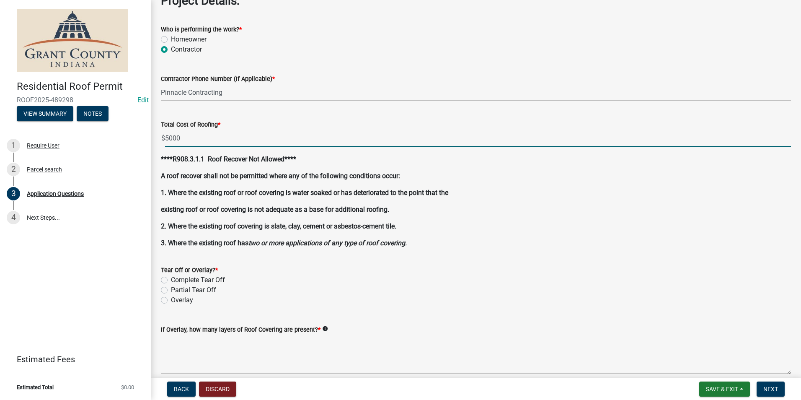
scroll to position [754, 0]
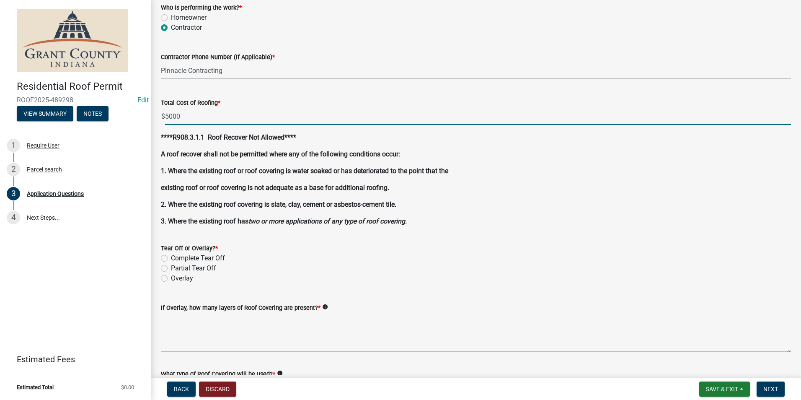
type input "5000.00"
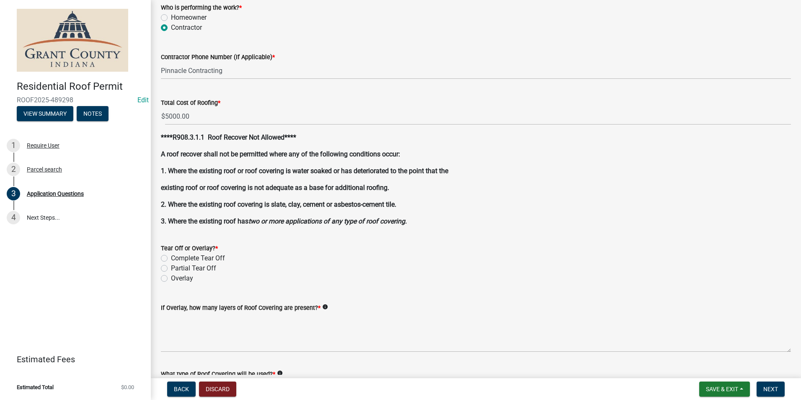
drag, startPoint x: 164, startPoint y: 277, endPoint x: 170, endPoint y: 277, distance: 5.4
click at [171, 277] on label "Overlay" at bounding box center [182, 278] width 22 height 10
click at [171, 277] on input "Overlay" at bounding box center [173, 275] width 5 height 5
radio input "true"
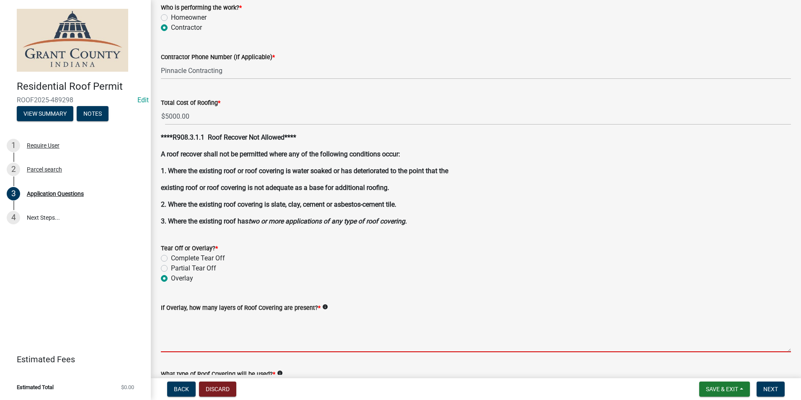
click at [186, 336] on textarea "If Overlay, how many layers of Roof Covering are present? *" at bounding box center [476, 332] width 630 height 39
click at [171, 269] on label "Partial Tear Off" at bounding box center [193, 268] width 45 height 10
click at [171, 269] on input "Partial Tear Off" at bounding box center [173, 265] width 5 height 5
radio input "true"
click at [171, 341] on textarea "If Overlay, how many layers of Roof Covering are present? *" at bounding box center [476, 332] width 630 height 39
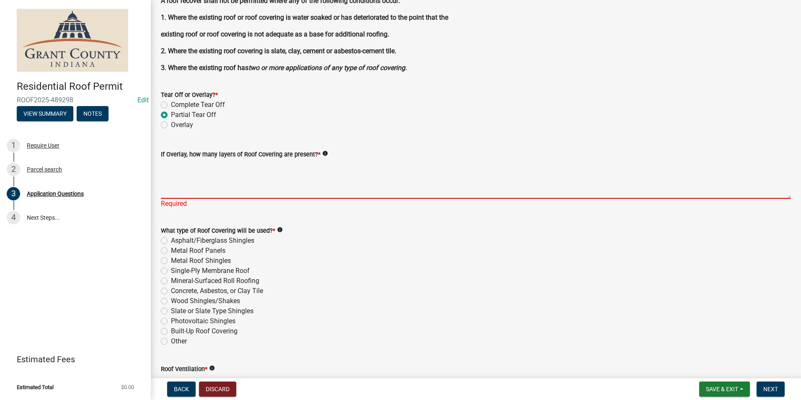
scroll to position [922, 0]
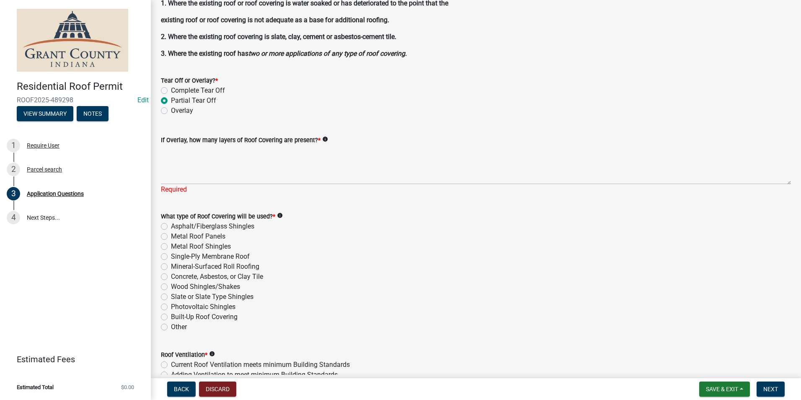
click at [171, 325] on label "Other" at bounding box center [179, 327] width 16 height 10
click at [171, 325] on input "Other" at bounding box center [173, 324] width 5 height 5
radio input "true"
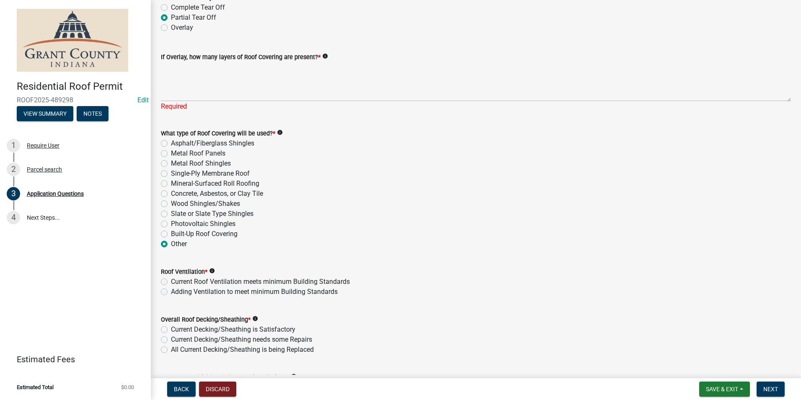
scroll to position [1006, 0]
click at [171, 280] on label "Current Roof Ventilation meets minimum Building Standards" at bounding box center [260, 281] width 179 height 10
click at [171, 280] on input "Current Roof Ventilation meets minimum Building Standards" at bounding box center [173, 278] width 5 height 5
radio input "true"
click at [171, 329] on label "Current Decking/Sheathing is Satisfactory" at bounding box center [233, 328] width 124 height 10
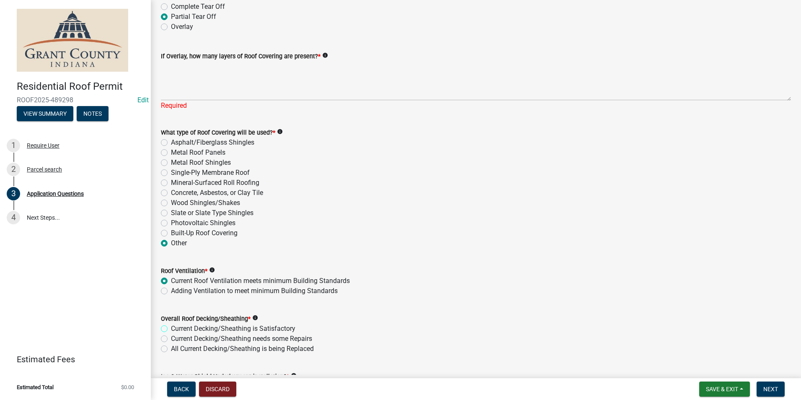
click at [171, 329] on input "Current Decking/Sheathing is Satisfactory" at bounding box center [173, 325] width 5 height 5
radio input "true"
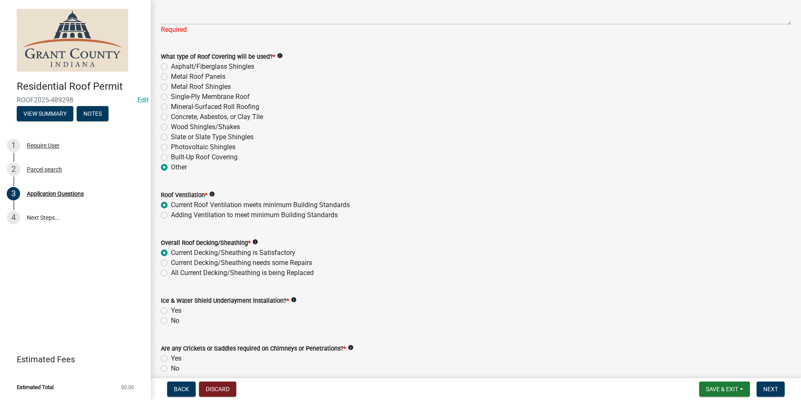
scroll to position [1089, 0]
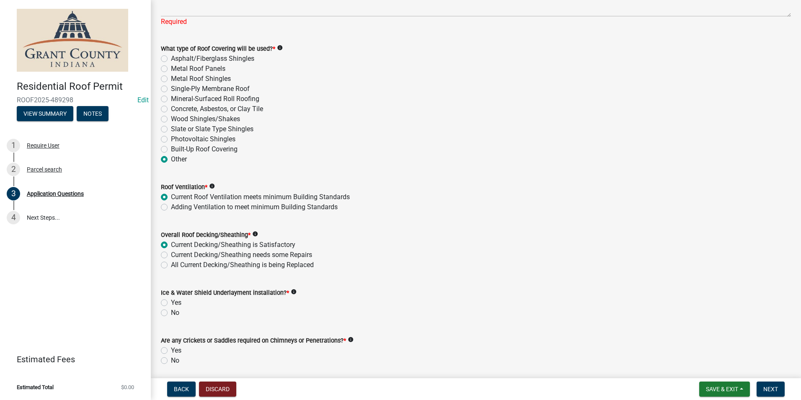
click at [171, 301] on label "Yes" at bounding box center [176, 302] width 10 height 10
click at [171, 301] on input "Yes" at bounding box center [173, 299] width 5 height 5
radio input "true"
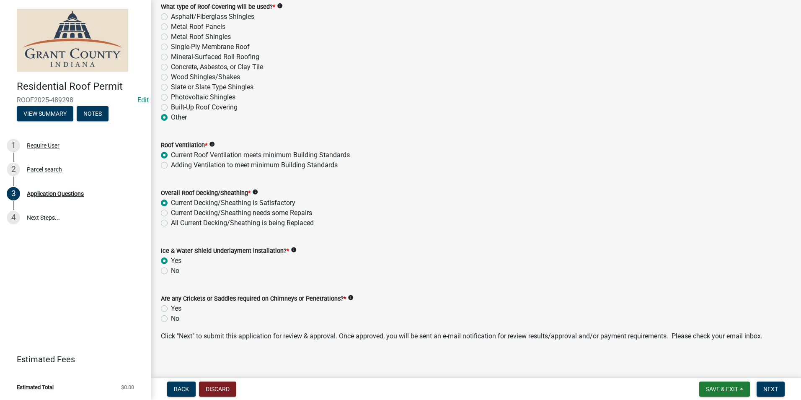
click at [171, 318] on label "No" at bounding box center [175, 318] width 8 height 10
click at [171, 318] on input "No" at bounding box center [173, 315] width 5 height 5
radio input "true"
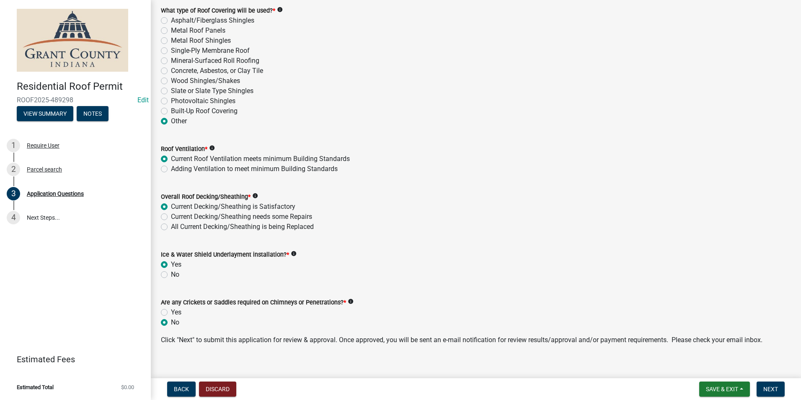
scroll to position [1137, 0]
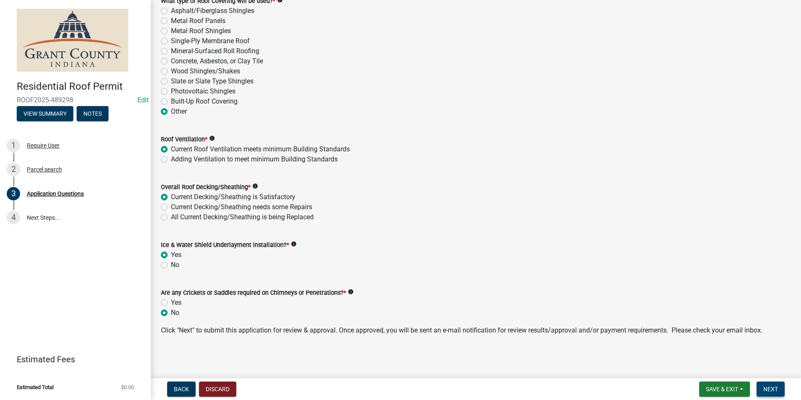
click at [765, 390] on span "Next" at bounding box center [770, 388] width 15 height 7
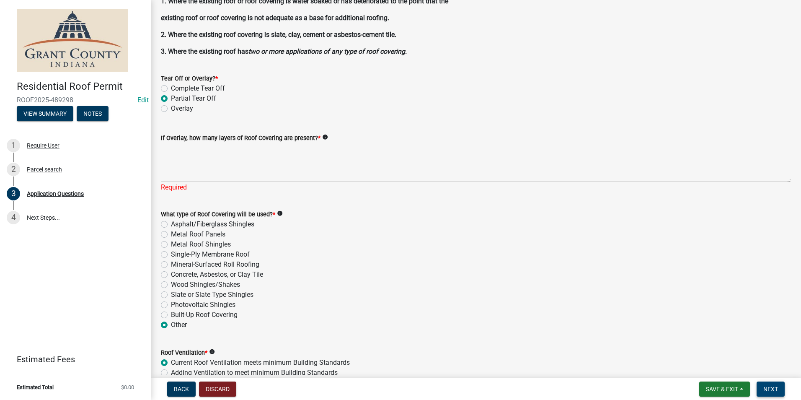
scroll to position [886, 0]
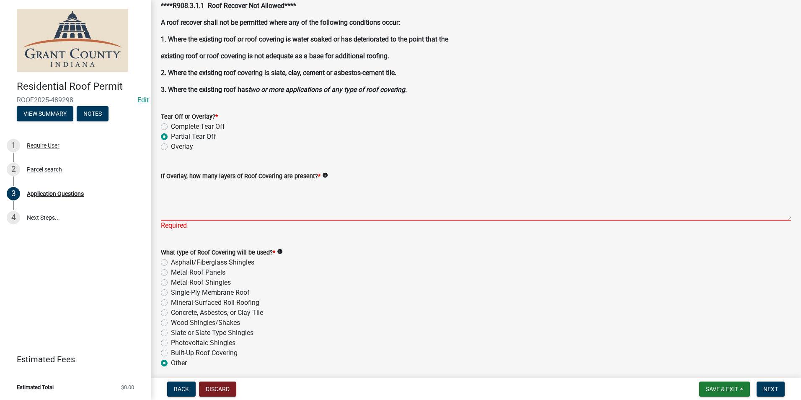
click at [181, 214] on textarea "If Overlay, how many layers of Roof Covering are present? *" at bounding box center [476, 200] width 630 height 39
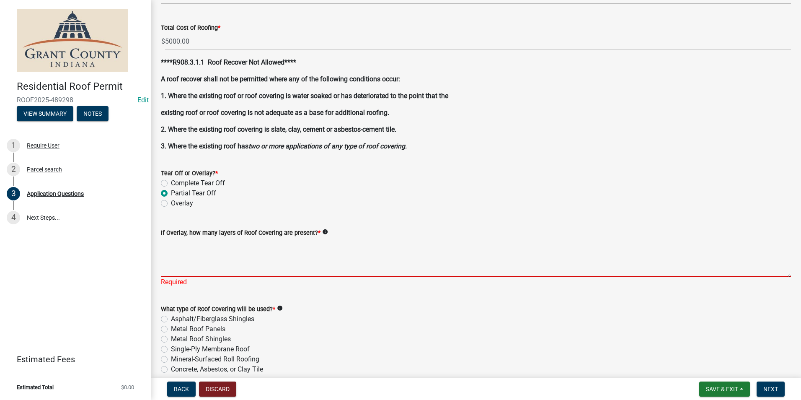
scroll to position [844, 0]
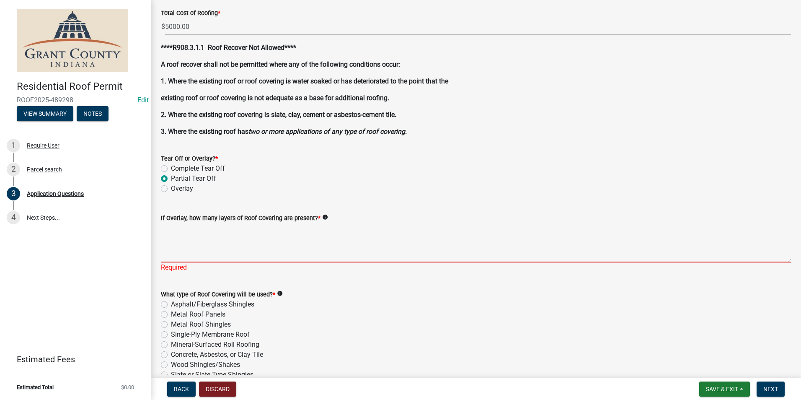
click at [168, 236] on textarea "If Overlay, how many layers of Roof Covering are present? *" at bounding box center [476, 242] width 630 height 39
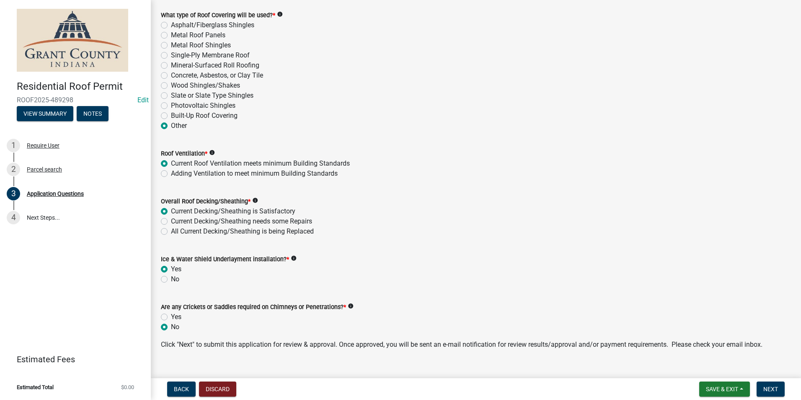
scroll to position [1137, 0]
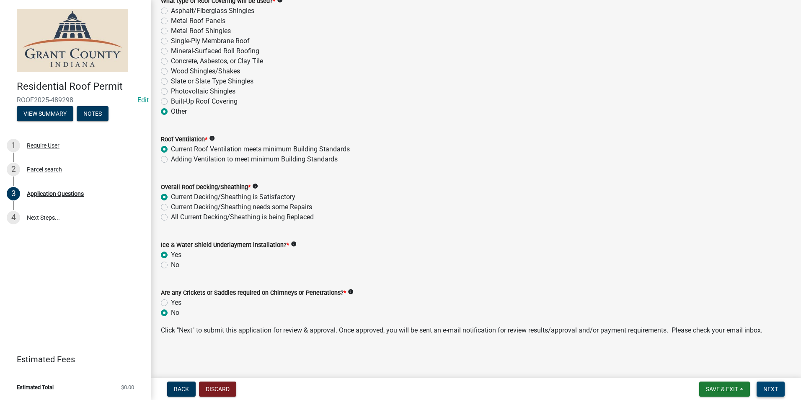
type textarea "replacing header board over existing porch"
click at [780, 388] on button "Next" at bounding box center [771, 388] width 28 height 15
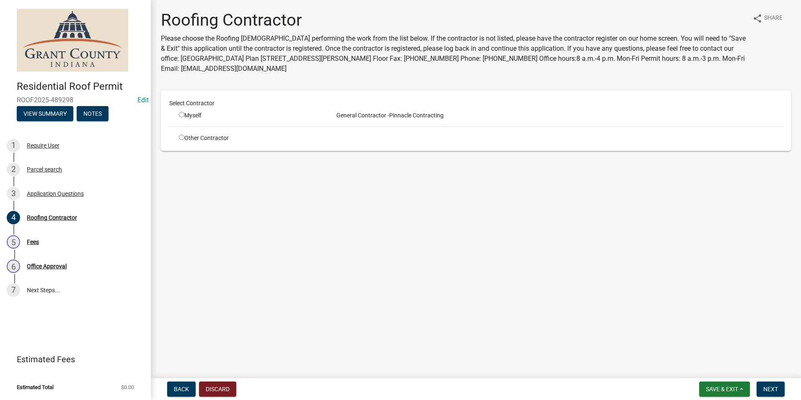
click at [181, 114] on input "radio" at bounding box center [181, 114] width 5 height 5
radio input "true"
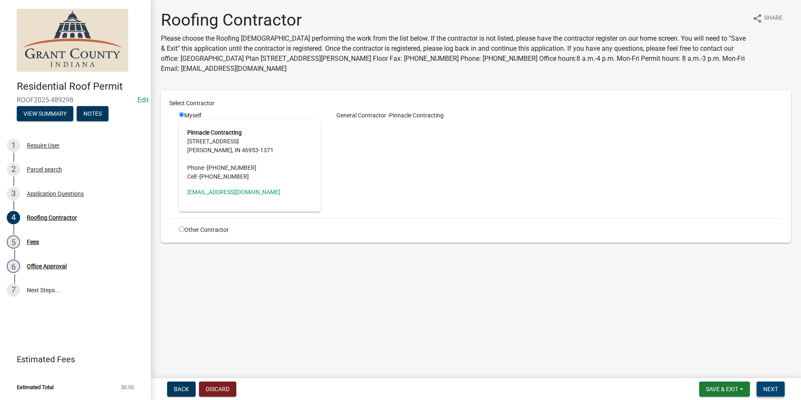
click at [772, 388] on span "Next" at bounding box center [770, 388] width 15 height 7
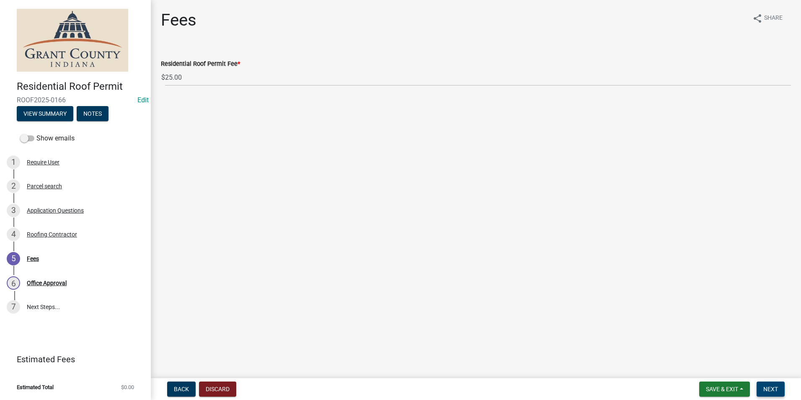
click at [769, 393] on button "Next" at bounding box center [771, 388] width 28 height 15
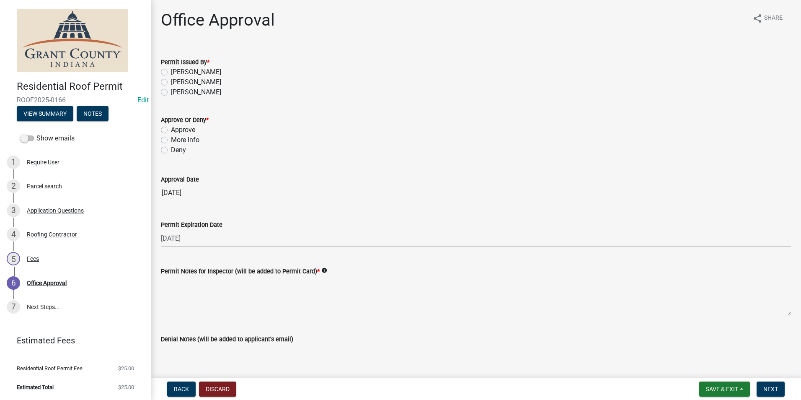
click at [171, 71] on label "[PERSON_NAME]" at bounding box center [196, 72] width 50 height 10
click at [171, 71] on input "[PERSON_NAME]" at bounding box center [173, 69] width 5 height 5
radio input "true"
click at [171, 130] on label "Approve" at bounding box center [183, 130] width 24 height 10
click at [171, 130] on input "Approve" at bounding box center [173, 127] width 5 height 5
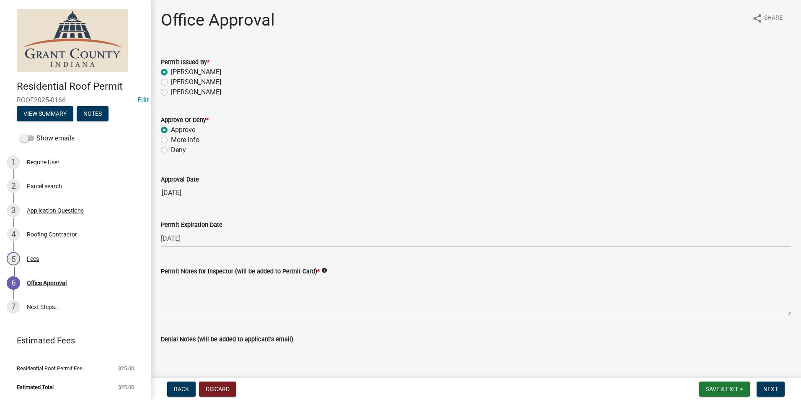
radio input "true"
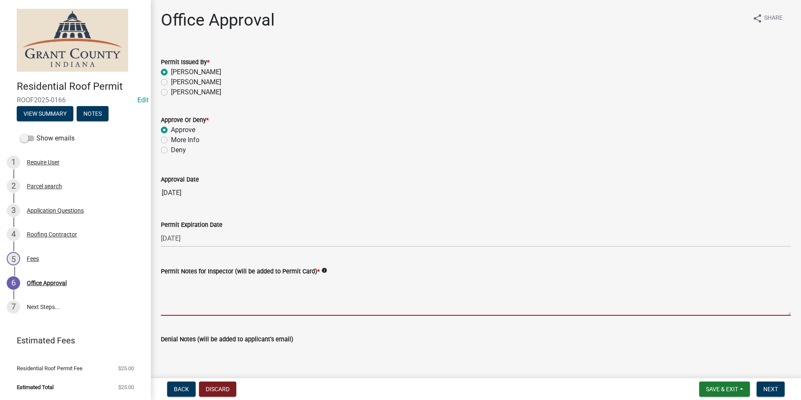
click at [178, 297] on textarea "Permit Notes for Inspector (will be added to Permit Card) *" at bounding box center [476, 295] width 630 height 39
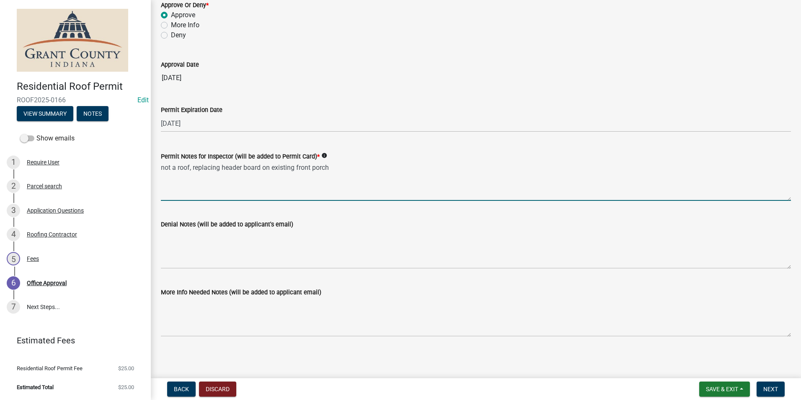
scroll to position [116, 0]
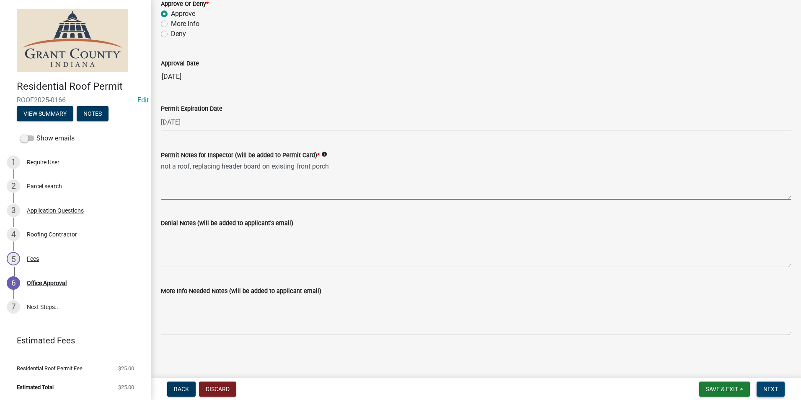
type textarea "not a roof, replacing header board on existing front porch"
click at [775, 390] on span "Next" at bounding box center [770, 388] width 15 height 7
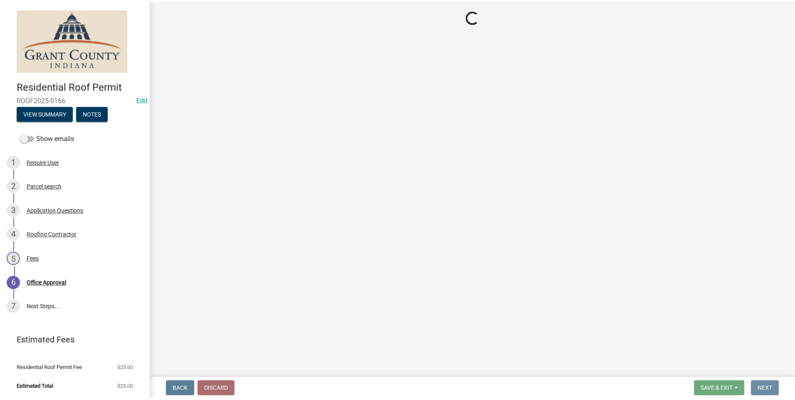
scroll to position [0, 0]
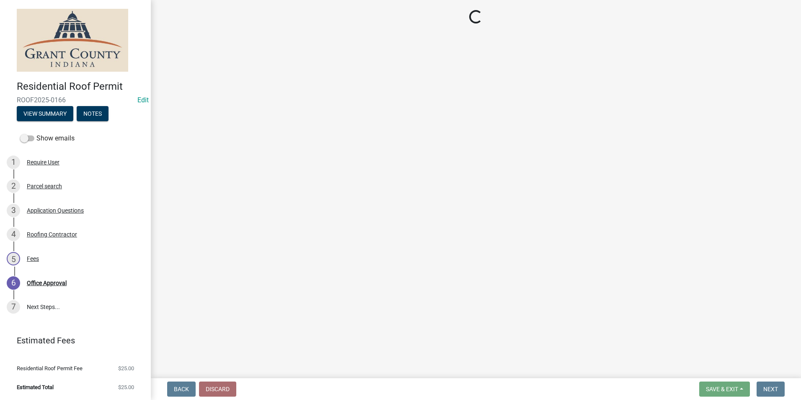
select select "3: 3"
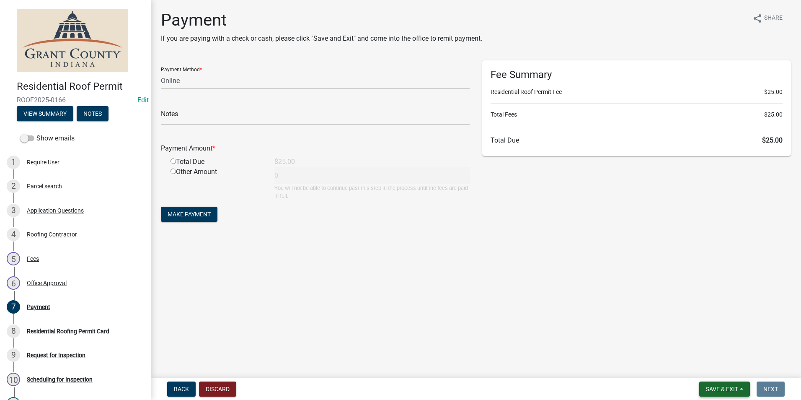
click at [724, 391] on span "Save & Exit" at bounding box center [722, 388] width 32 height 7
click at [710, 367] on button "Save & Exit" at bounding box center [716, 367] width 67 height 20
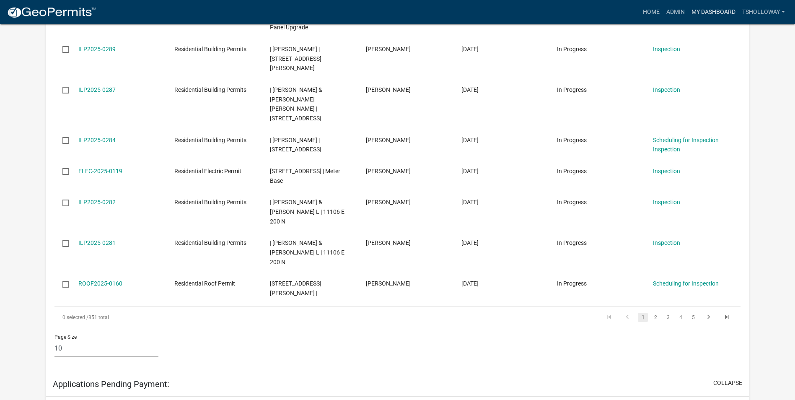
scroll to position [1006, 0]
